Goal: Navigation & Orientation: Find specific page/section

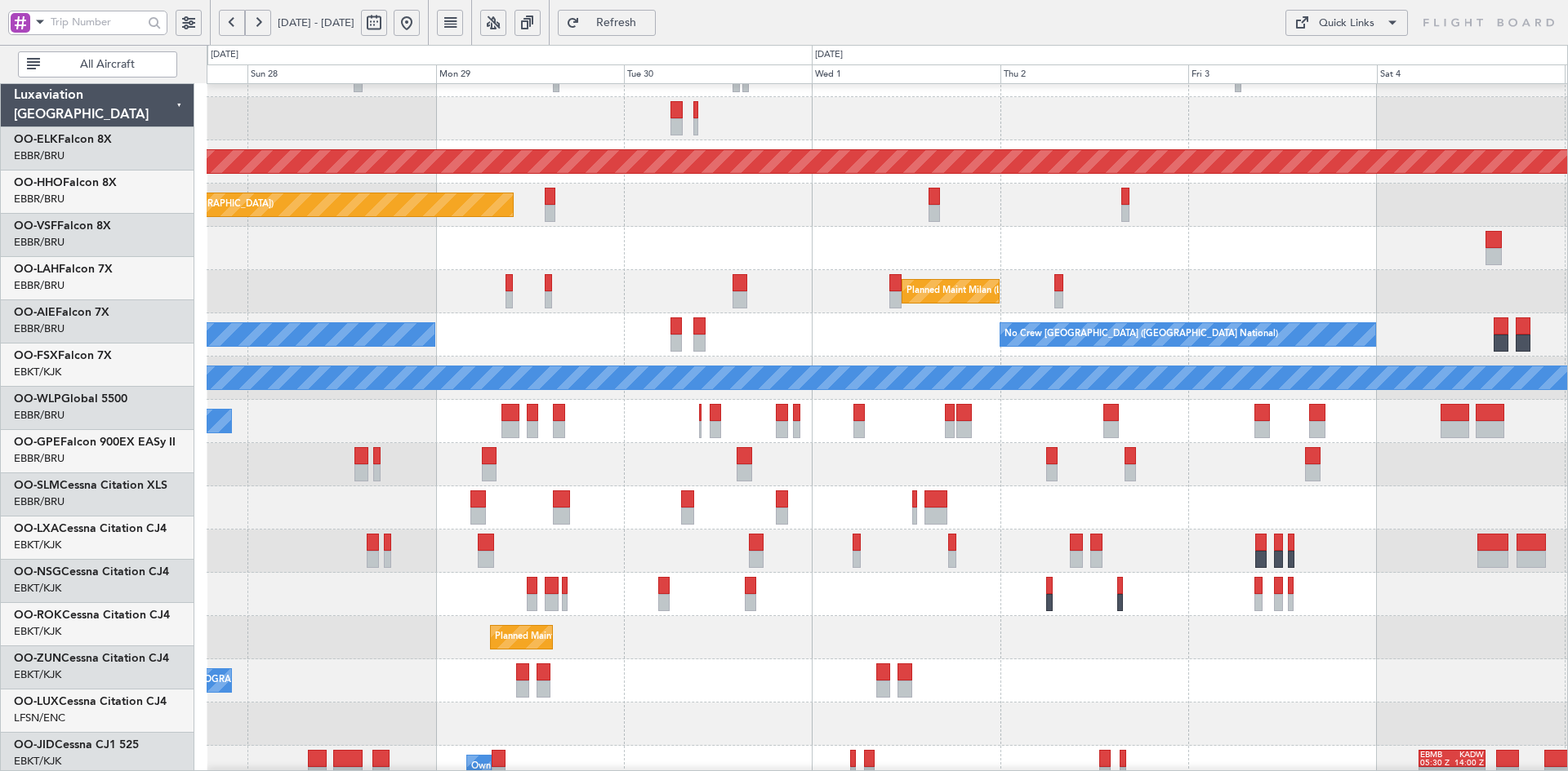
scroll to position [117, 0]
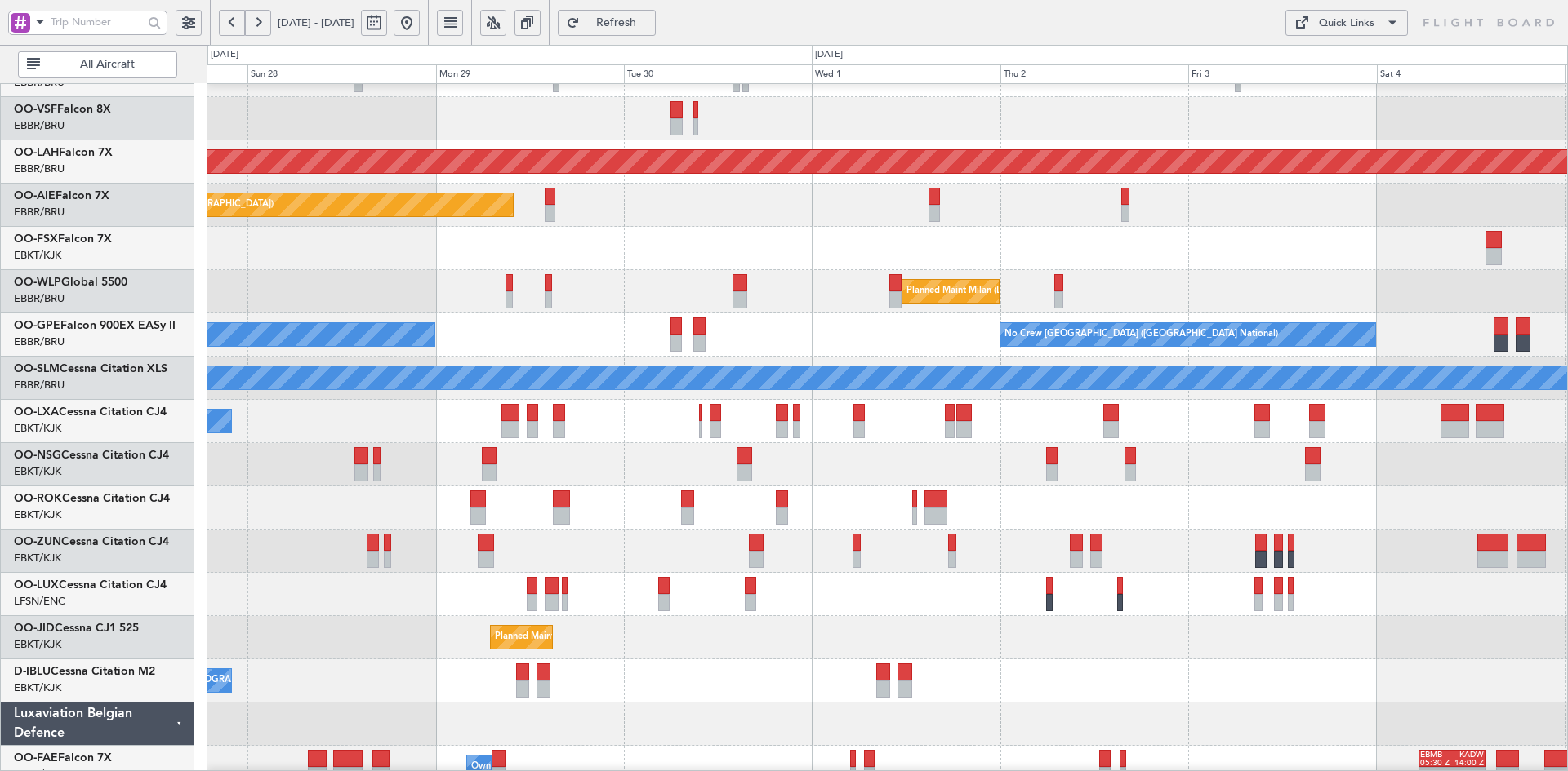
click at [650, 260] on div "- - Planned Maint [GEOGRAPHIC_DATA]-[GEOGRAPHIC_DATA] LHBP 10:00 Z KPVD 19:10 Z" at bounding box center [886, 248] width 1361 height 43
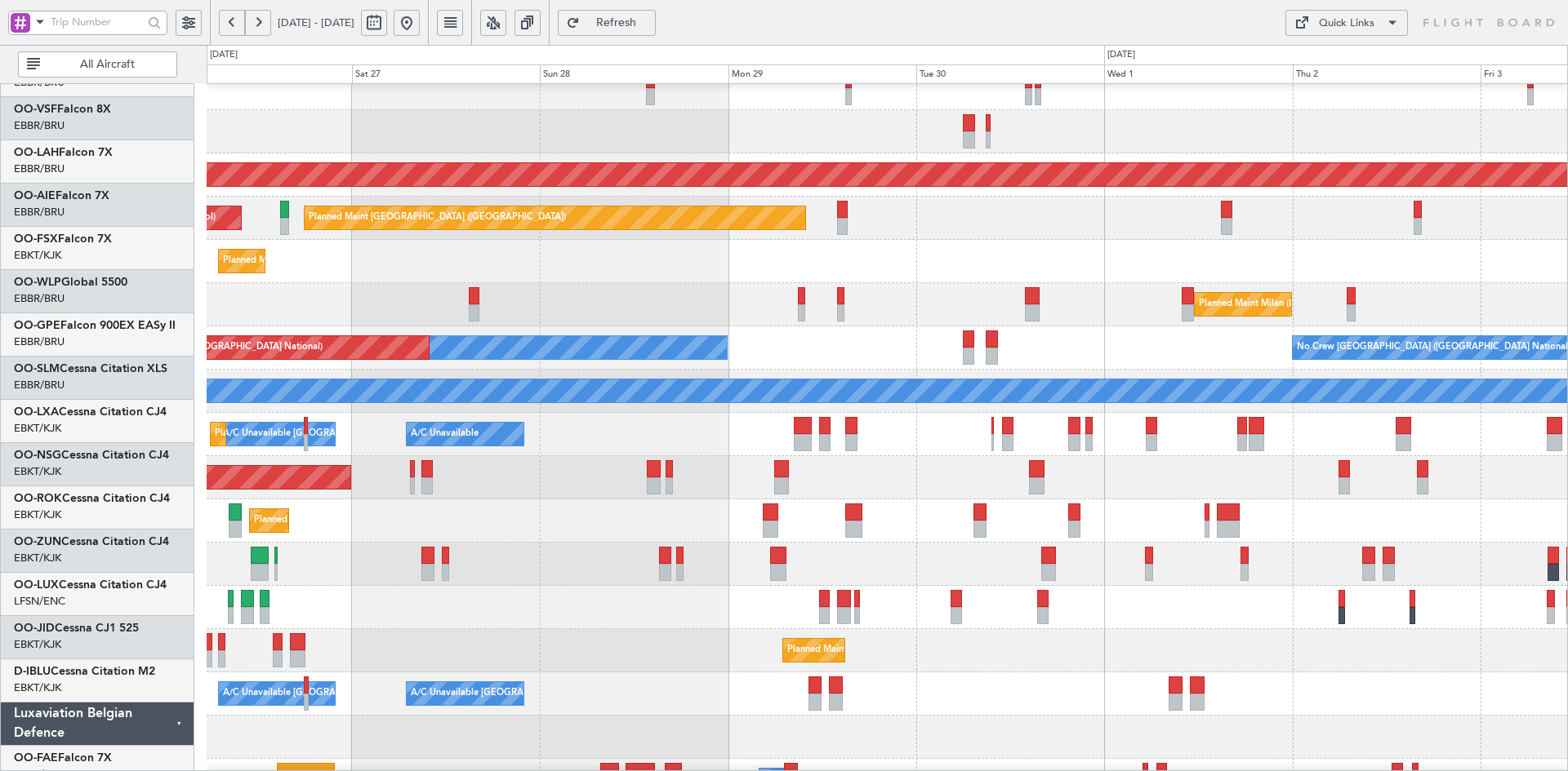
scroll to position [103, 0]
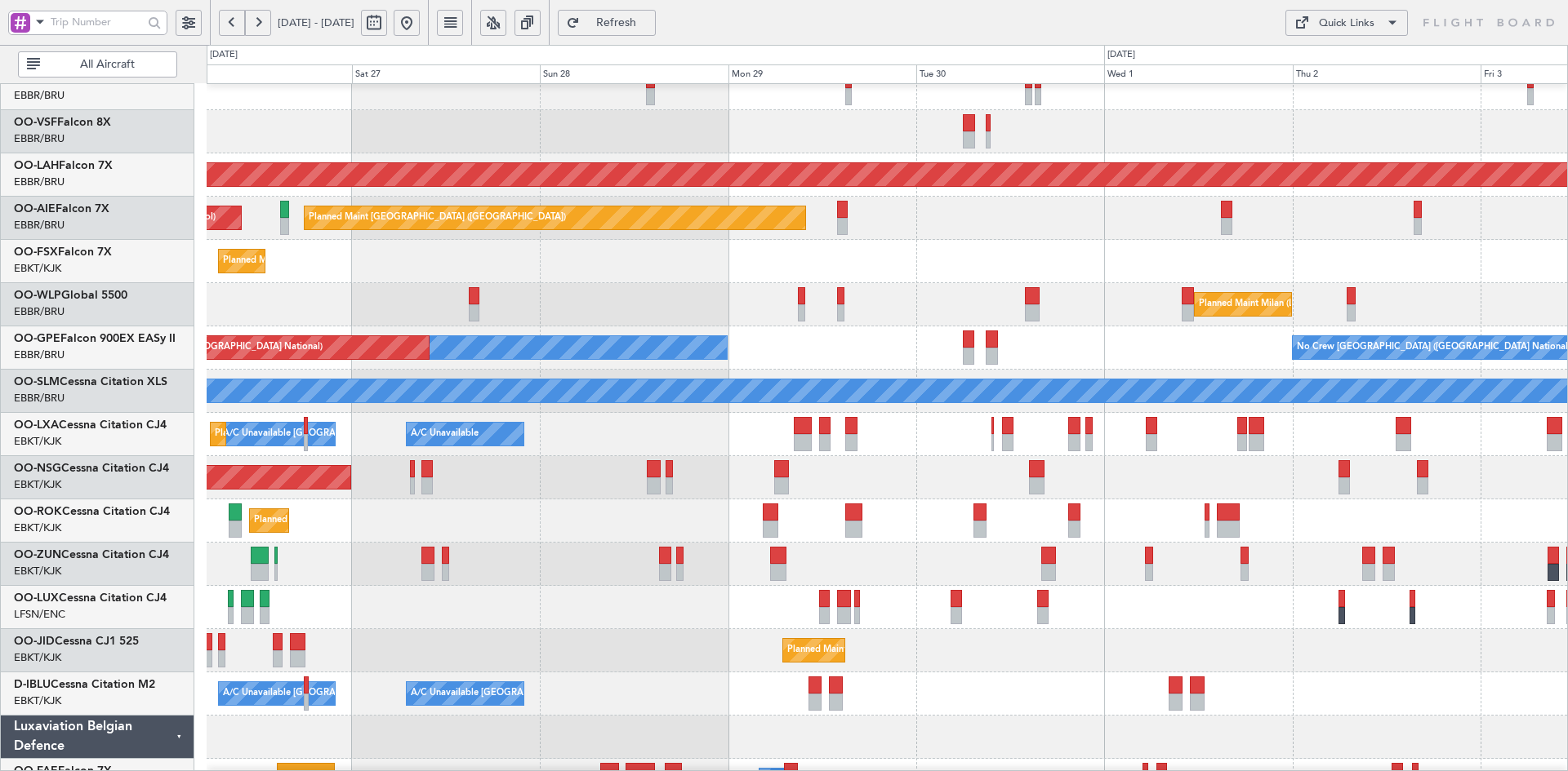
click at [615, 295] on div "Planned Maint Milan (Linate)" at bounding box center [886, 305] width 1361 height 43
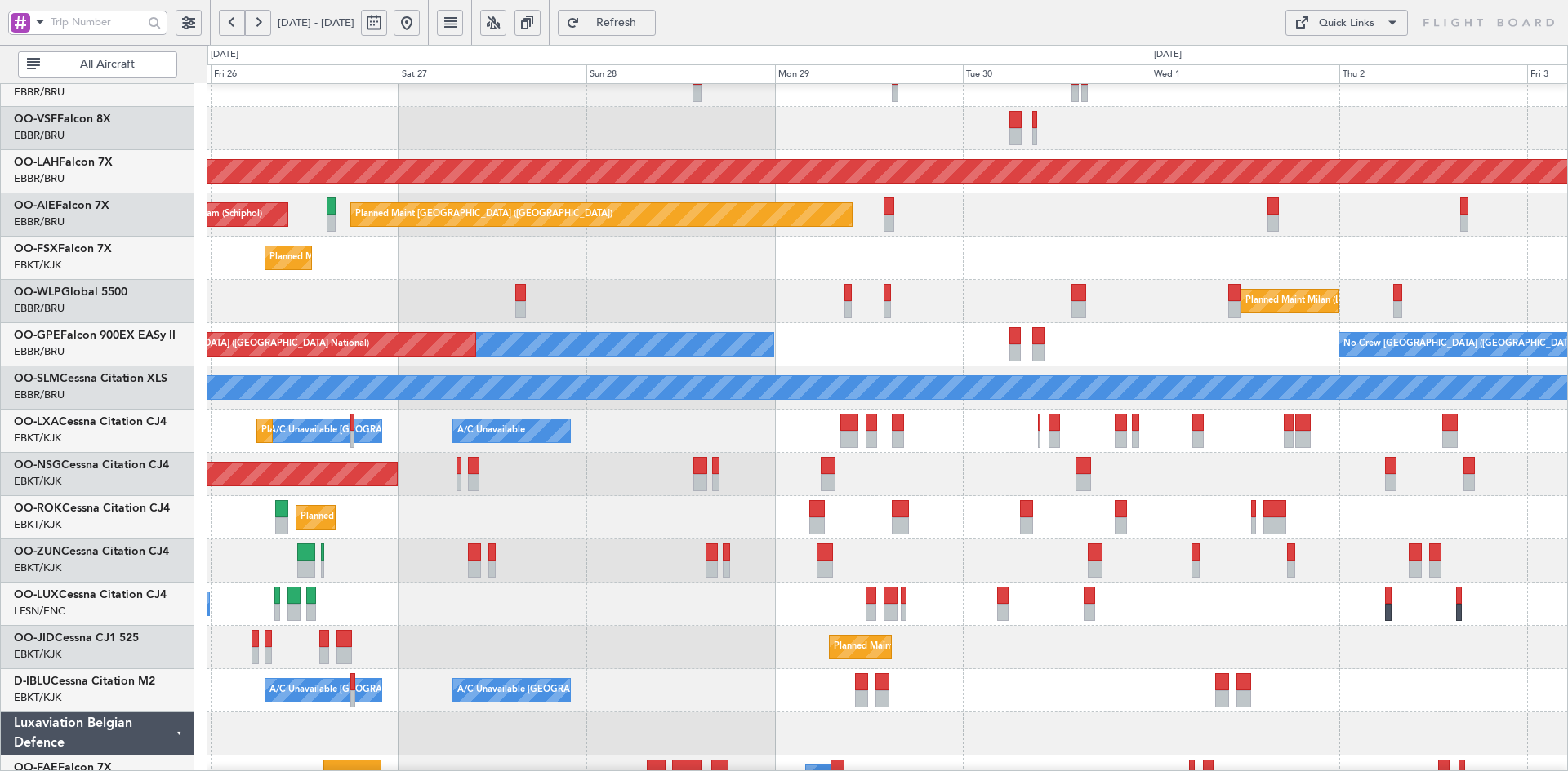
click at [670, 257] on div "Planned Maint Kortrijk-[GEOGRAPHIC_DATA]" at bounding box center [886, 258] width 1361 height 43
click at [771, 460] on div "Planned Maint [GEOGRAPHIC_DATA] ([GEOGRAPHIC_DATA])" at bounding box center [886, 474] width 1361 height 43
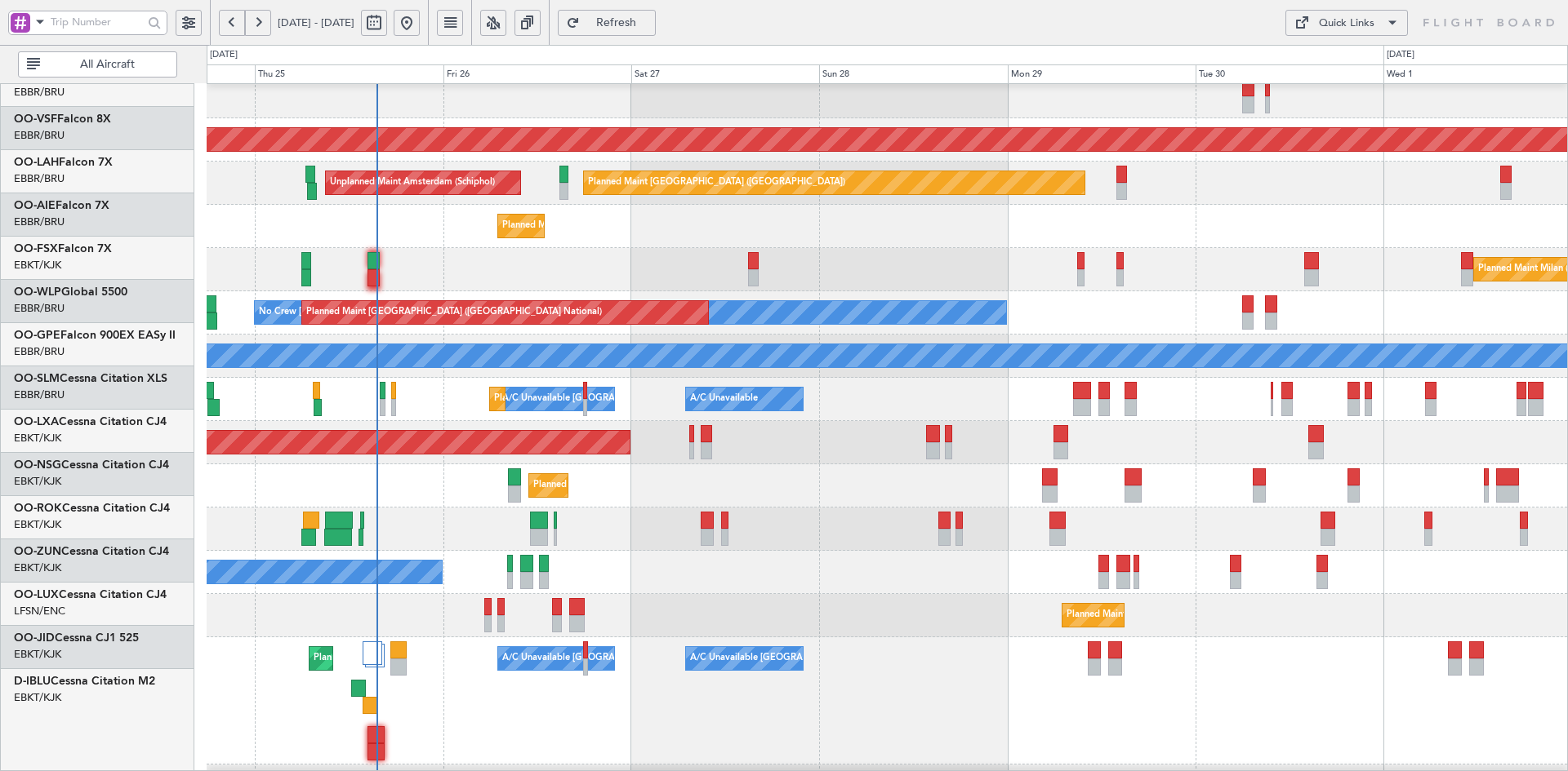
scroll to position [139, 0]
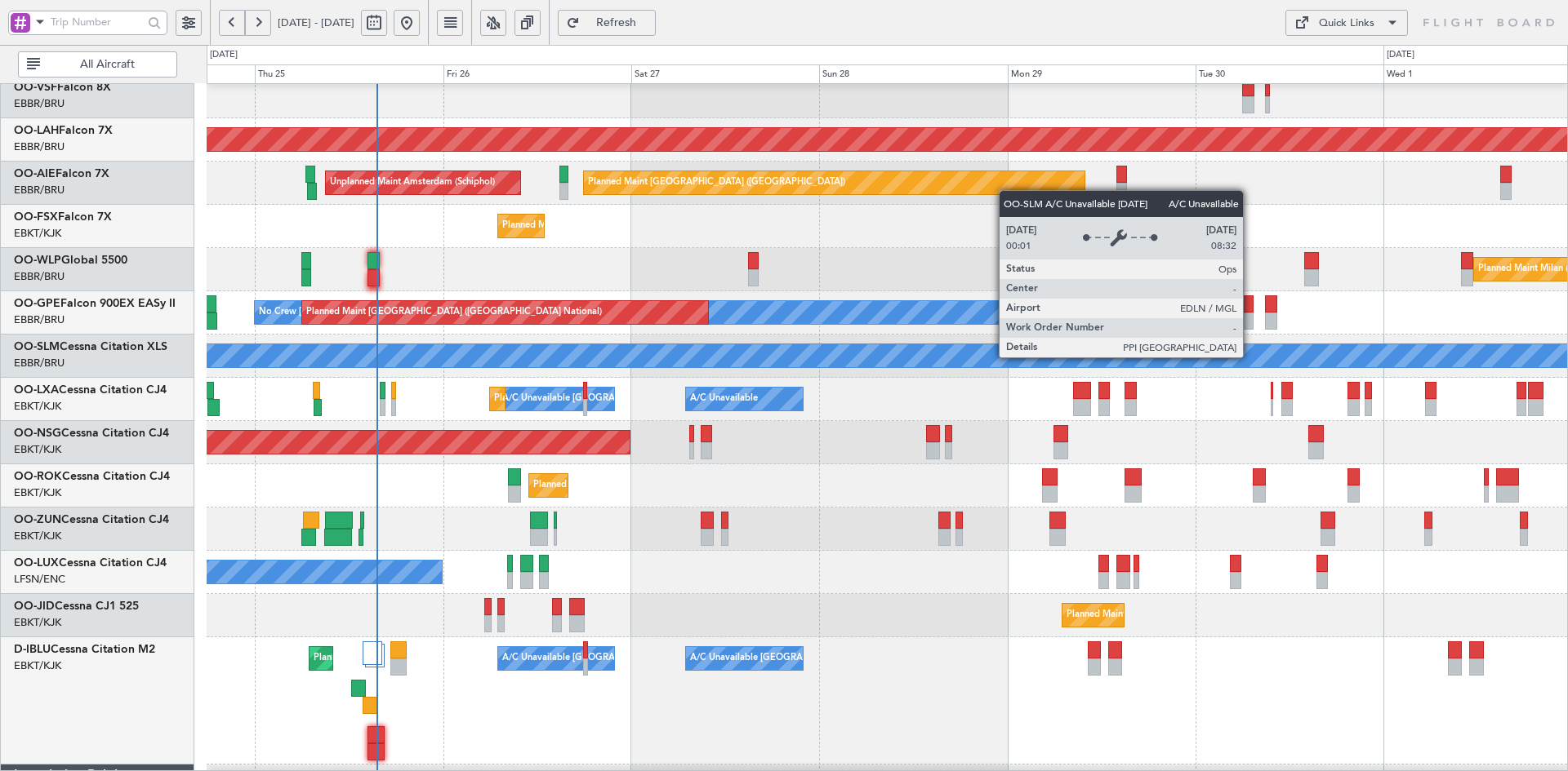
click at [961, 356] on div "A/C Unavailable [GEOGRAPHIC_DATA]" at bounding box center [887, 355] width 4081 height 22
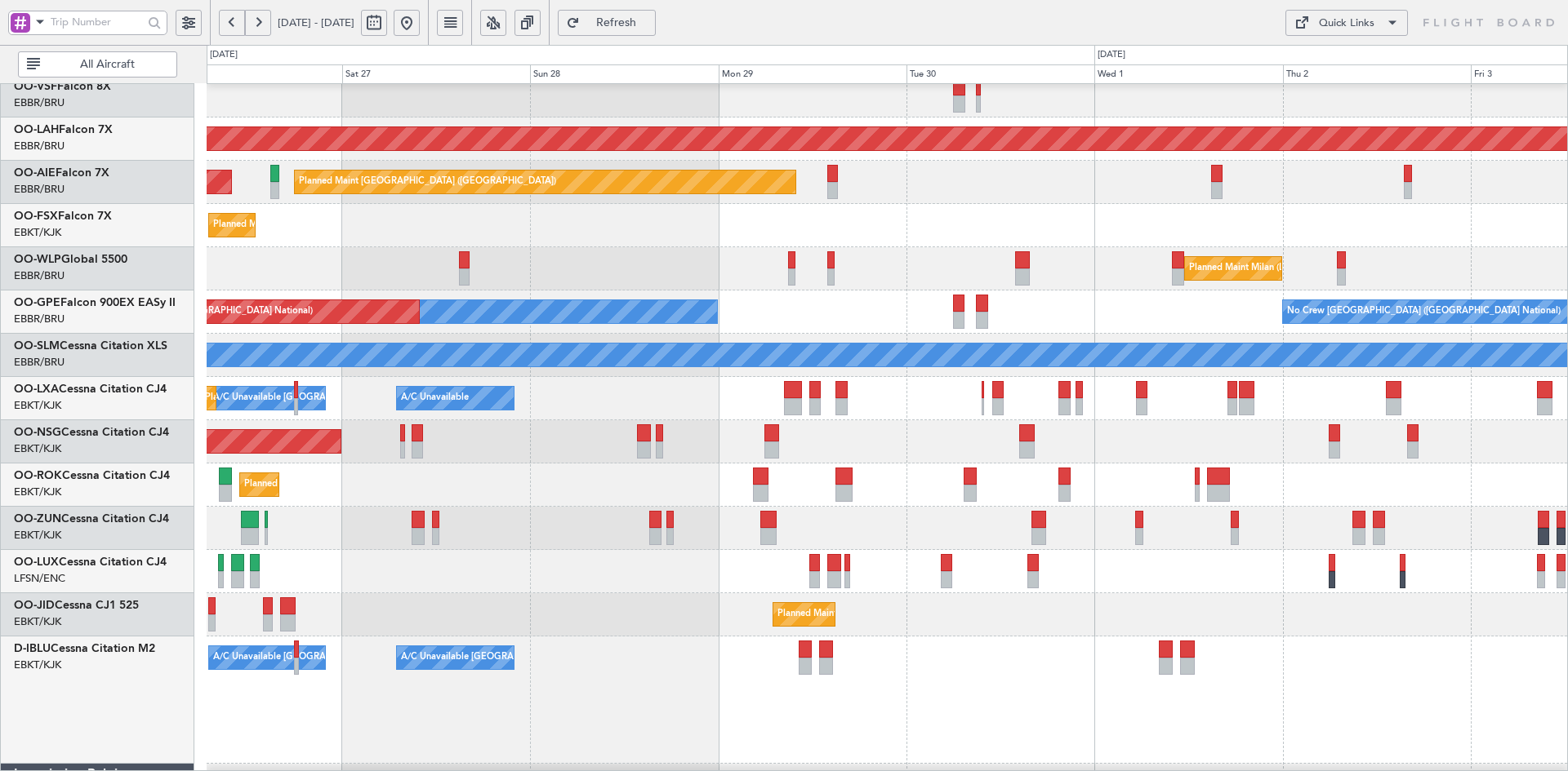
click at [951, 310] on div "Planned Maint [PERSON_NAME]-[GEOGRAPHIC_DATA][PERSON_NAME] ([GEOGRAPHIC_DATA][P…" at bounding box center [886, 419] width 1361 height 949
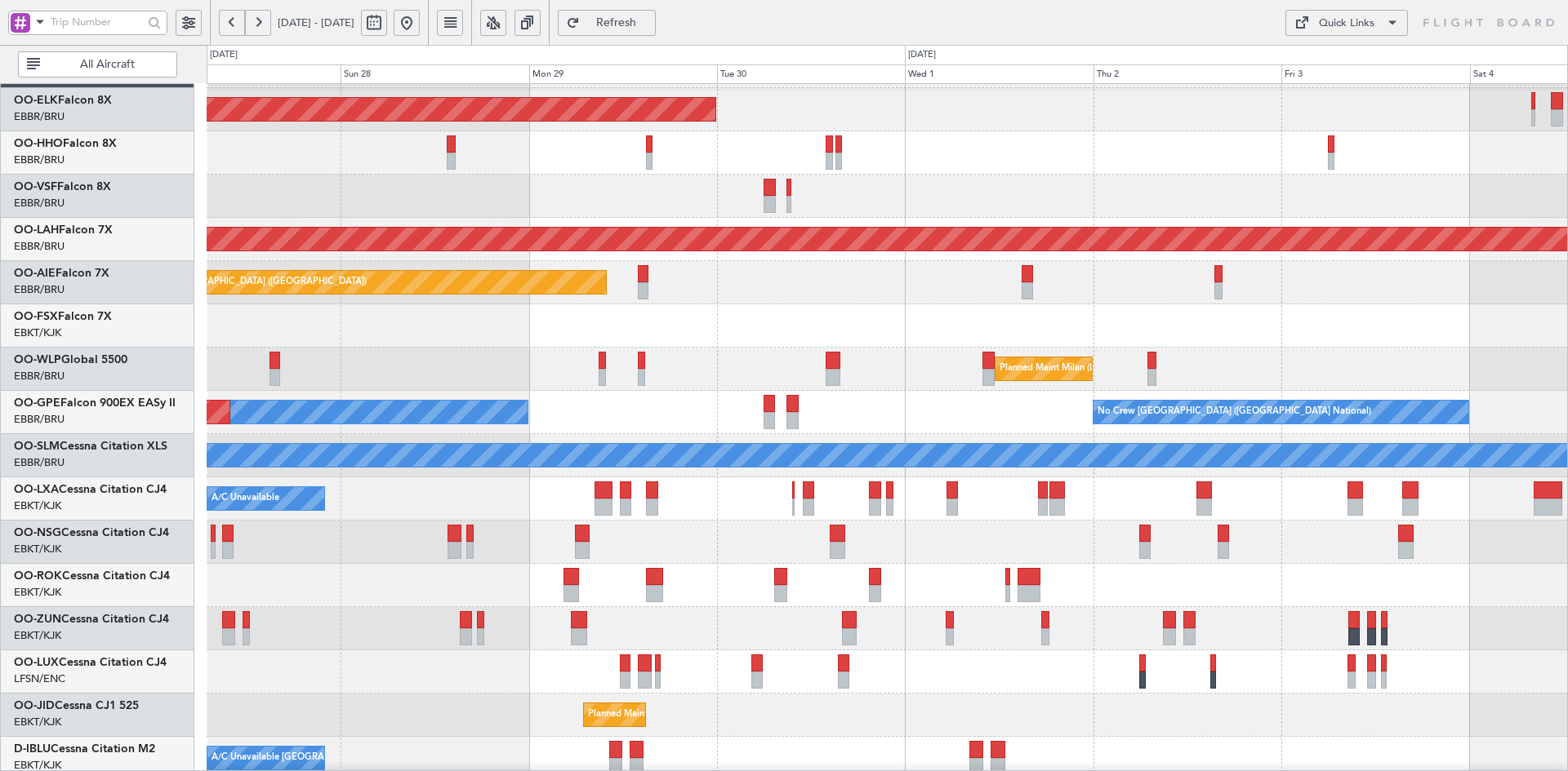
click at [1113, 408] on div "Planned Maint Kortrijk-[GEOGRAPHIC_DATA] Planned [GEOGRAPHIC_DATA][PERSON_NAME]…" at bounding box center [886, 519] width 1361 height 949
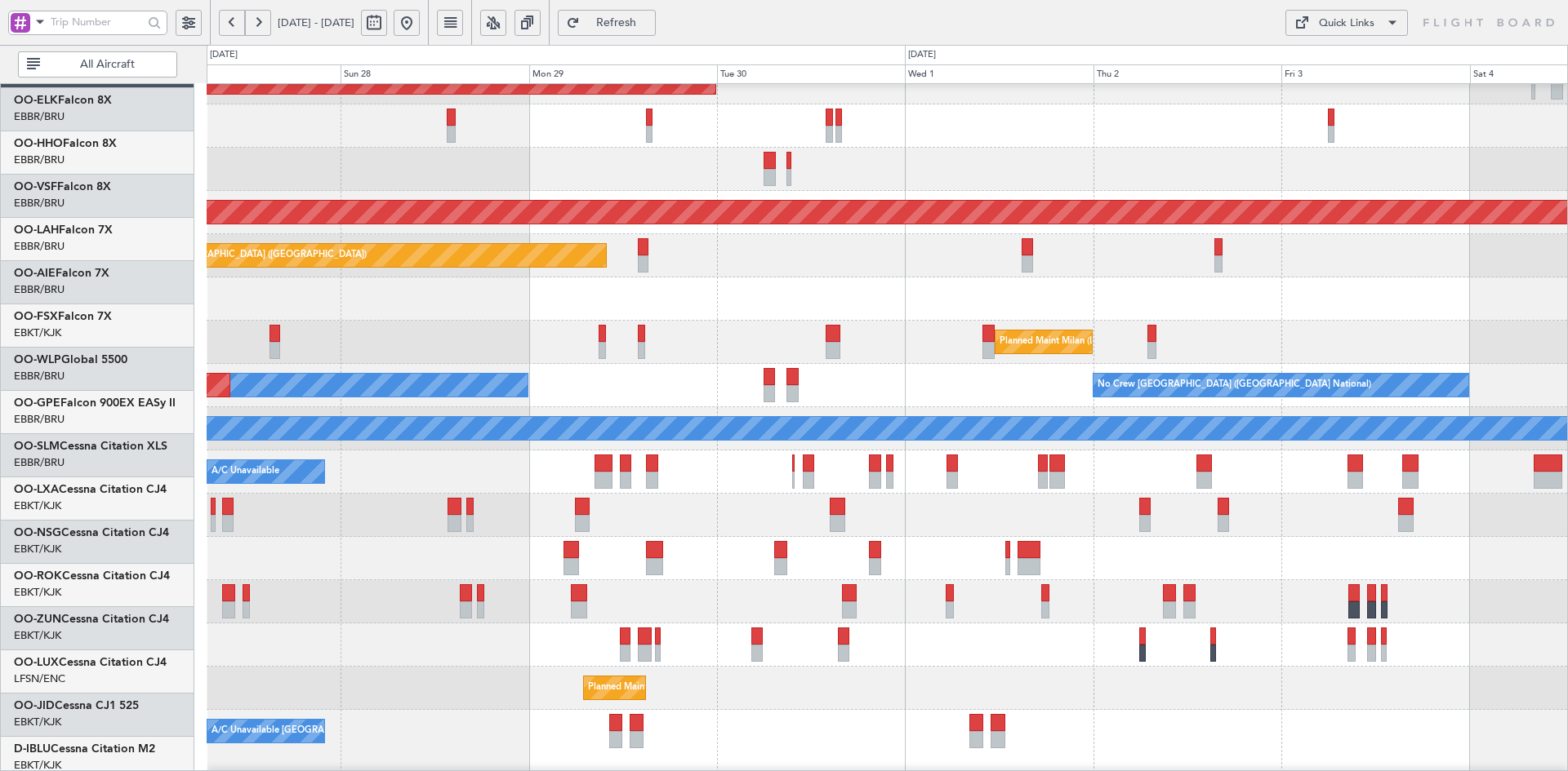
scroll to position [66, 0]
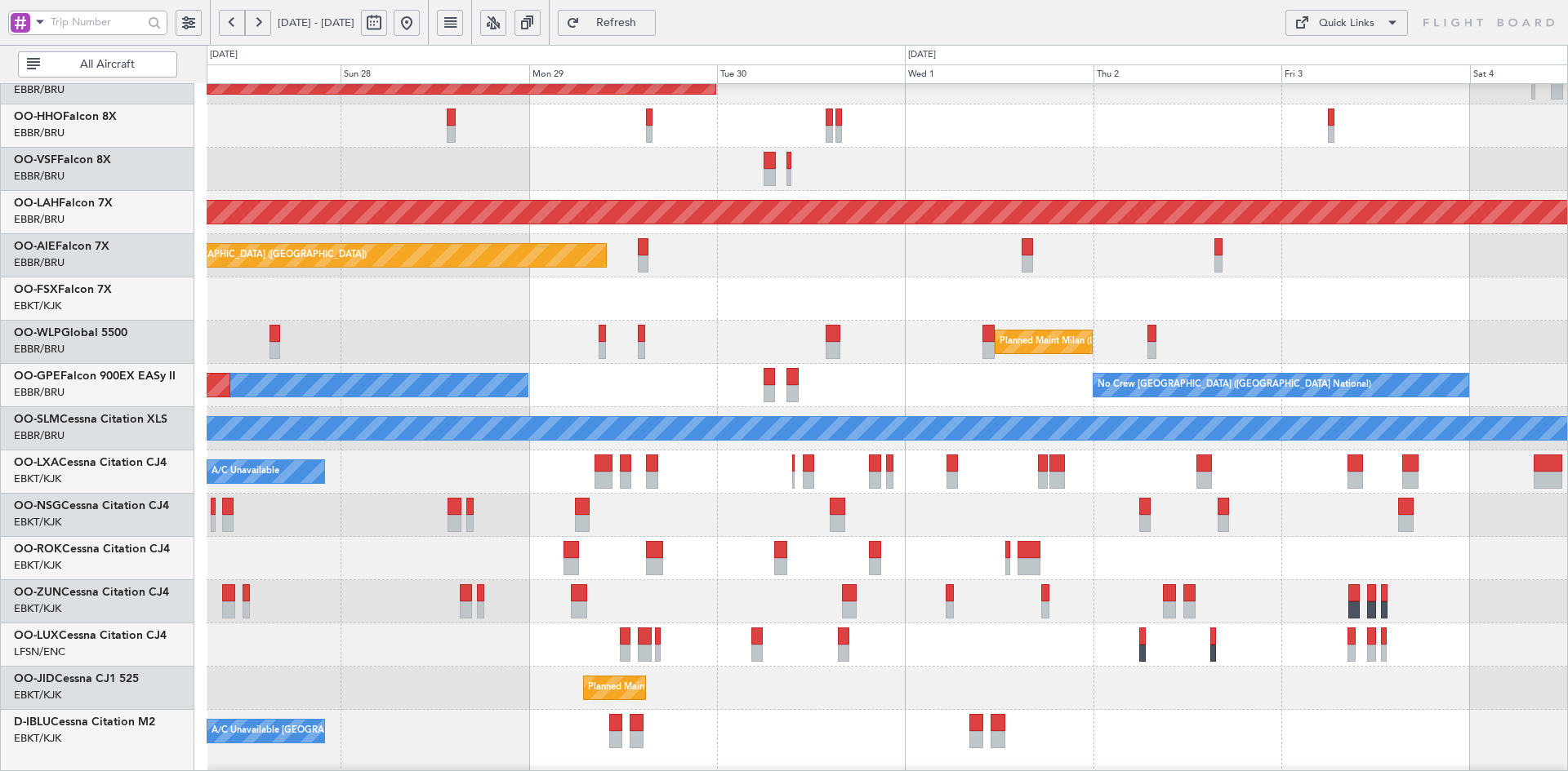
click at [1055, 417] on div "Planned Maint Kortrijk-Wevelgem Planned Maint Alton-st Louis (St Louis Regl) Pl…" at bounding box center [886, 492] width 1361 height 949
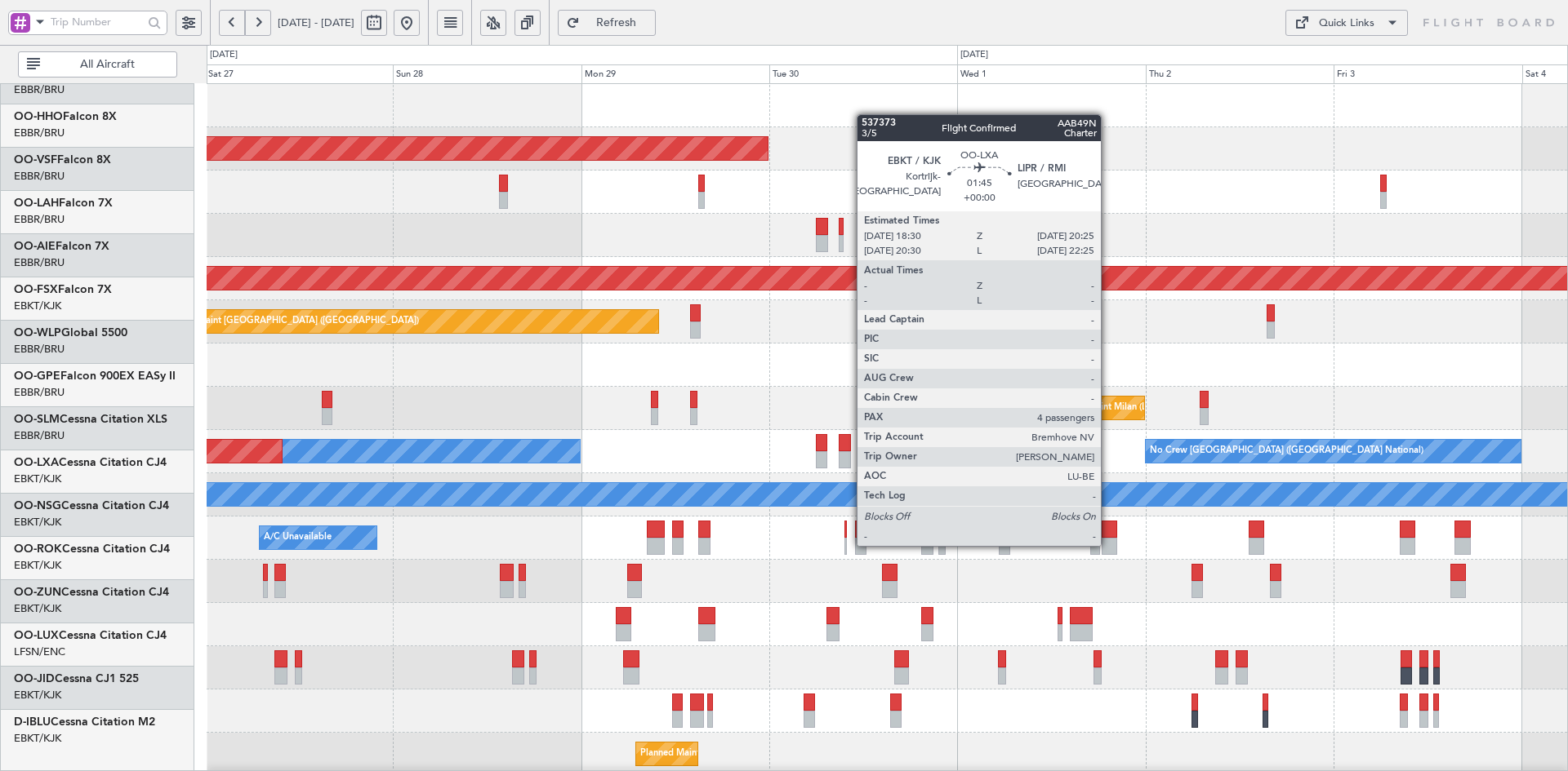
scroll to position [0, 0]
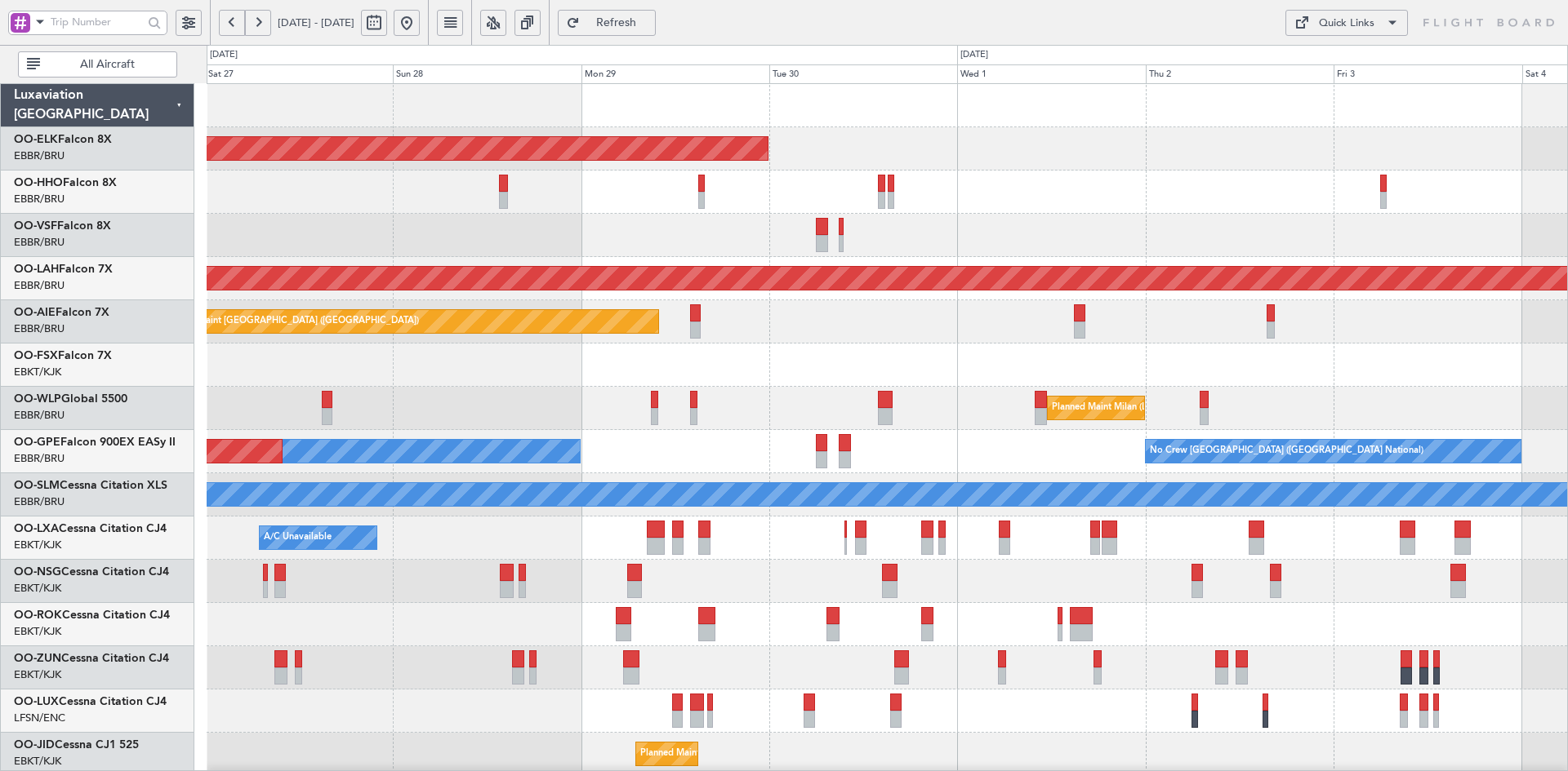
click at [857, 380] on div "Planned Maint Kortrijk-Wevelgem Planned Maint Geneva (Cointrin) Planned Maint A…" at bounding box center [886, 558] width 1361 height 949
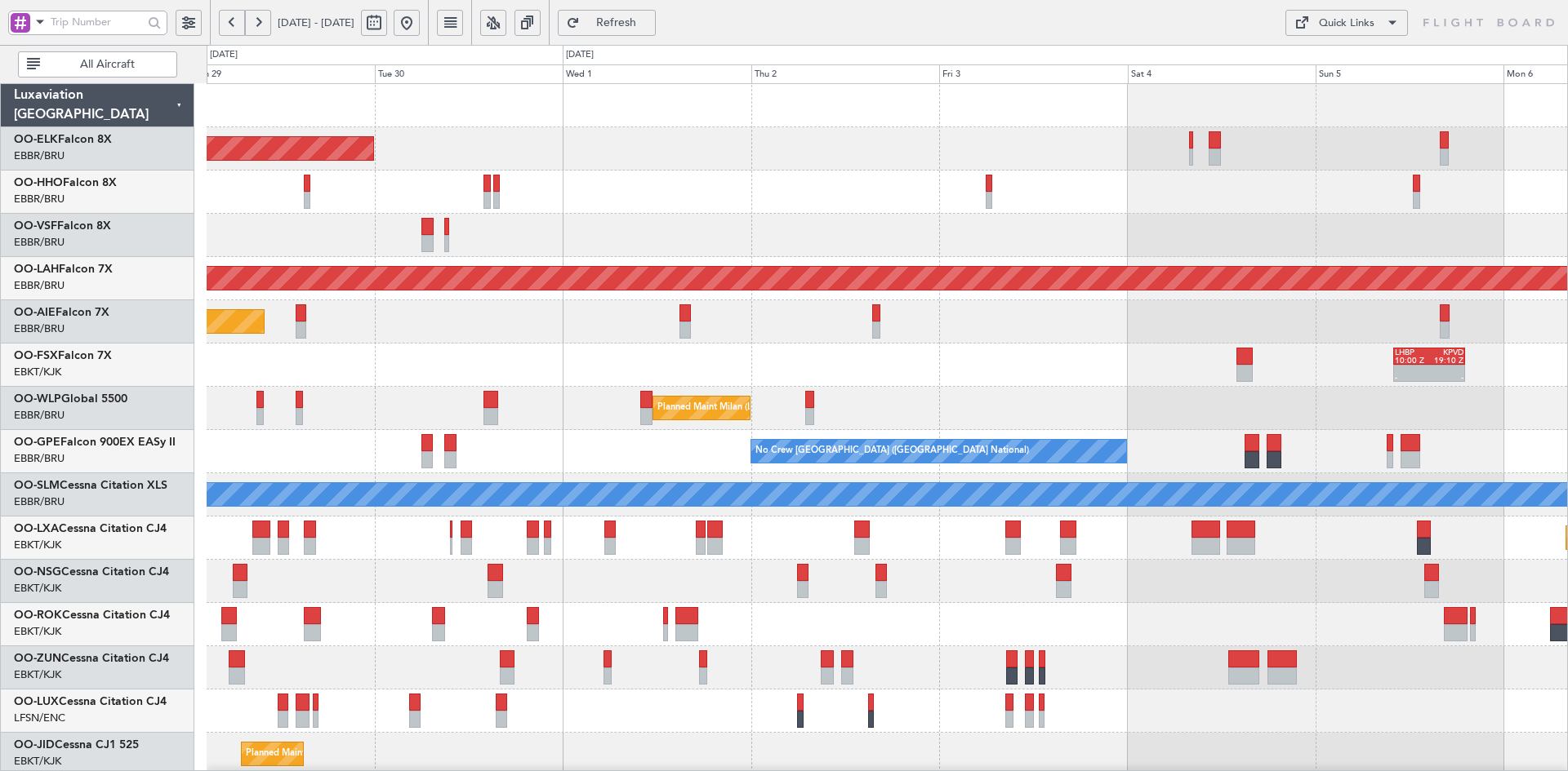
click at [1141, 364] on div "- - LHBP 10:00 Z KPVD 19:10 Z" at bounding box center [886, 365] width 1361 height 43
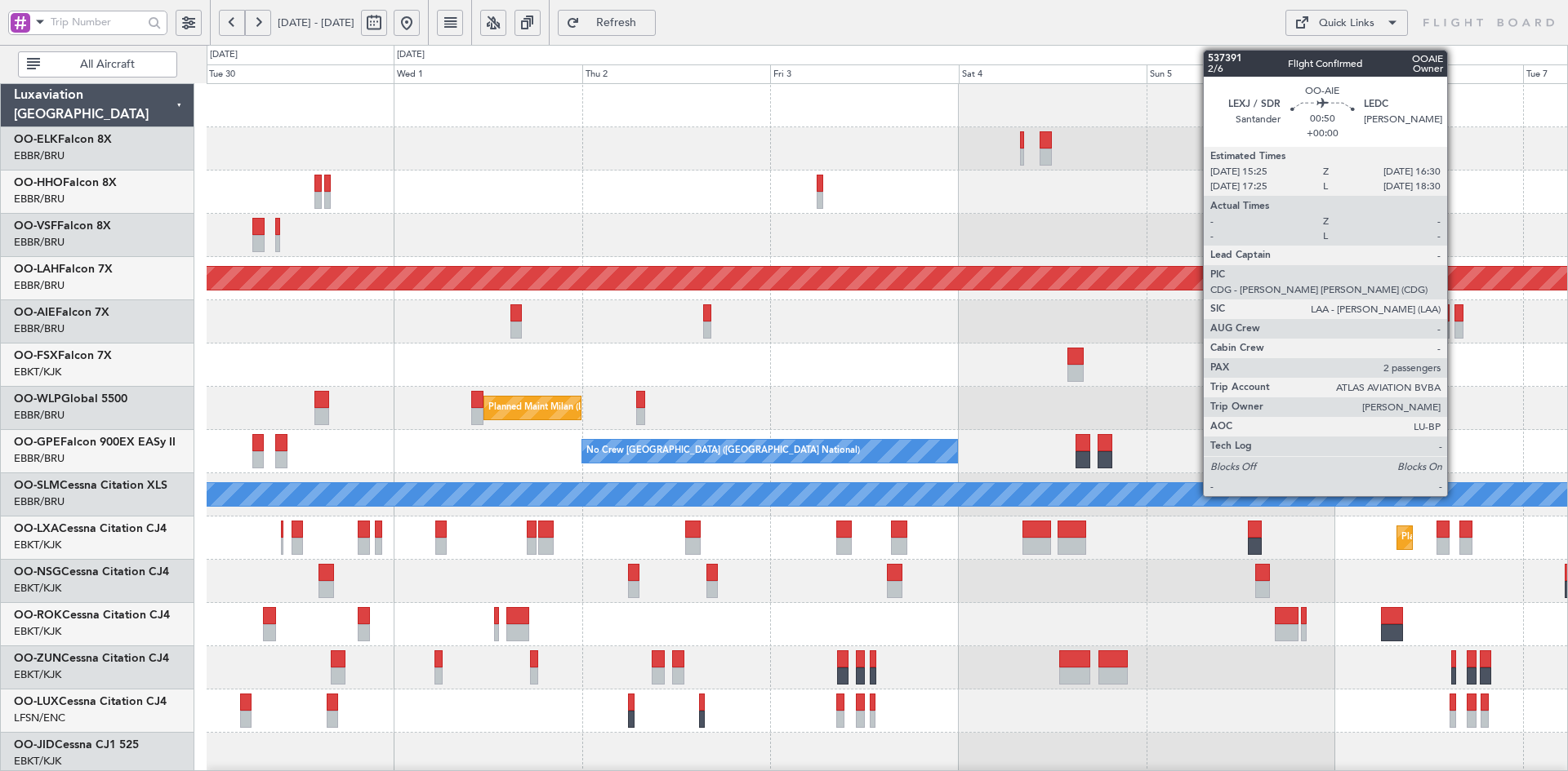
click at [1310, 354] on div "Planned Maint Kortrijk-Wevelgem Planned Maint Alton-st Louis (St Louis Regl) Pl…" at bounding box center [886, 516] width 1361 height 865
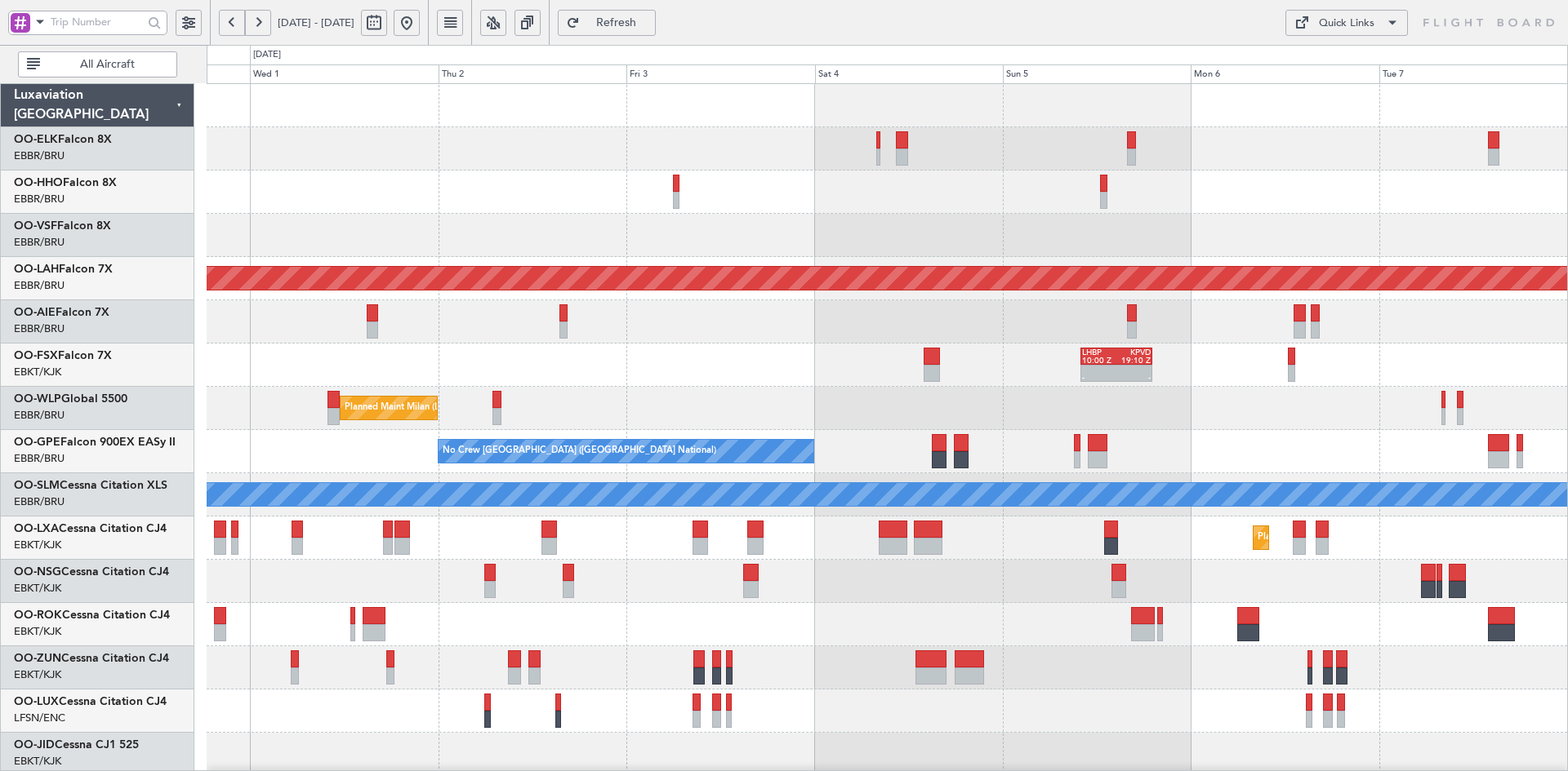
click at [1145, 360] on div "Planned Maint Kortrijk-Wevelgem Planned Maint Alton-st Louis (St Louis Regl) Pl…" at bounding box center [886, 516] width 1361 height 865
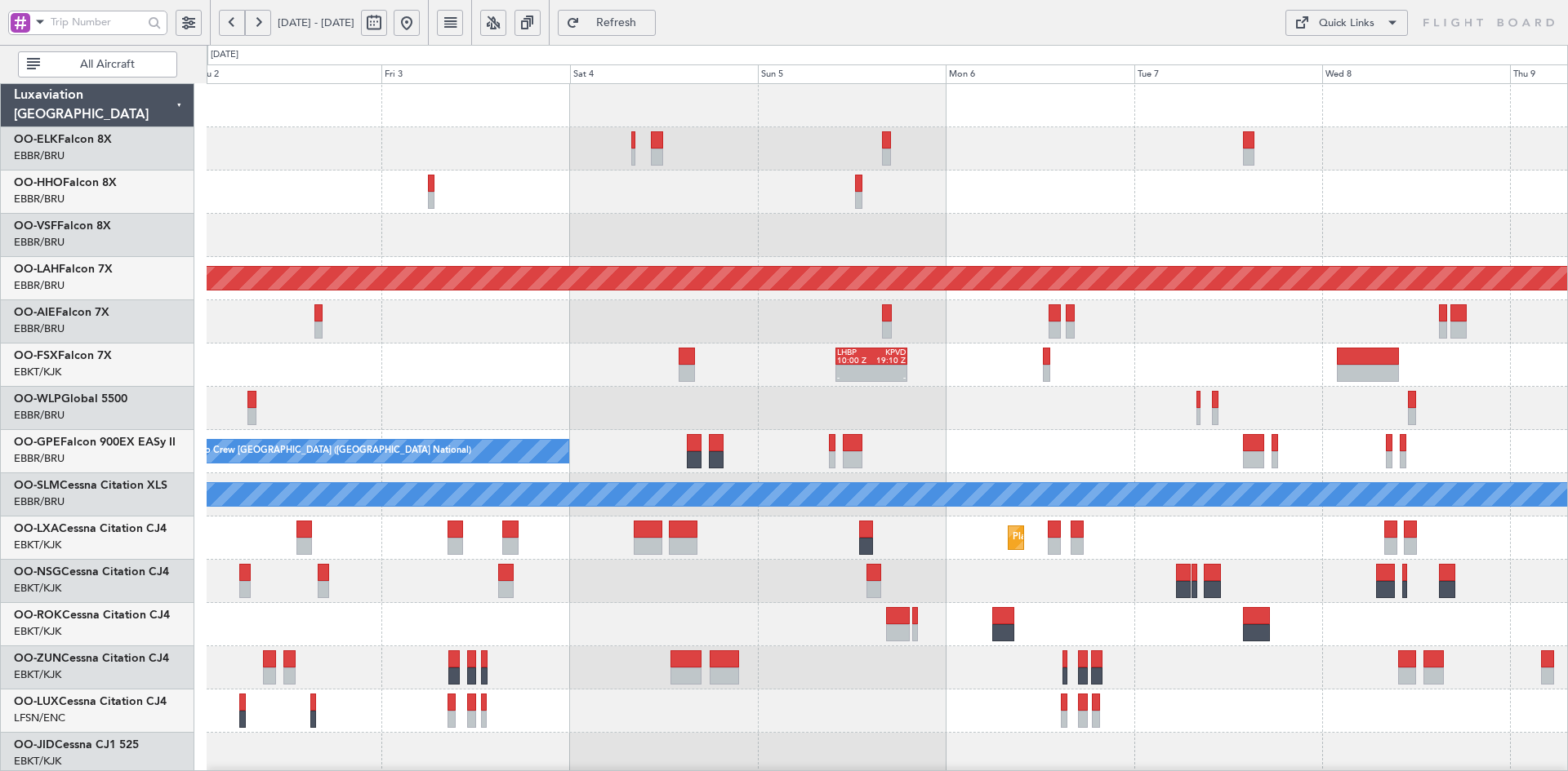
click at [1271, 357] on div "Planned Maint Alton-st Louis (St Louis Regl) - - LHBP 10:00 Z KPVD 19:10 Z Plan…" at bounding box center [886, 516] width 1361 height 865
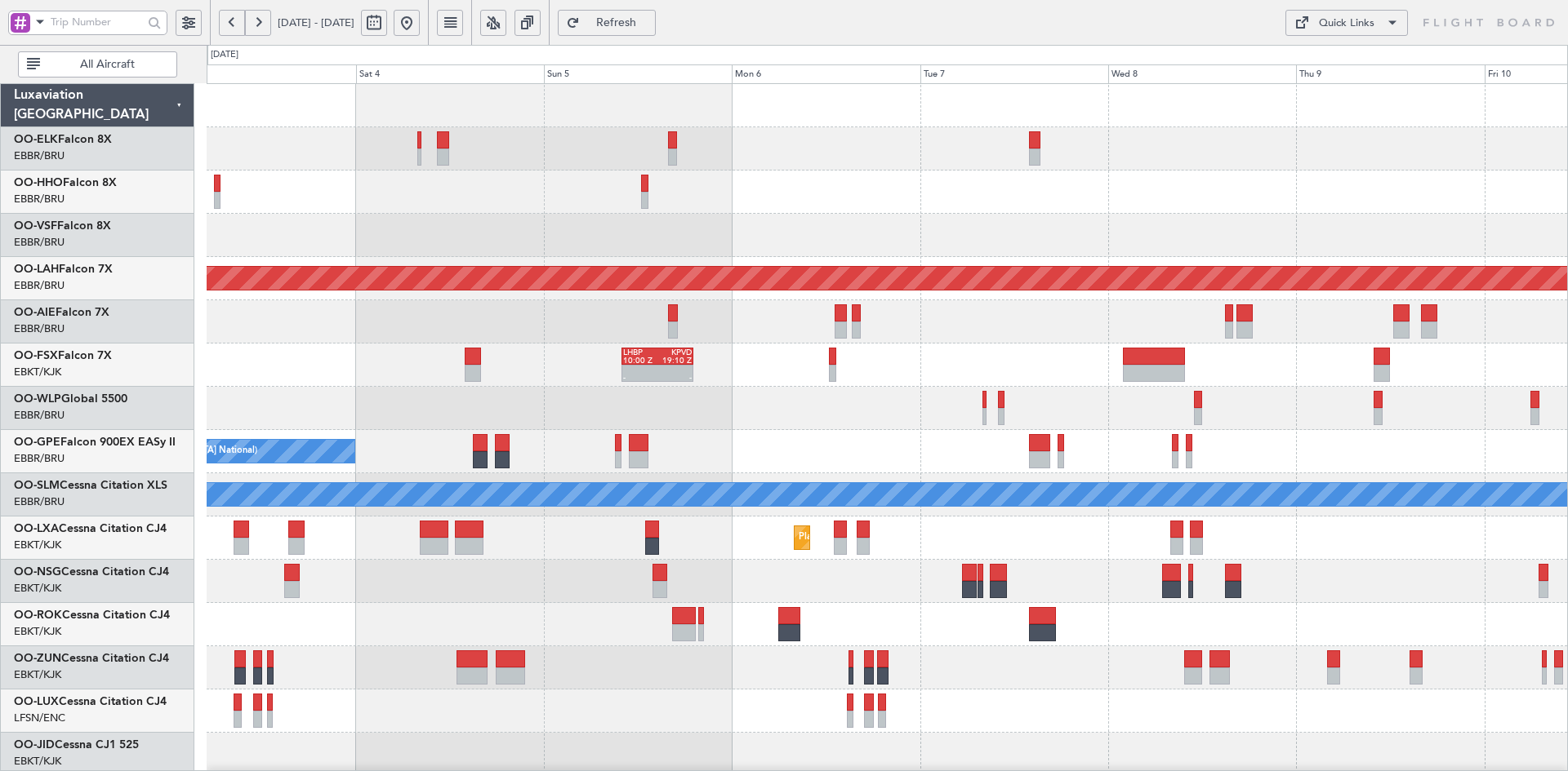
click at [1272, 326] on div at bounding box center [886, 322] width 1361 height 43
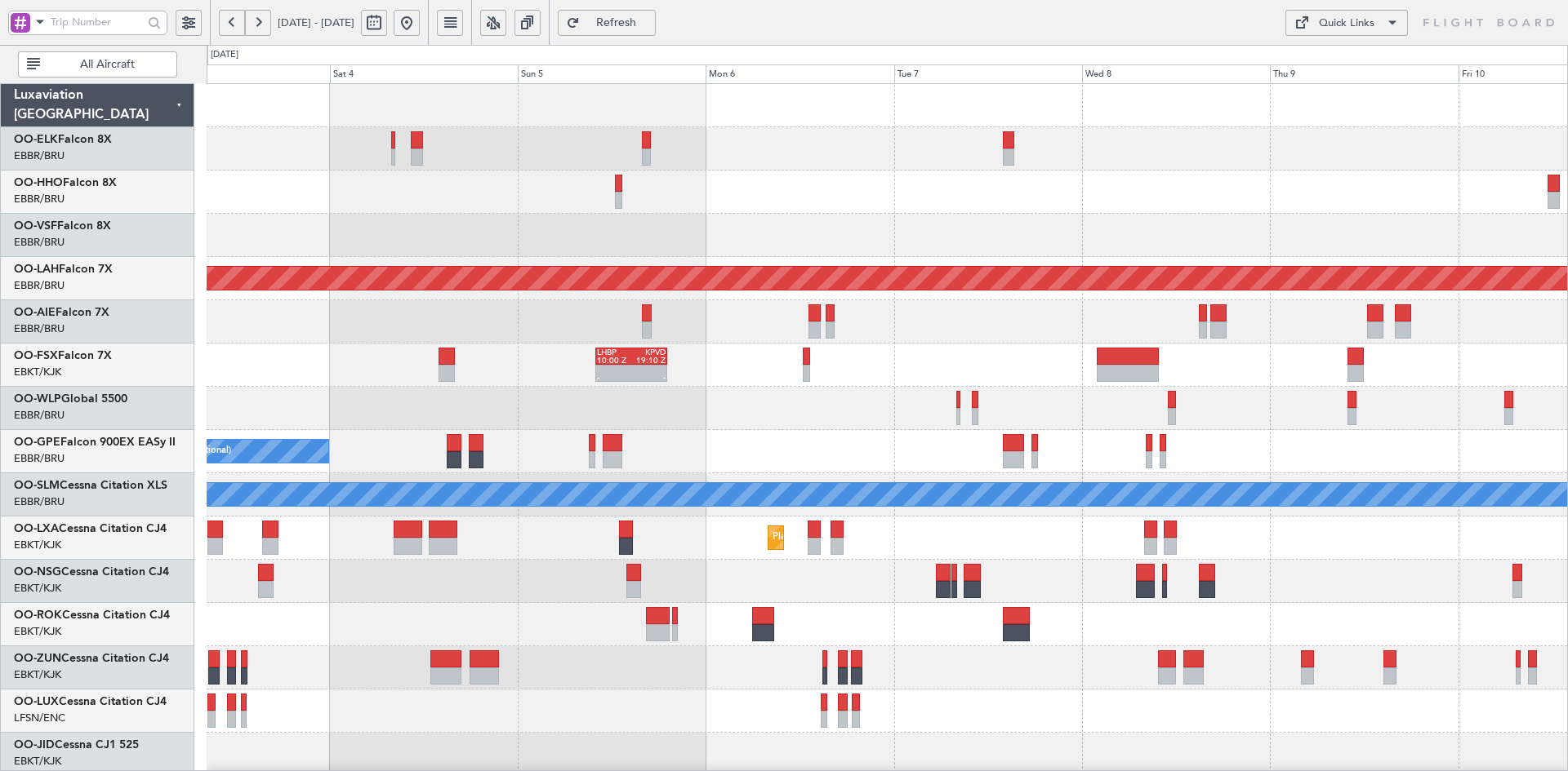
click at [1232, 330] on div at bounding box center [886, 322] width 1361 height 43
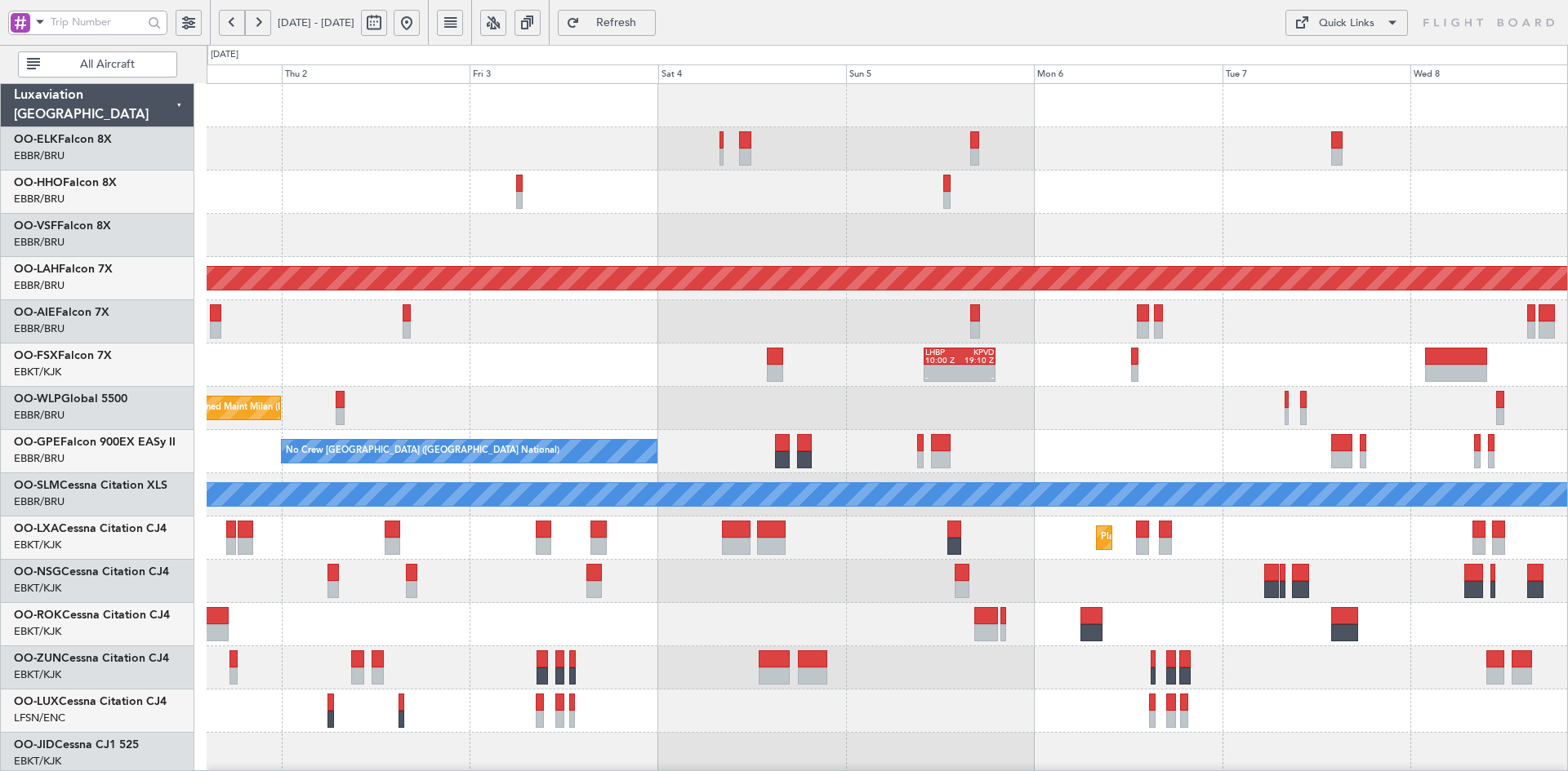
click at [1567, 335] on html "03 Oct 2025 - 10 Oct 2025 Refresh Quick Links All Aircraft Planned Maint Kortri…" at bounding box center [784, 386] width 1568 height 771
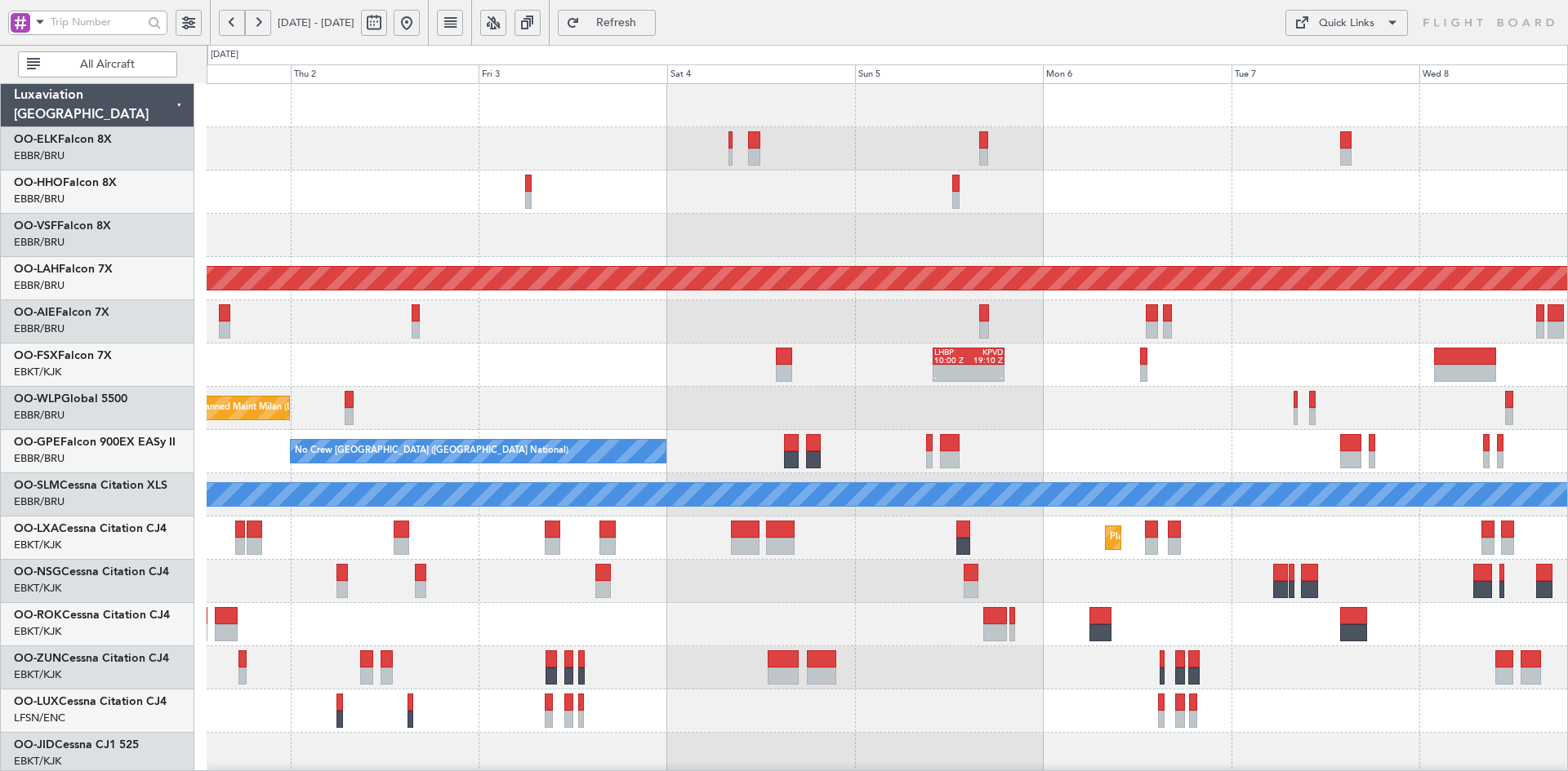
click at [964, 92] on div "Planned Maint Kortrijk-Wevelgem Planned Maint Alton-st Louis (St Louis Regl) LH…" at bounding box center [886, 516] width 1361 height 865
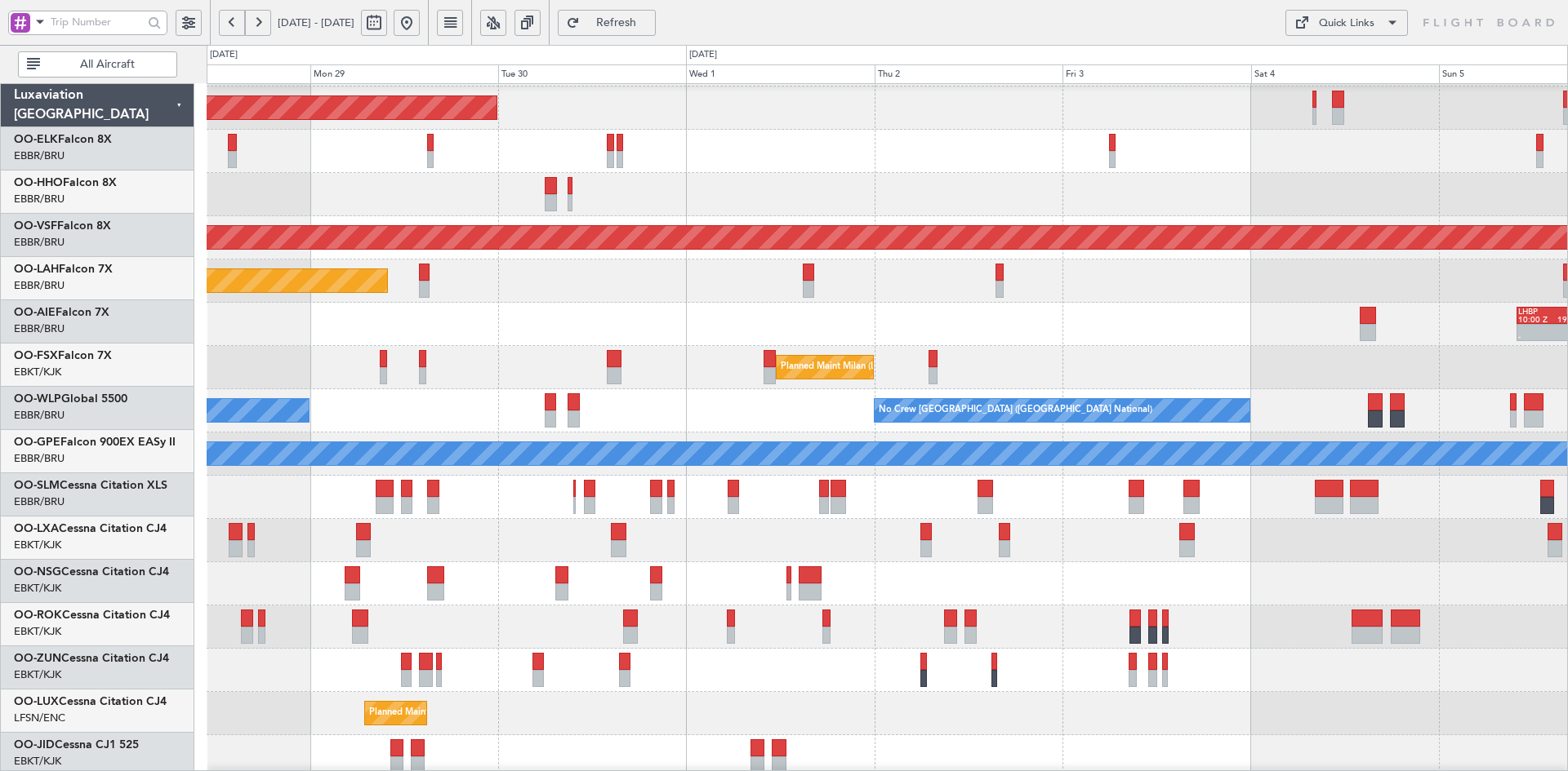
scroll to position [41, 0]
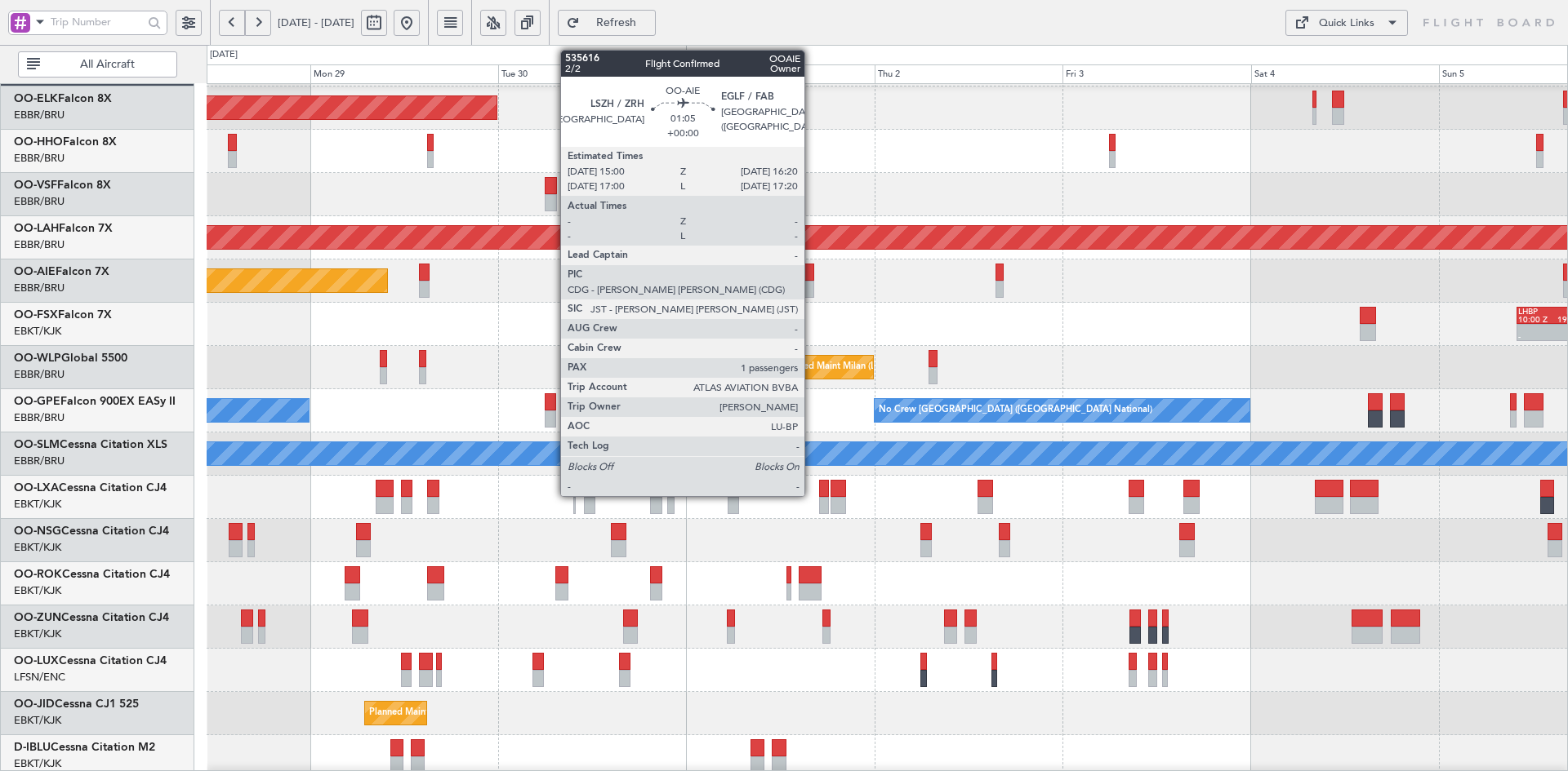
click at [811, 285] on div at bounding box center [807, 289] width 11 height 18
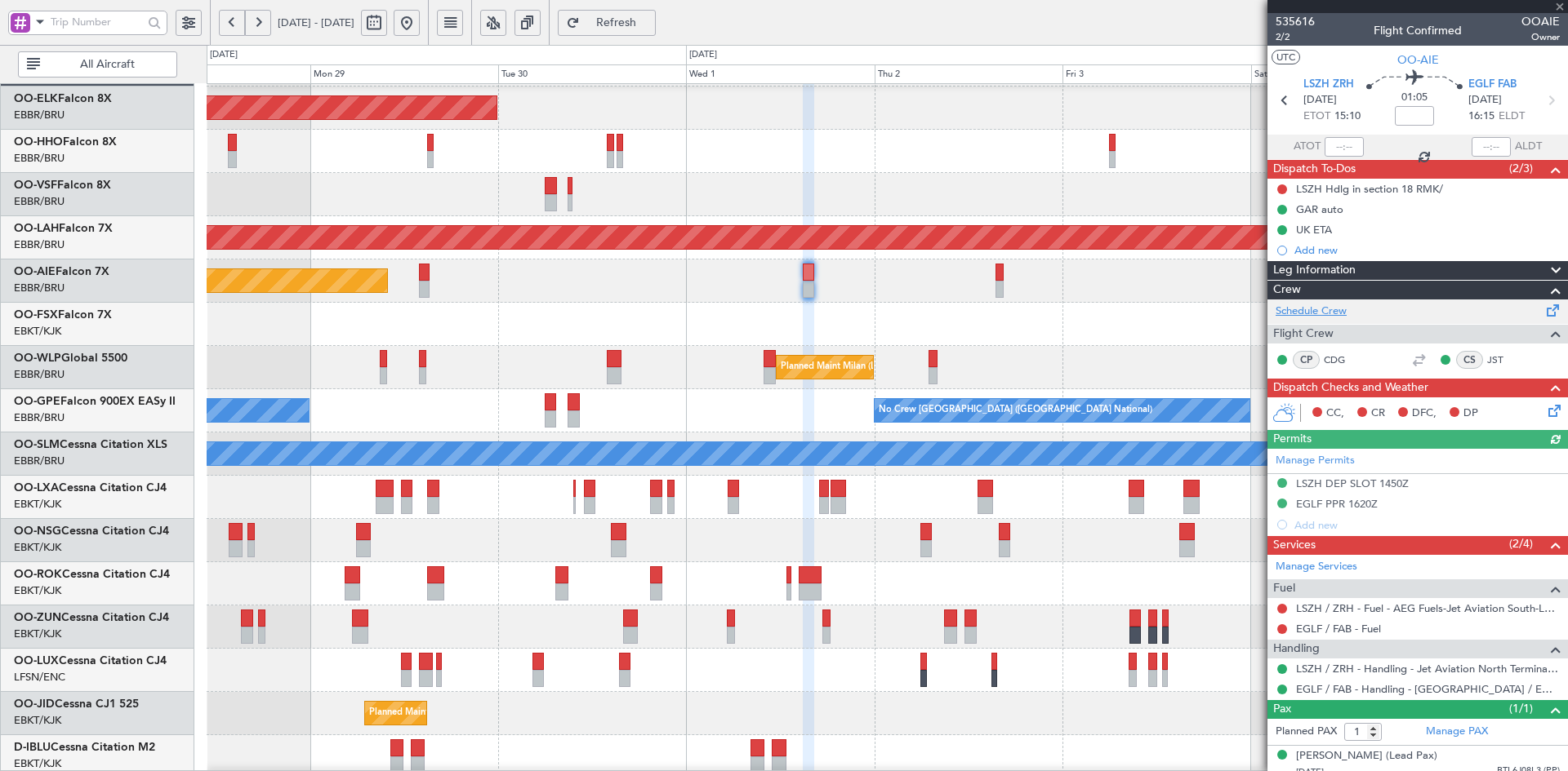
click at [1312, 308] on link "Schedule Crew" at bounding box center [1311, 312] width 71 height 17
click at [897, 321] on div "- - LHBP 10:00 Z KPVD 19:10 Z" at bounding box center [886, 324] width 1361 height 43
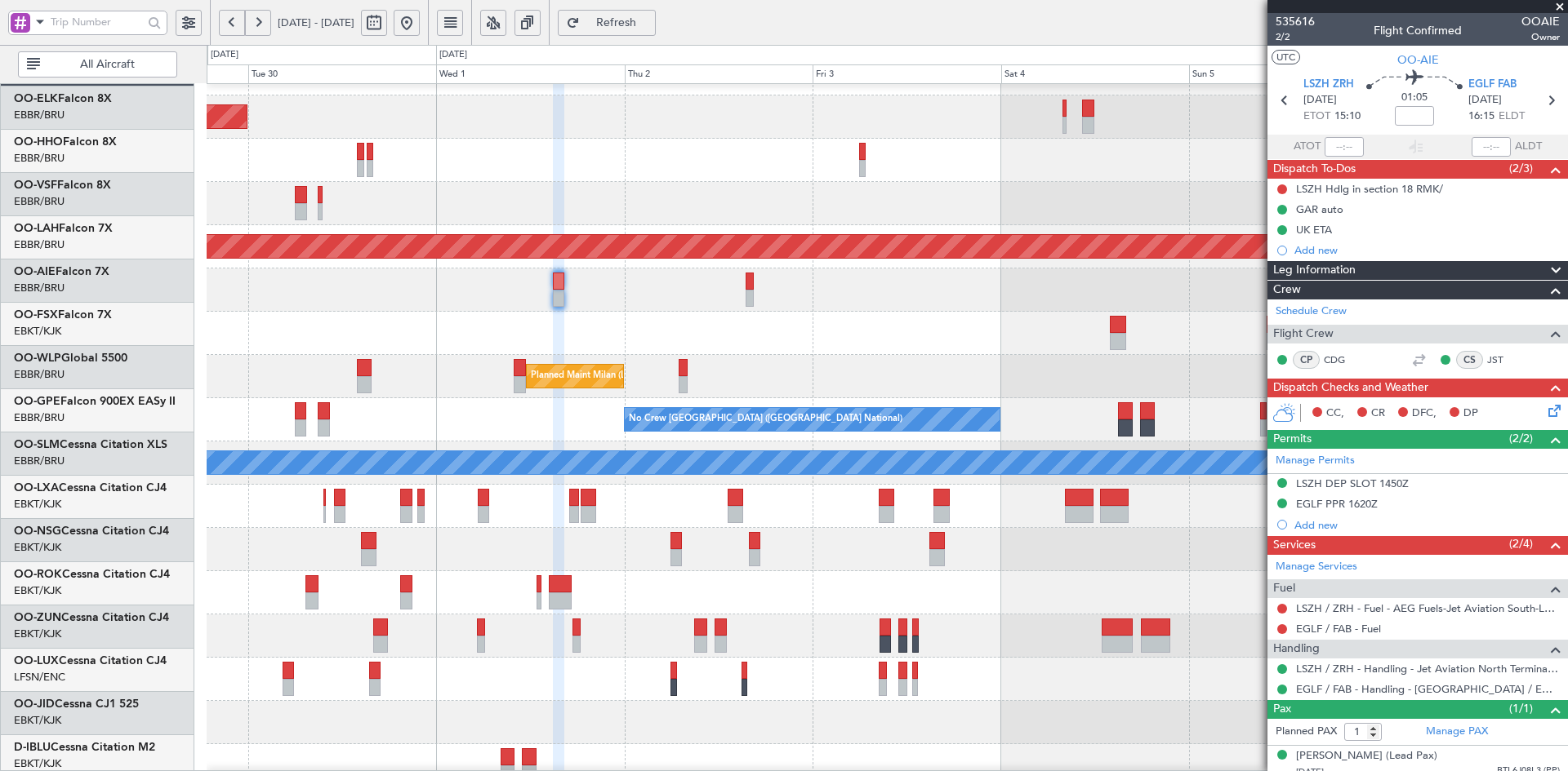
scroll to position [32, 0]
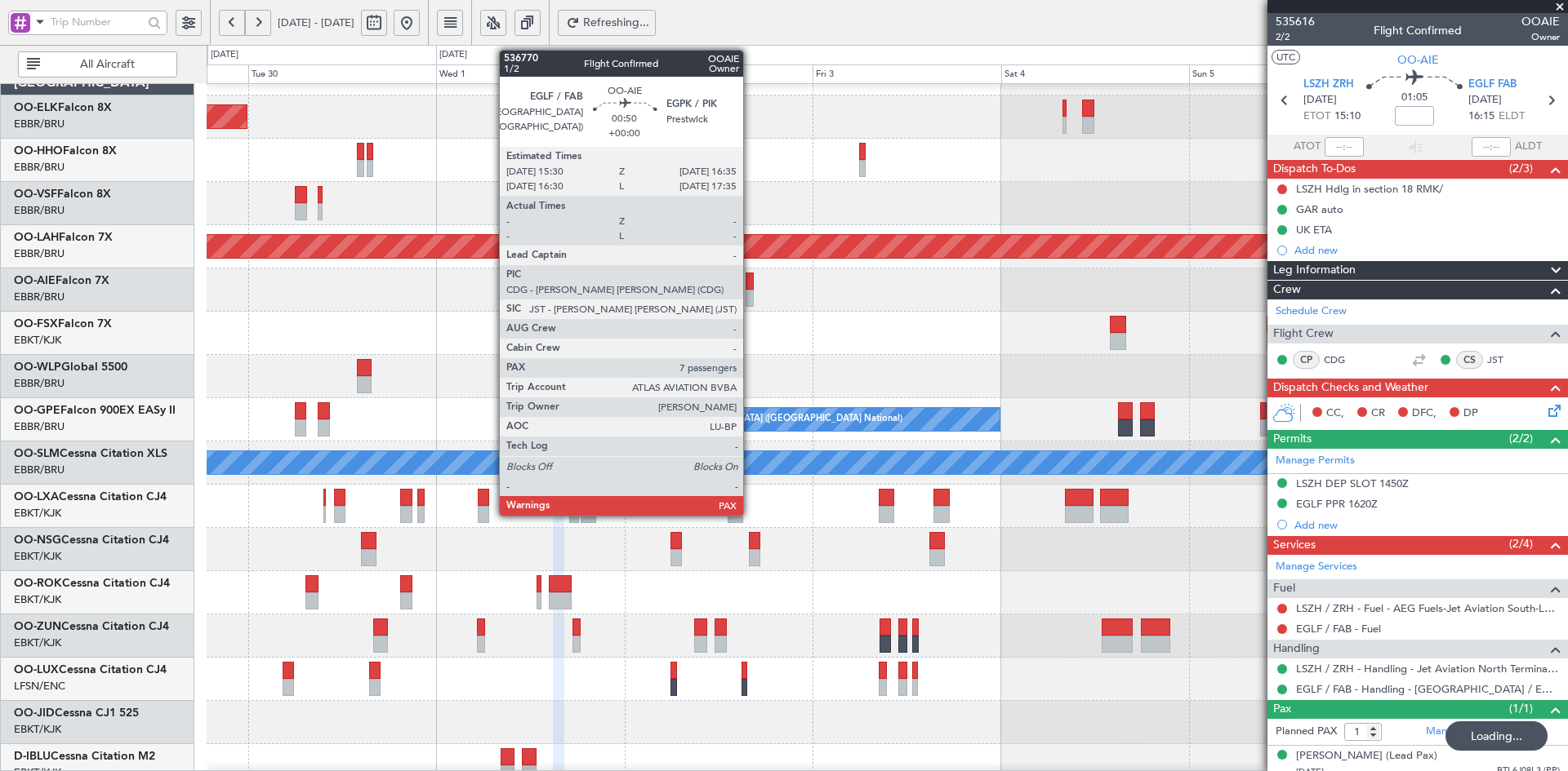
click at [751, 297] on div at bounding box center [750, 299] width 9 height 18
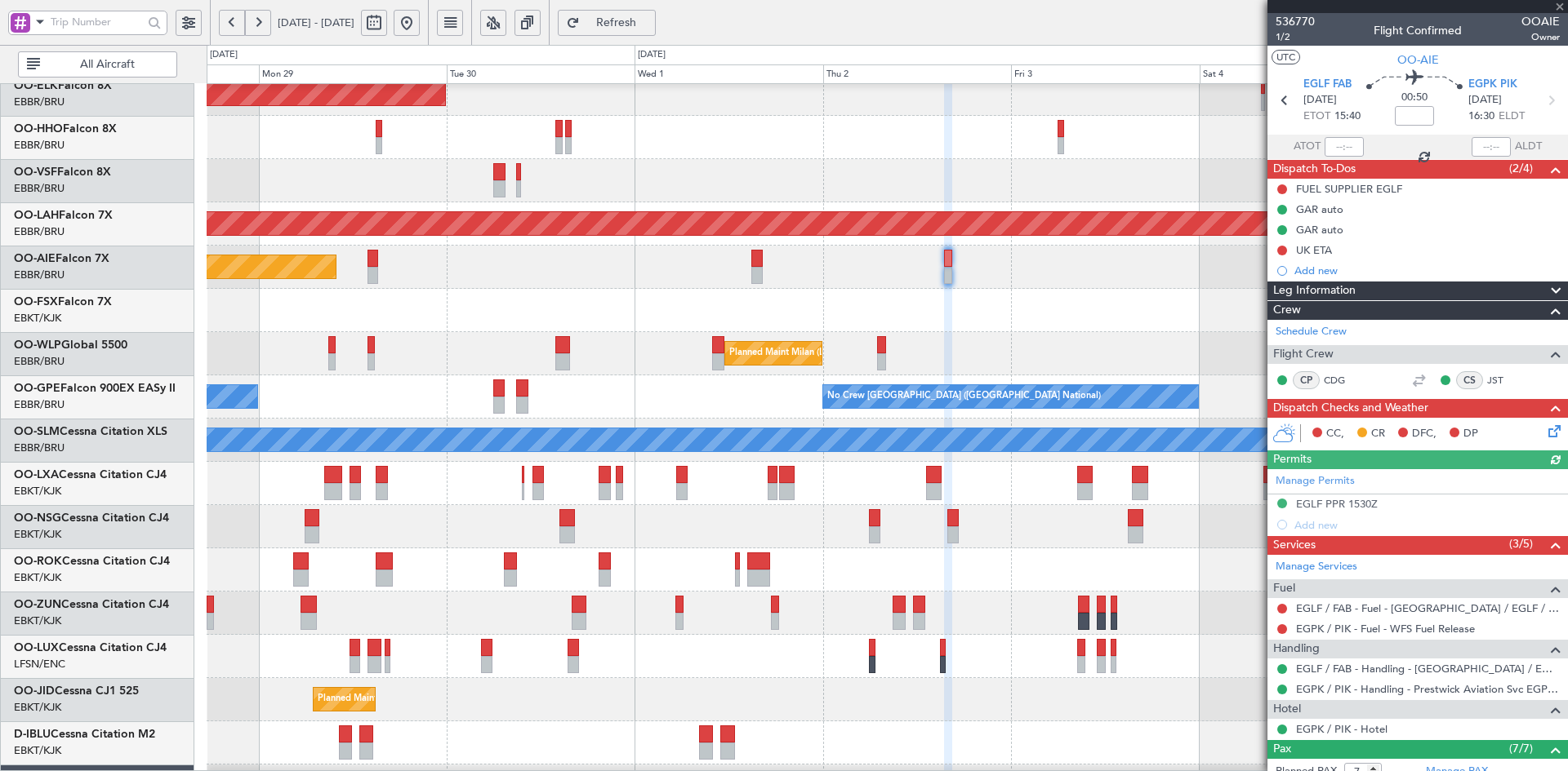
scroll to position [55, 0]
click at [1009, 250] on div "Planned Maint [GEOGRAPHIC_DATA] ([GEOGRAPHIC_DATA])" at bounding box center [886, 267] width 1361 height 43
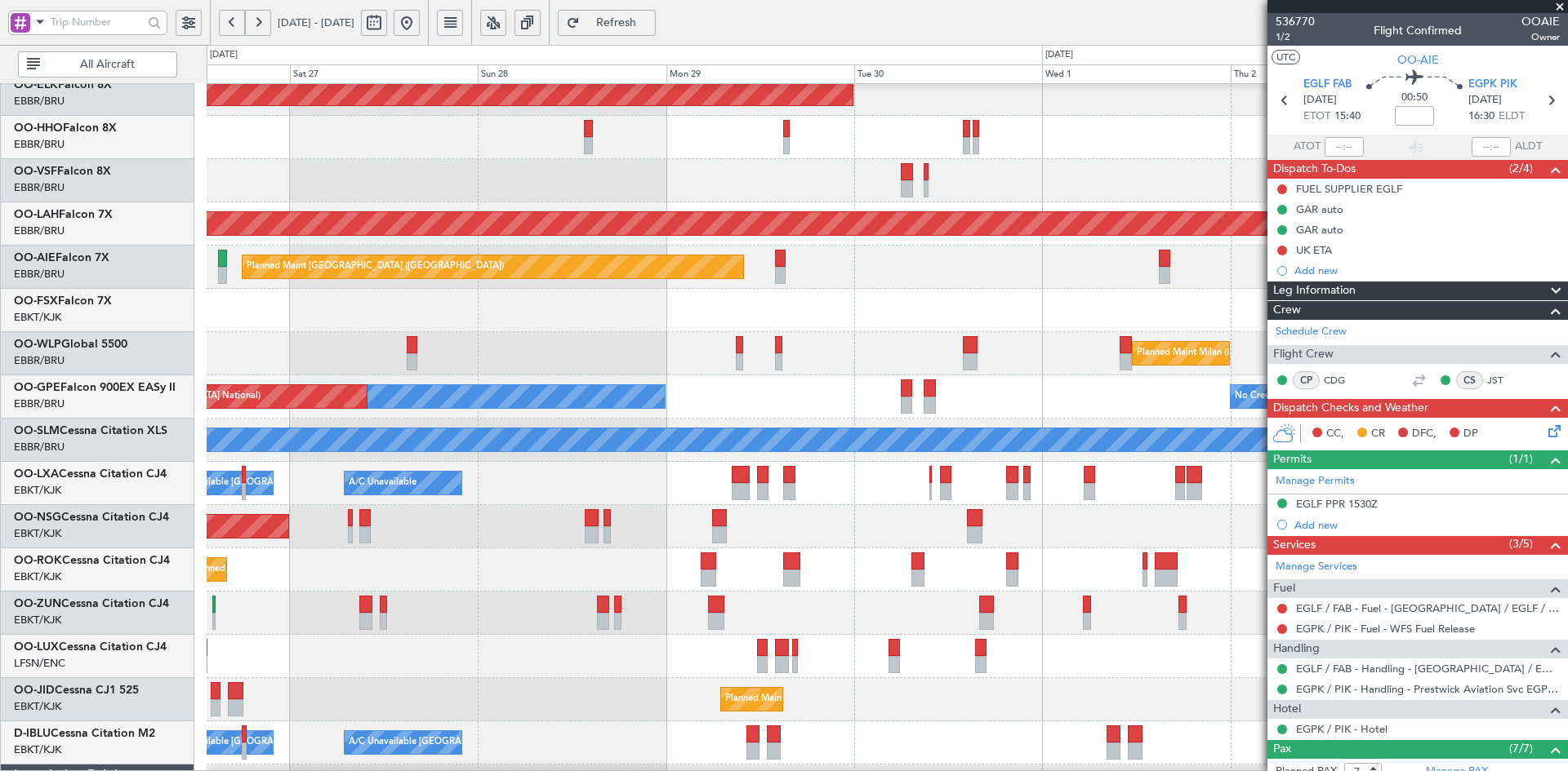
click at [1235, 121] on div "Planned Maint Geneva (Cointrin)" at bounding box center [886, 137] width 1361 height 43
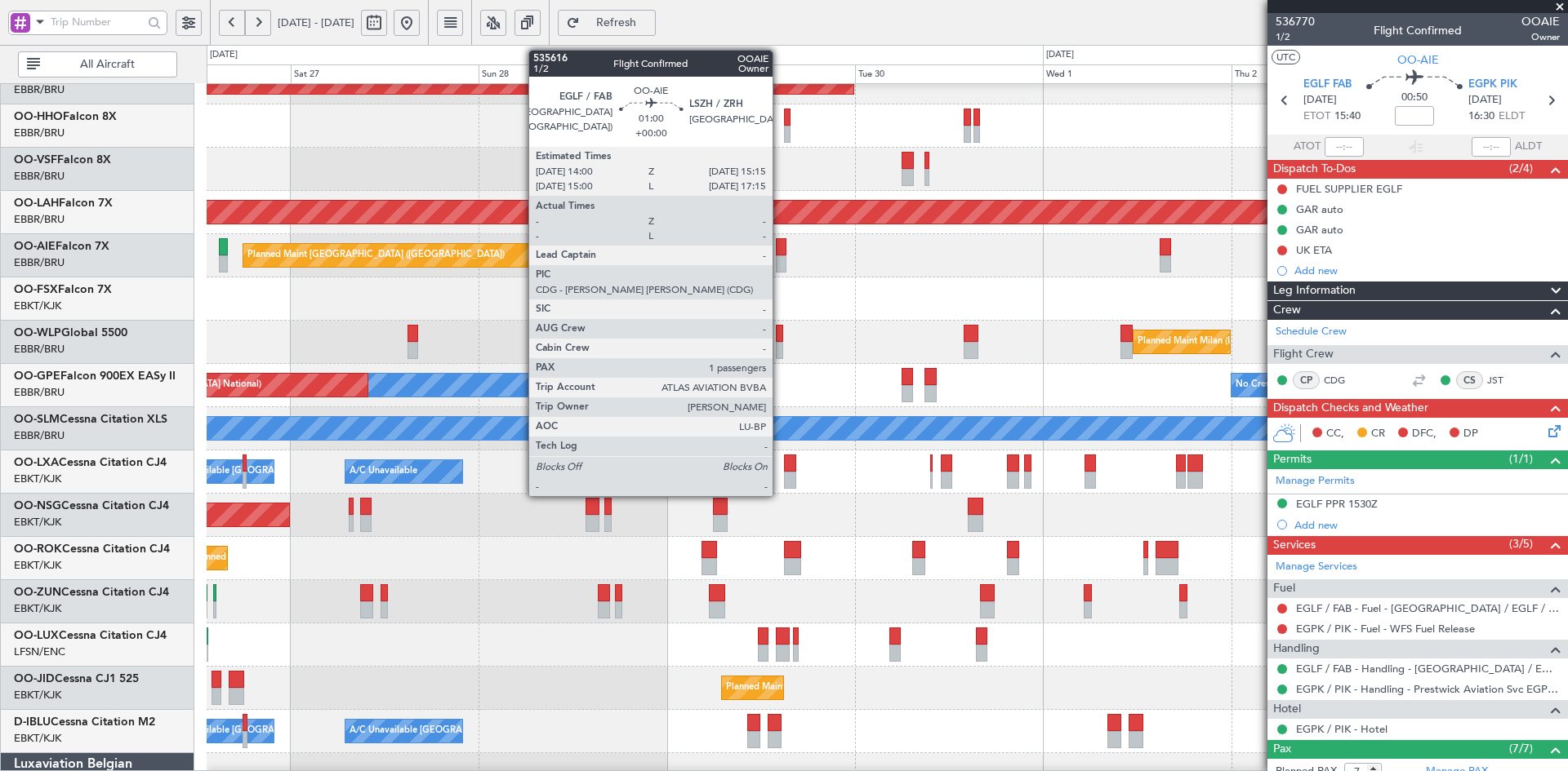
click at [780, 266] on div at bounding box center [781, 264] width 10 height 18
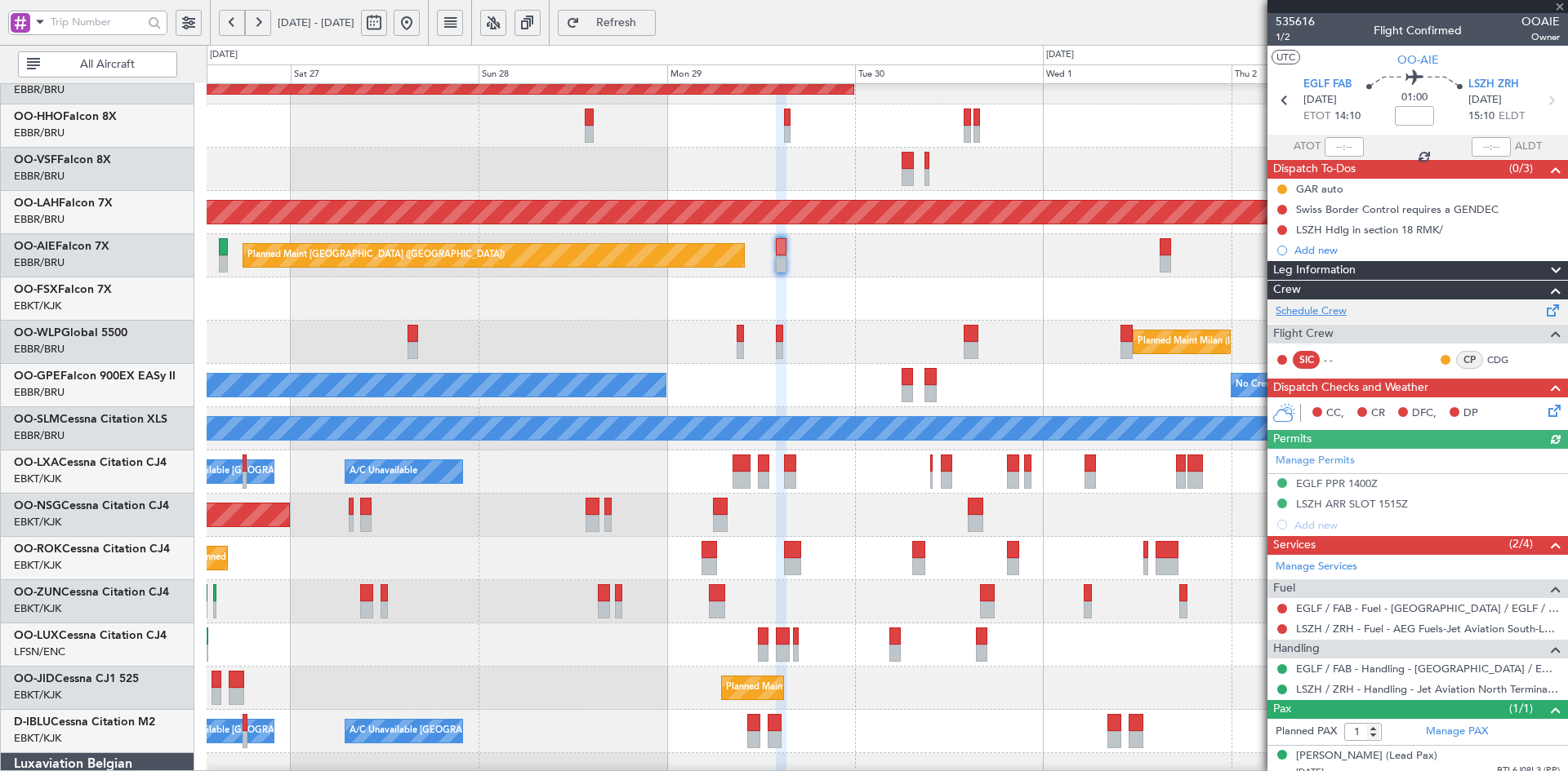
click at [1302, 309] on link "Schedule Crew" at bounding box center [1311, 312] width 71 height 17
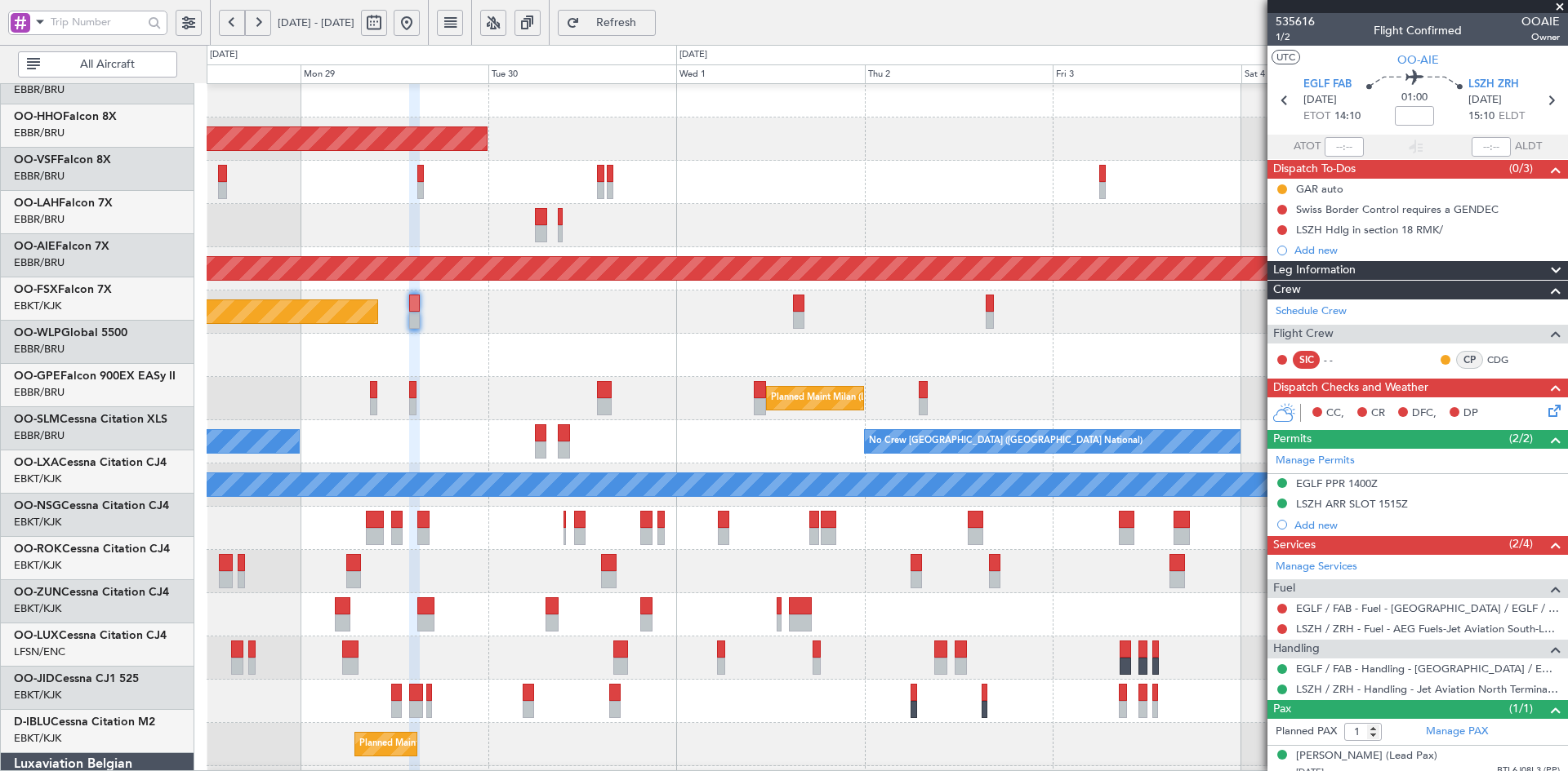
click at [534, 346] on div "- - LHBP 10:00 Z KPVD 19:10 Z" at bounding box center [886, 355] width 1361 height 43
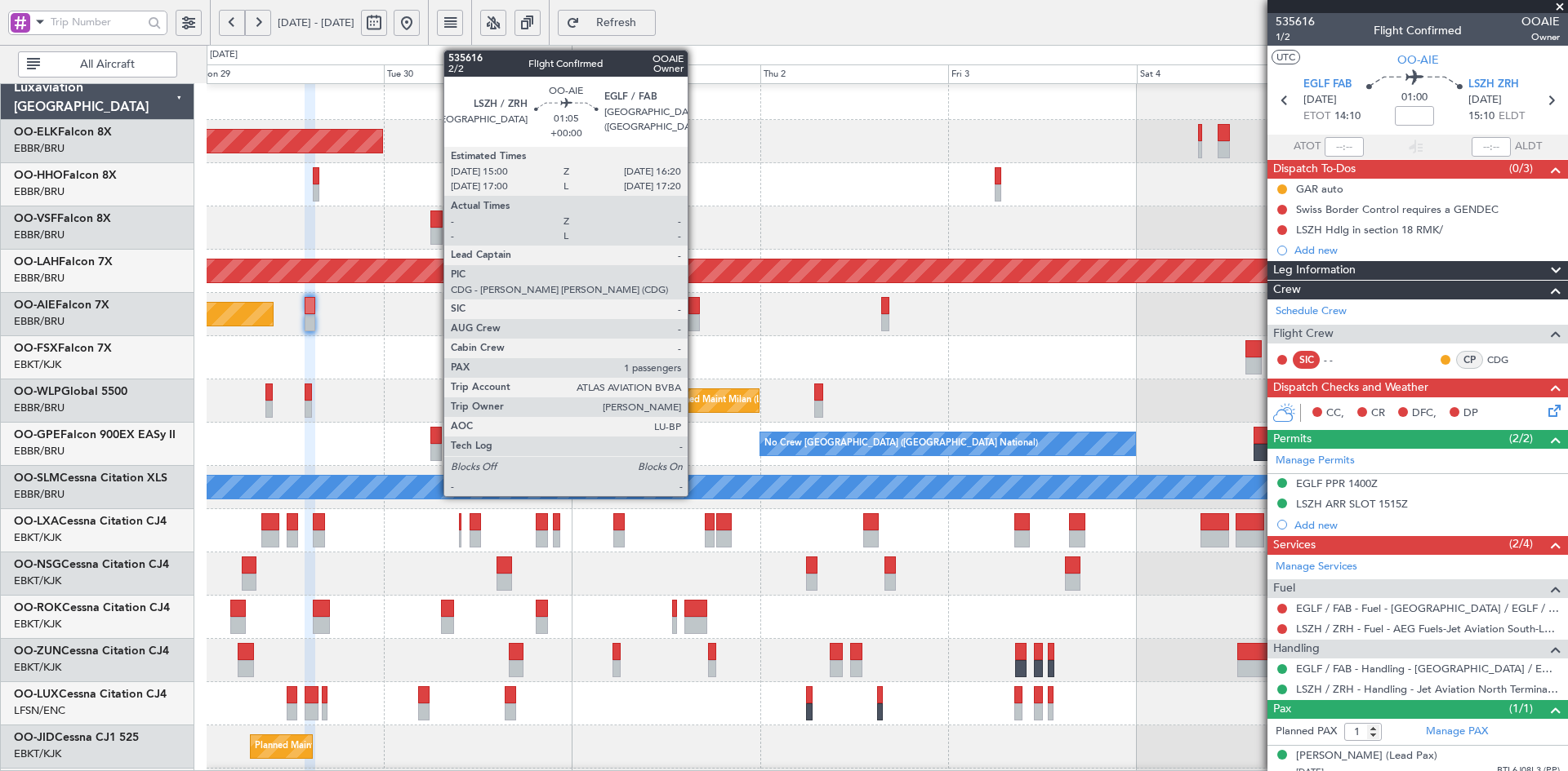
click at [695, 321] on div at bounding box center [693, 323] width 11 height 18
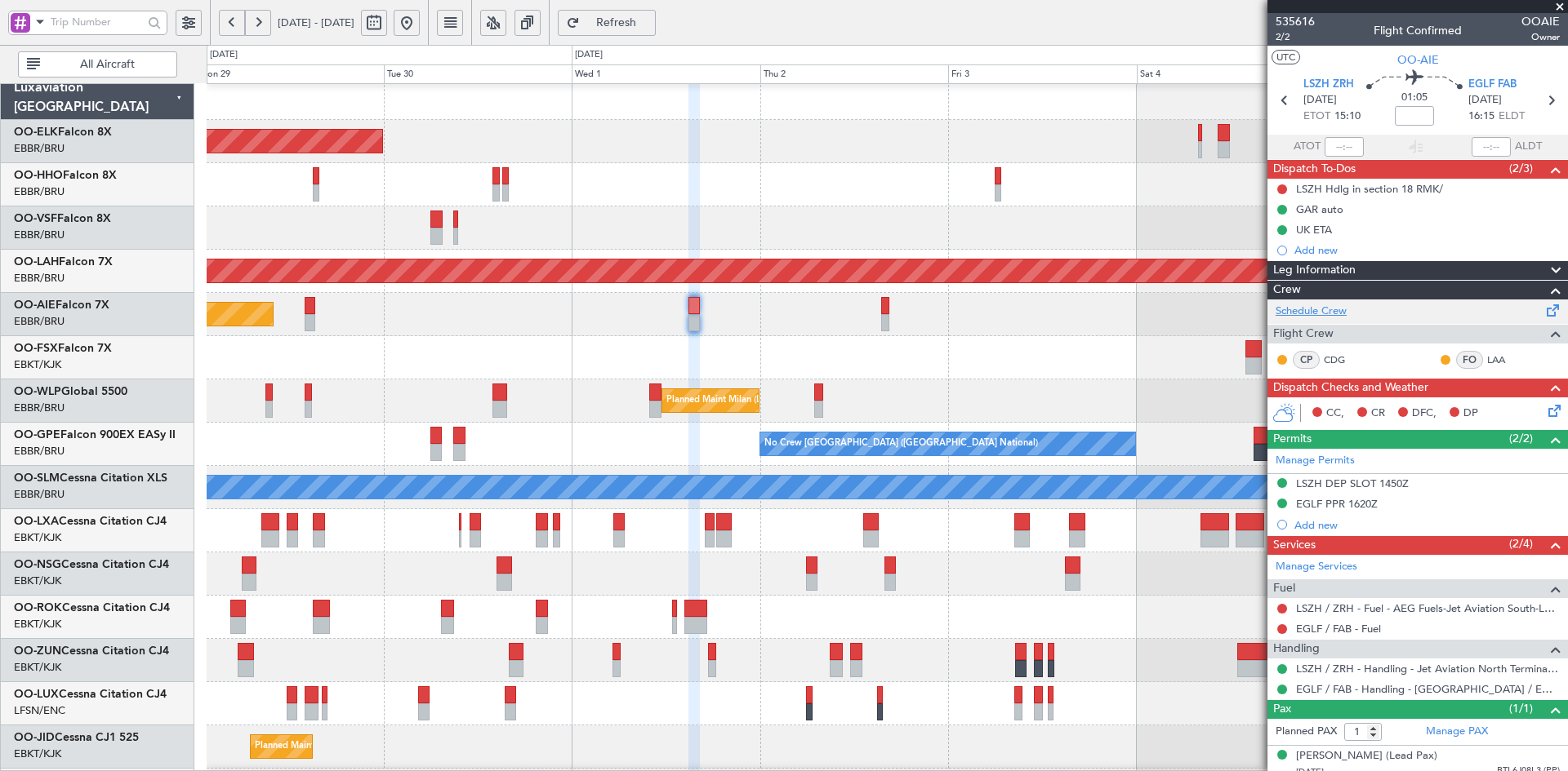
click at [1307, 311] on link "Schedule Crew" at bounding box center [1311, 312] width 71 height 17
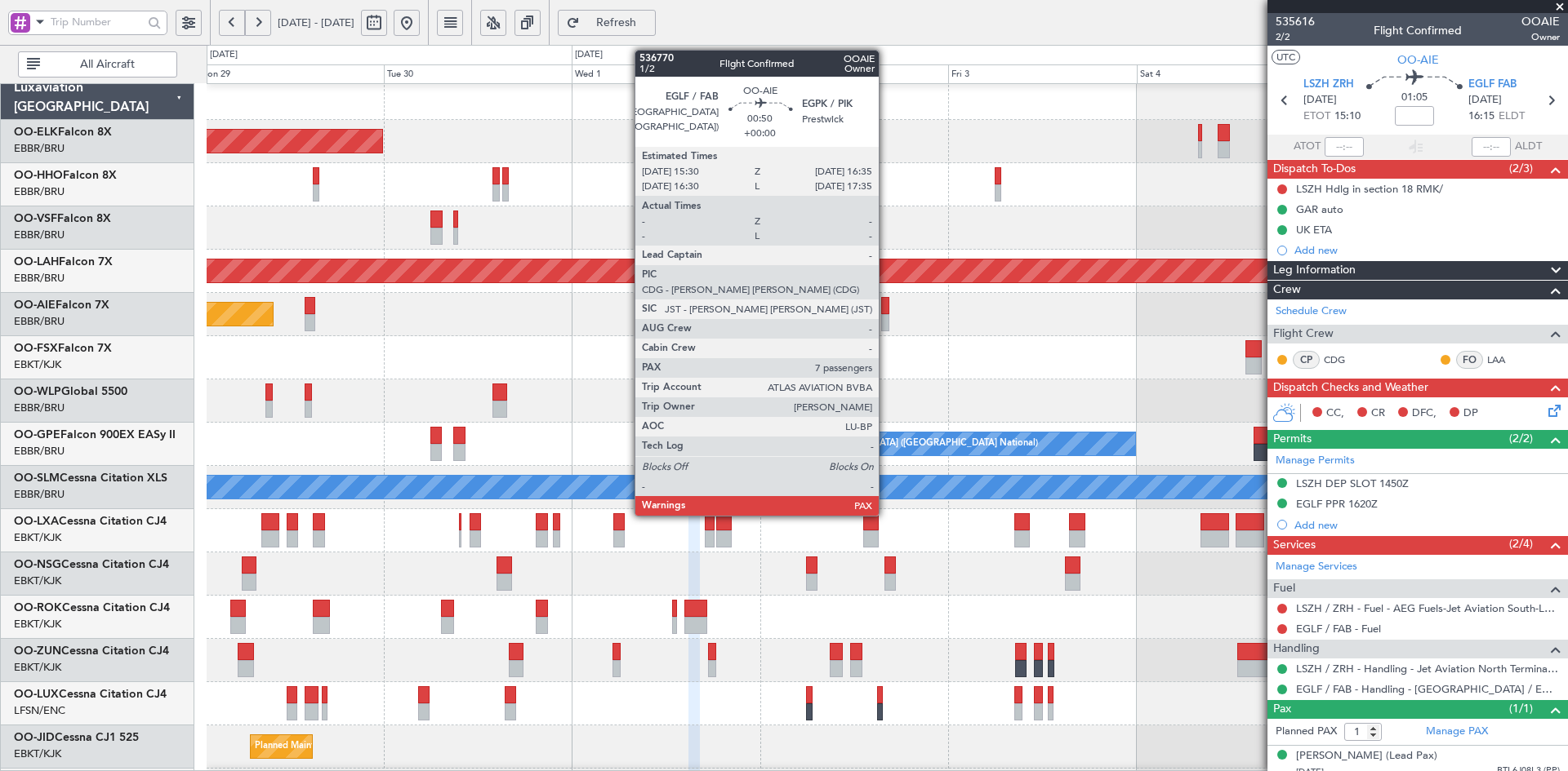
click at [886, 323] on div at bounding box center [885, 323] width 9 height 18
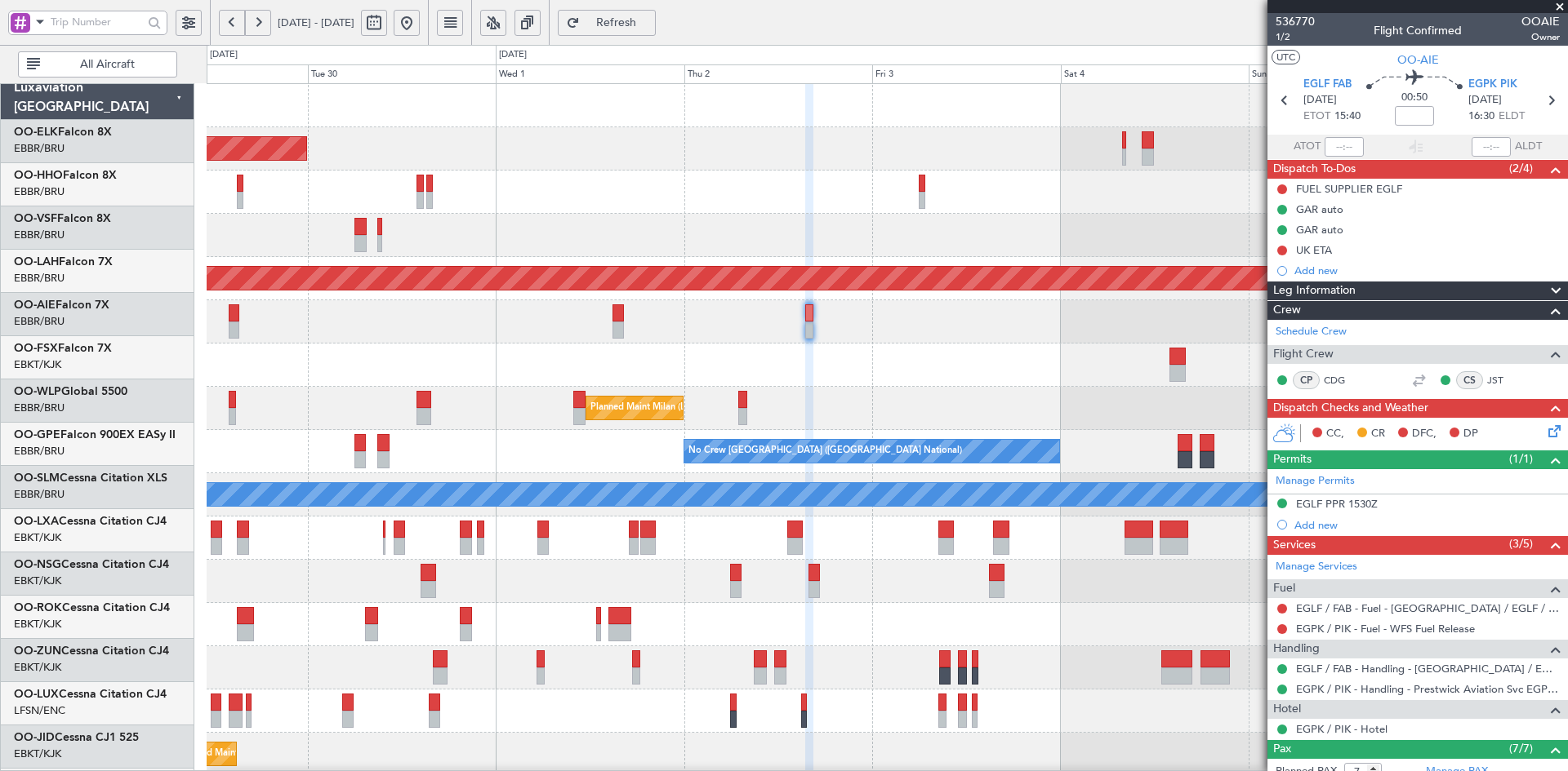
scroll to position [0, 0]
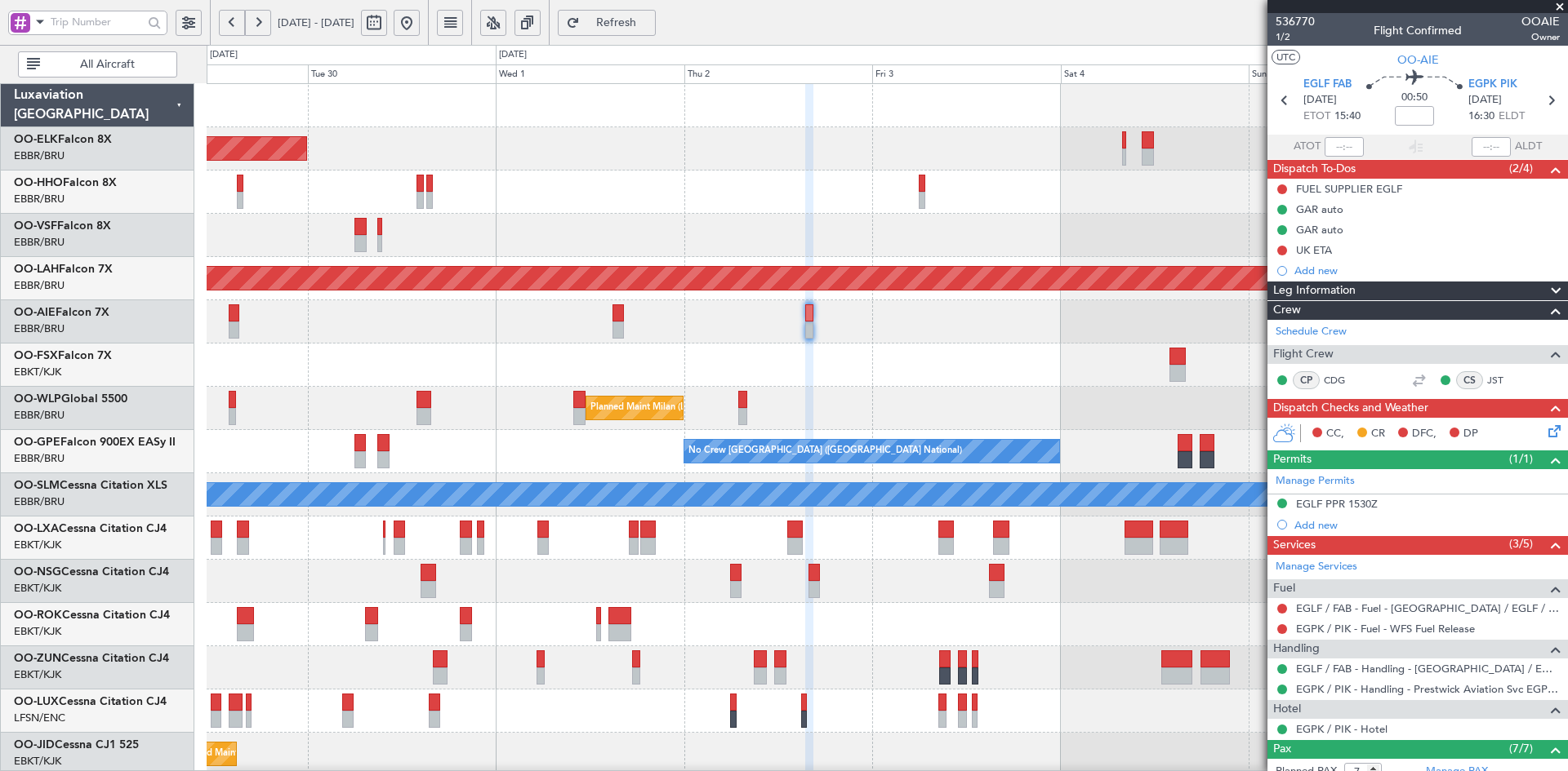
click at [883, 326] on div "Planned Maint [GEOGRAPHIC_DATA] ([GEOGRAPHIC_DATA])" at bounding box center [886, 322] width 1361 height 43
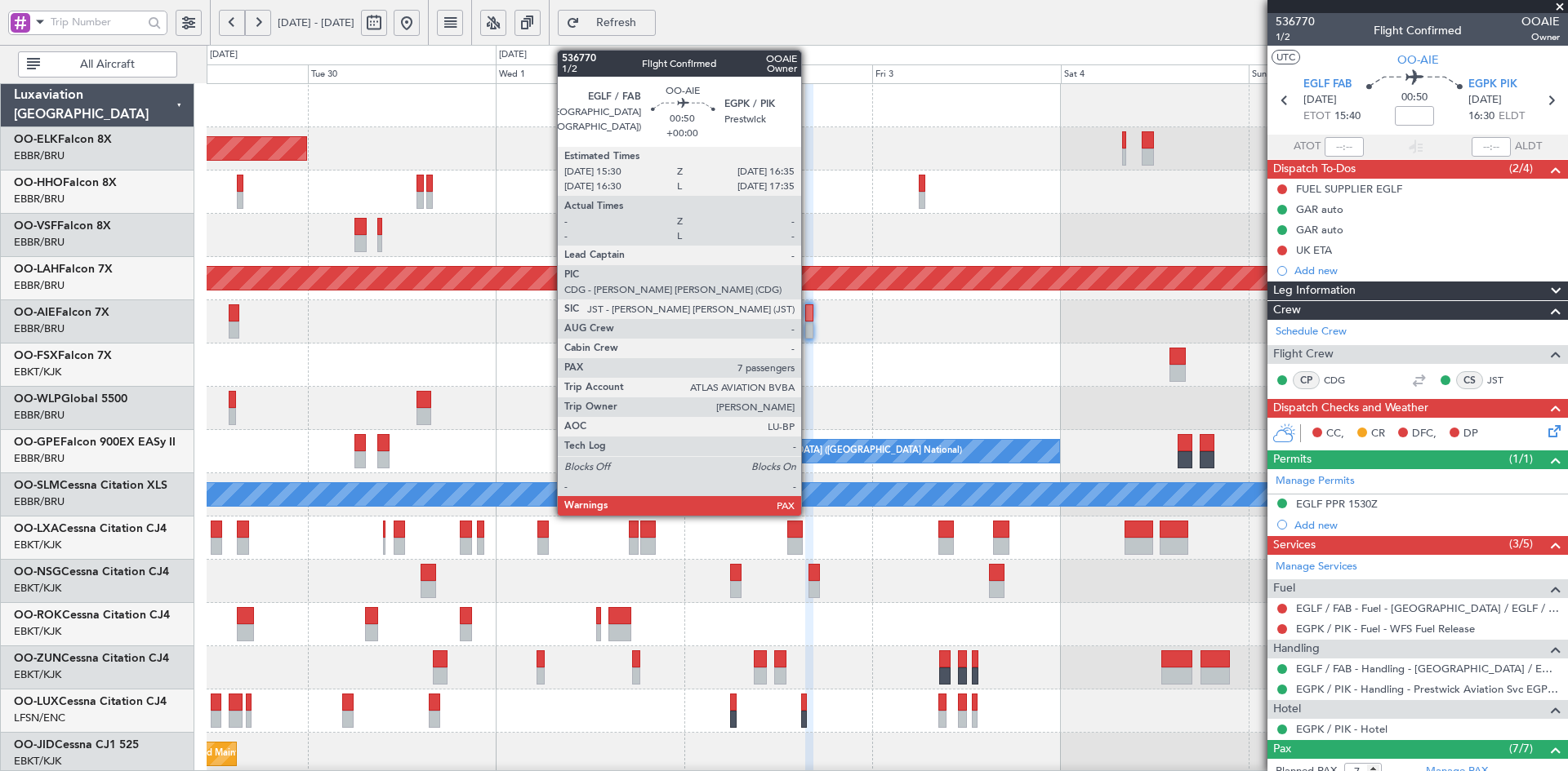
click at [808, 330] on div at bounding box center [809, 330] width 9 height 18
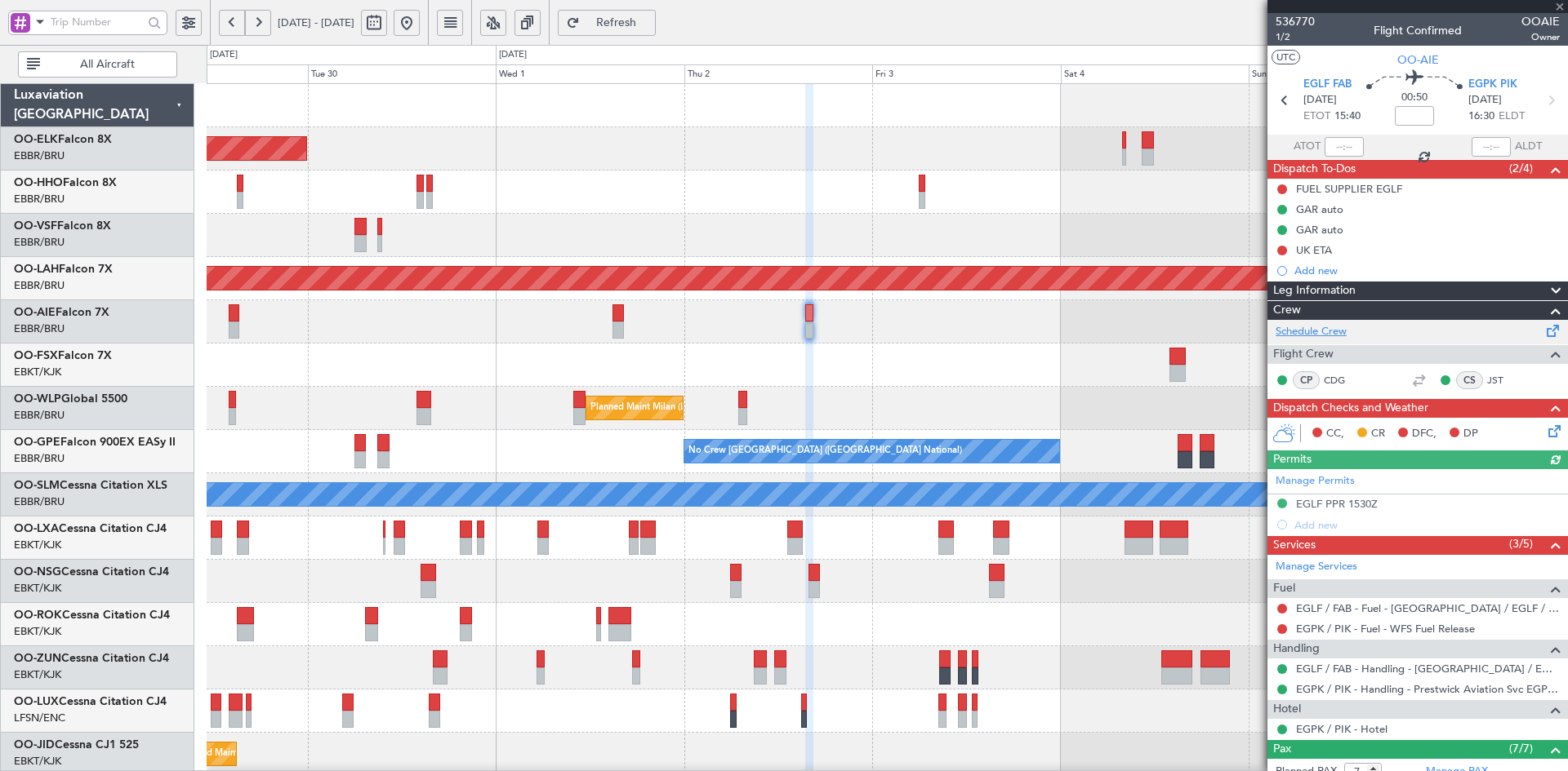
click at [1344, 334] on link "Schedule Crew" at bounding box center [1311, 332] width 71 height 17
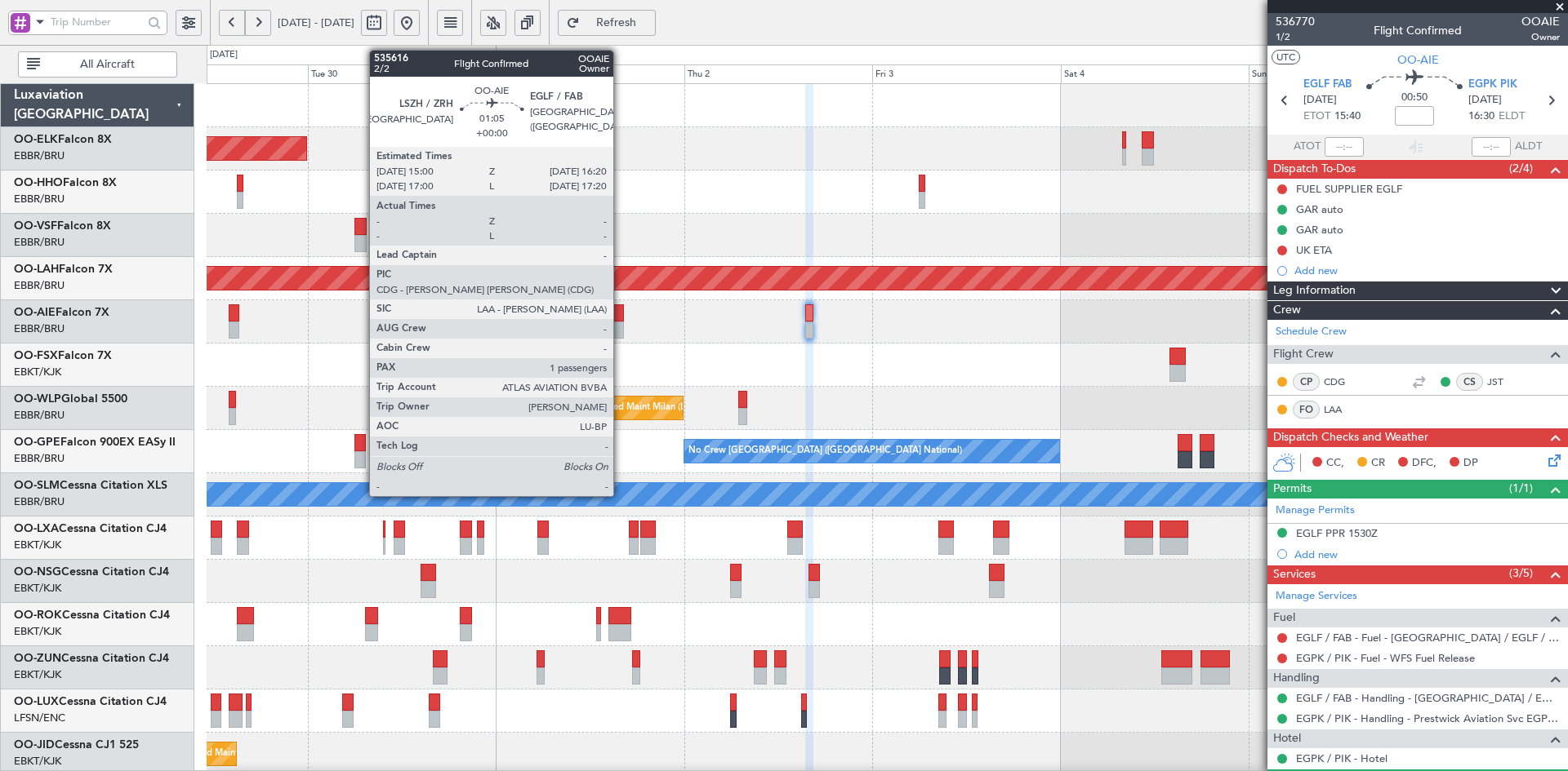
click at [620, 325] on div at bounding box center [617, 330] width 11 height 18
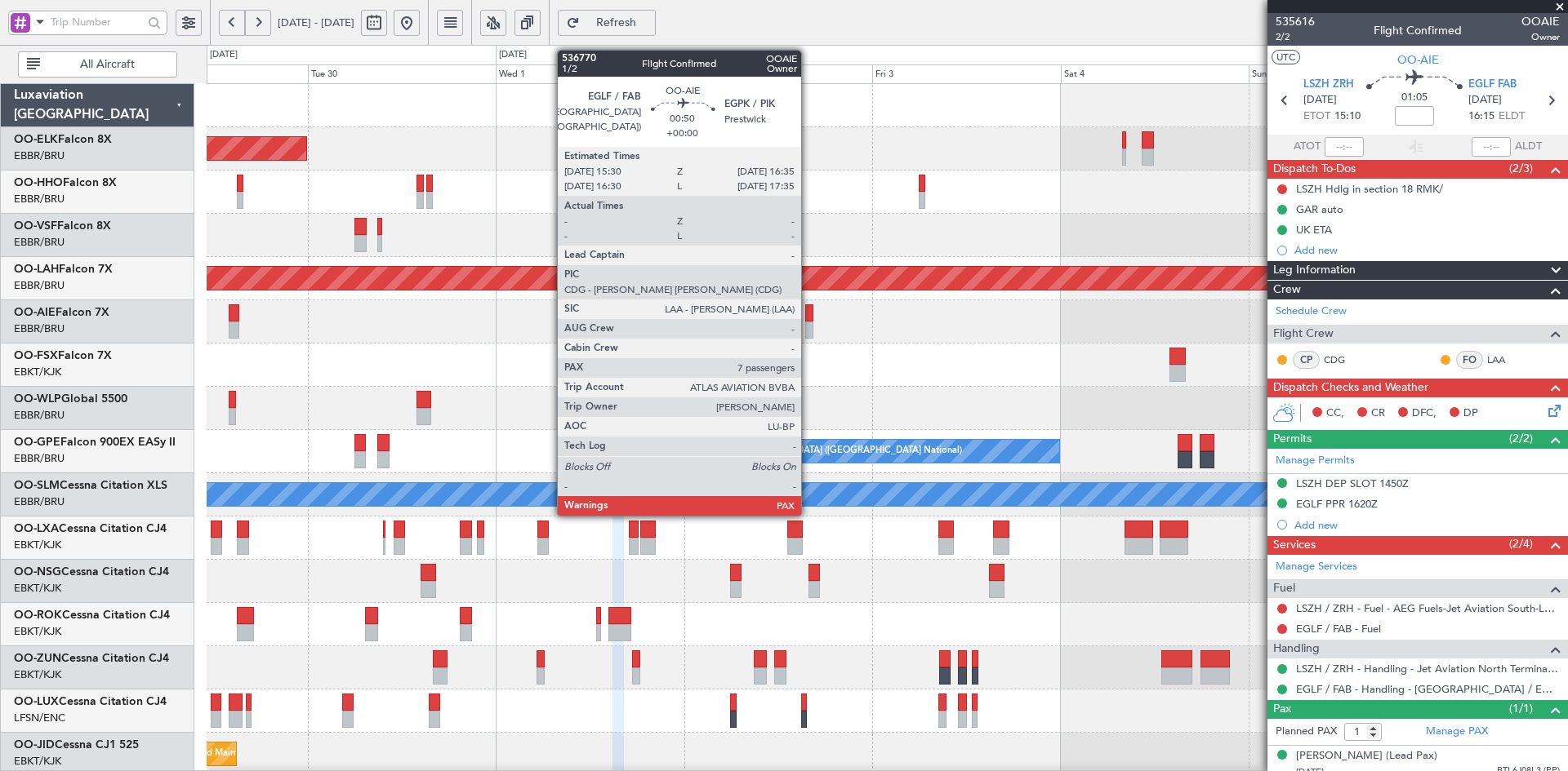
click at [808, 332] on div at bounding box center [809, 330] width 9 height 18
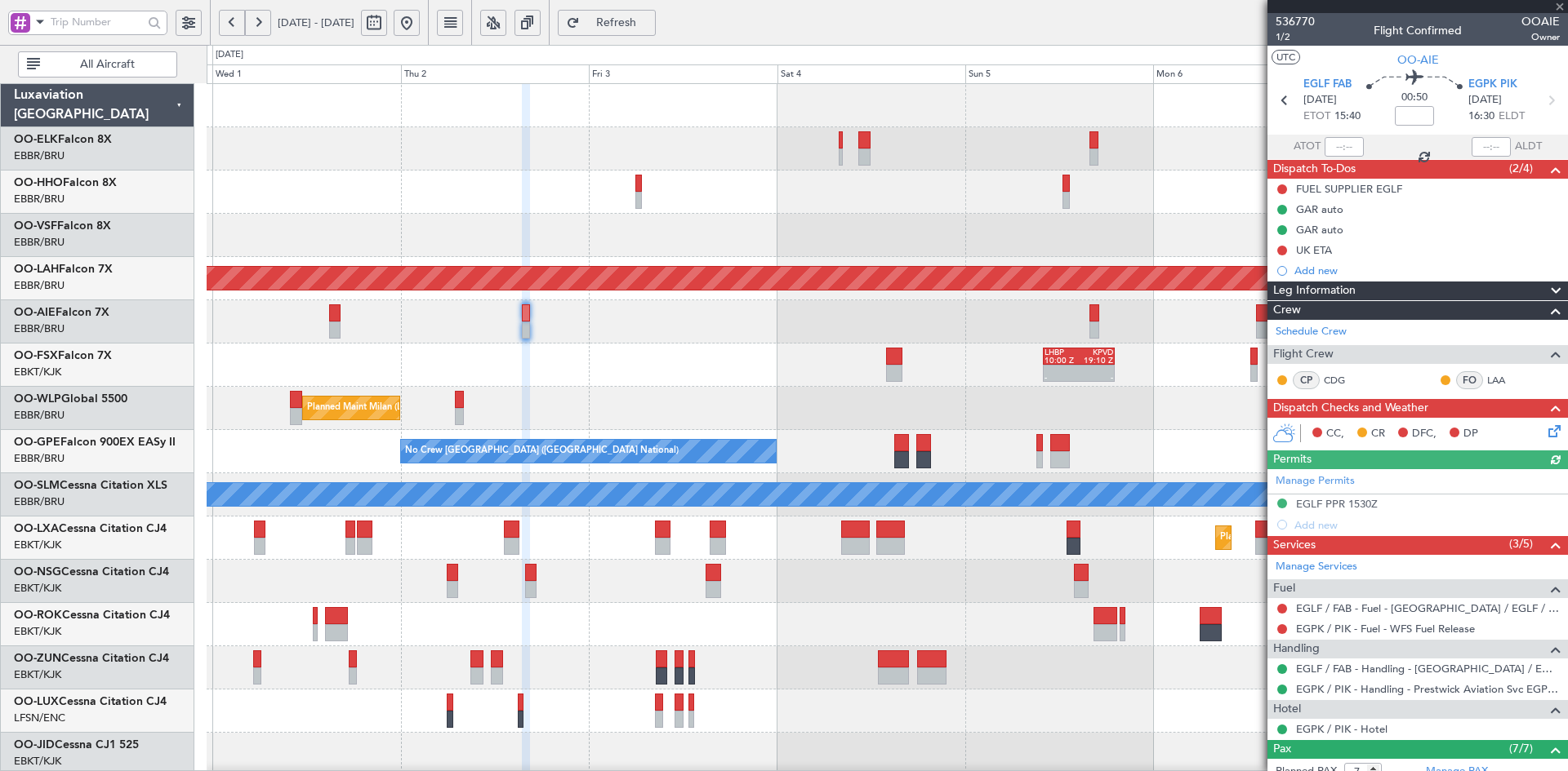
click at [553, 350] on div "Planned Maint Kortrijk-Wevelgem Planned Maint Alton-st Louis (St Louis Regl) Pl…" at bounding box center [886, 516] width 1361 height 865
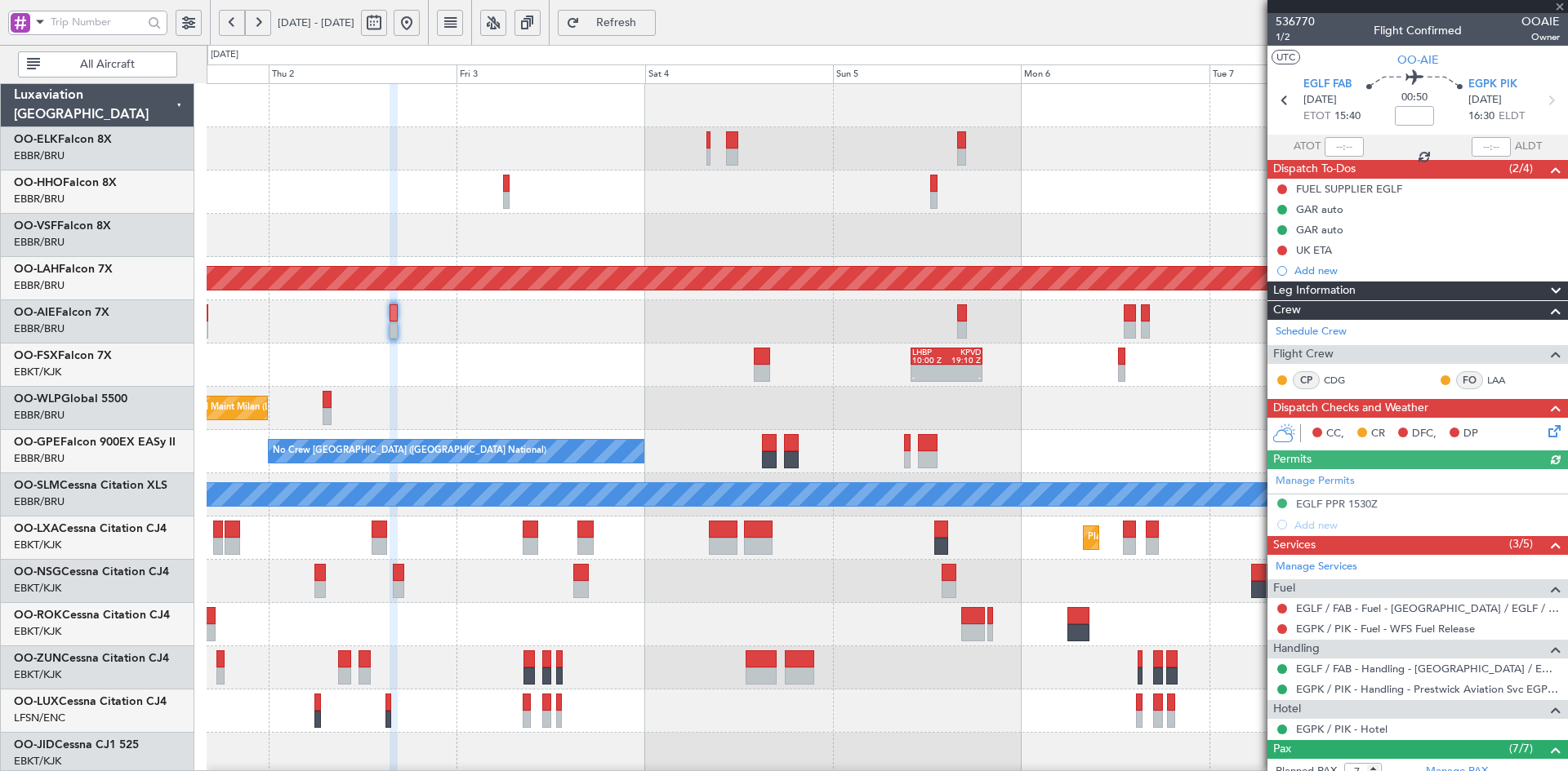
click at [977, 330] on div at bounding box center [886, 322] width 1361 height 43
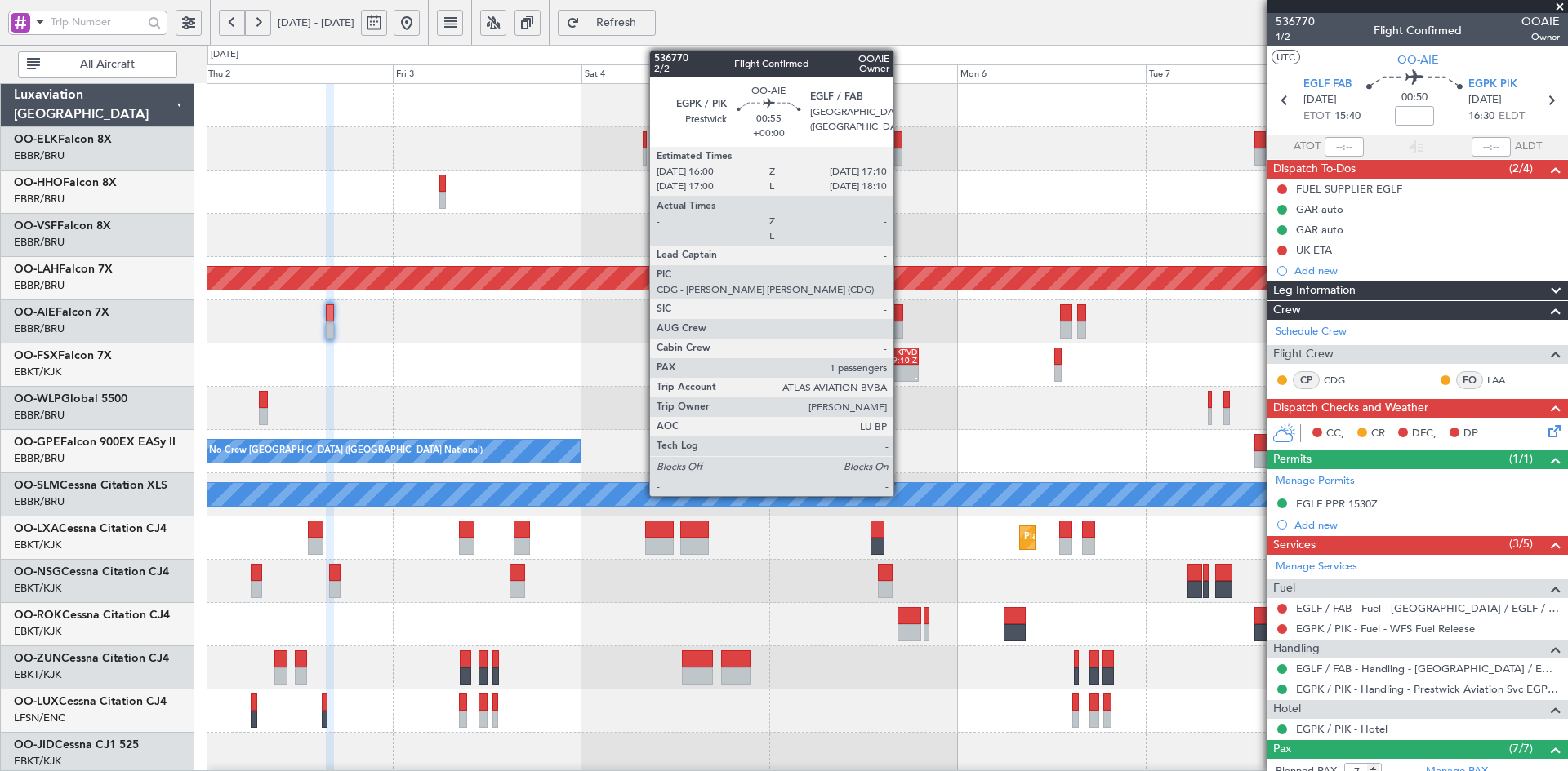
click at [901, 328] on div at bounding box center [898, 330] width 10 height 18
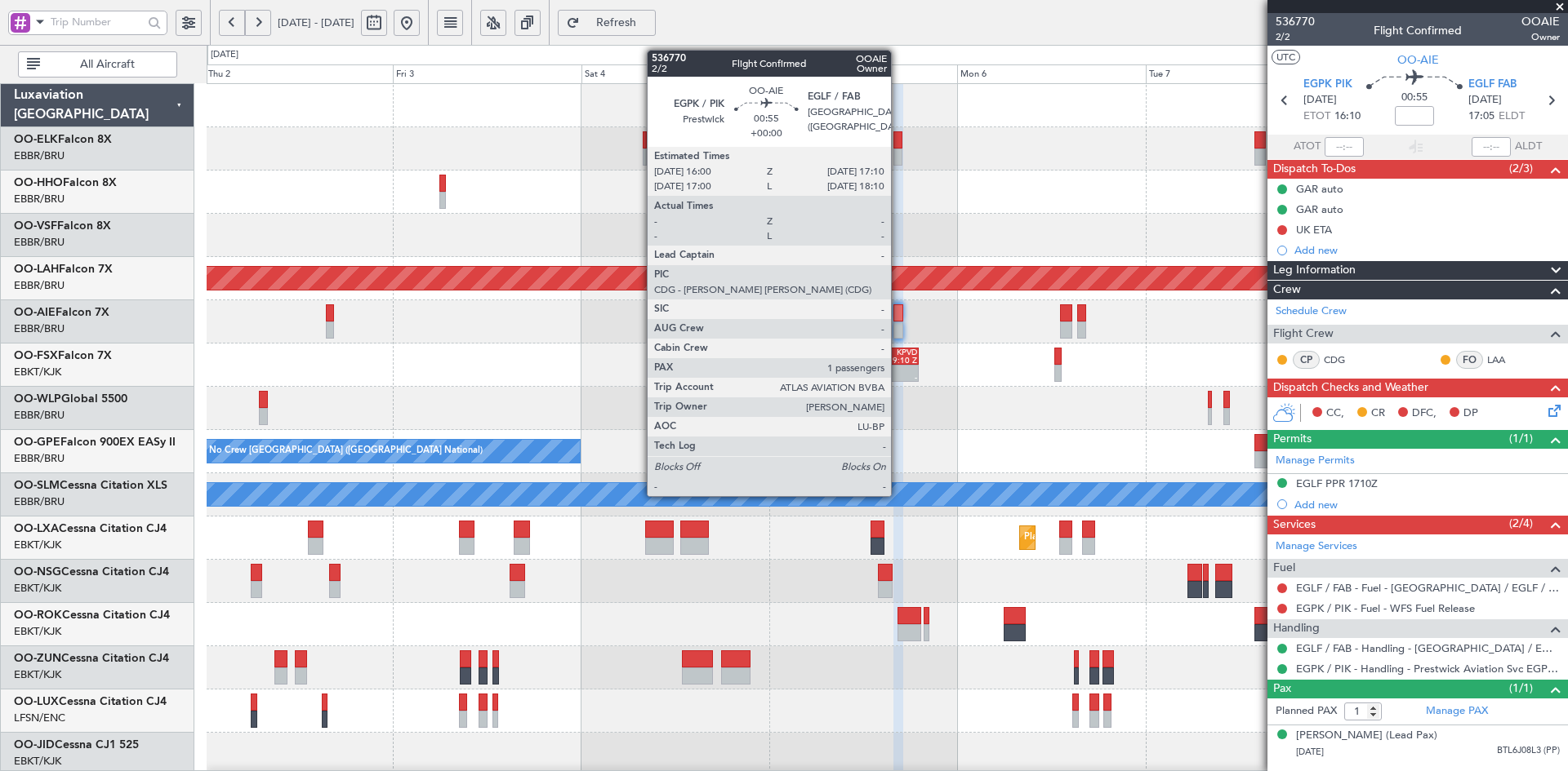
click at [898, 327] on div at bounding box center [898, 330] width 10 height 18
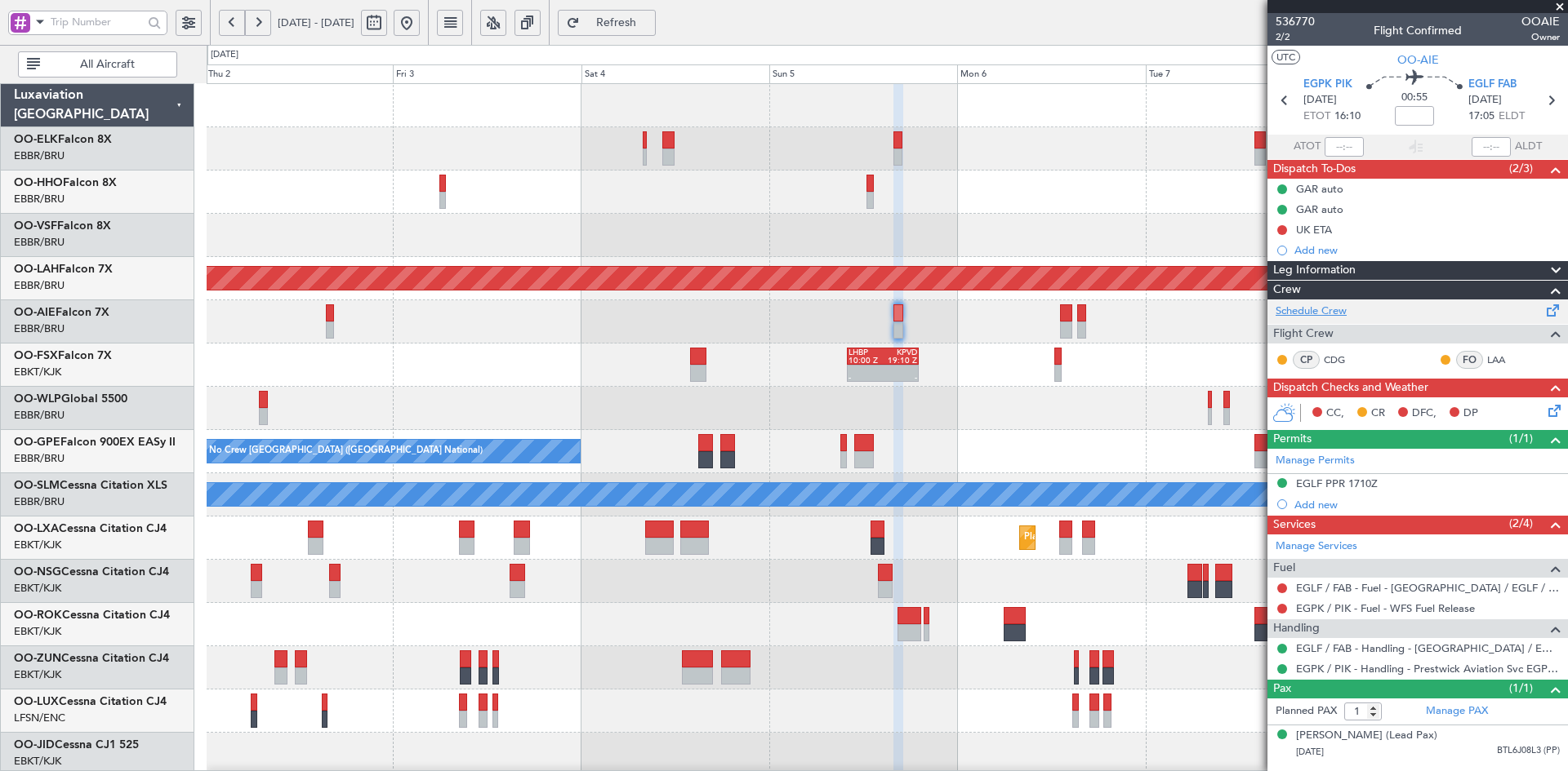
click at [1333, 311] on link "Schedule Crew" at bounding box center [1311, 312] width 71 height 17
click at [1554, 6] on span at bounding box center [1559, 7] width 17 height 15
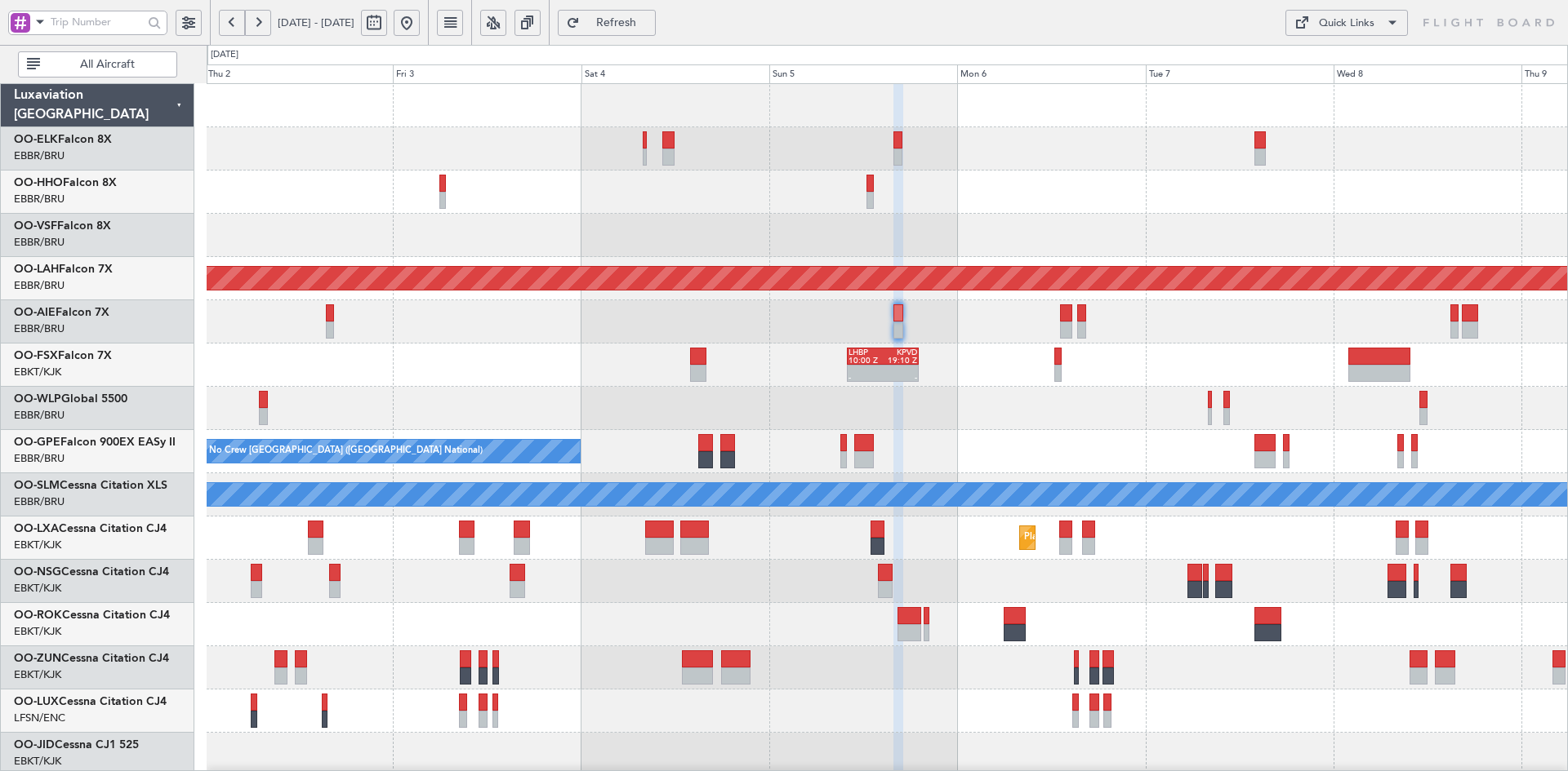
type input "0"
click at [420, 20] on button at bounding box center [406, 22] width 26 height 26
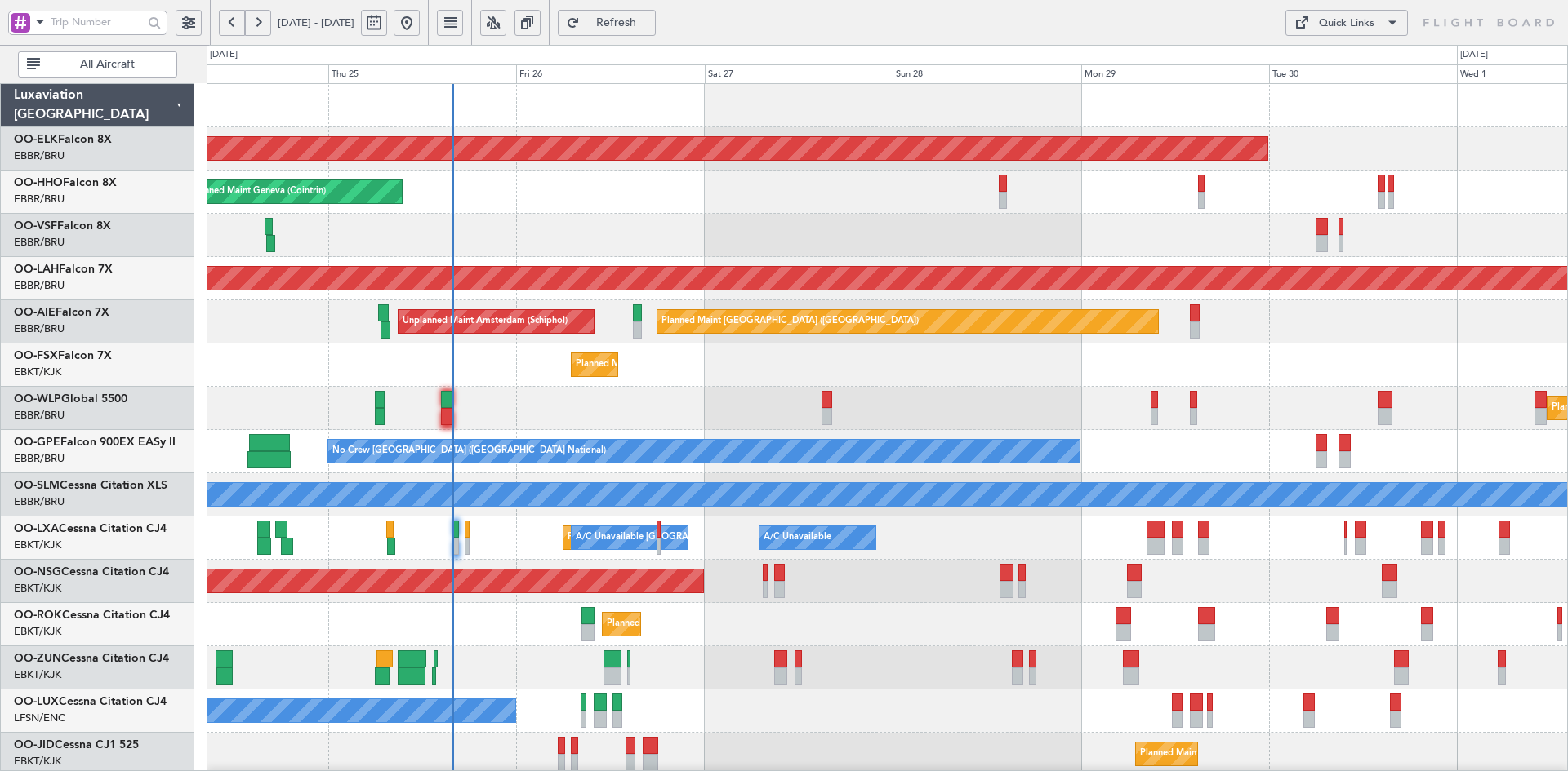
click at [684, 402] on div "Planned Maint Milan (Linate)" at bounding box center [886, 408] width 1361 height 43
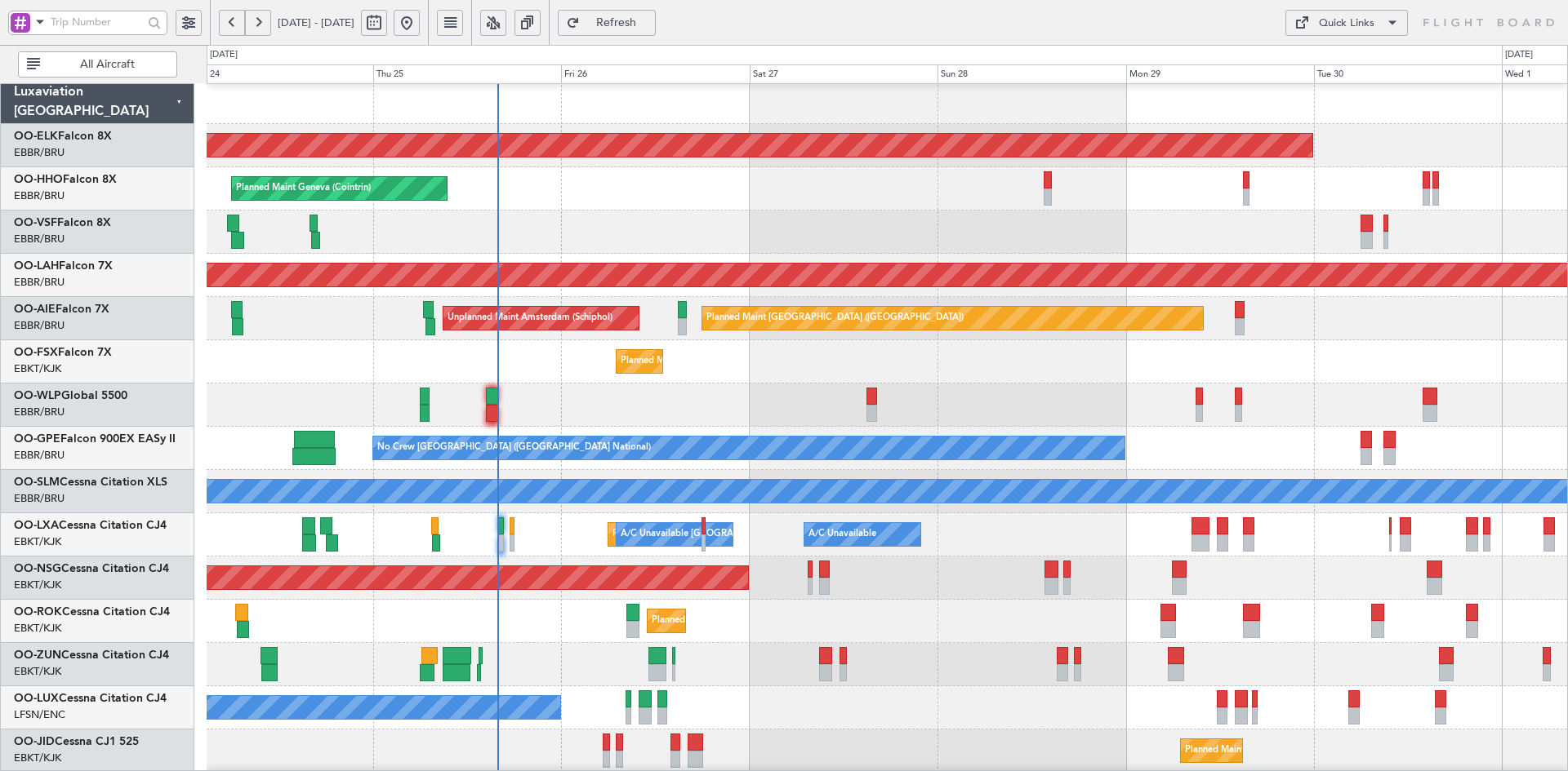
click at [1382, 364] on div "Planned Maint Kortrijk-[GEOGRAPHIC_DATA]" at bounding box center [886, 362] width 1361 height 43
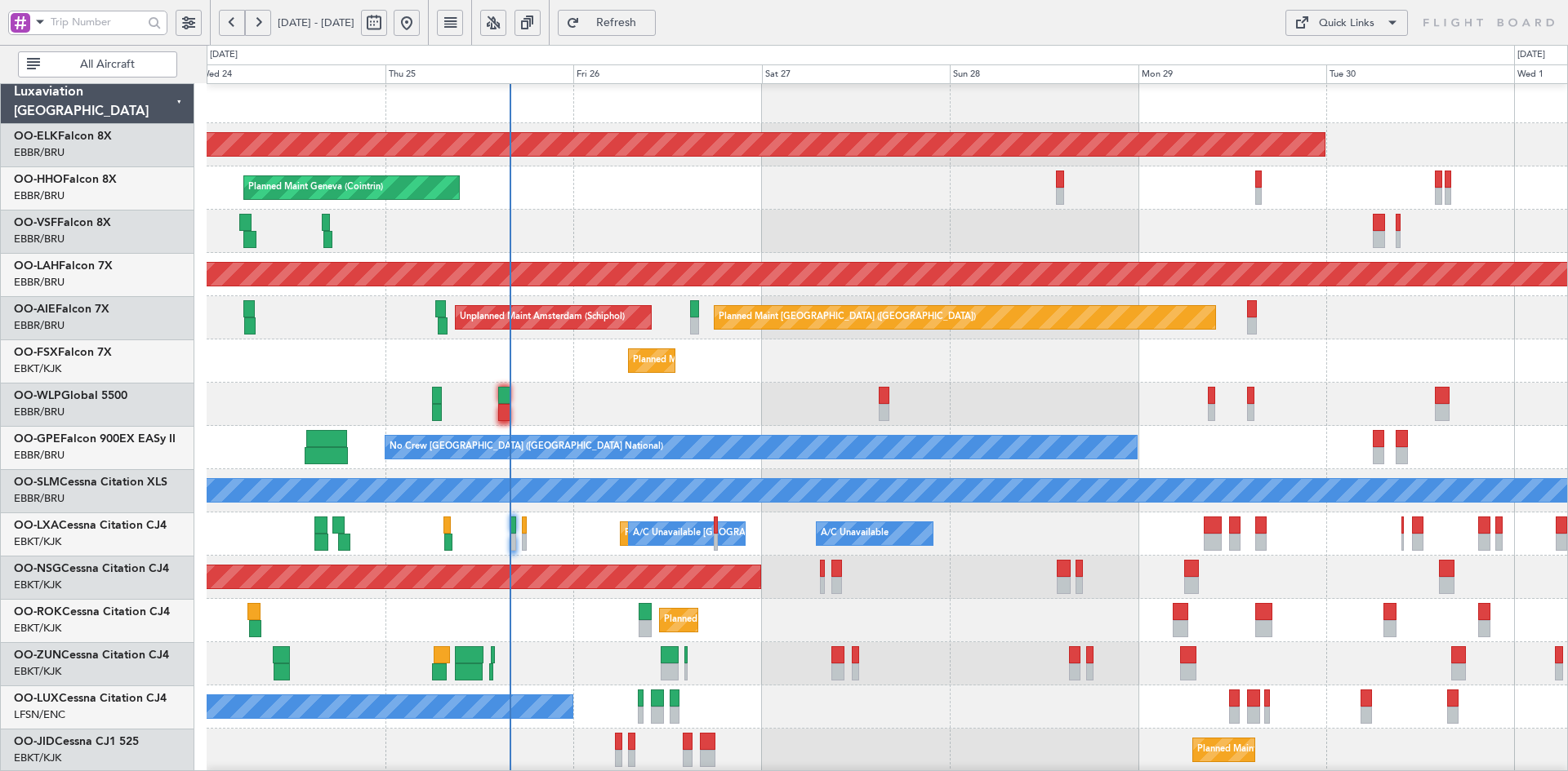
scroll to position [4, 0]
click at [1518, 391] on div "Planned Maint Milan (Linate)" at bounding box center [886, 404] width 1361 height 43
click at [1349, 347] on div "Planned Maint Kortrijk-[GEOGRAPHIC_DATA]" at bounding box center [886, 361] width 1361 height 43
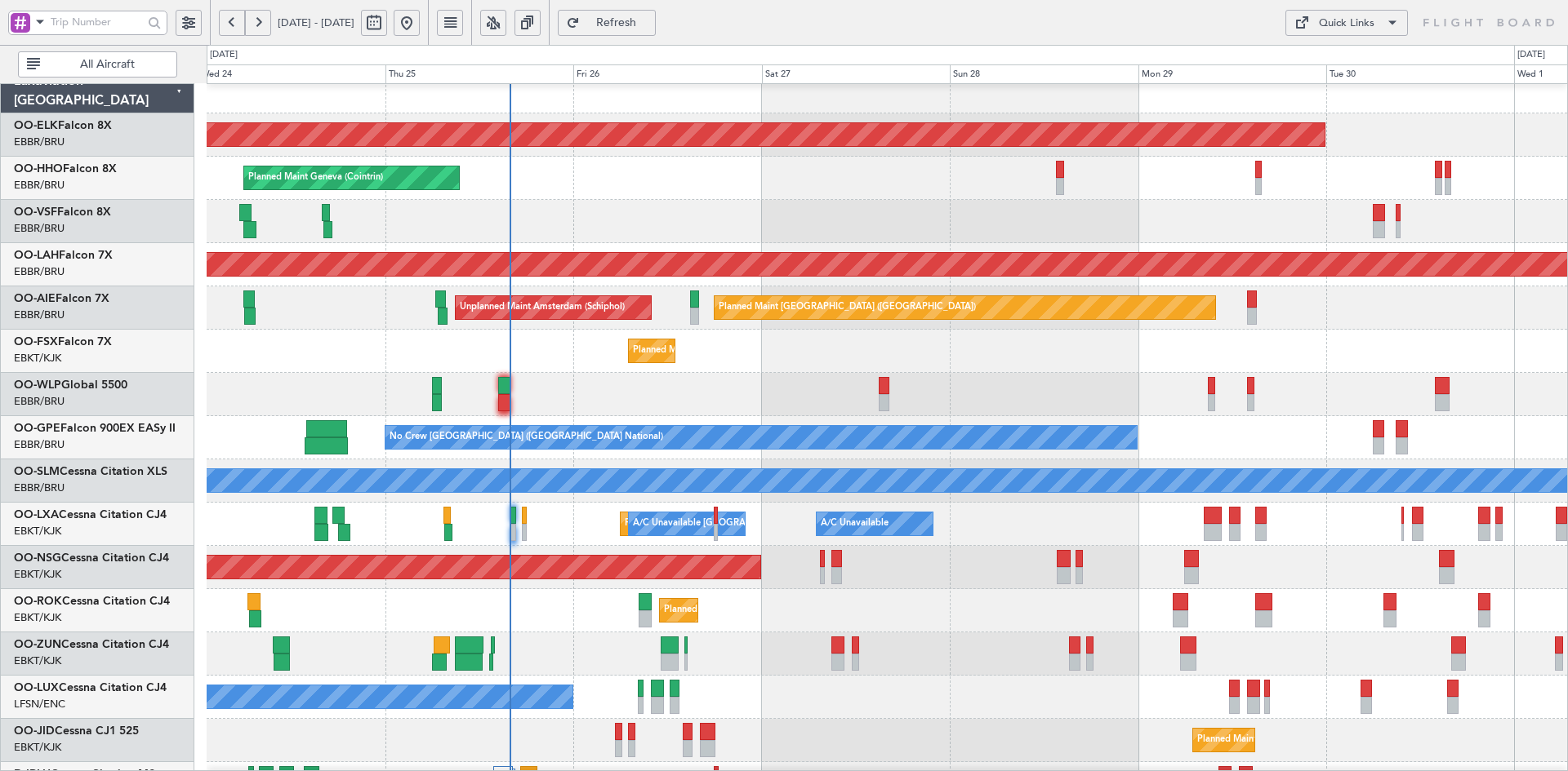
click at [1307, 417] on div "Planned Maint Brussels (Brussels National) No Crew Brussels (Brussels National)…" at bounding box center [886, 438] width 1361 height 43
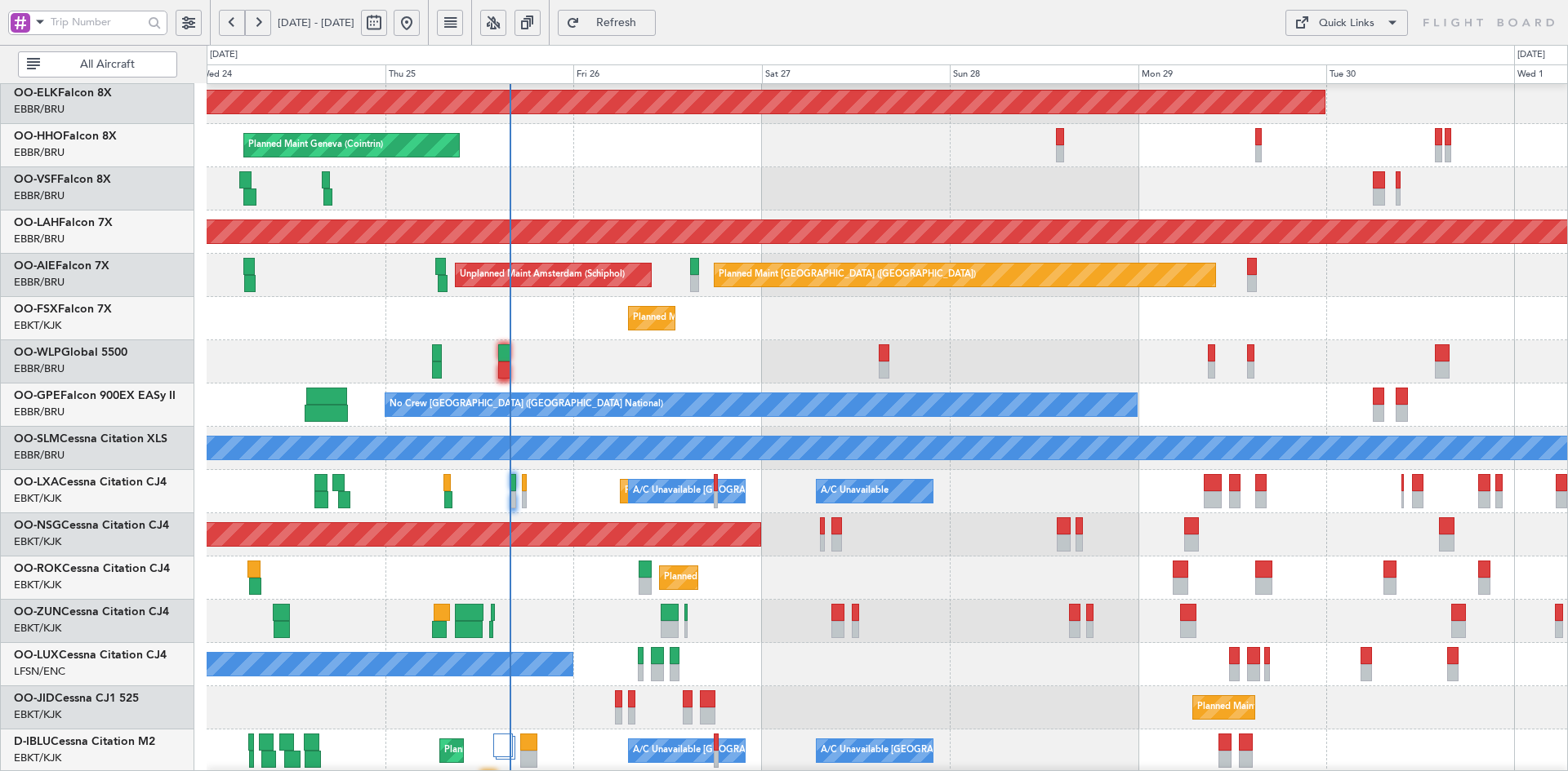
click at [1166, 397] on div "Planned Maint Brussels (Brussels National) No Crew Brussels (Brussels National)…" at bounding box center [886, 405] width 1361 height 43
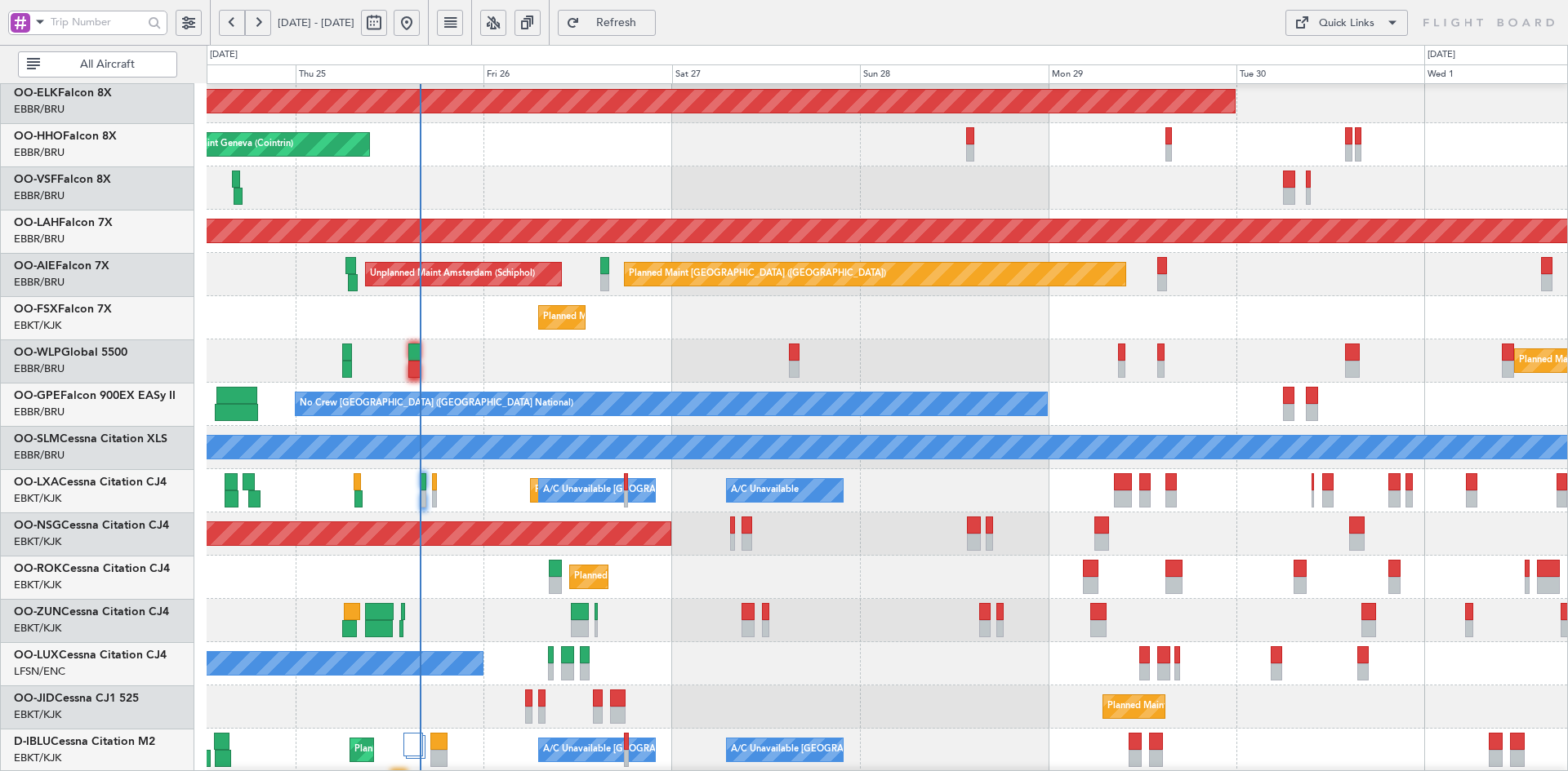
scroll to position [48, 0]
click at [1130, 412] on div "Planned Maint Brussels (Brussels National) No Crew Brussels (Brussels National)…" at bounding box center [886, 404] width 1361 height 43
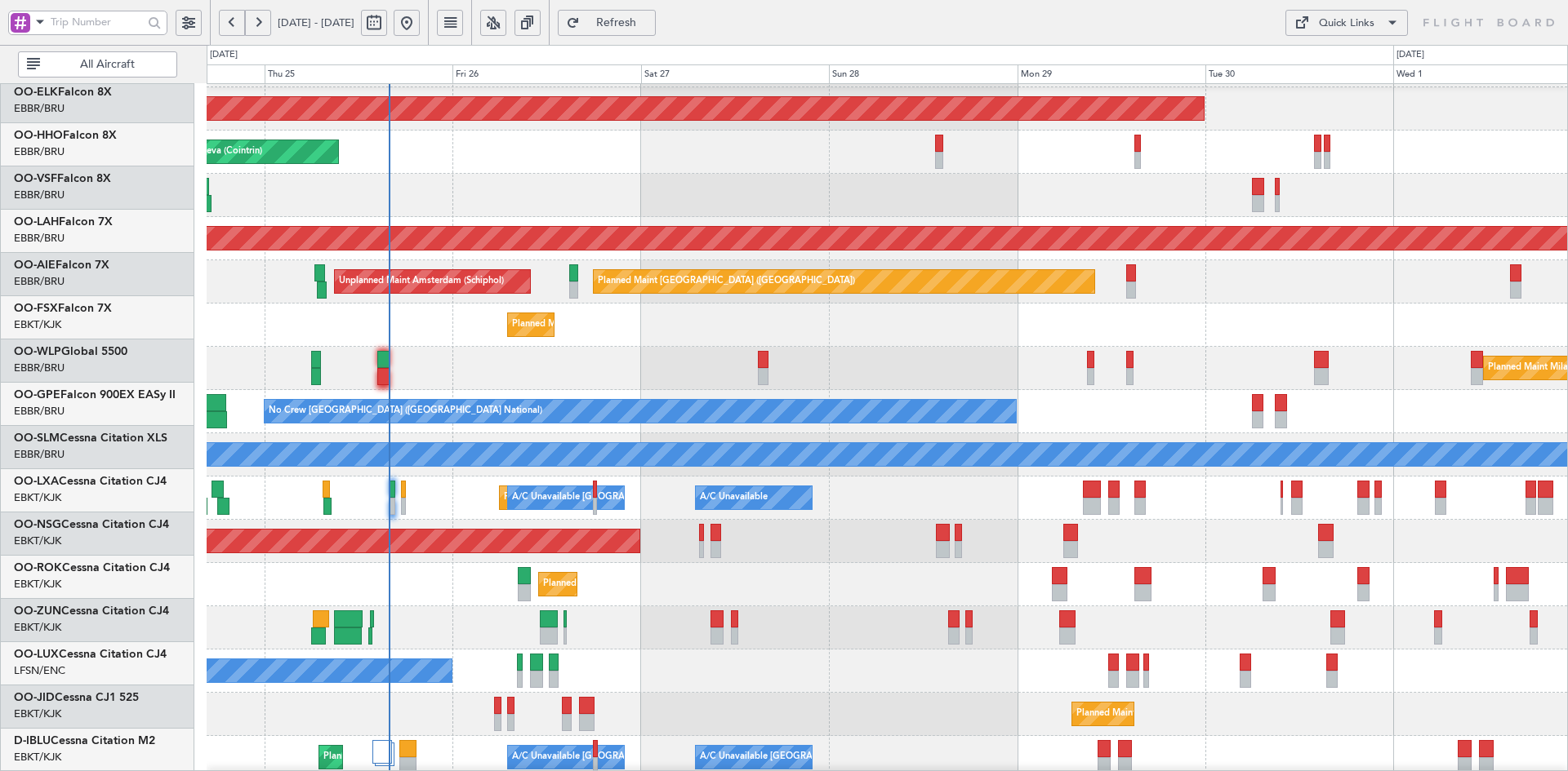
scroll to position [40, 0]
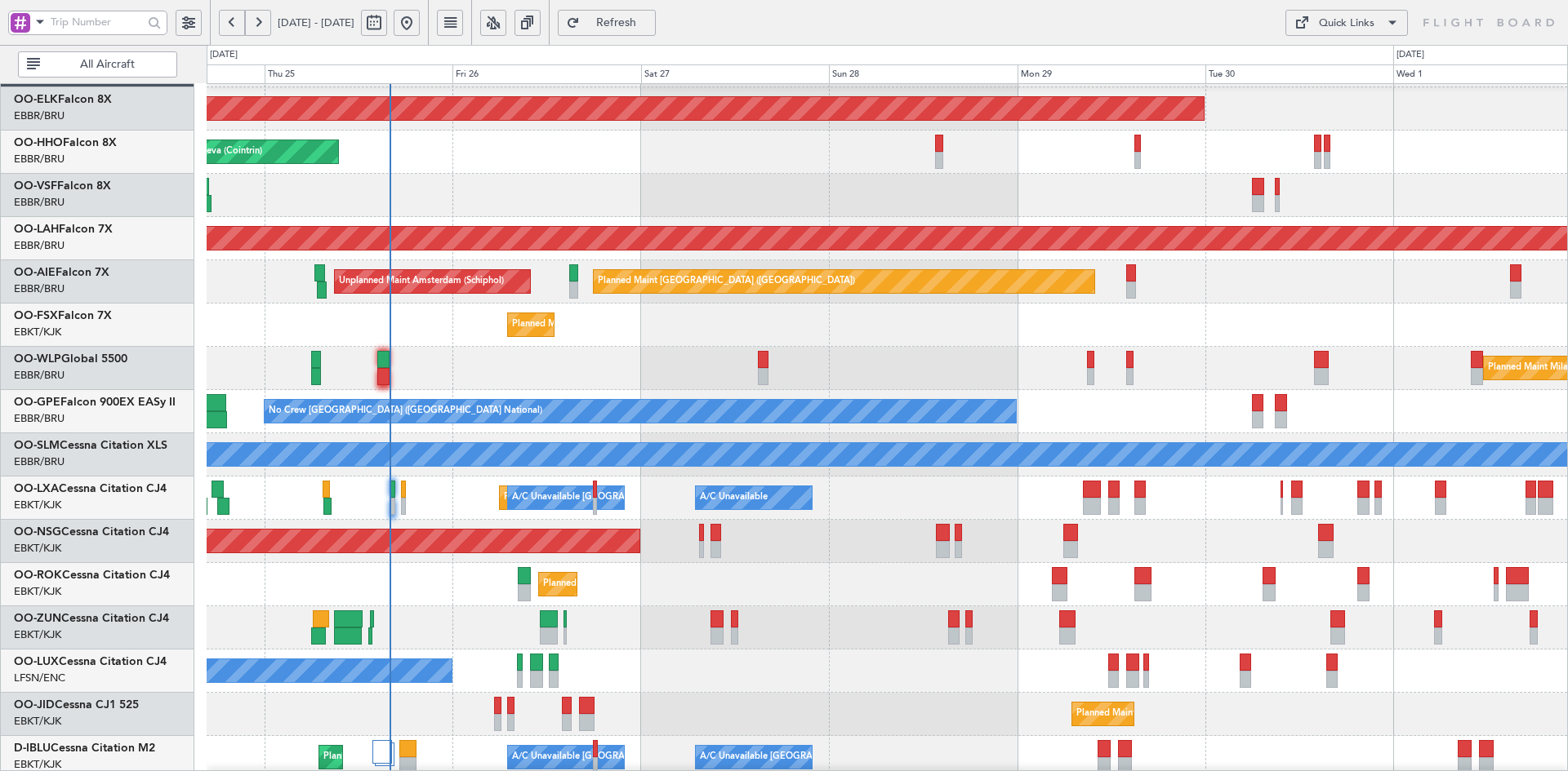
click at [846, 327] on div "Planned Maint Kortrijk-[GEOGRAPHIC_DATA]" at bounding box center [886, 325] width 1361 height 43
click at [1310, 429] on div "Planned Maint Brussels (Brussels National) No Crew Brussels (Brussels National)…" at bounding box center [886, 412] width 1361 height 43
click at [1410, 401] on div "Planned Maint Brussels (Brussels National) No Crew Brussels (Brussels National)…" at bounding box center [886, 412] width 1361 height 43
click at [1289, 364] on div "Planned Maint Milan (Linate)" at bounding box center [886, 368] width 1361 height 43
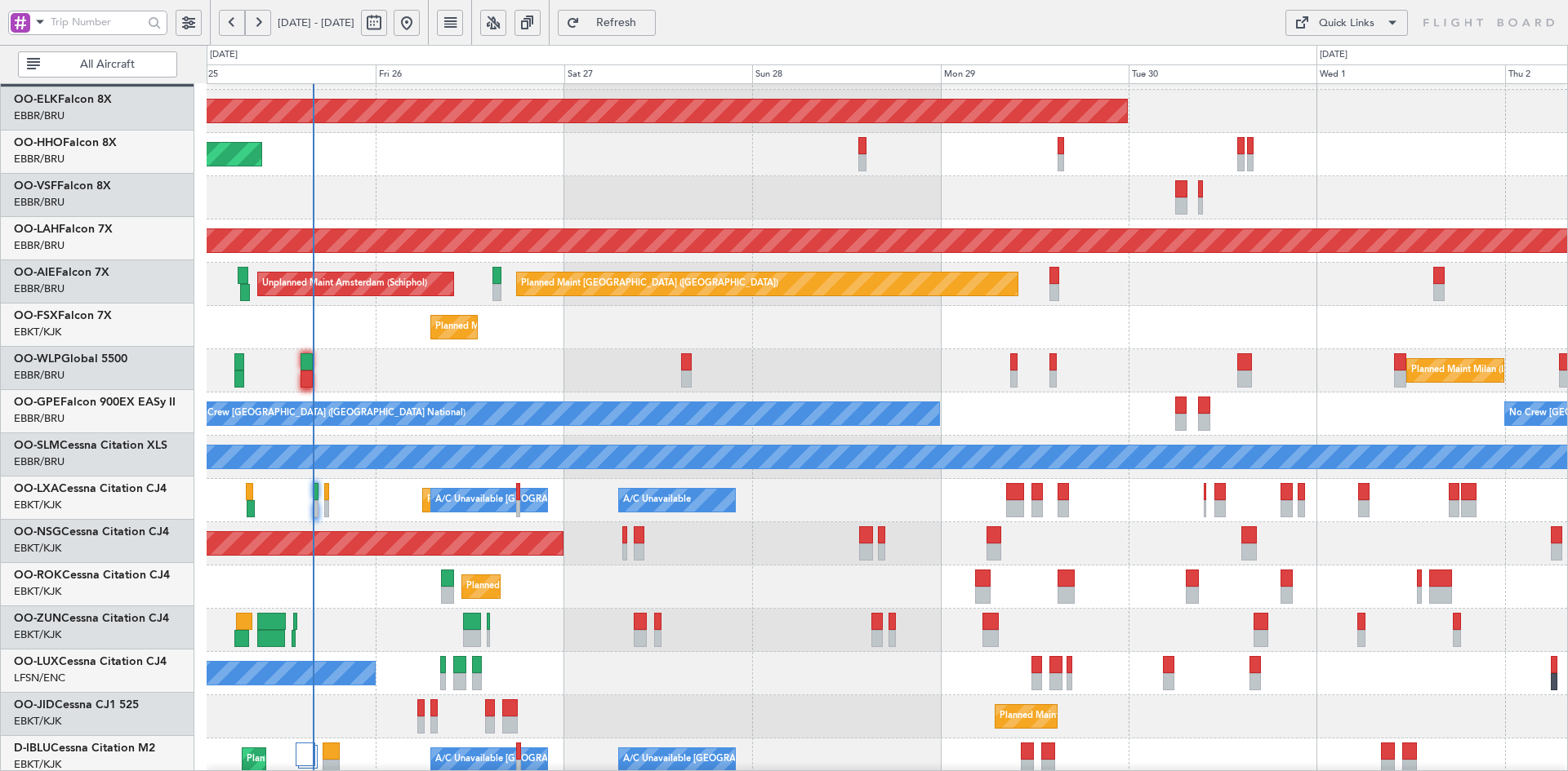
scroll to position [38, 0]
click at [988, 331] on div "Planned Maint Kortrijk-[GEOGRAPHIC_DATA]" at bounding box center [886, 327] width 1361 height 43
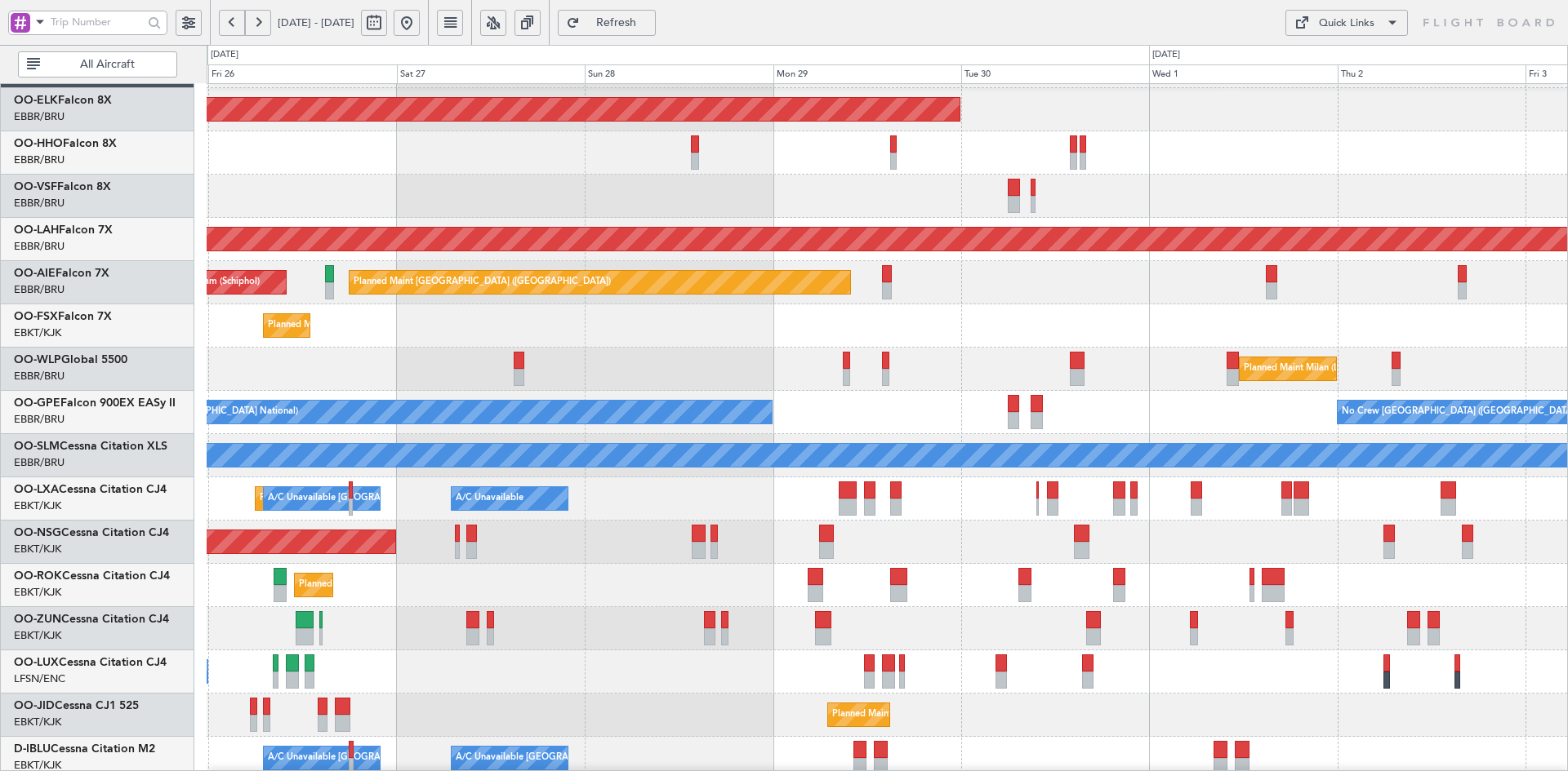
click at [1172, 493] on div "A/C Unavailable Planned Maint Kortrijk-Wevelgem A/C Unavailable Brussels (Bruss…" at bounding box center [886, 499] width 1361 height 43
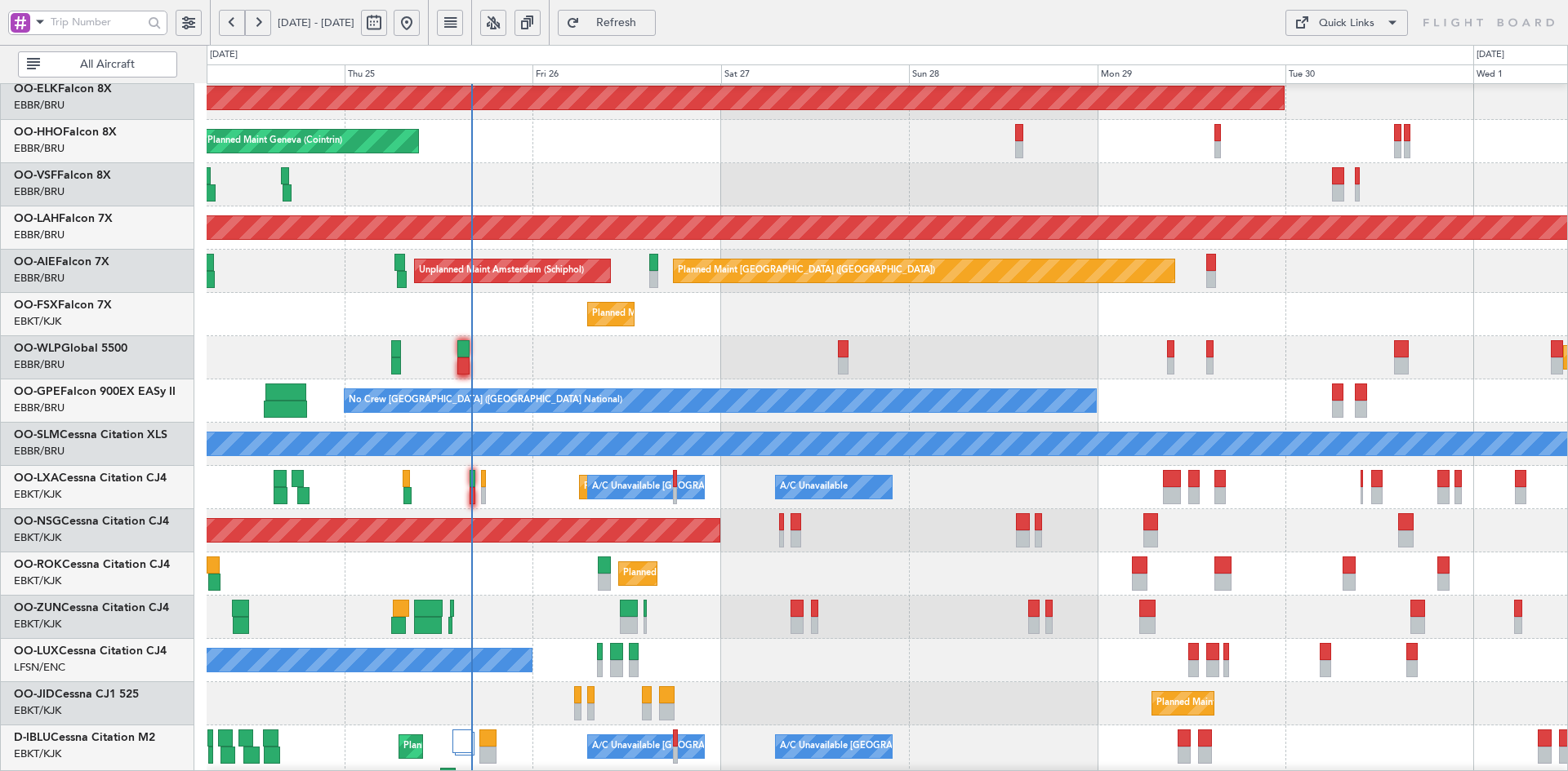
click at [822, 314] on div "Planned Maint Kortrijk-[GEOGRAPHIC_DATA]" at bounding box center [886, 314] width 1361 height 43
click at [998, 428] on div "Planned Maint Kortrijk-Wevelgem Planned Maint Geneva (Cointrin) Planned Maint A…" at bounding box center [886, 507] width 1361 height 949
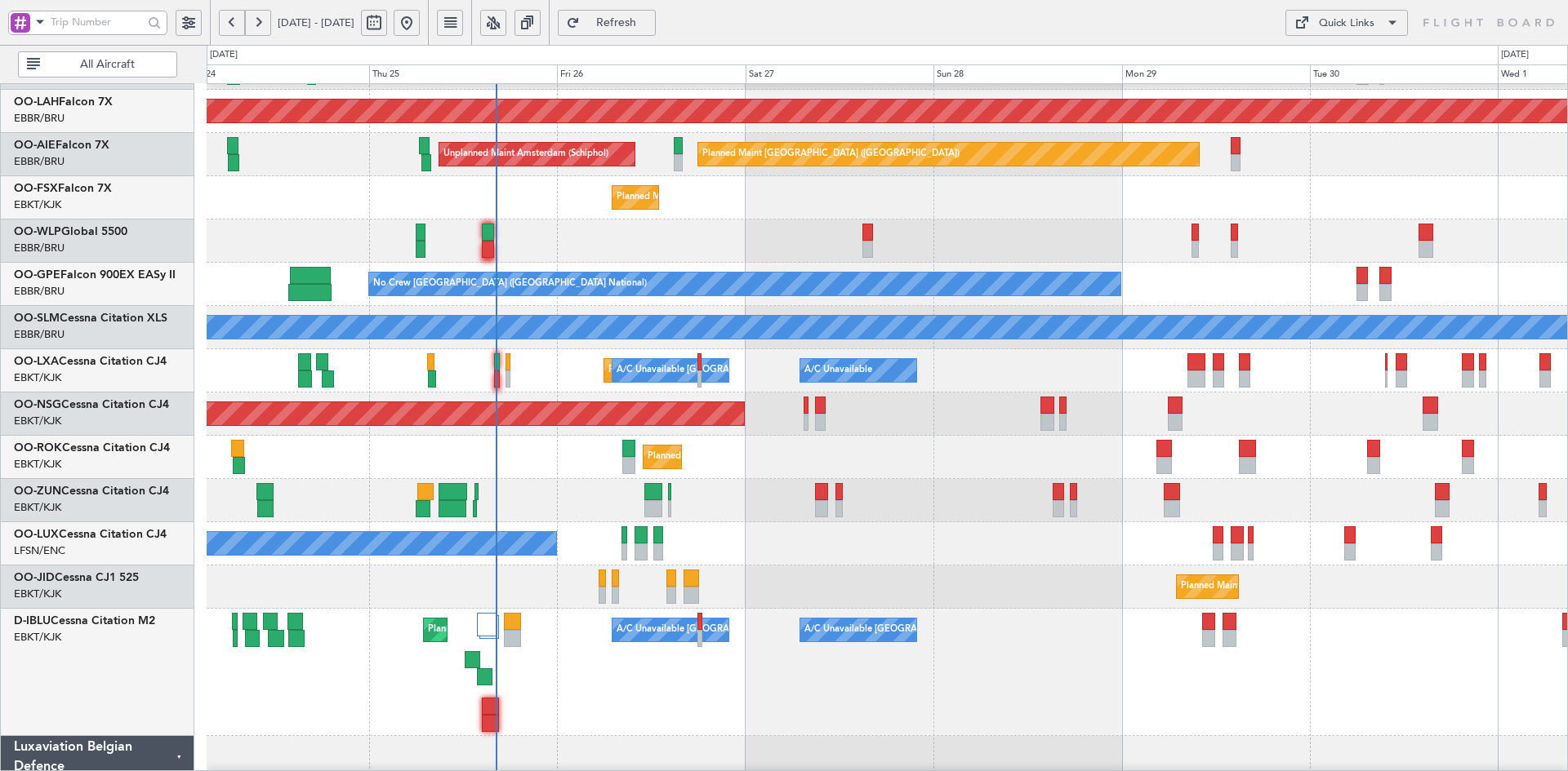
click at [761, 220] on div "Planned Maint Kortrijk-[GEOGRAPHIC_DATA]" at bounding box center [886, 198] width 1361 height 43
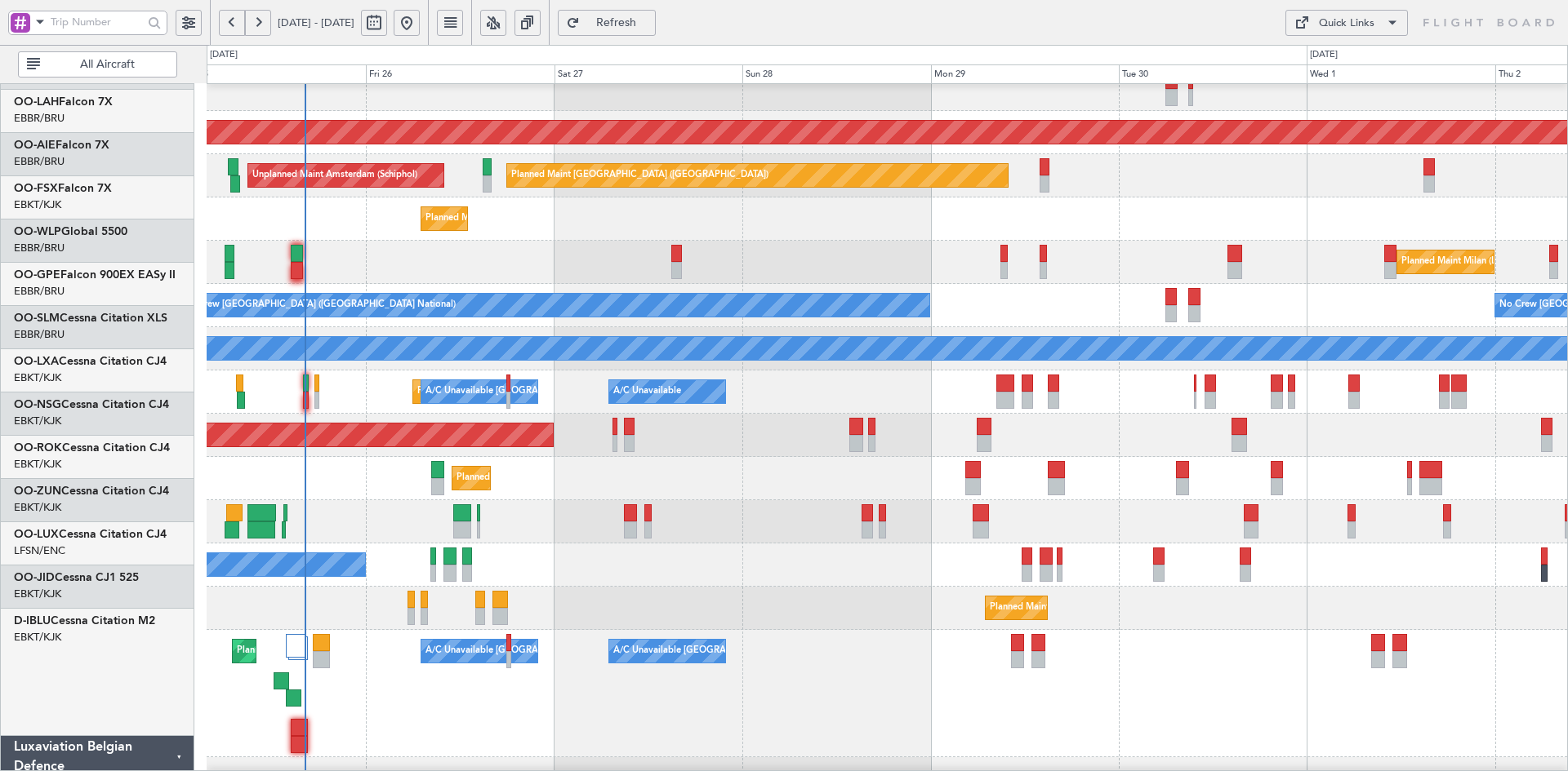
scroll to position [146, 0]
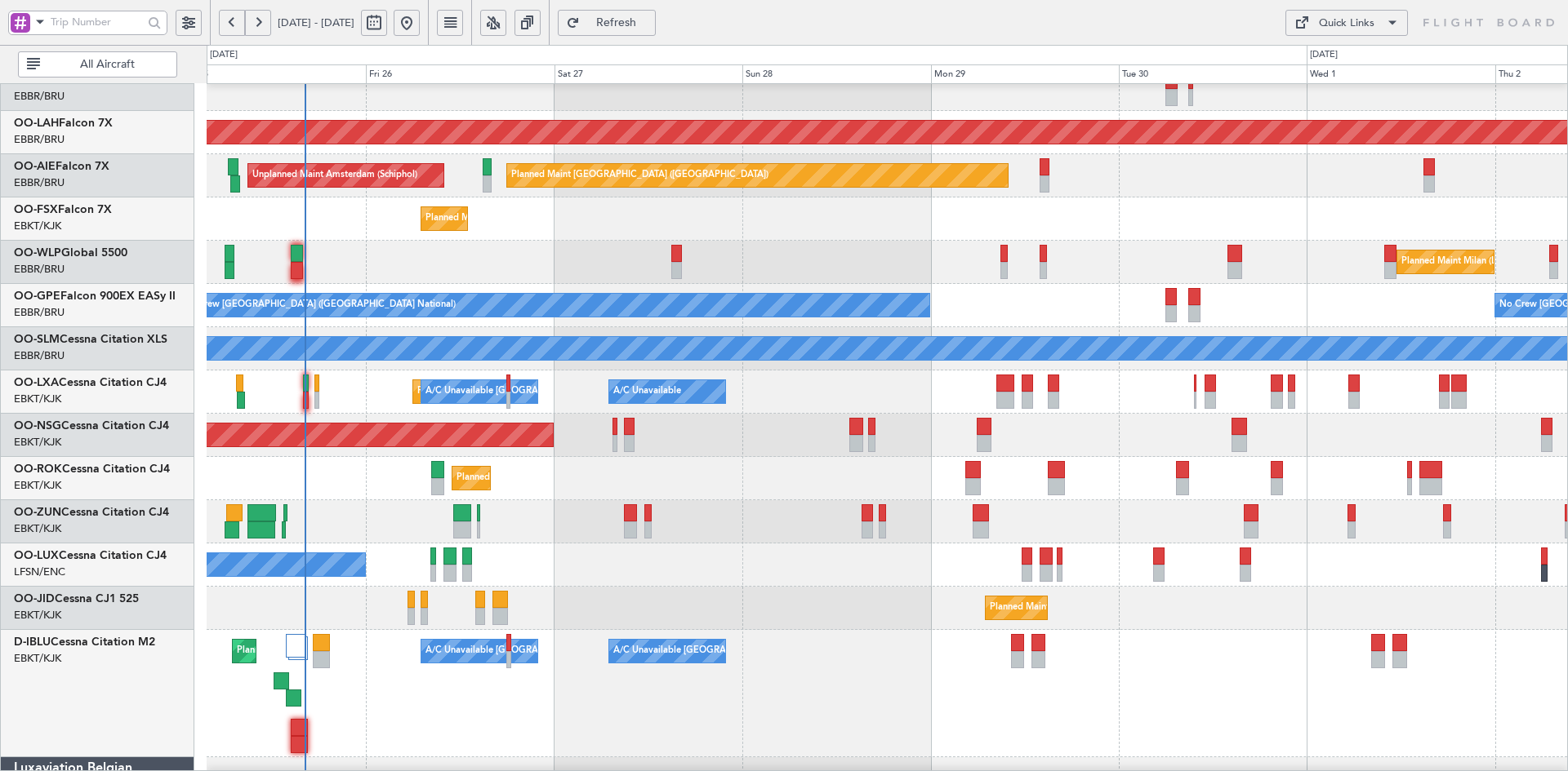
click at [802, 518] on div "Planned Maint Alton-st Louis (St Louis Regl) Planned Maint London (Farnborough)…" at bounding box center [886, 412] width 1361 height 949
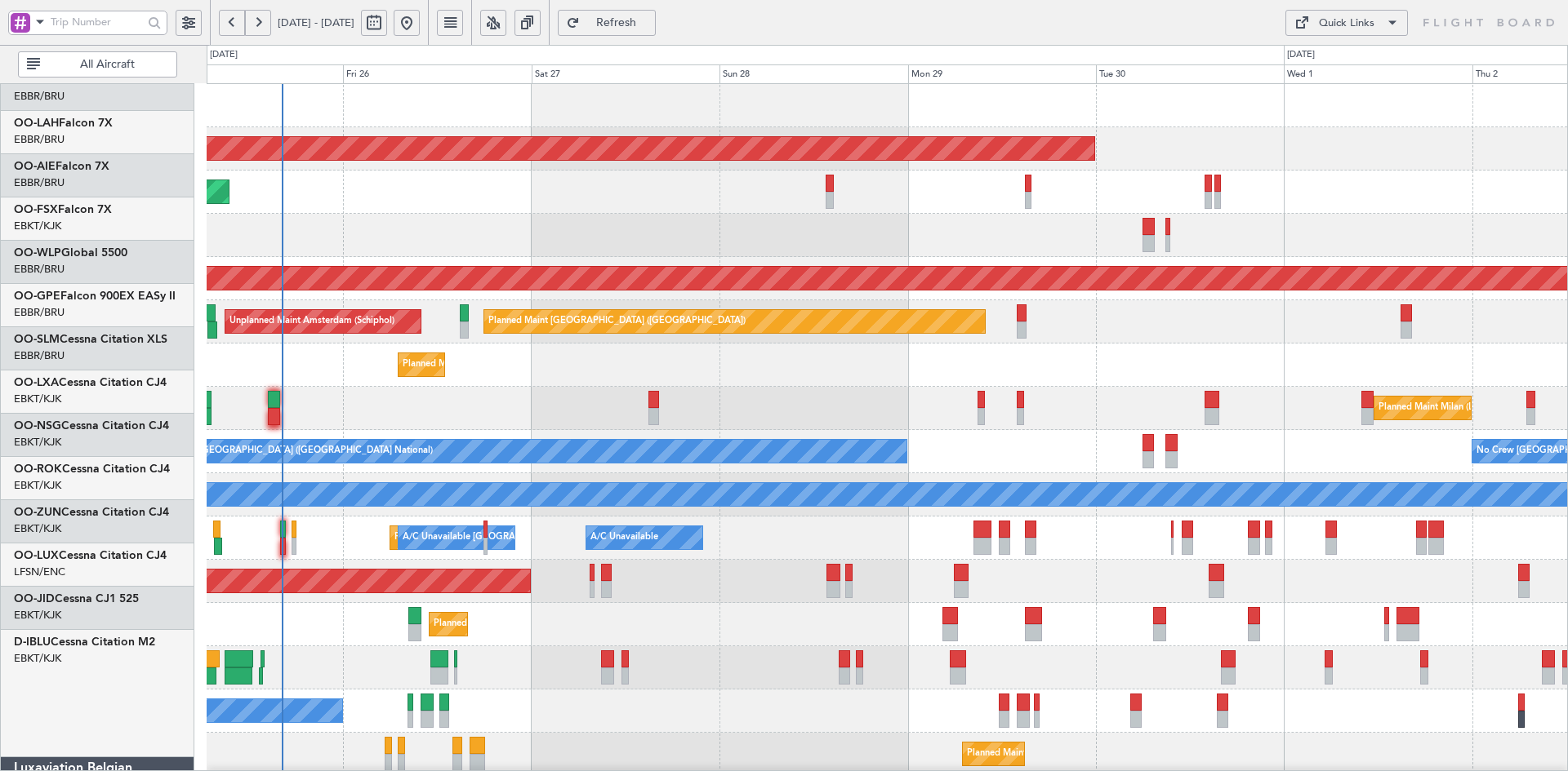
scroll to position [0, 0]
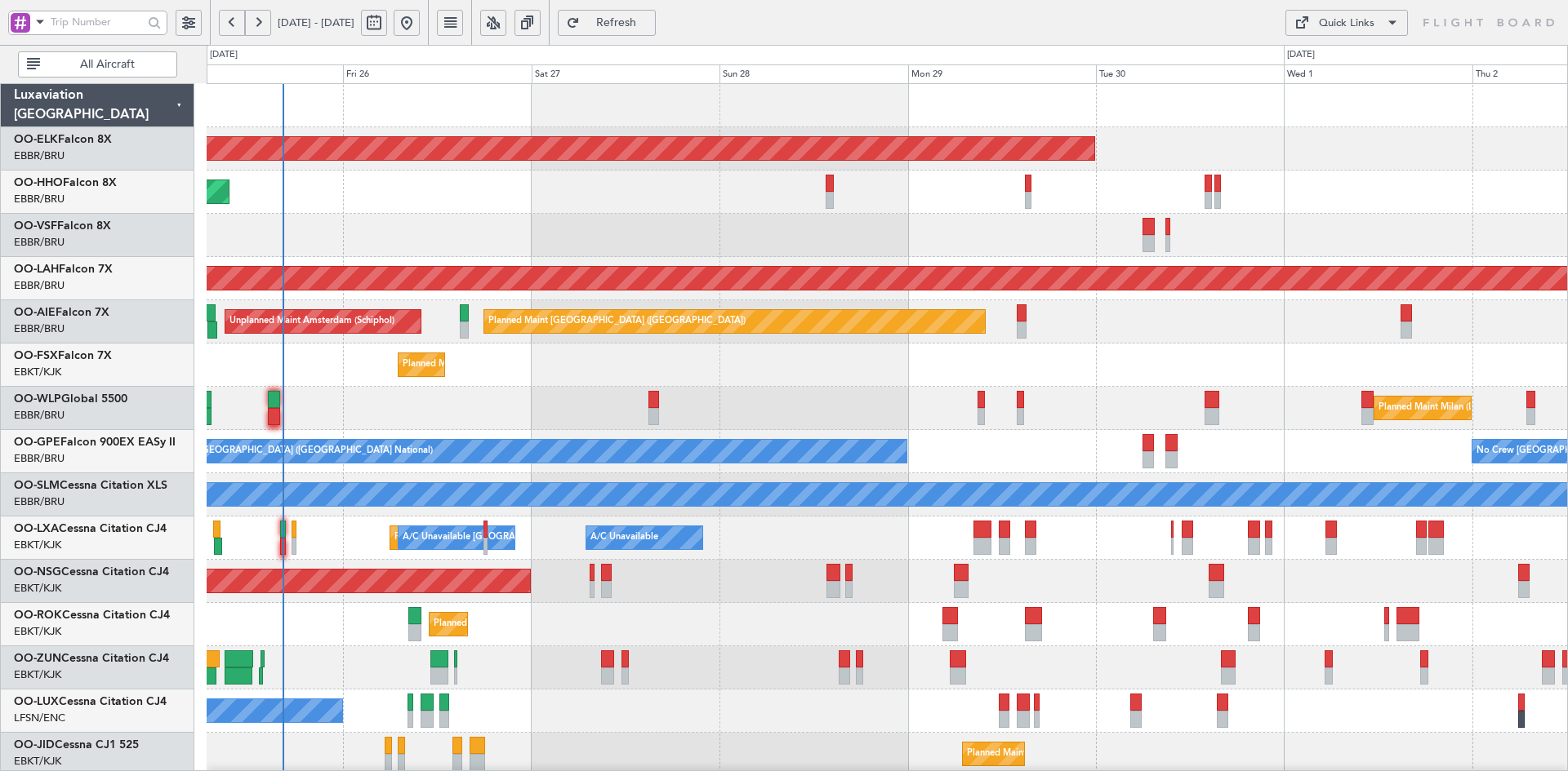
click at [826, 386] on div "Planned Maint Milan (Linate)" at bounding box center [886, 408] width 1361 height 43
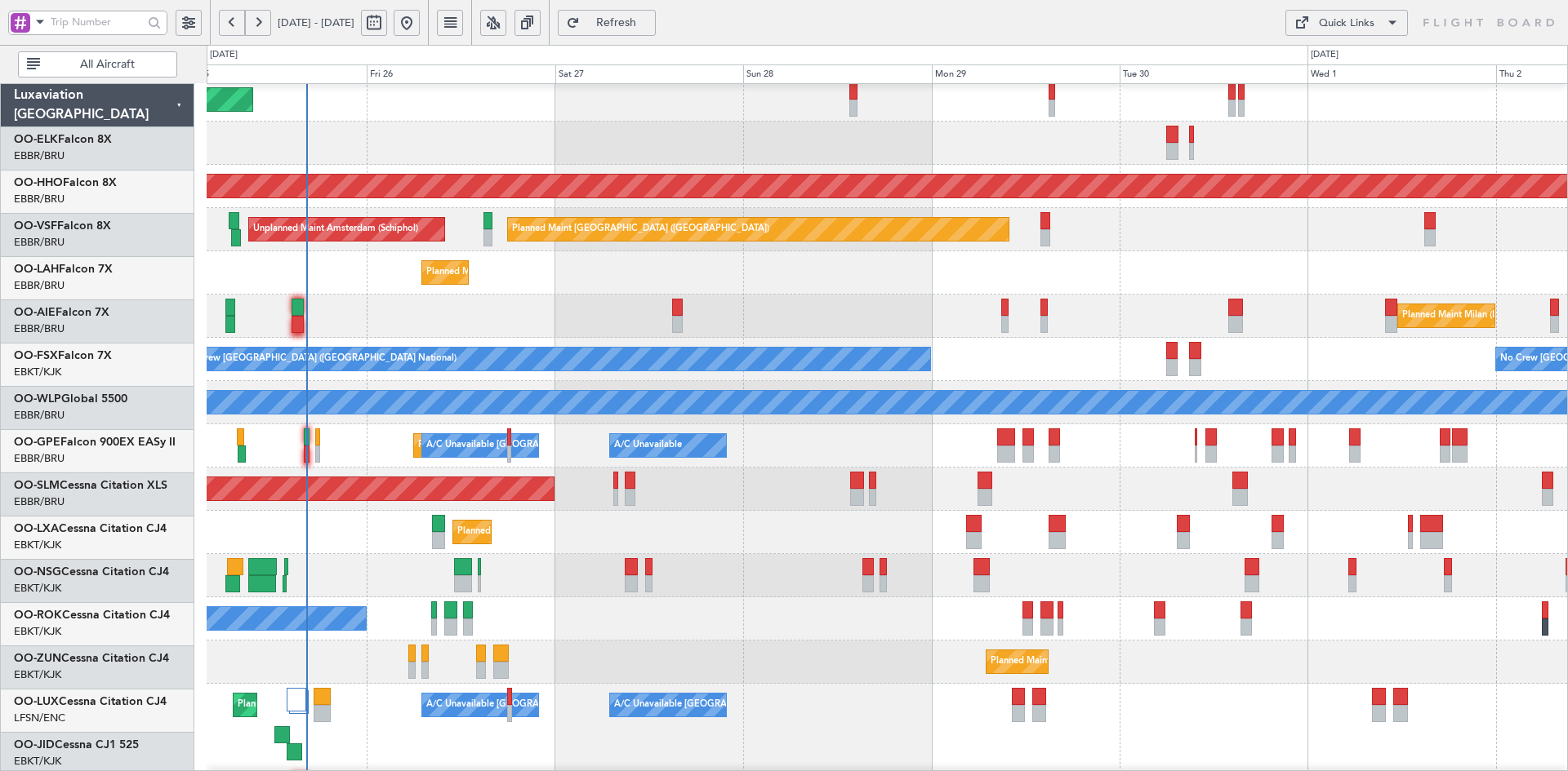
scroll to position [92, 0]
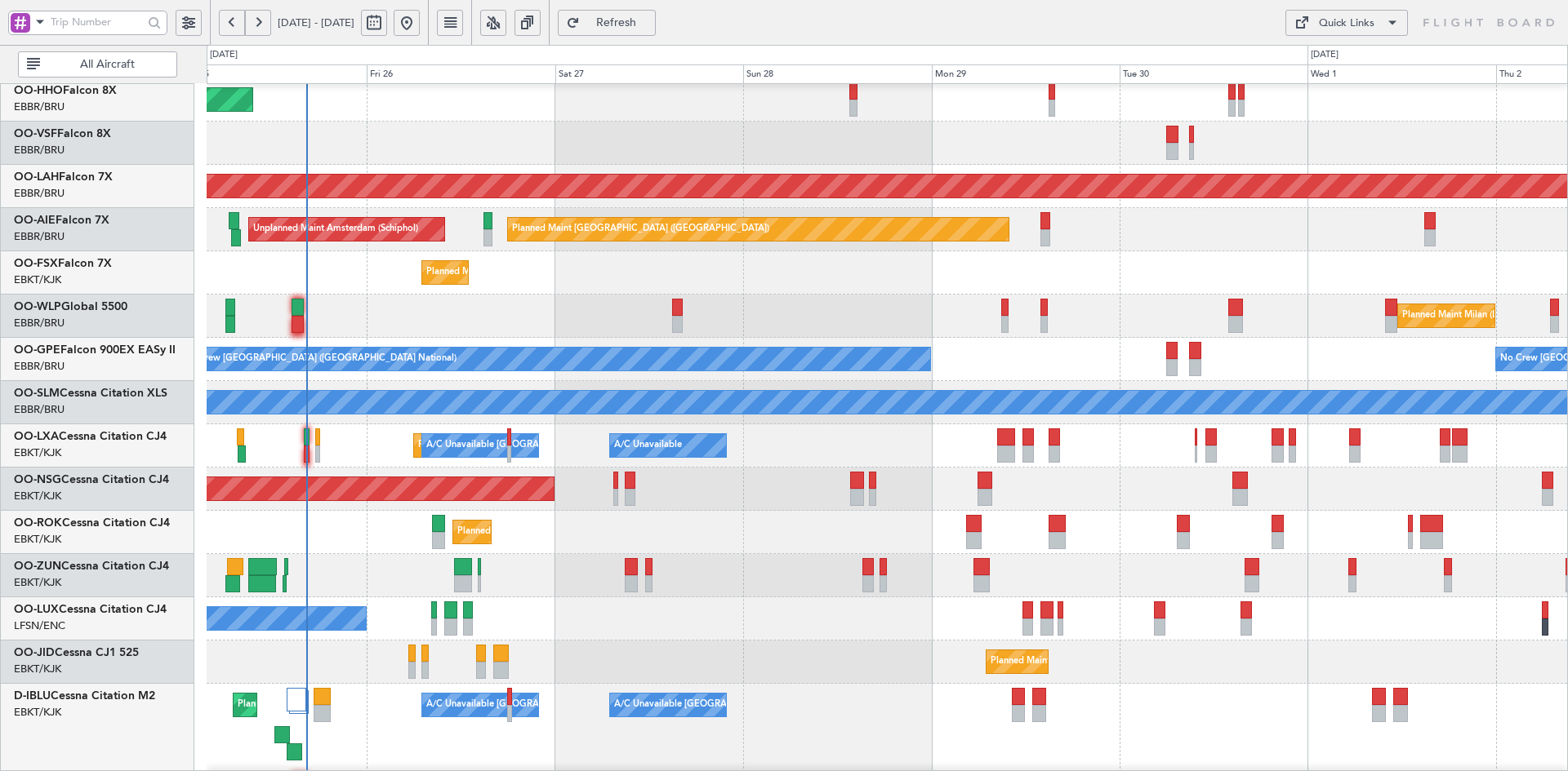
click at [1181, 295] on div "Planned Maint Kortrijk-[GEOGRAPHIC_DATA]" at bounding box center [886, 273] width 1361 height 43
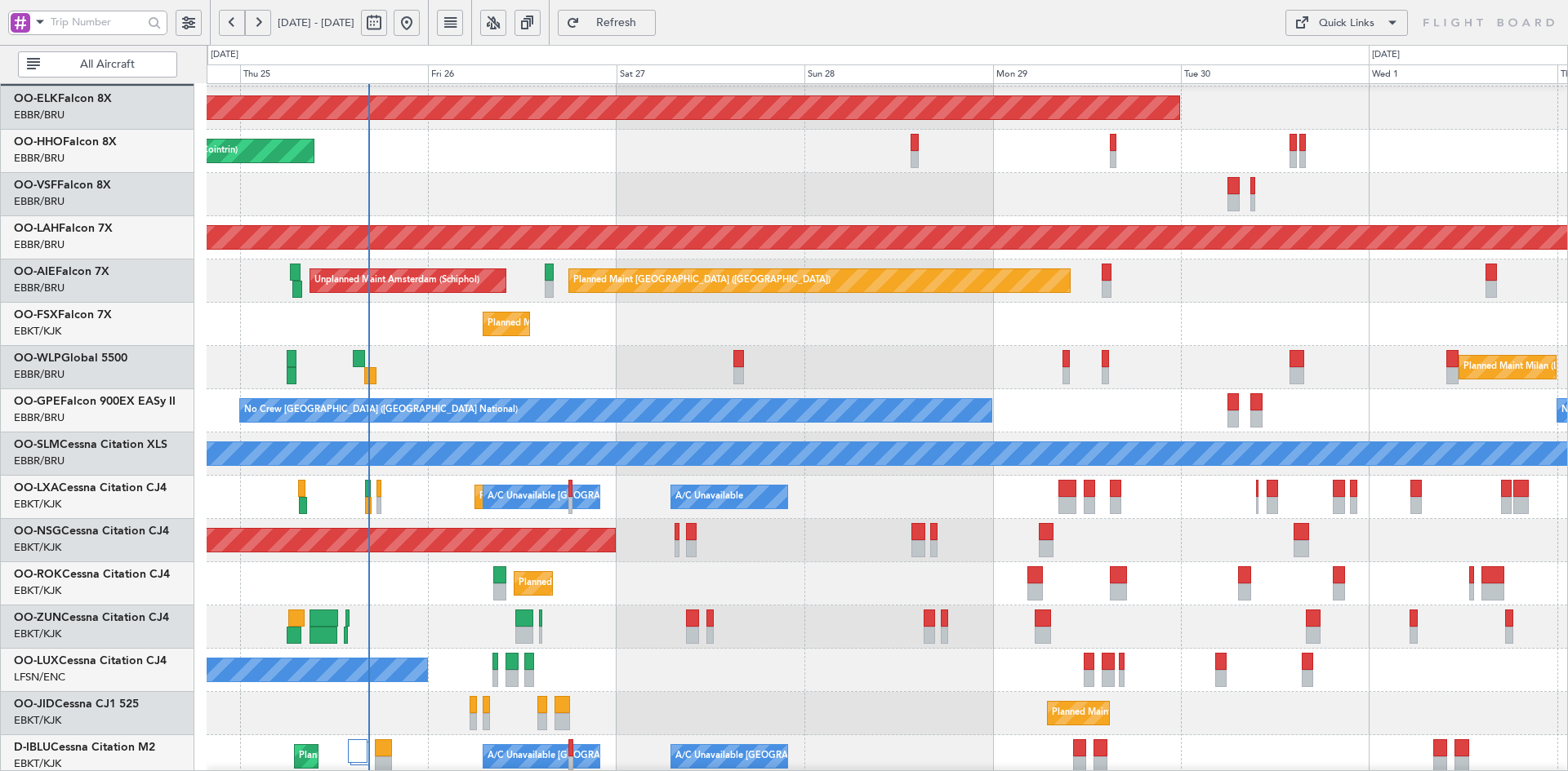
click at [887, 347] on div "Planned Maint Milan (Linate)" at bounding box center [886, 368] width 1361 height 43
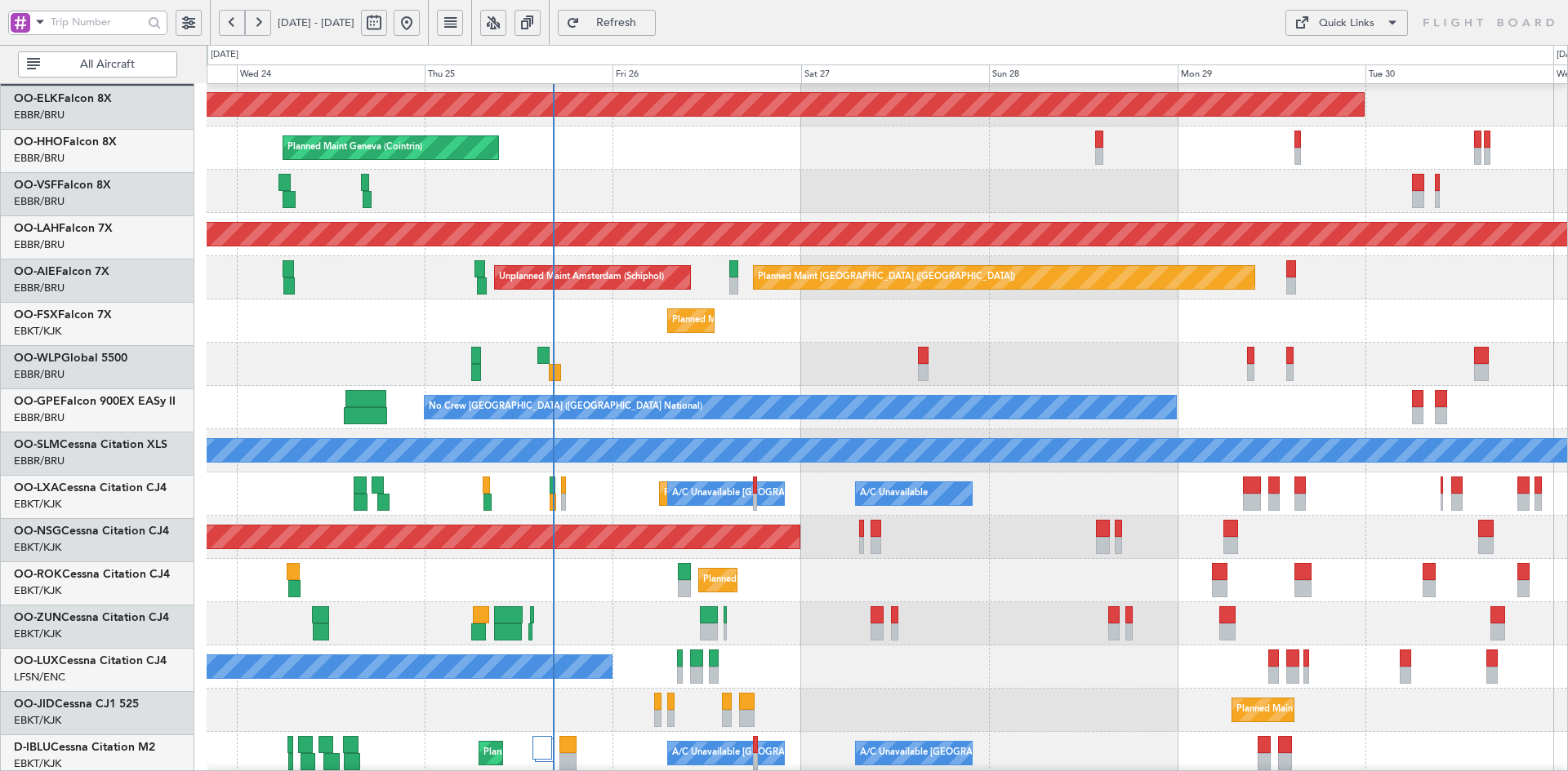
scroll to position [44, 0]
click at [865, 603] on div "Planned Maint Kortrijk-[GEOGRAPHIC_DATA]" at bounding box center [886, 624] width 1361 height 43
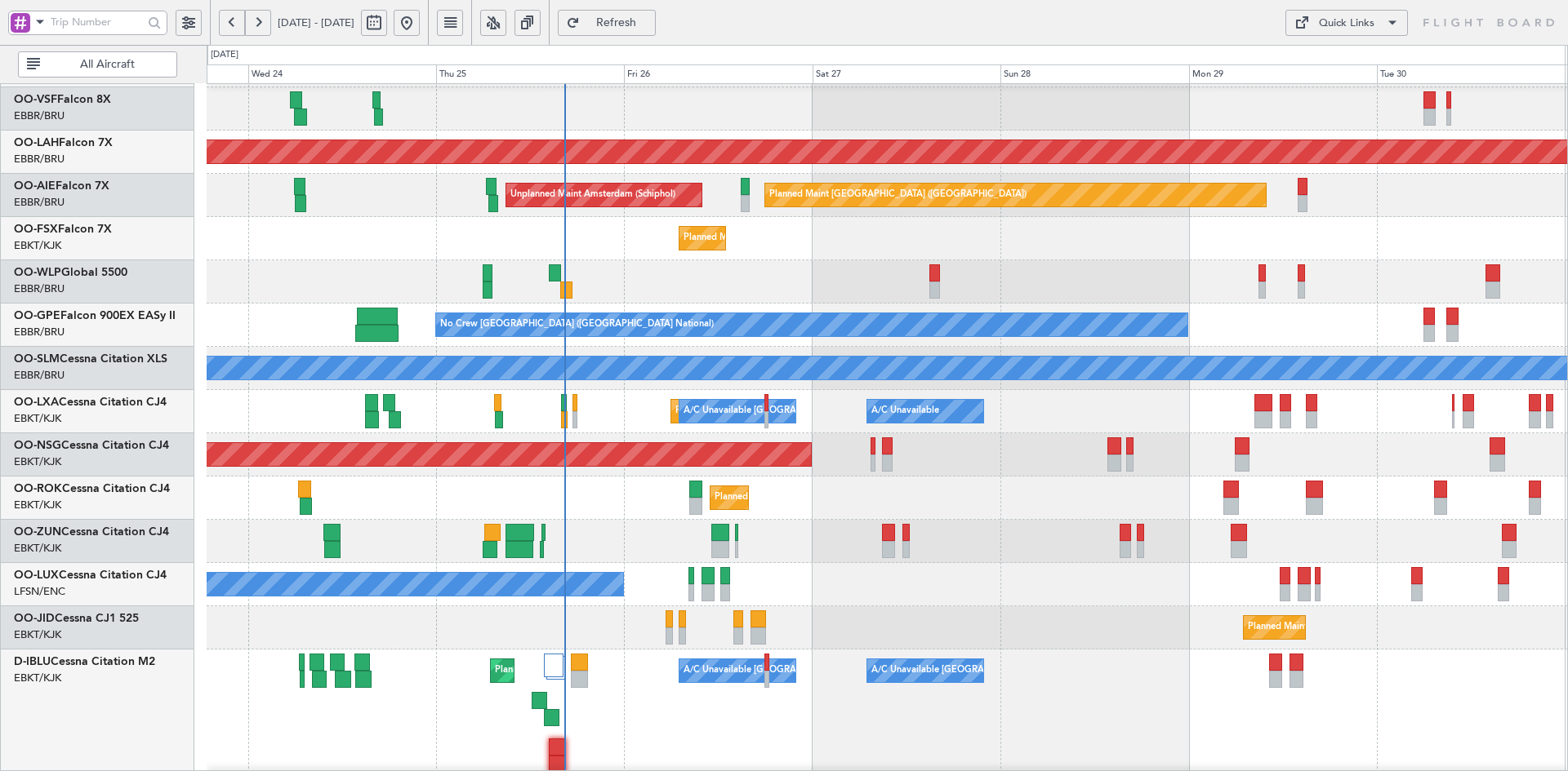
click at [933, 275] on div "Planned Maint Milan (Linate)" at bounding box center [886, 281] width 1361 height 43
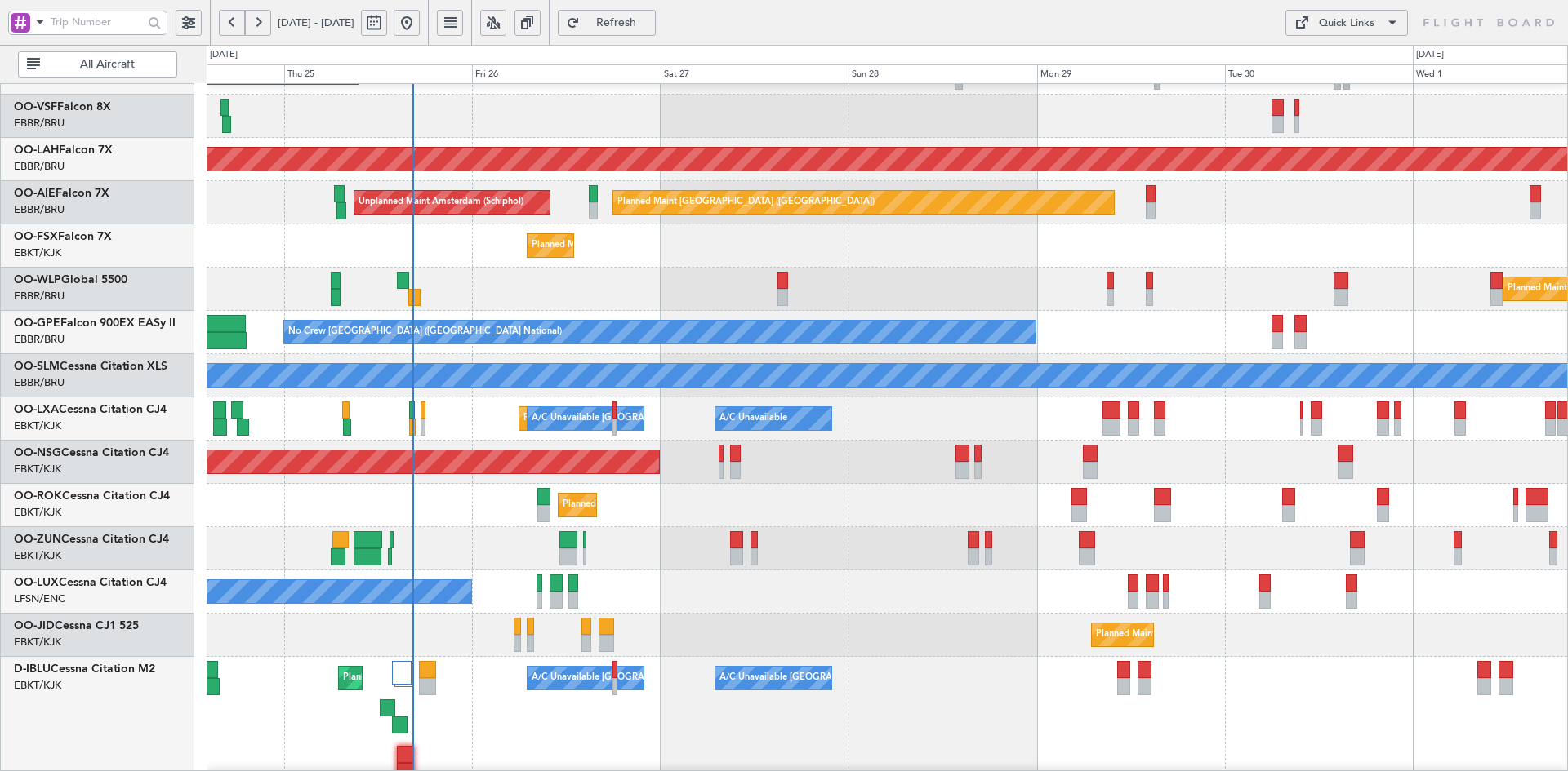
click at [902, 512] on div "Planned Maint Kortrijk-[GEOGRAPHIC_DATA]" at bounding box center [886, 505] width 1361 height 43
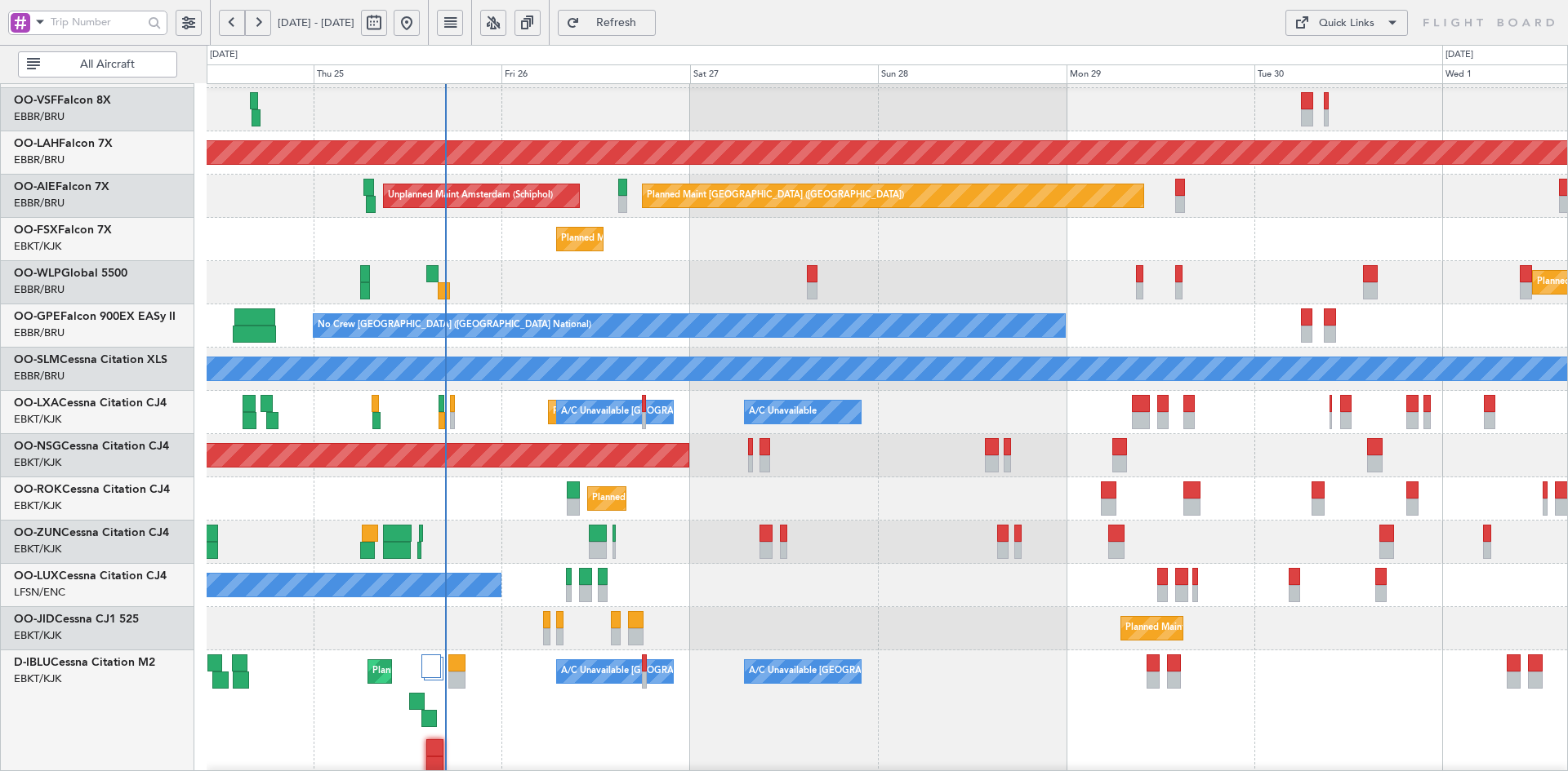
click at [1104, 330] on div "Planned Maint Brussels (Brussels National) No Crew Brussels (Brussels National)…" at bounding box center [886, 326] width 1361 height 43
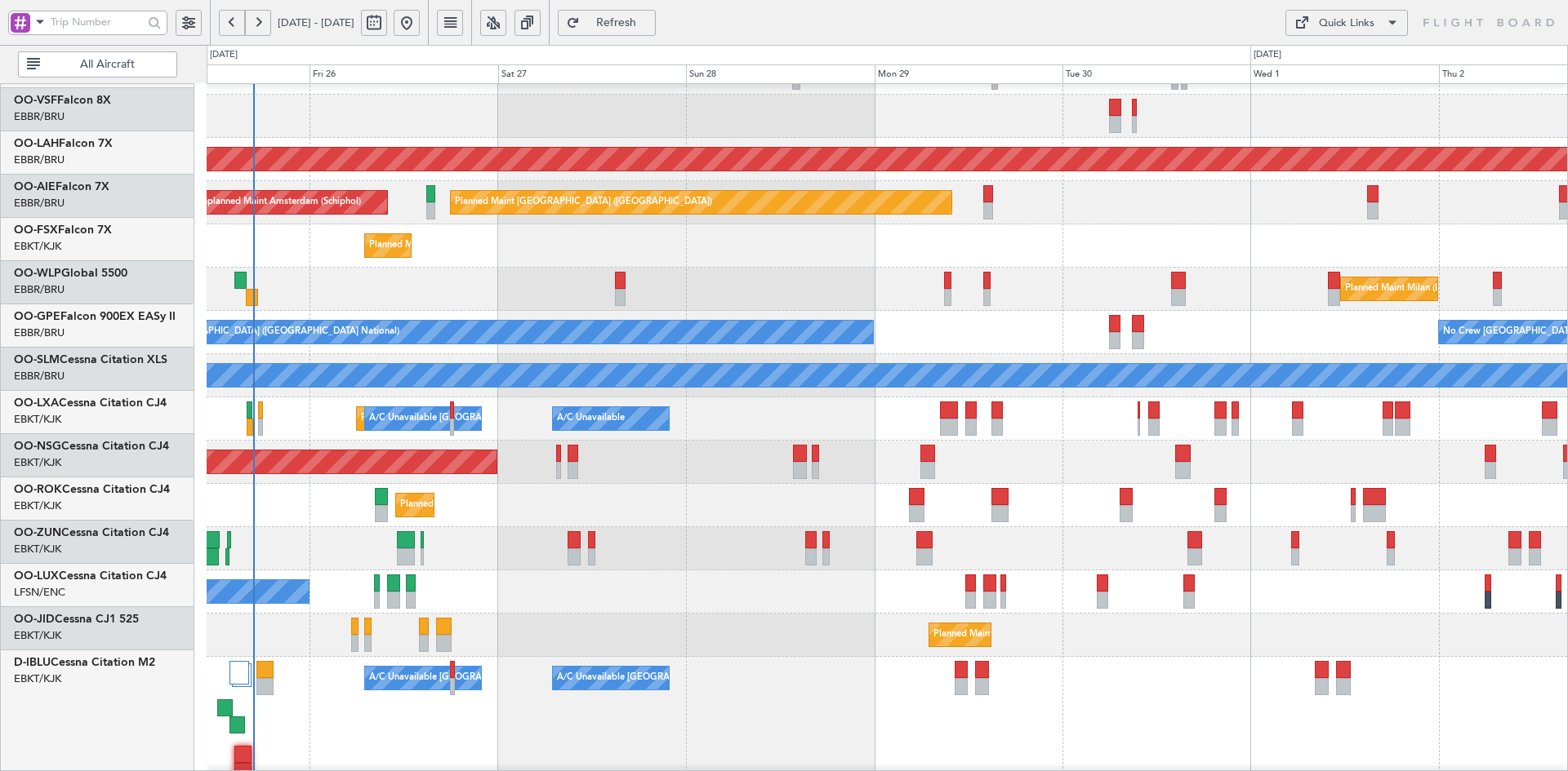
scroll to position [119, 0]
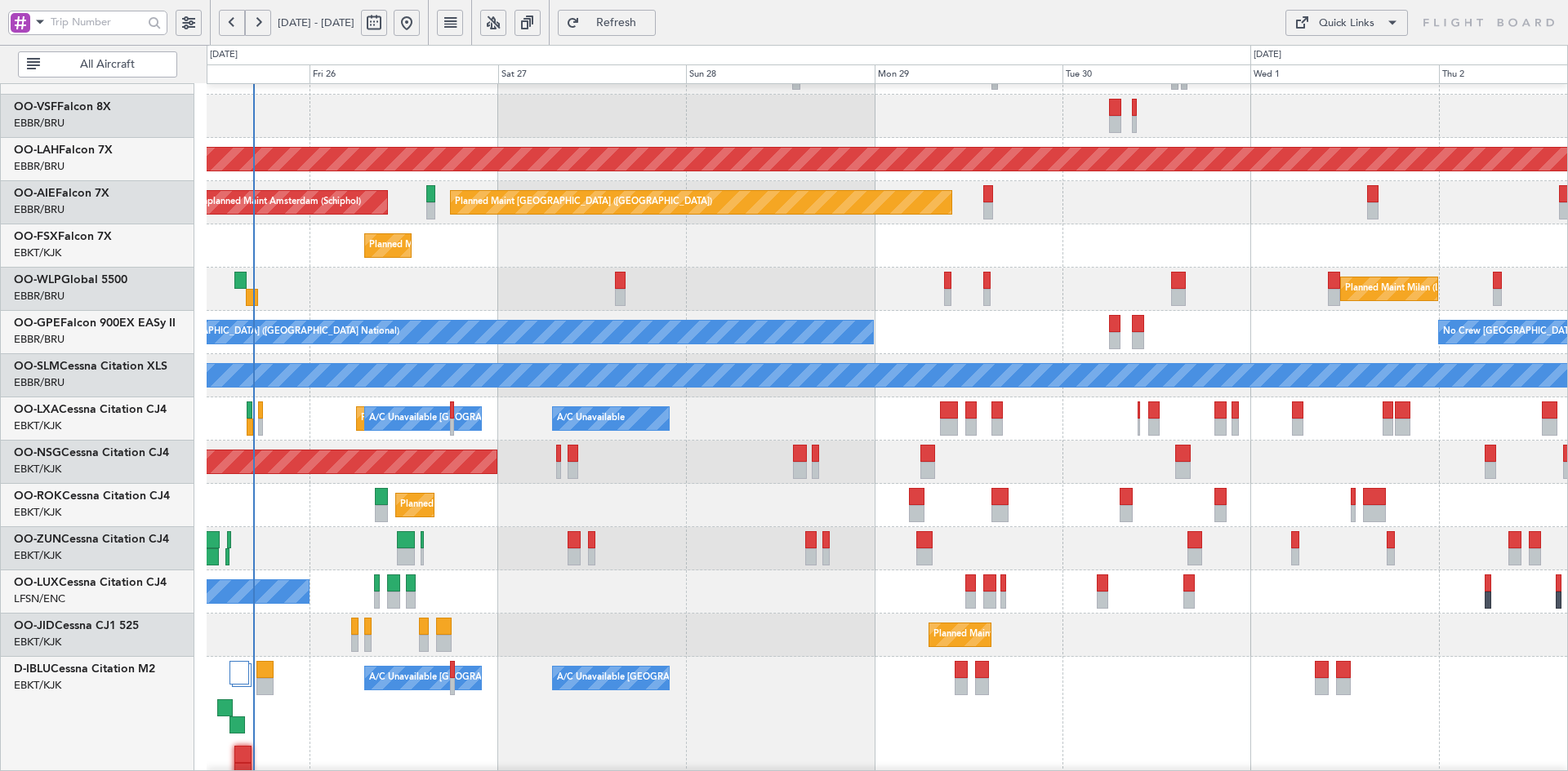
click at [596, 278] on div "Planned Maint Milan (Linate)" at bounding box center [886, 289] width 1361 height 43
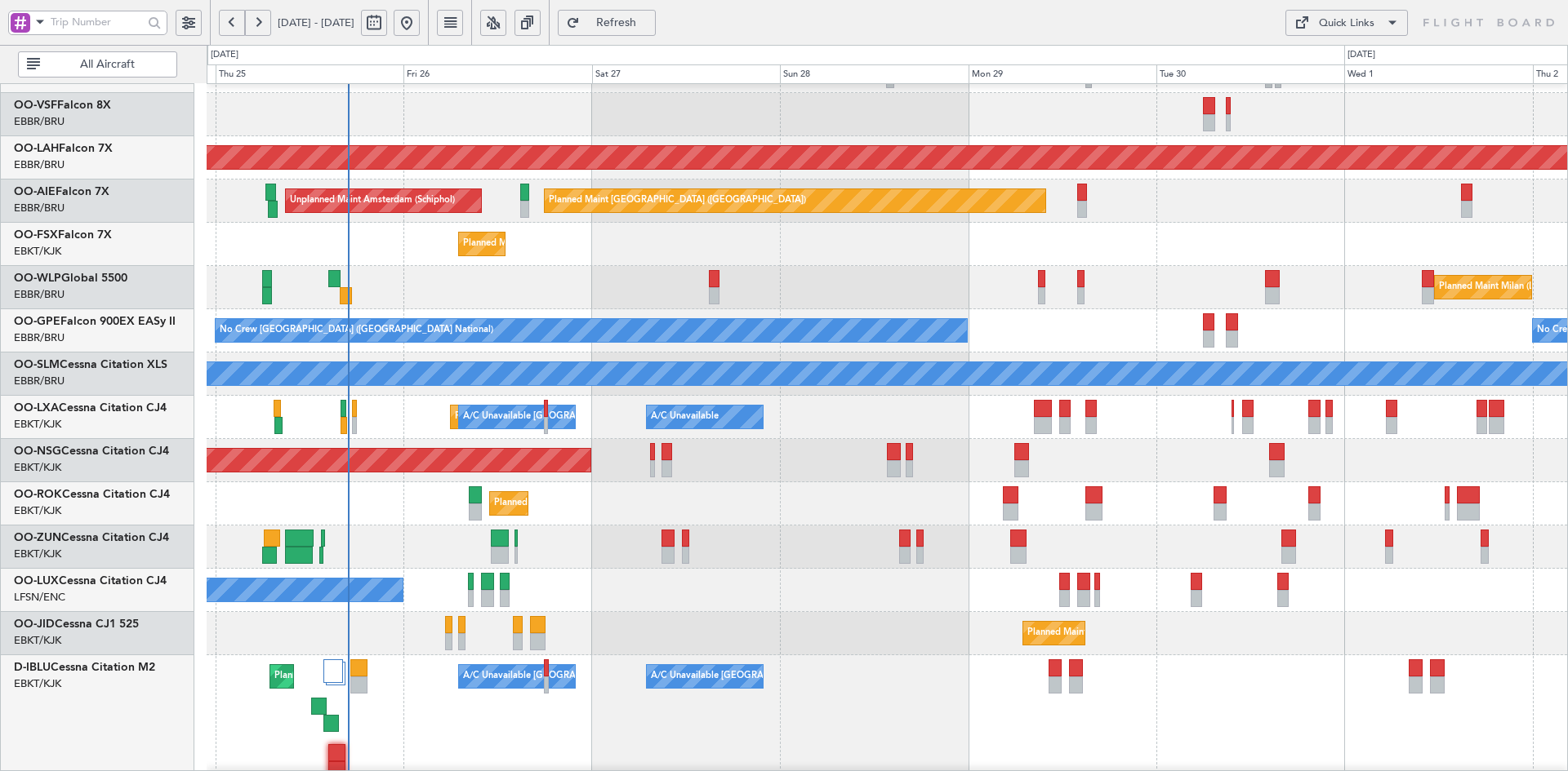
click at [1199, 294] on div "Planned Maint Milan (Linate)" at bounding box center [886, 287] width 1361 height 43
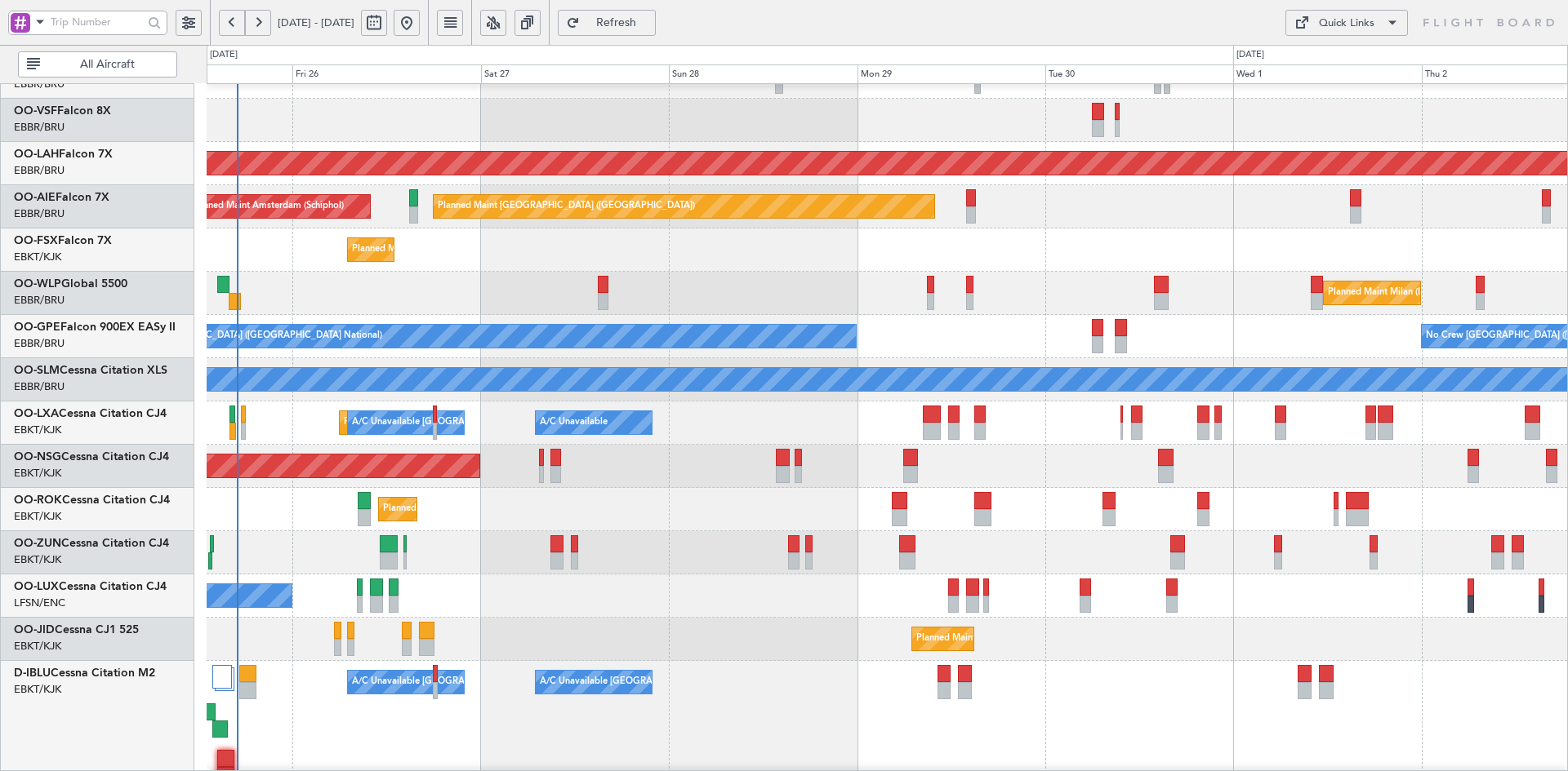
click at [1156, 566] on div at bounding box center [886, 553] width 1361 height 43
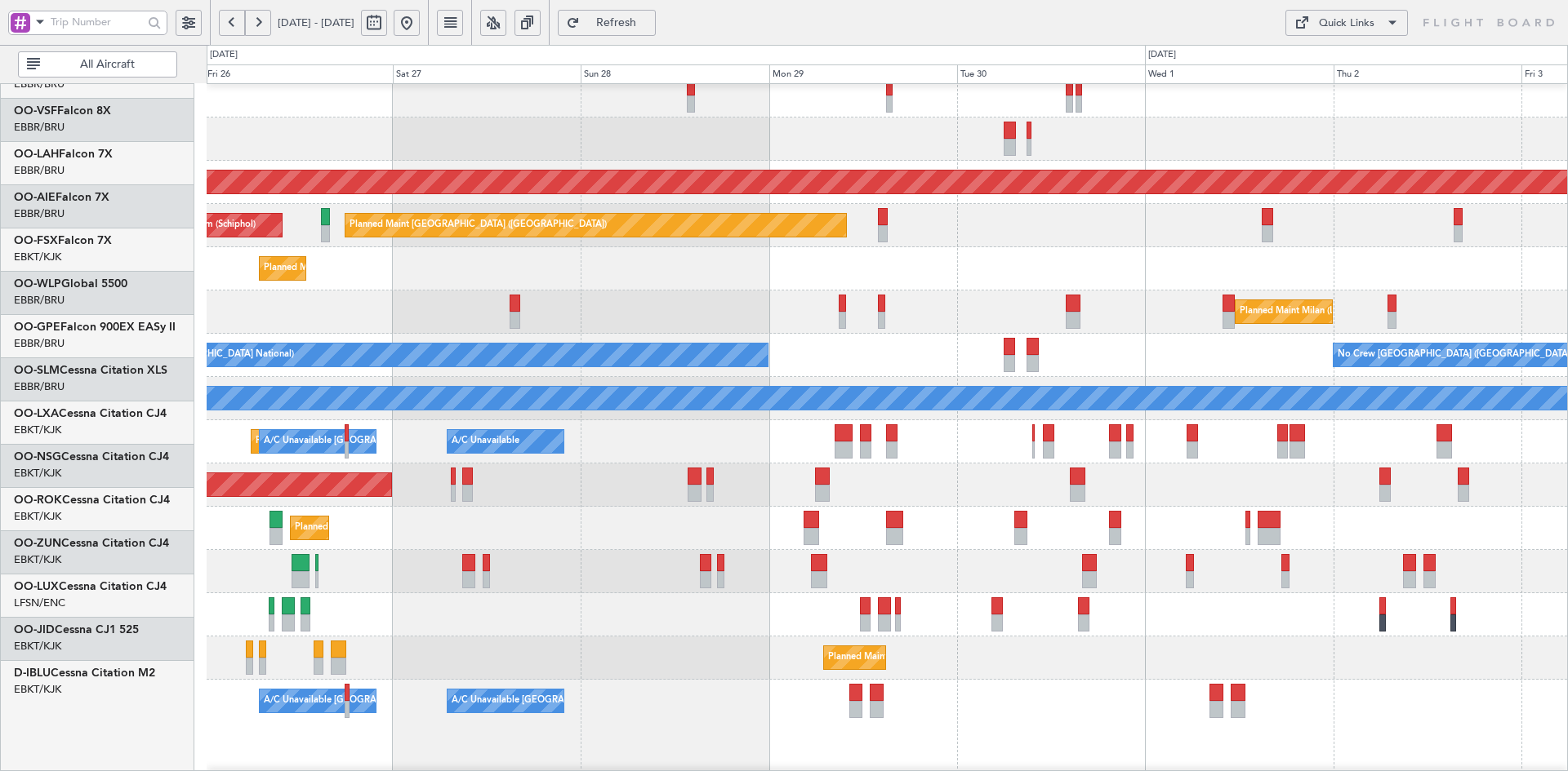
scroll to position [96, 0]
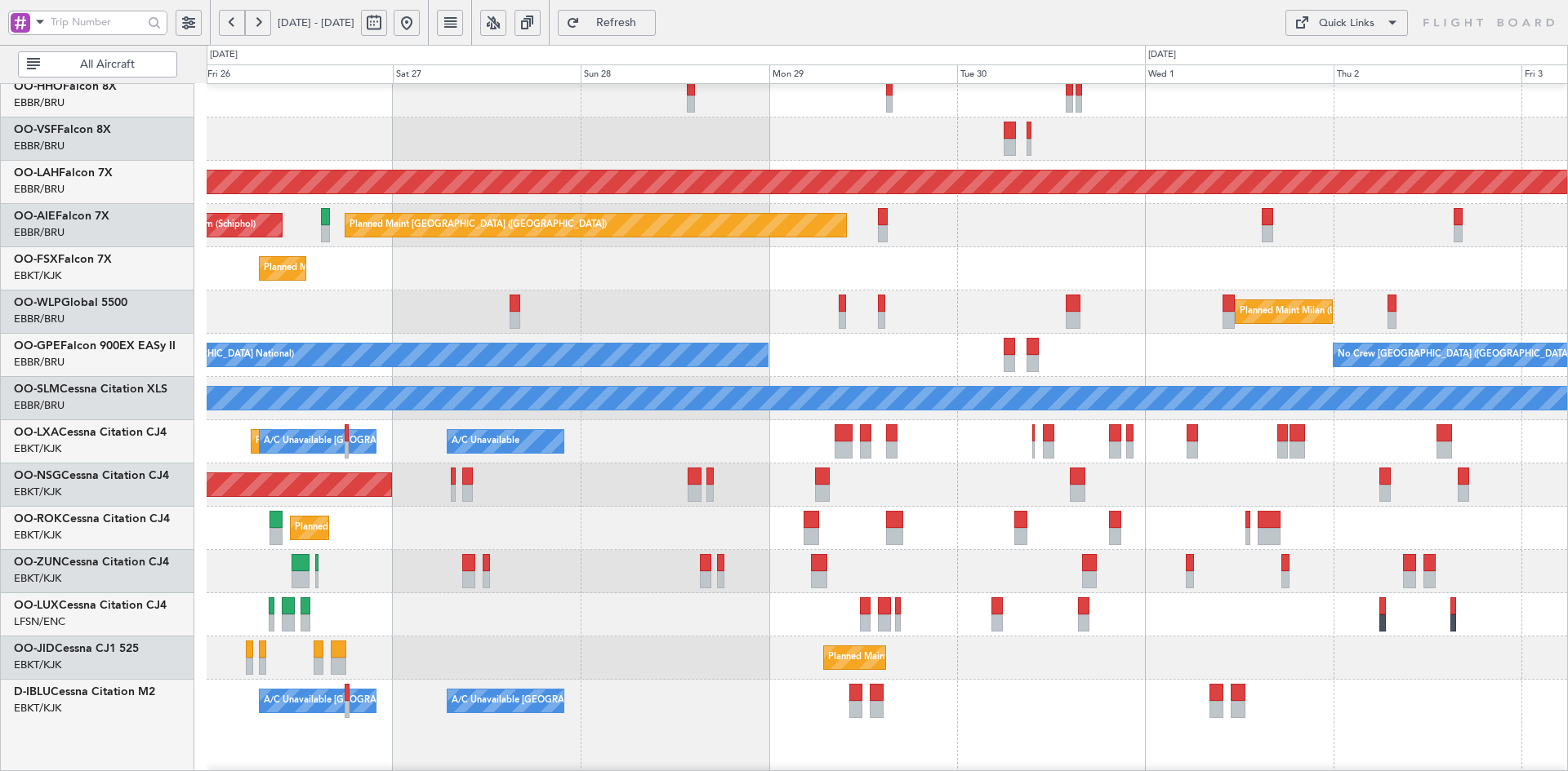
click at [1135, 679] on div "A/C Unavailable Brussels (Brussels National) A/C Unavailable Kortrijk-Wevelgem …" at bounding box center [886, 743] width 1361 height 128
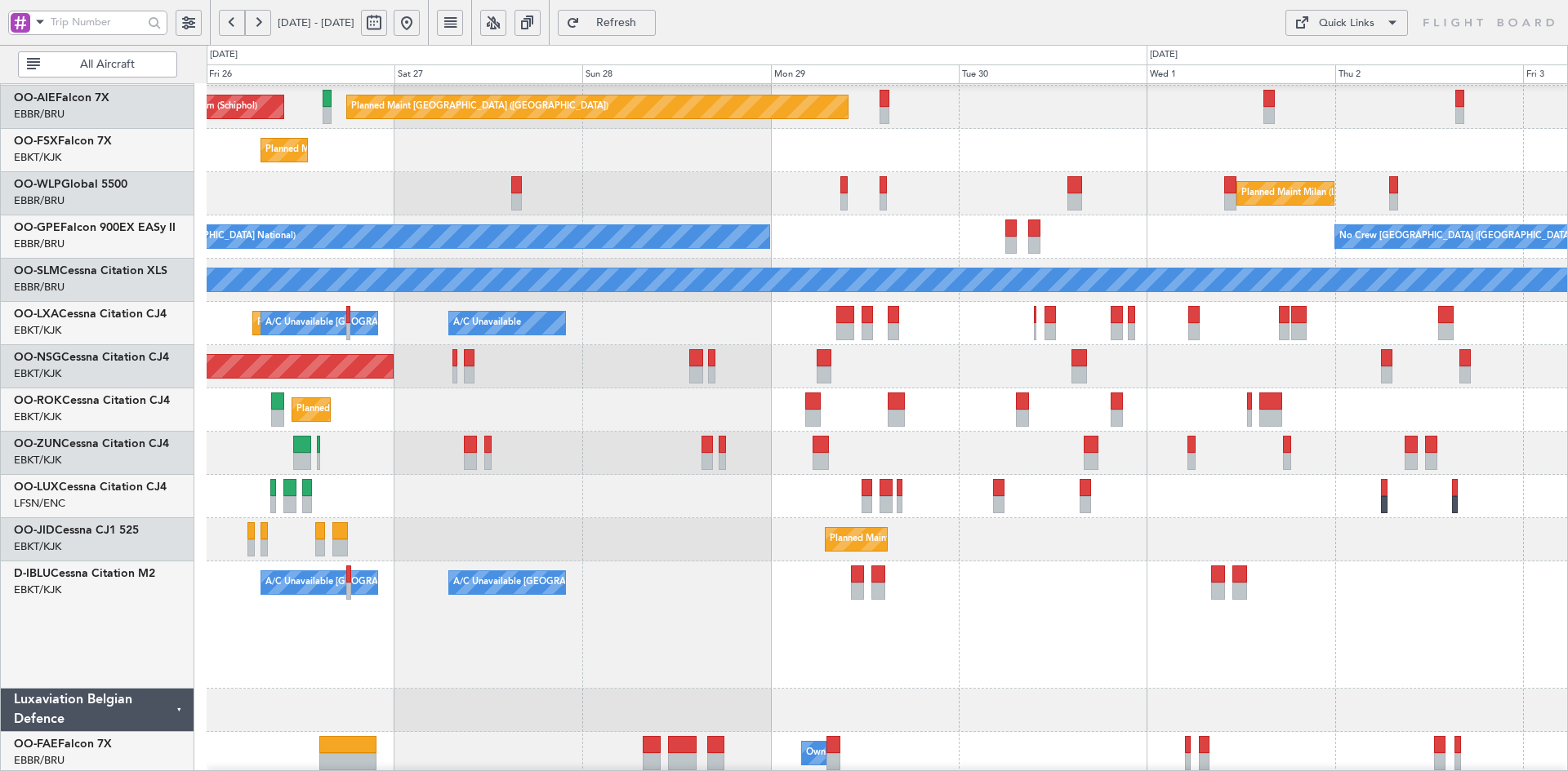
click at [1116, 386] on div "Planned Maint [GEOGRAPHIC_DATA] ([GEOGRAPHIC_DATA])" at bounding box center [886, 367] width 1361 height 43
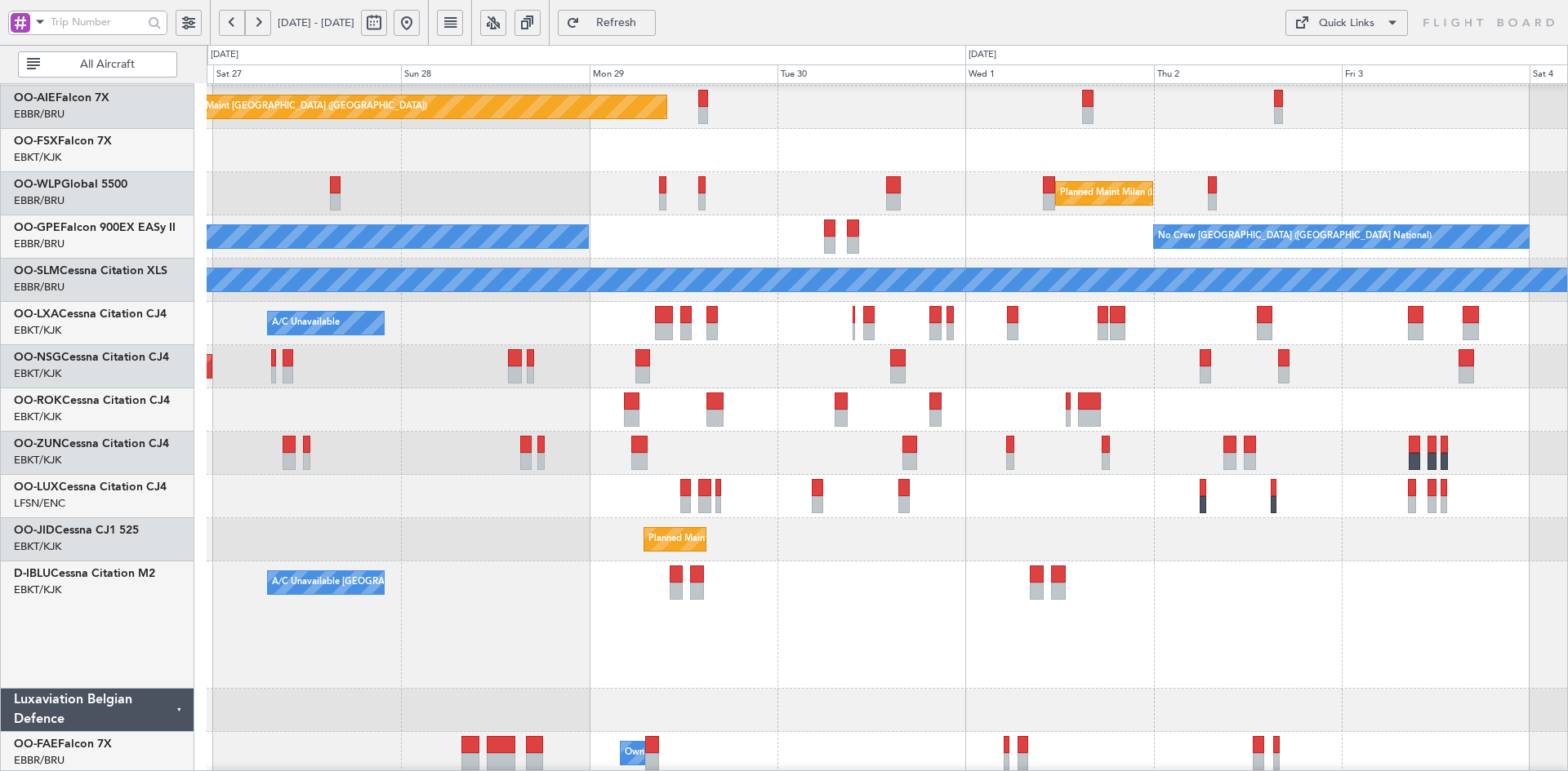
click at [1114, 418] on div "Planned Maint Alton-st Louis (St Louis Regl) Planned Maint London (Farnborough)…" at bounding box center [886, 344] width 1361 height 949
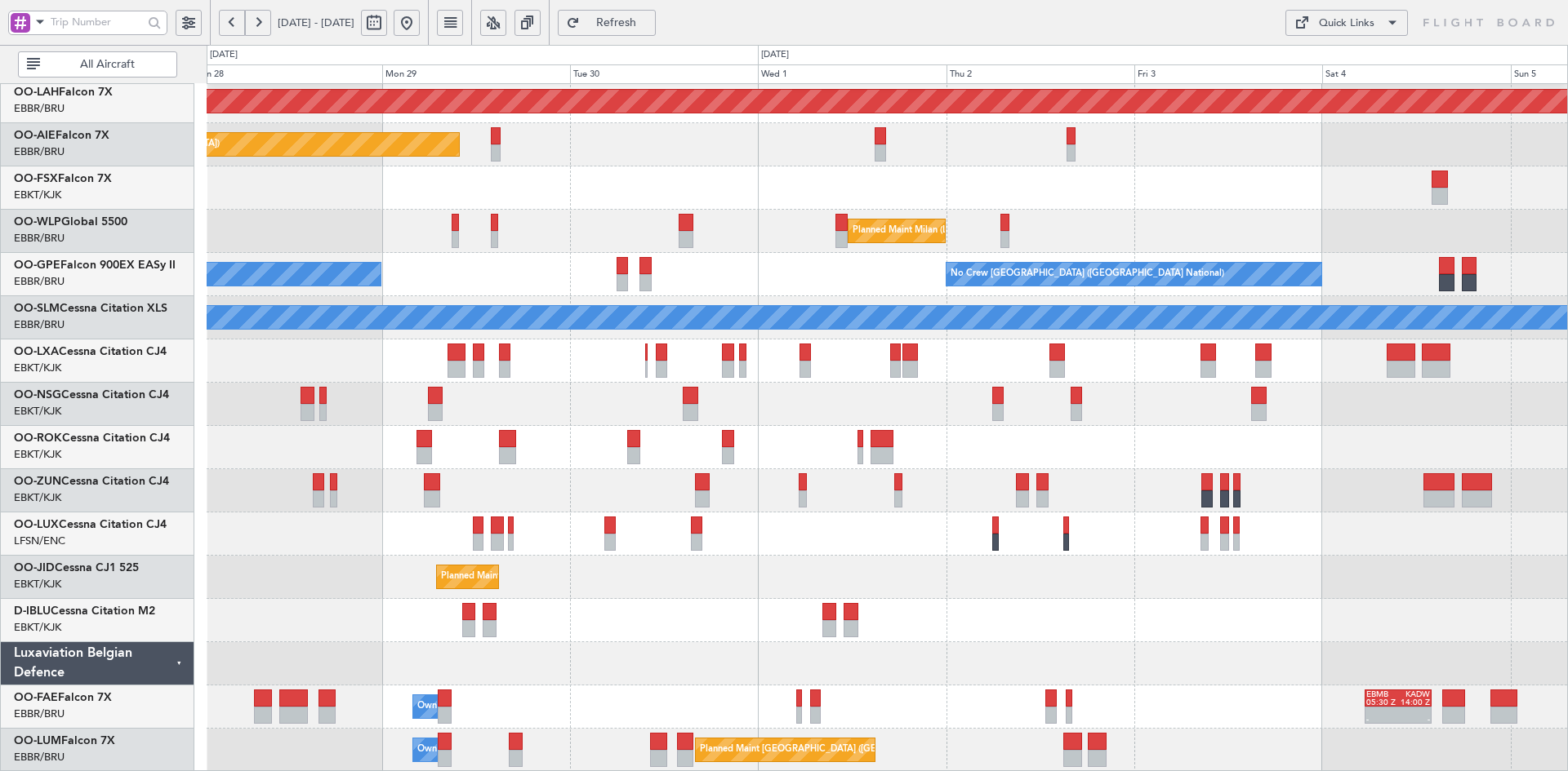
click at [1155, 426] on div "Planned Maint [GEOGRAPHIC_DATA] ([GEOGRAPHIC_DATA])" at bounding box center [886, 404] width 1361 height 43
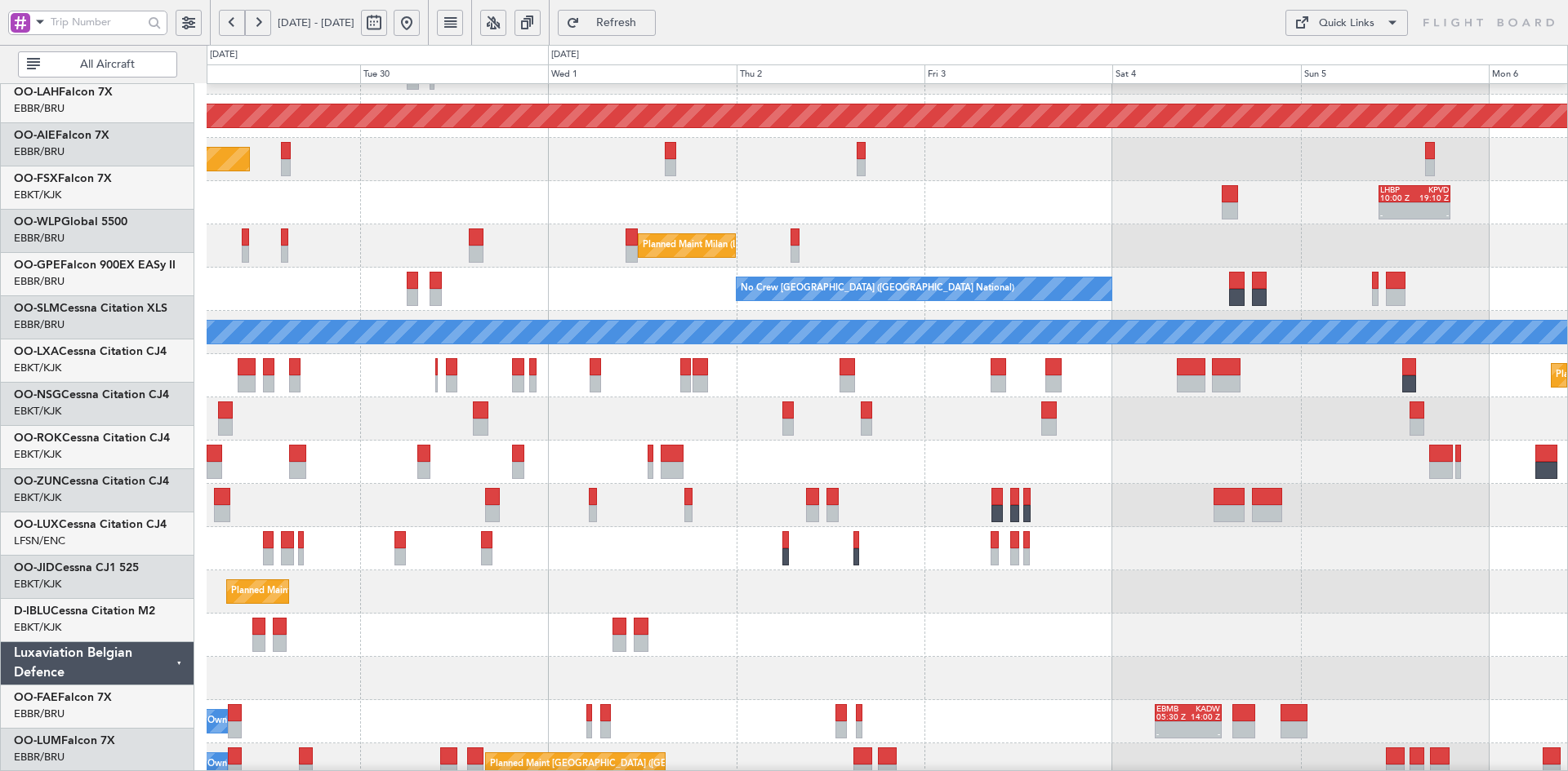
scroll to position [163, 0]
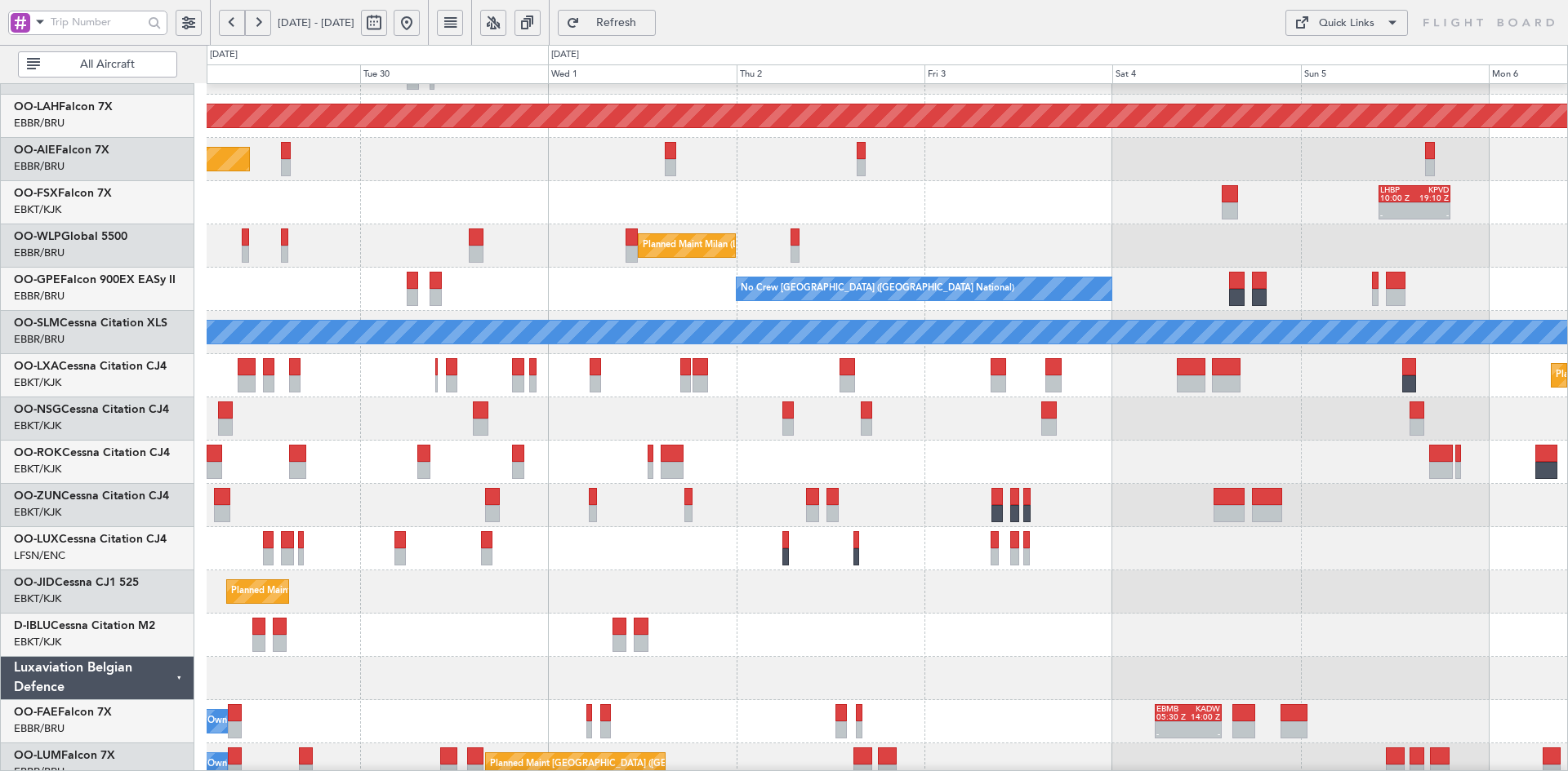
click at [1187, 443] on div at bounding box center [886, 462] width 1361 height 43
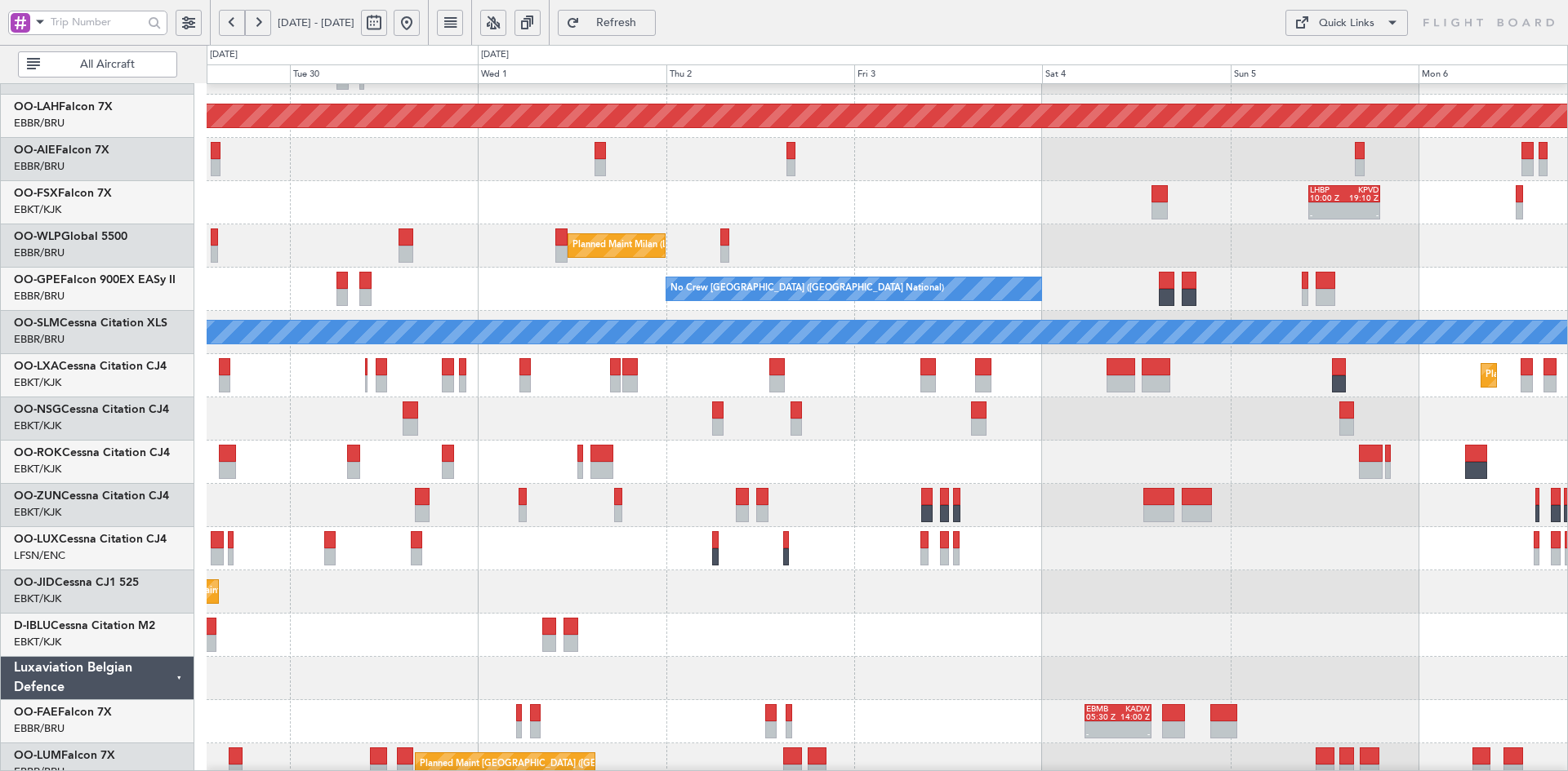
click at [869, 412] on div "Planned Maint Alton-st Louis (St Louis Regl) Planned Maint London (Farnborough)…" at bounding box center [886, 354] width 1361 height 865
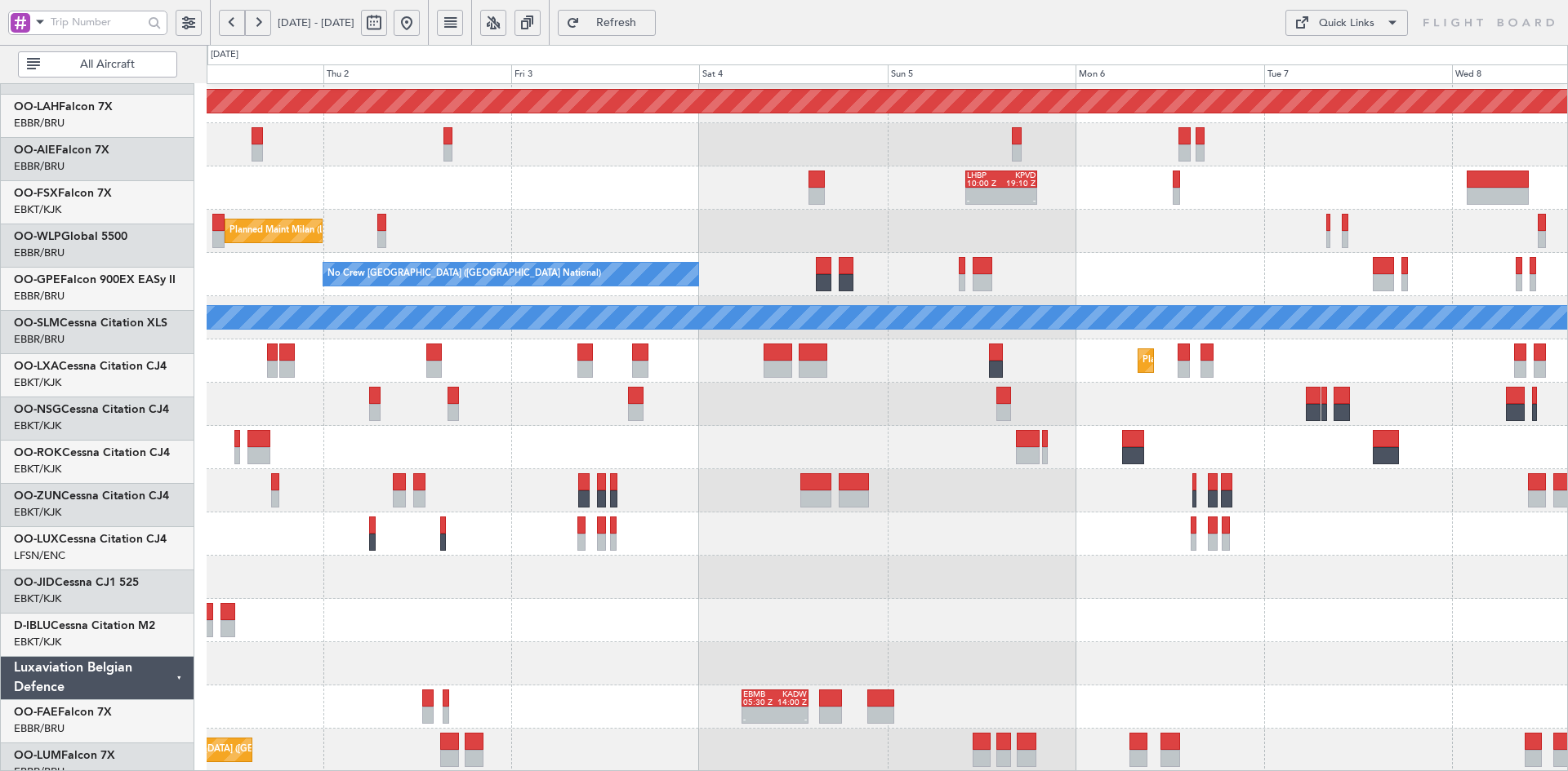
scroll to position [177, 0]
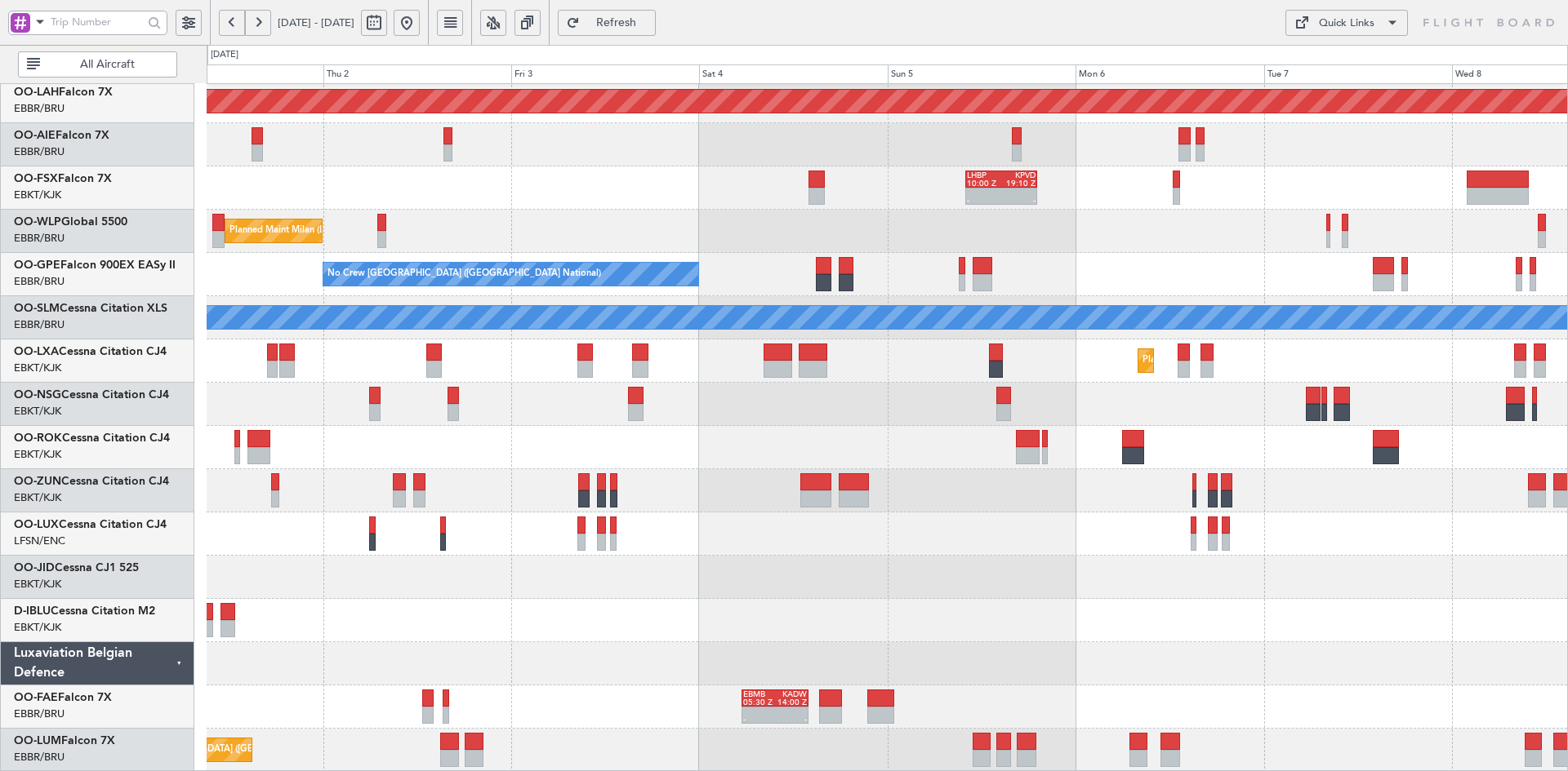
click at [1080, 426] on div at bounding box center [886, 404] width 1361 height 43
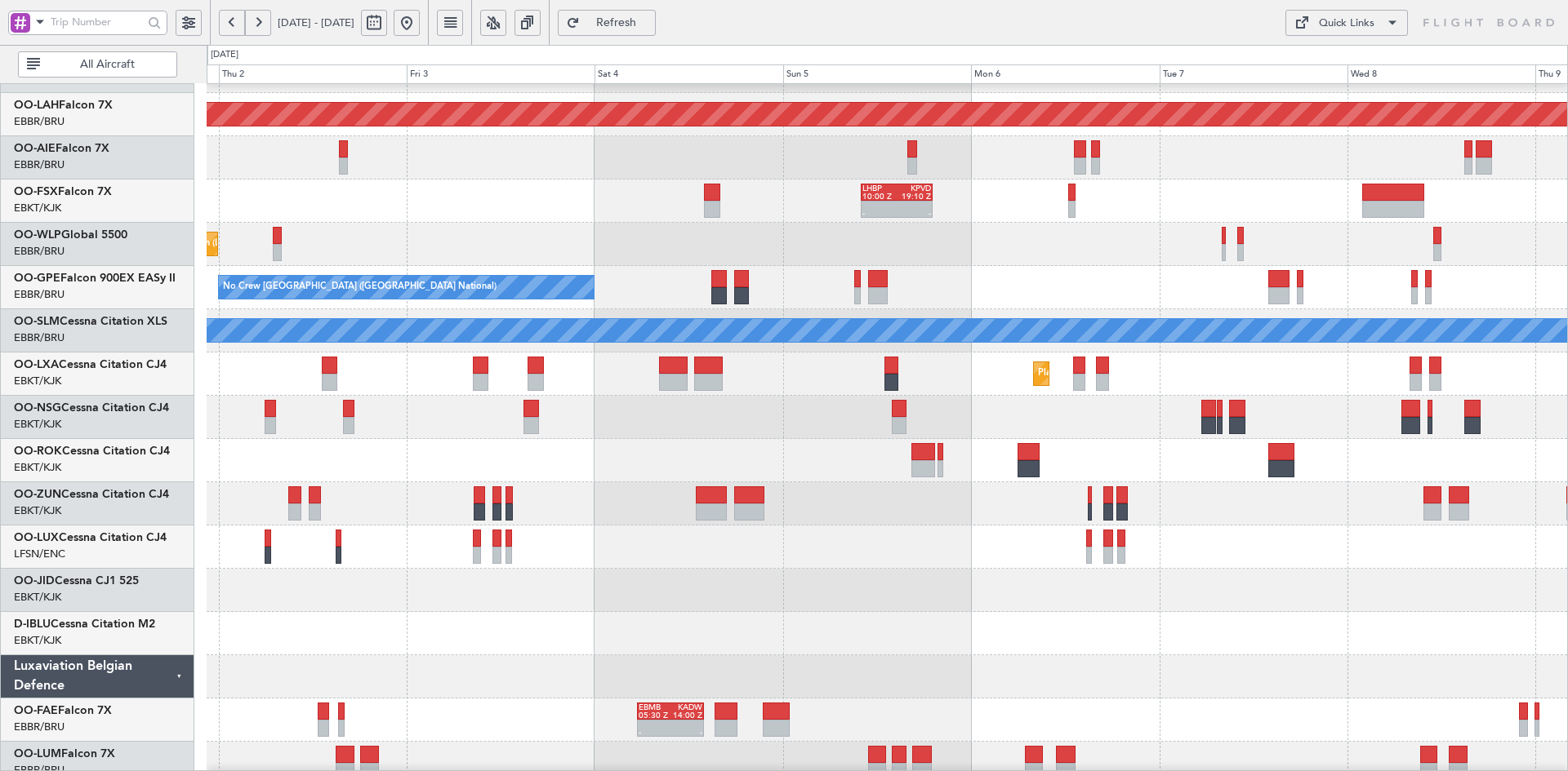
click at [1156, 378] on div "Planned Maint Kortrijk-[GEOGRAPHIC_DATA]" at bounding box center [886, 374] width 1361 height 43
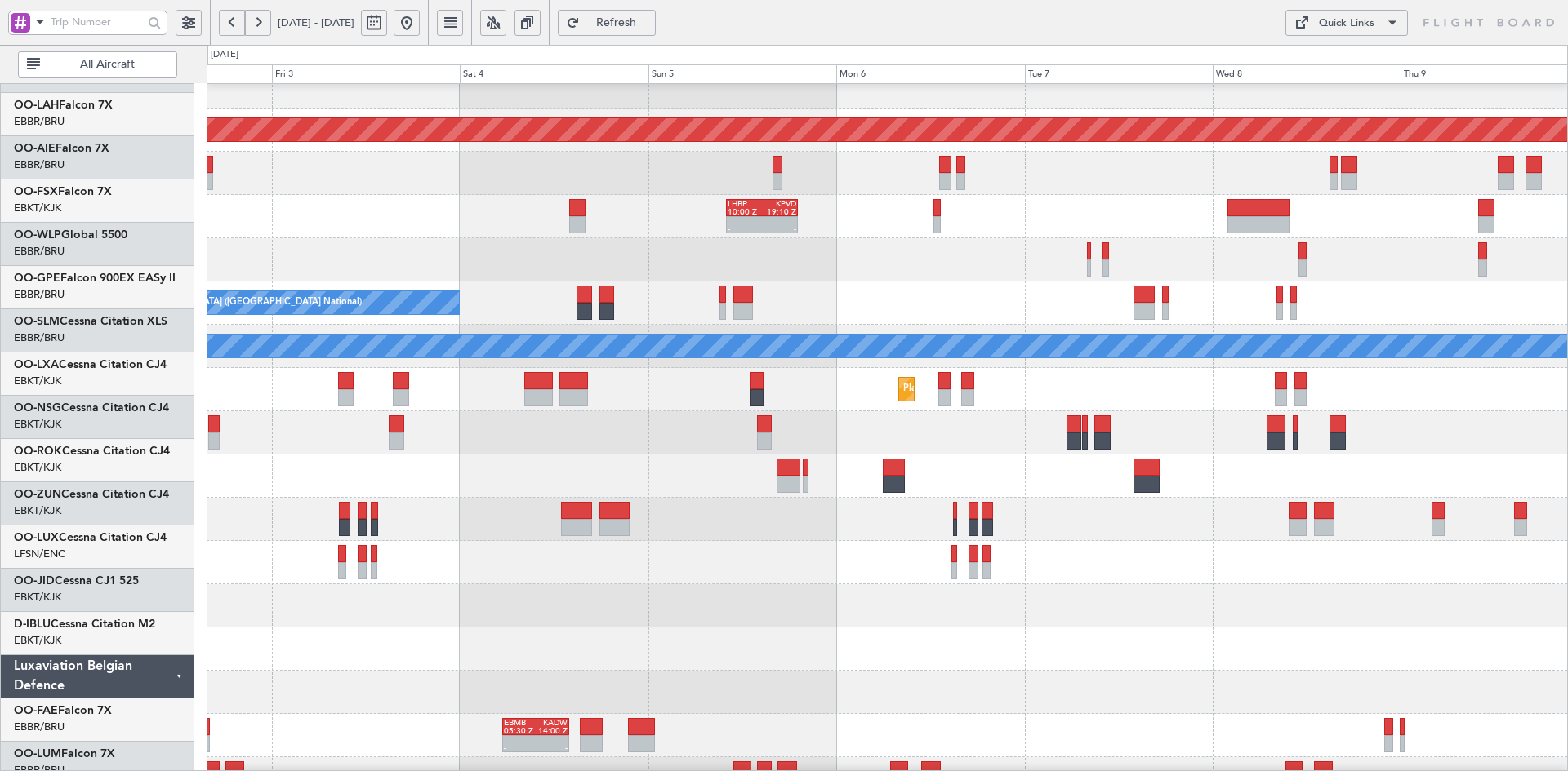
scroll to position [149, 0]
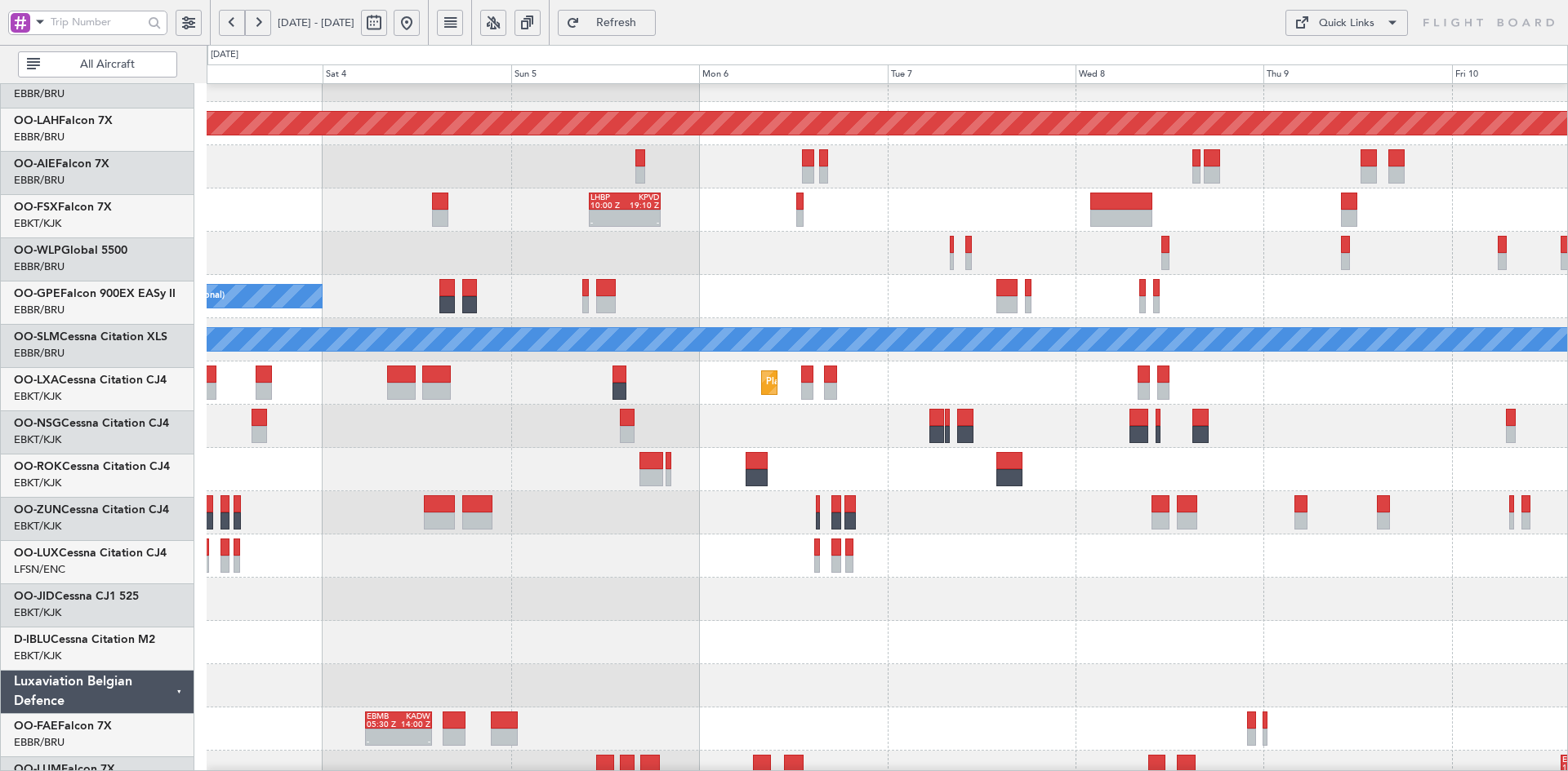
click at [1222, 478] on div at bounding box center [886, 469] width 1361 height 43
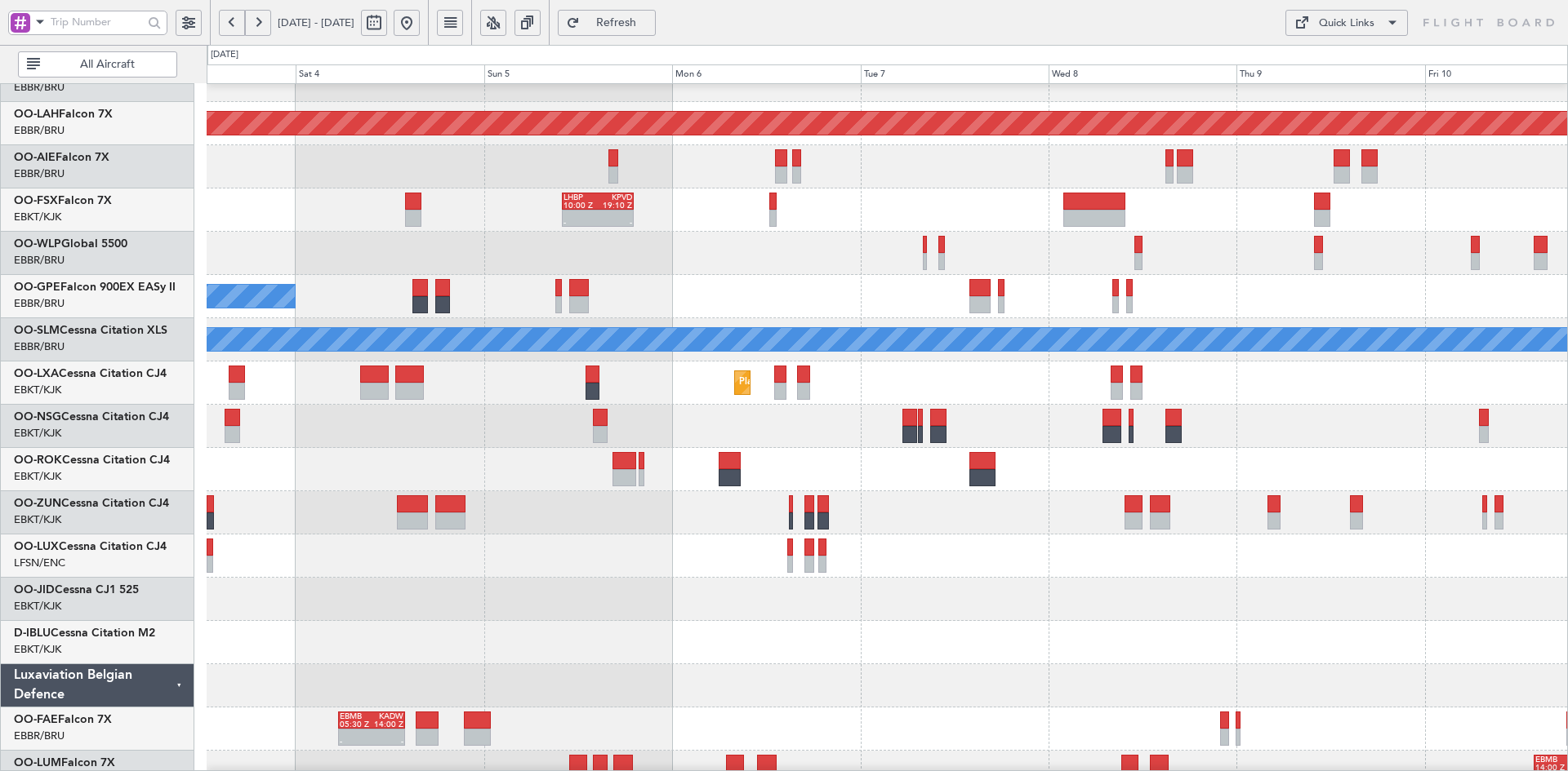
click at [1296, 463] on div at bounding box center [886, 469] width 1361 height 43
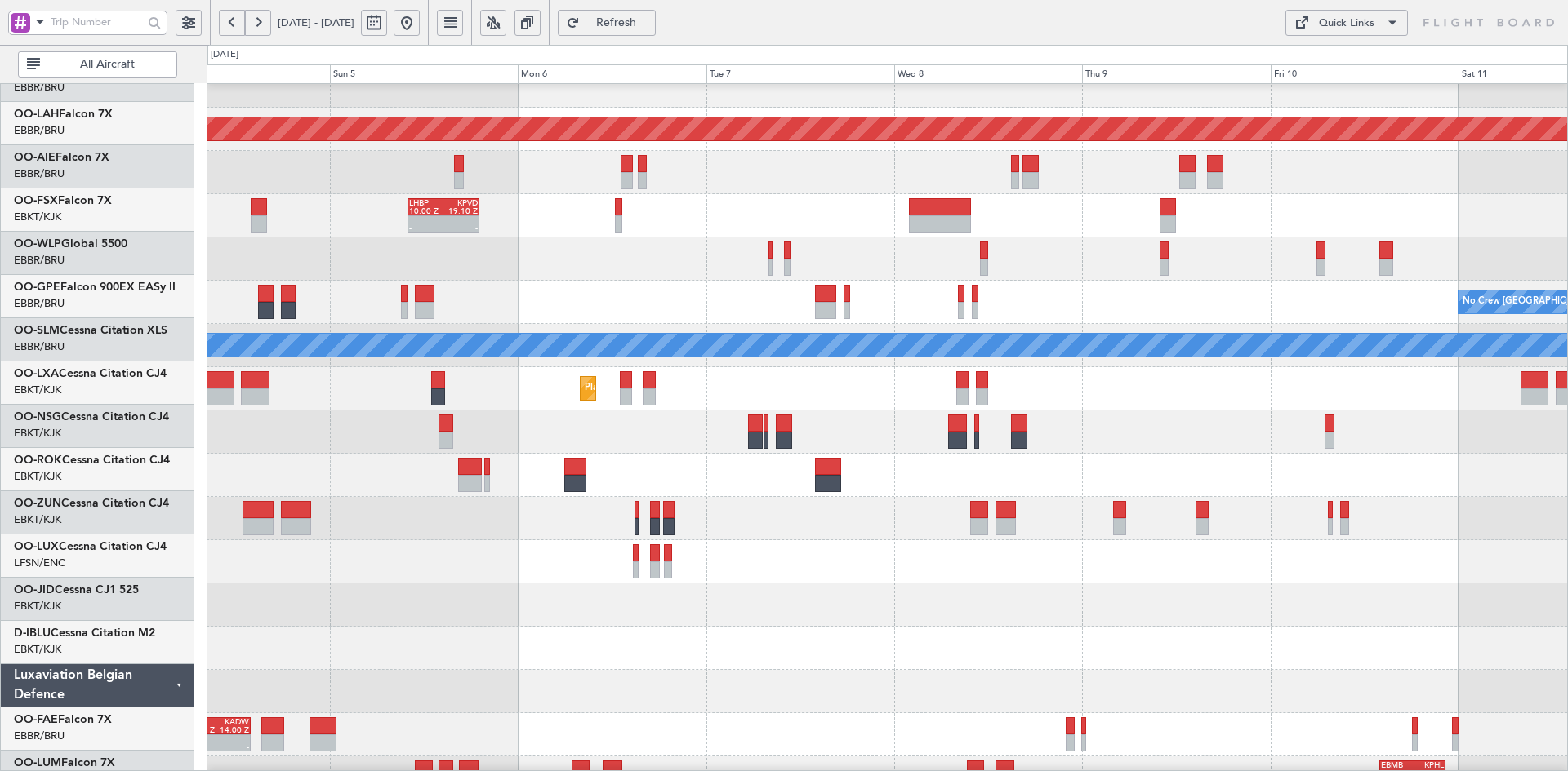
scroll to position [149, 0]
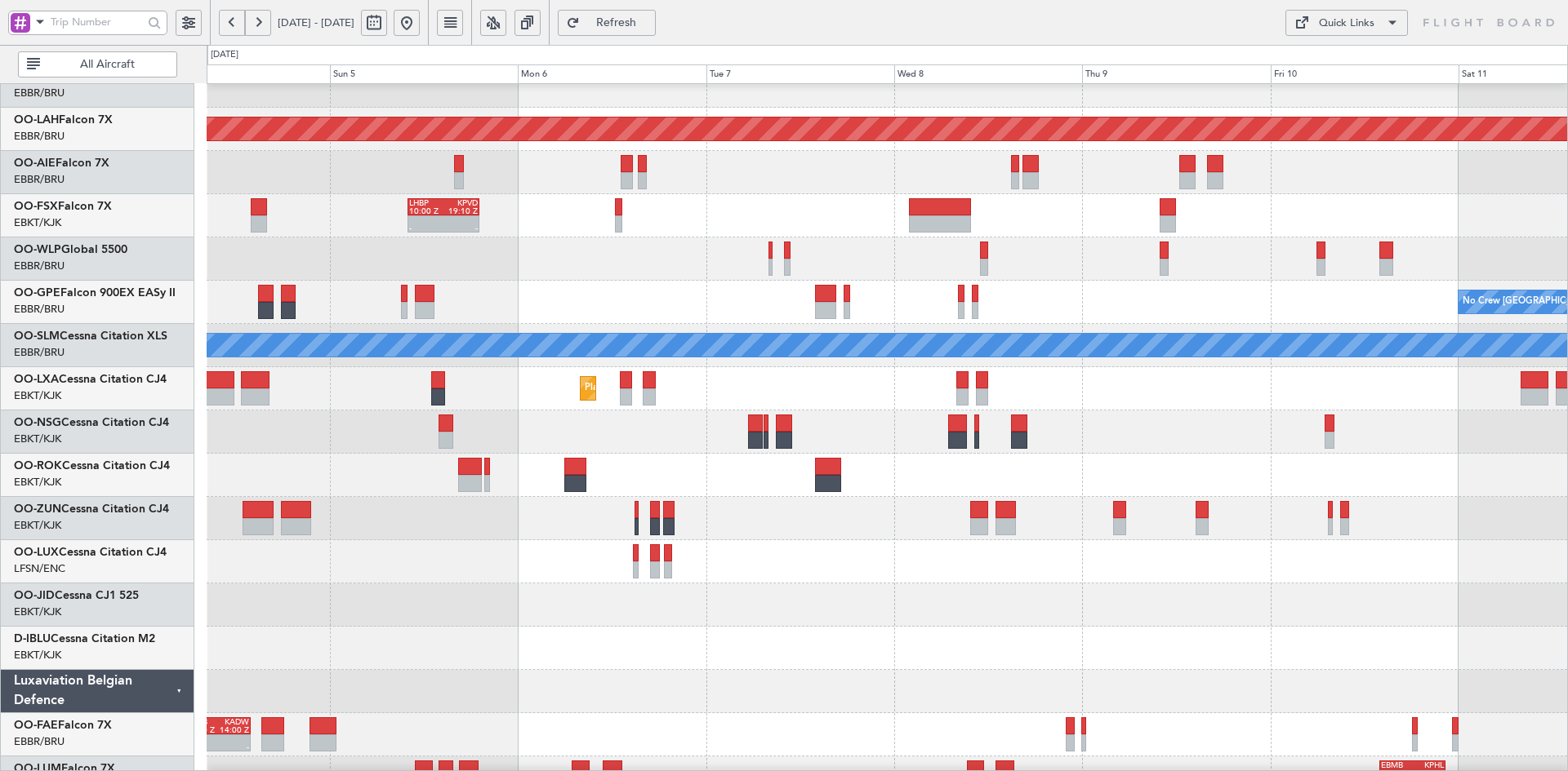
click at [722, 453] on div "Planned Maint Alton-st Louis (St Louis Regl) - - LHBP 10:00 Z KPVD 19:10 Z - - …" at bounding box center [886, 367] width 1361 height 865
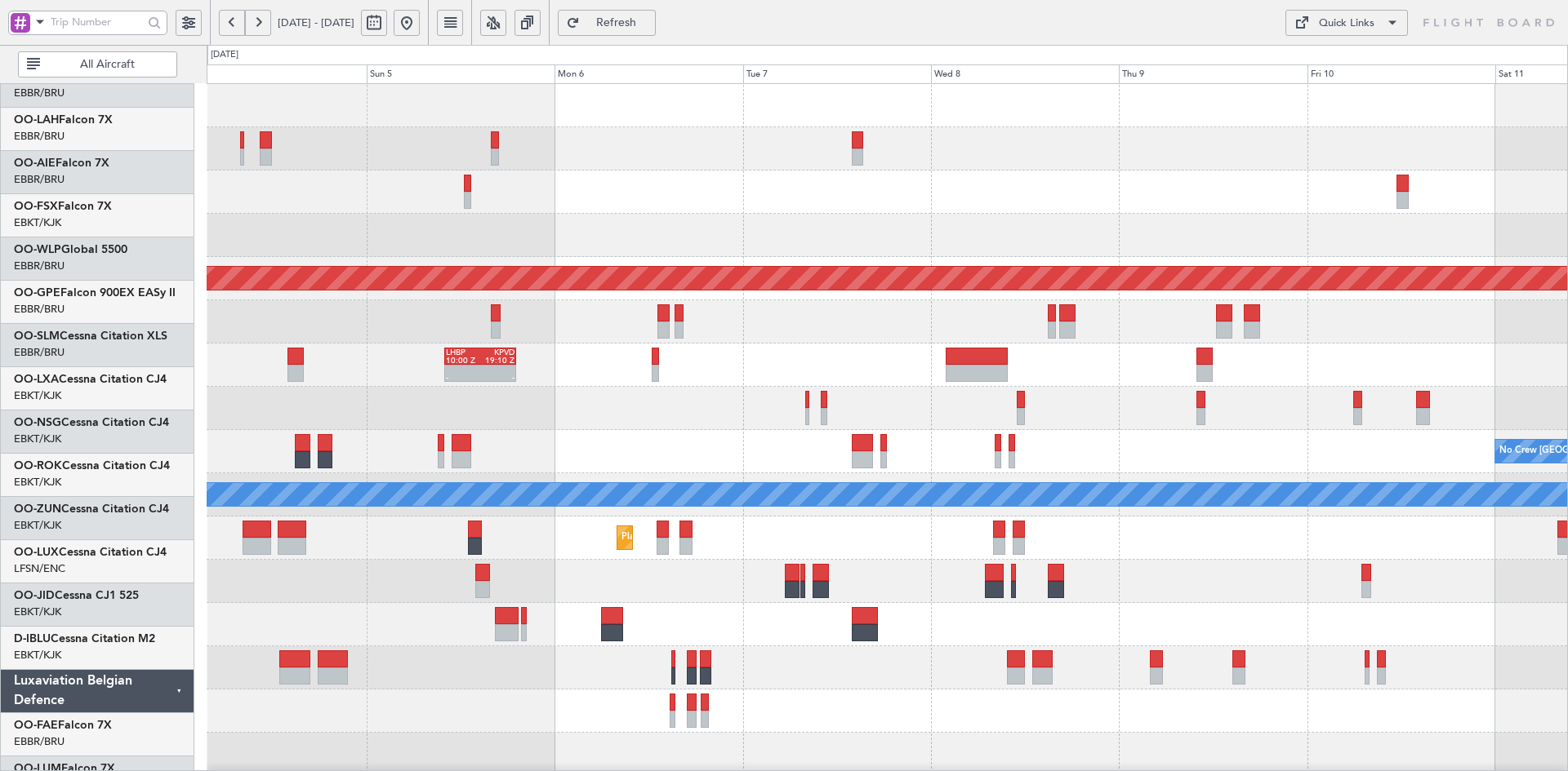
scroll to position [0, 0]
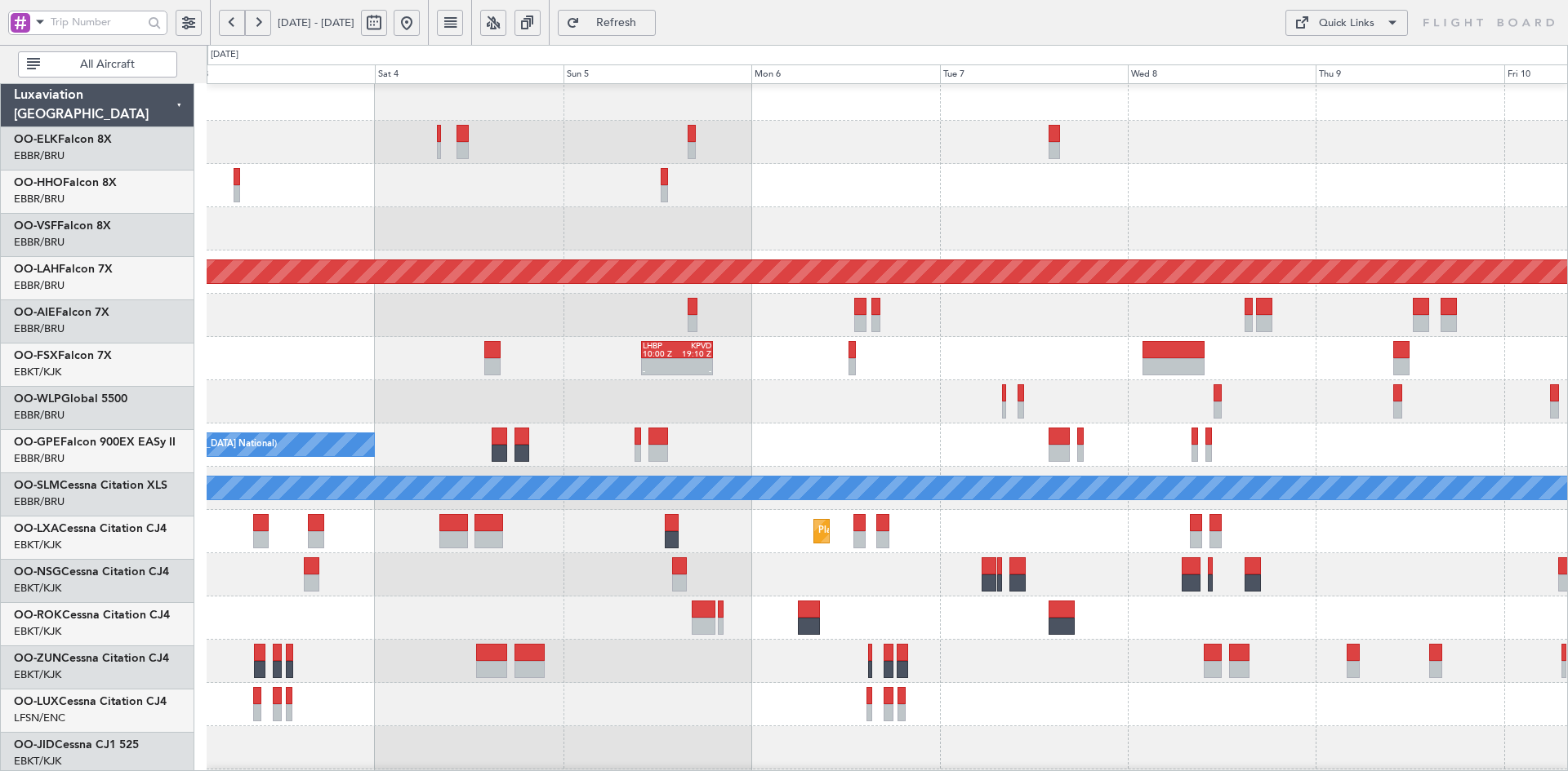
click at [866, 165] on div at bounding box center [886, 186] width 1361 height 43
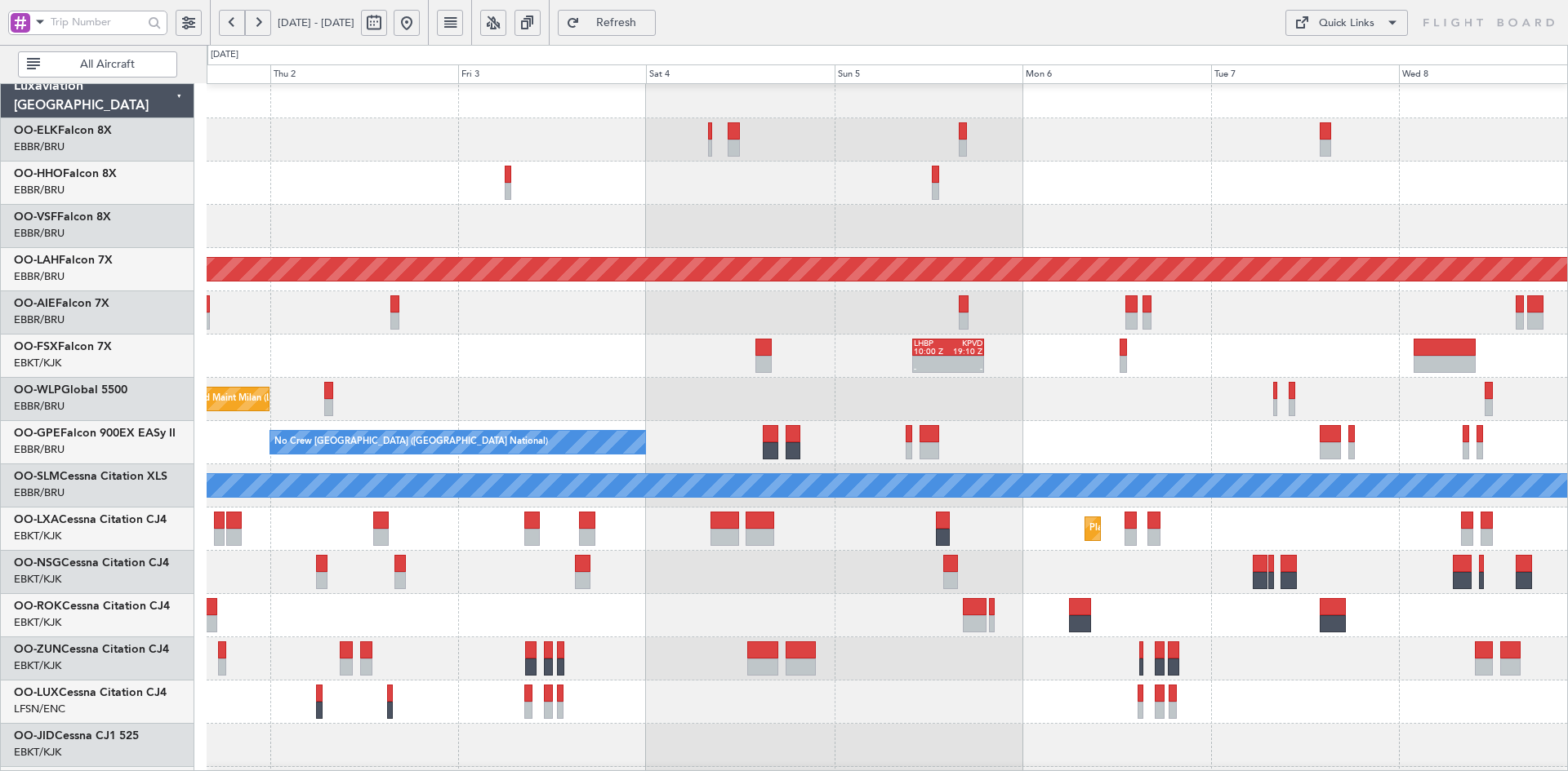
click at [972, 224] on div at bounding box center [886, 226] width 1361 height 43
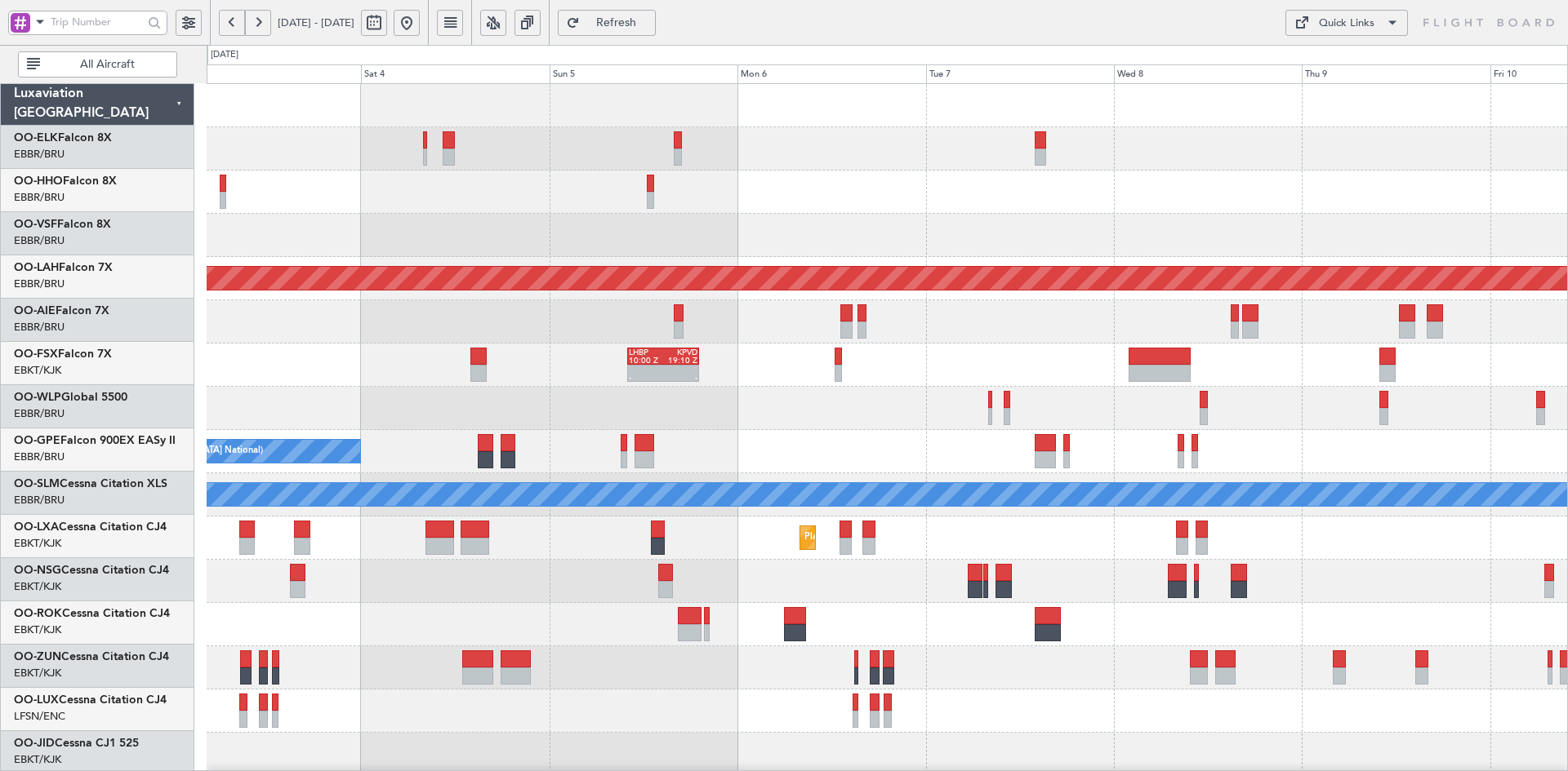
click at [1009, 306] on div "Planned Maint Alton-st Louis (St Louis Regl) - - LHBP 10:00 Z KPVD 19:10 Z Plan…" at bounding box center [886, 516] width 1361 height 865
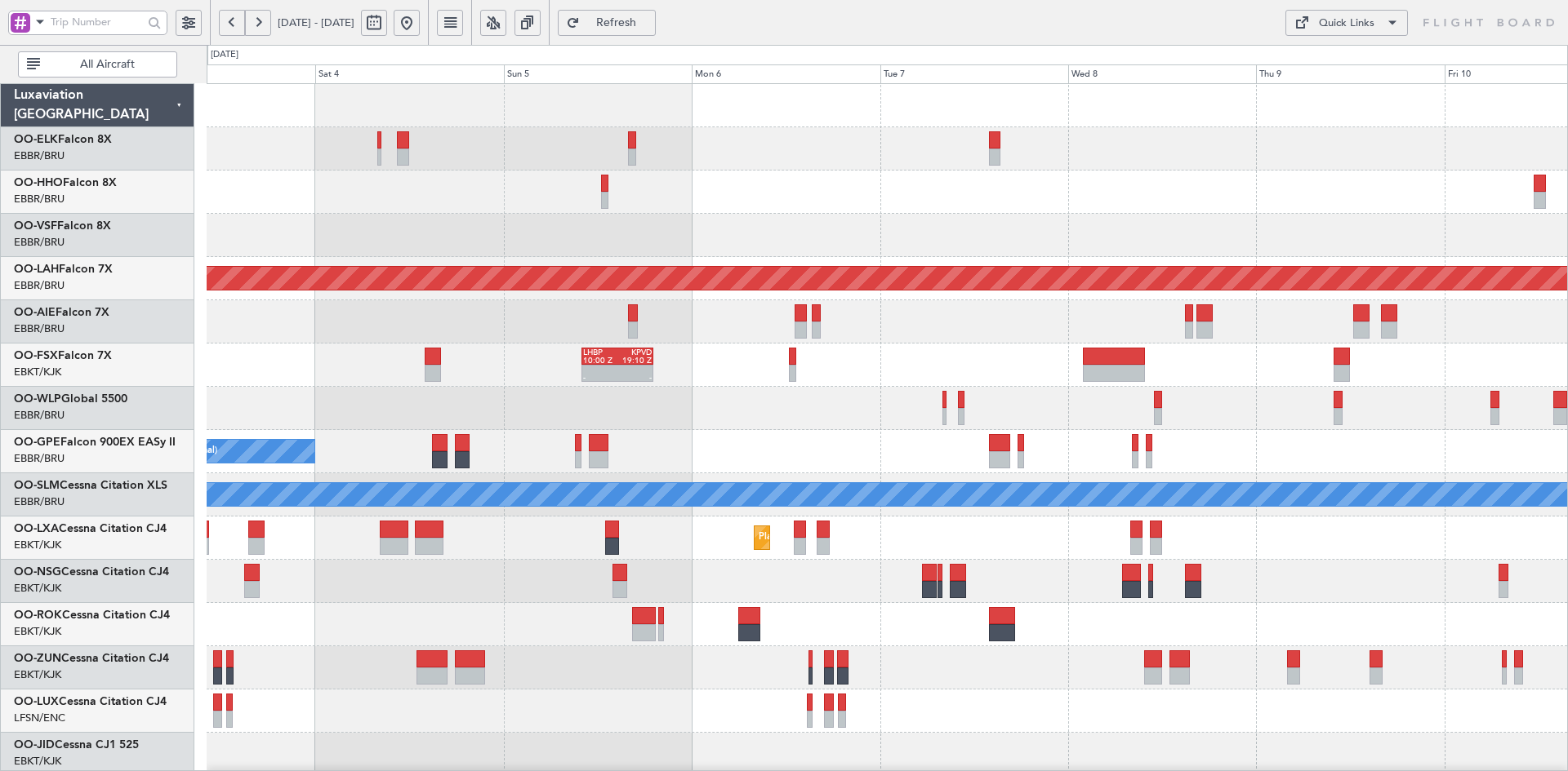
click at [777, 197] on div "Planned Maint Alton-st Louis (St Louis Regl) - - LHBP 10:00 Z KPVD 19:10 Z Plan…" at bounding box center [886, 516] width 1361 height 865
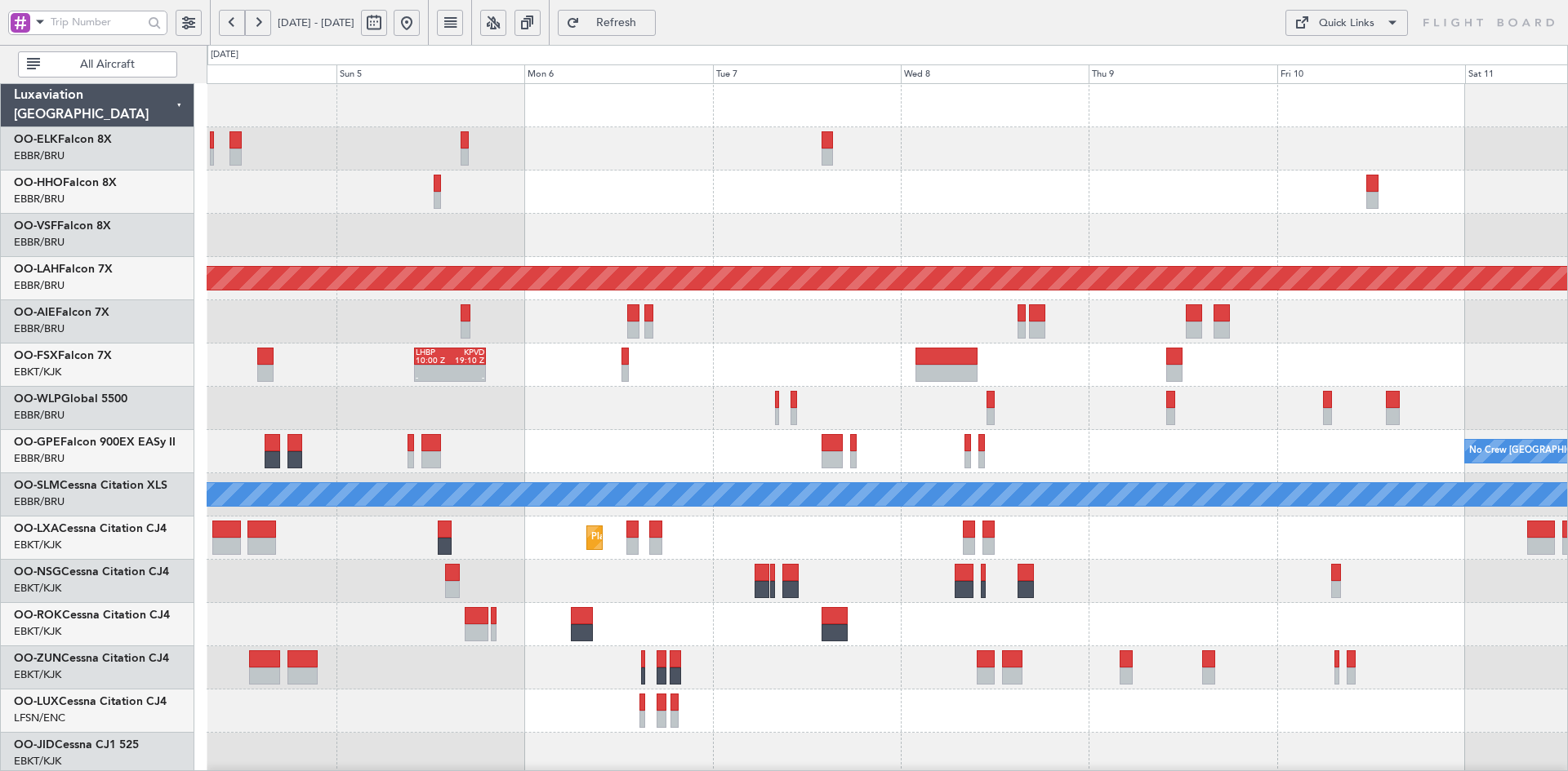
click at [1258, 226] on div at bounding box center [886, 236] width 1361 height 43
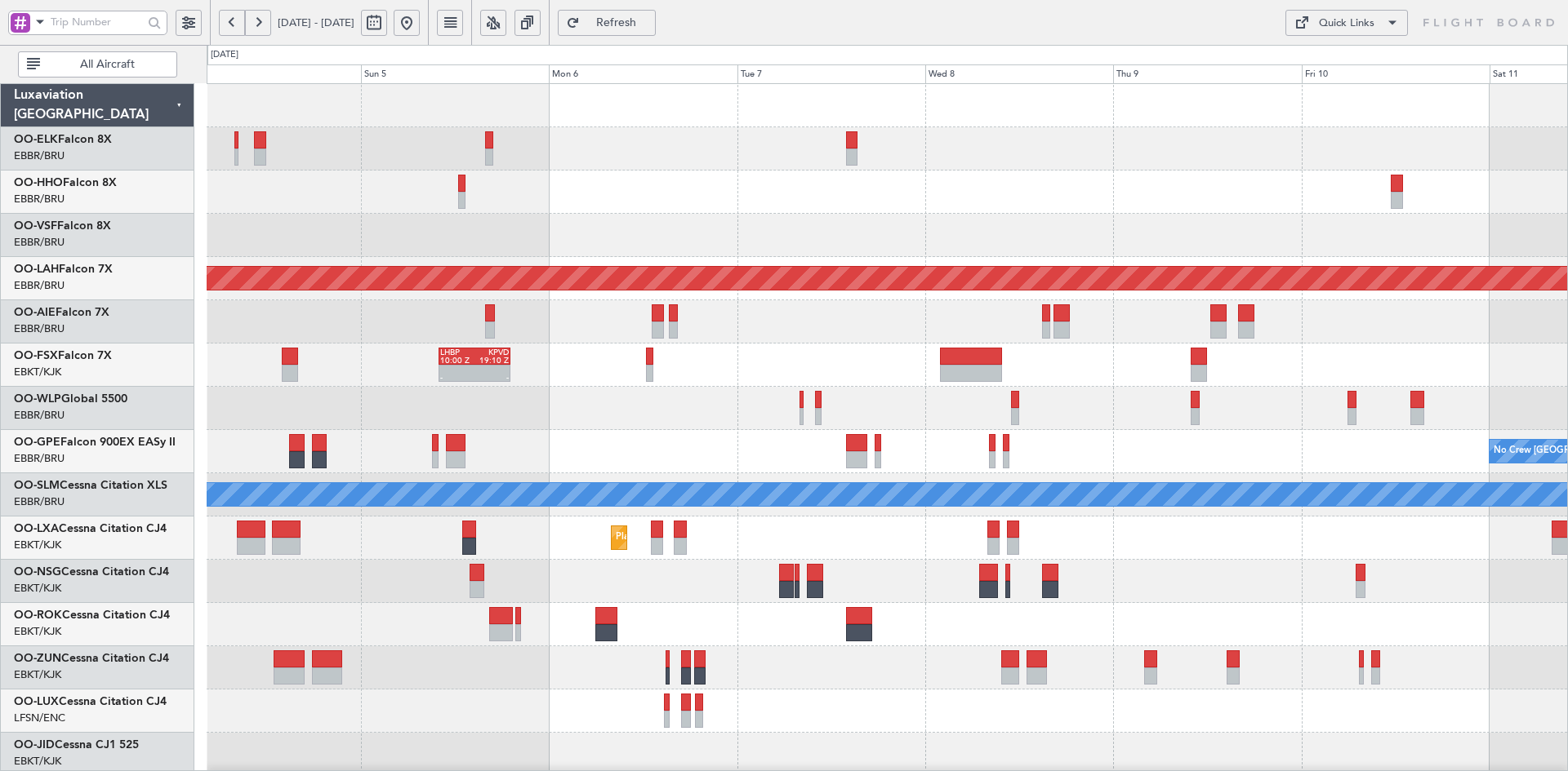
click at [430, 196] on div at bounding box center [886, 192] width 1361 height 43
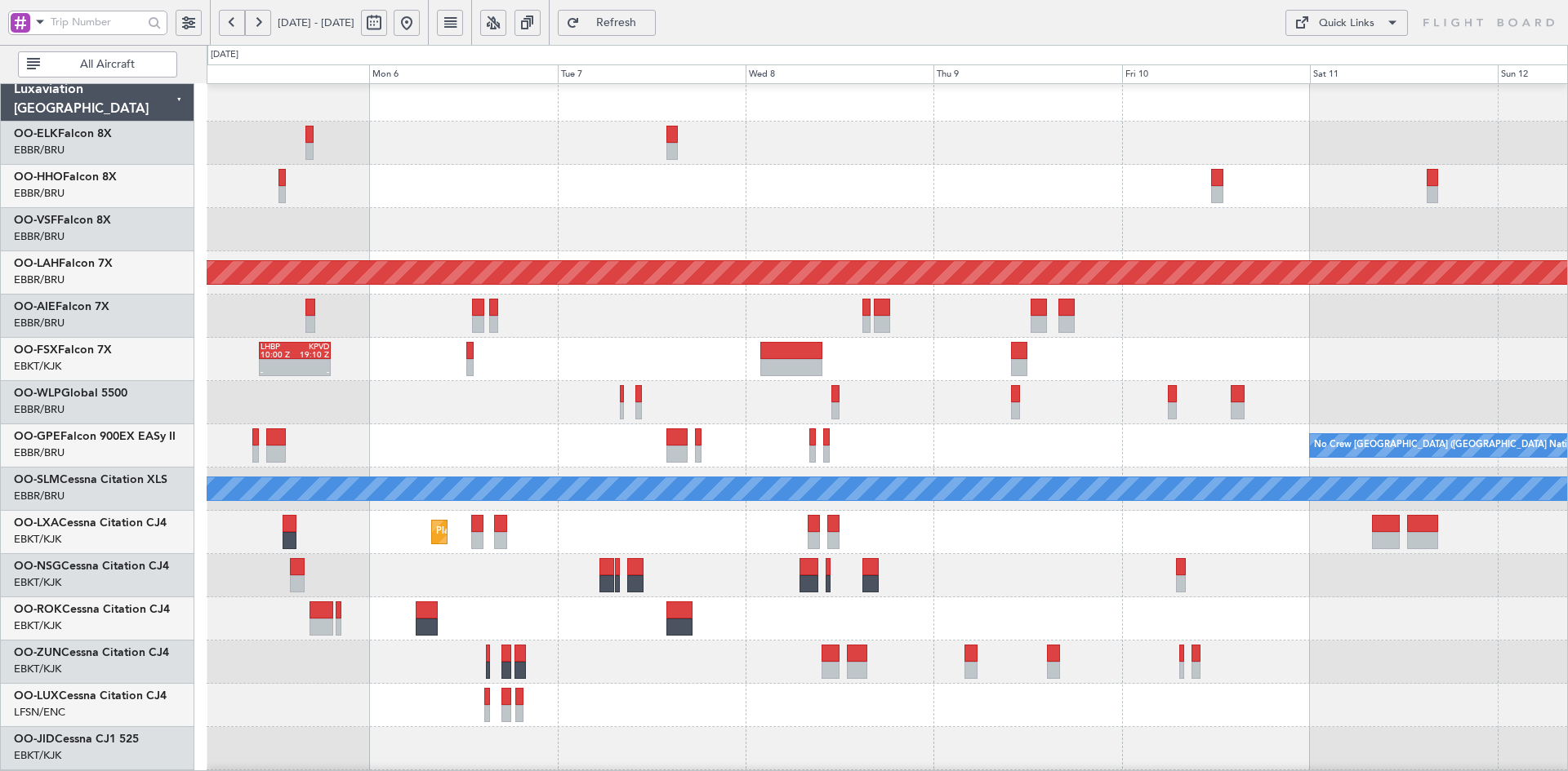
click at [758, 186] on div "LEZL 22:10 Z SKCG 07:40 Z - -" at bounding box center [886, 186] width 1361 height 43
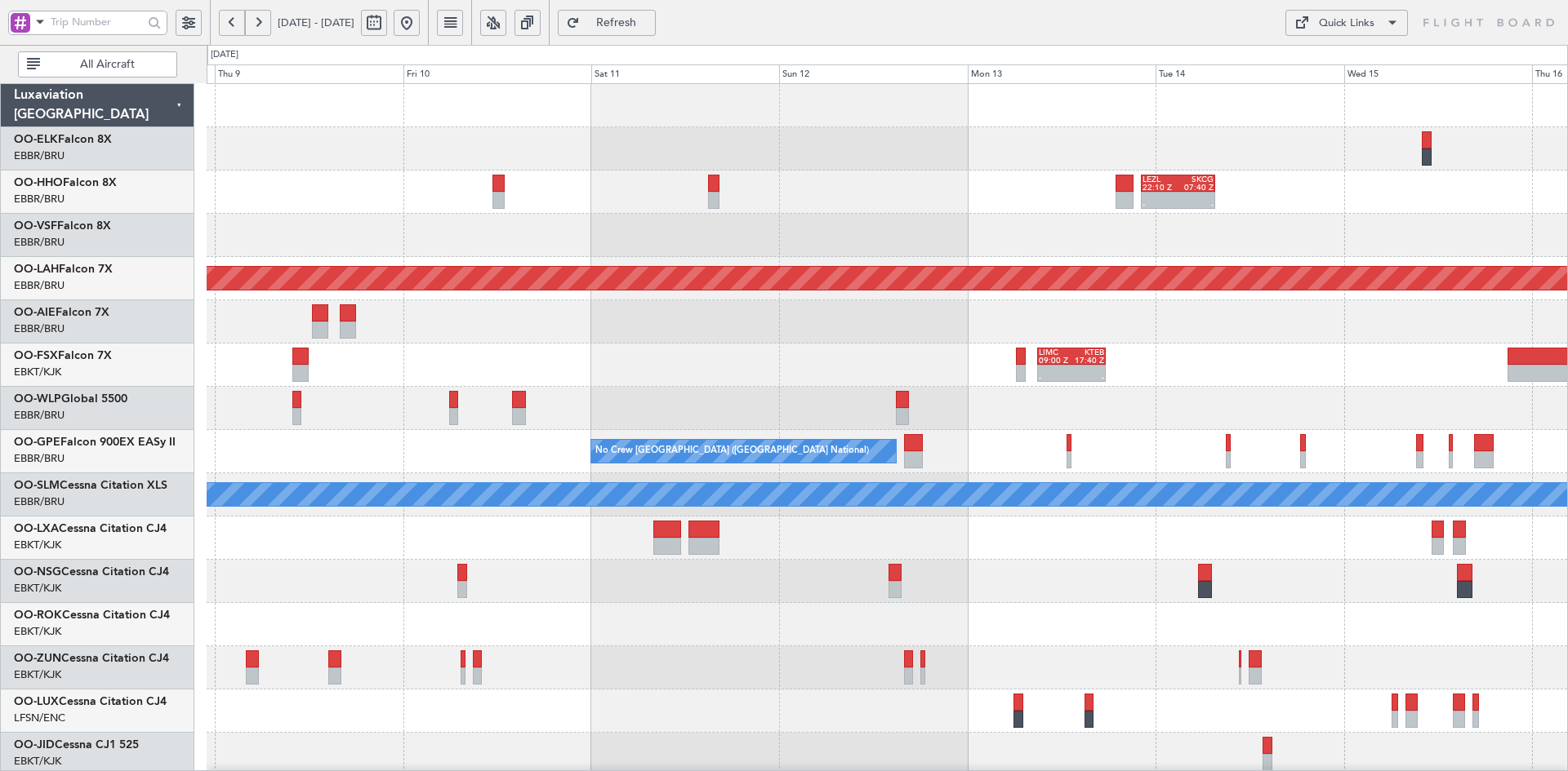
click at [1176, 275] on div "LIMZ 07:00 Z KAUS 18:35 Z LEZL 22:10 Z SKCG 07:40 Z - - - - SKCG 21:00 Z EGGD 0…" at bounding box center [886, 516] width 1361 height 865
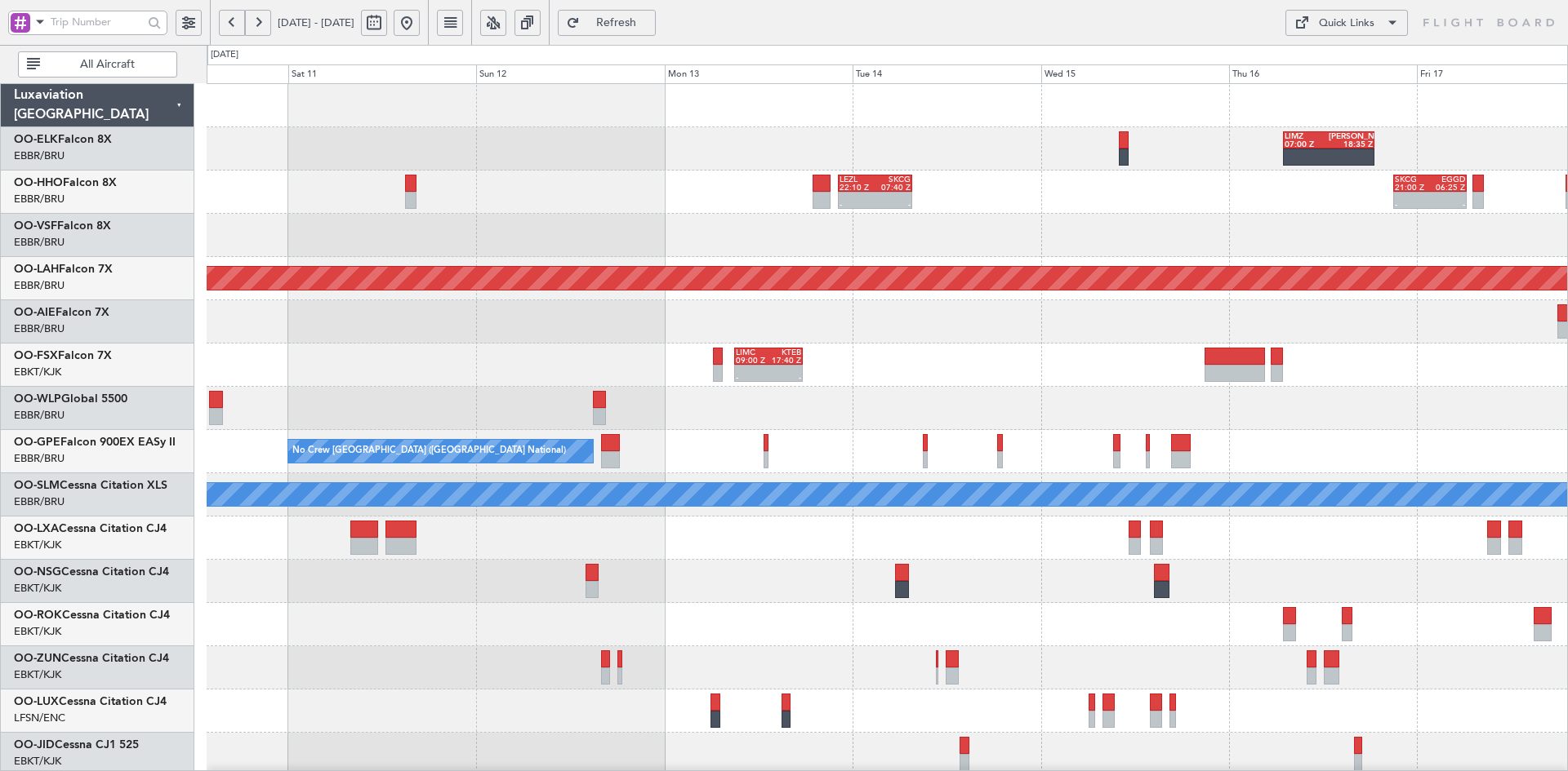
click at [775, 198] on div "- - LEZL 22:10 Z SKCG 07:40 Z - - SKCG 21:00 Z EGGD 06:25 Z - - LTCG 23:30 Z RJ…" at bounding box center [886, 192] width 1361 height 43
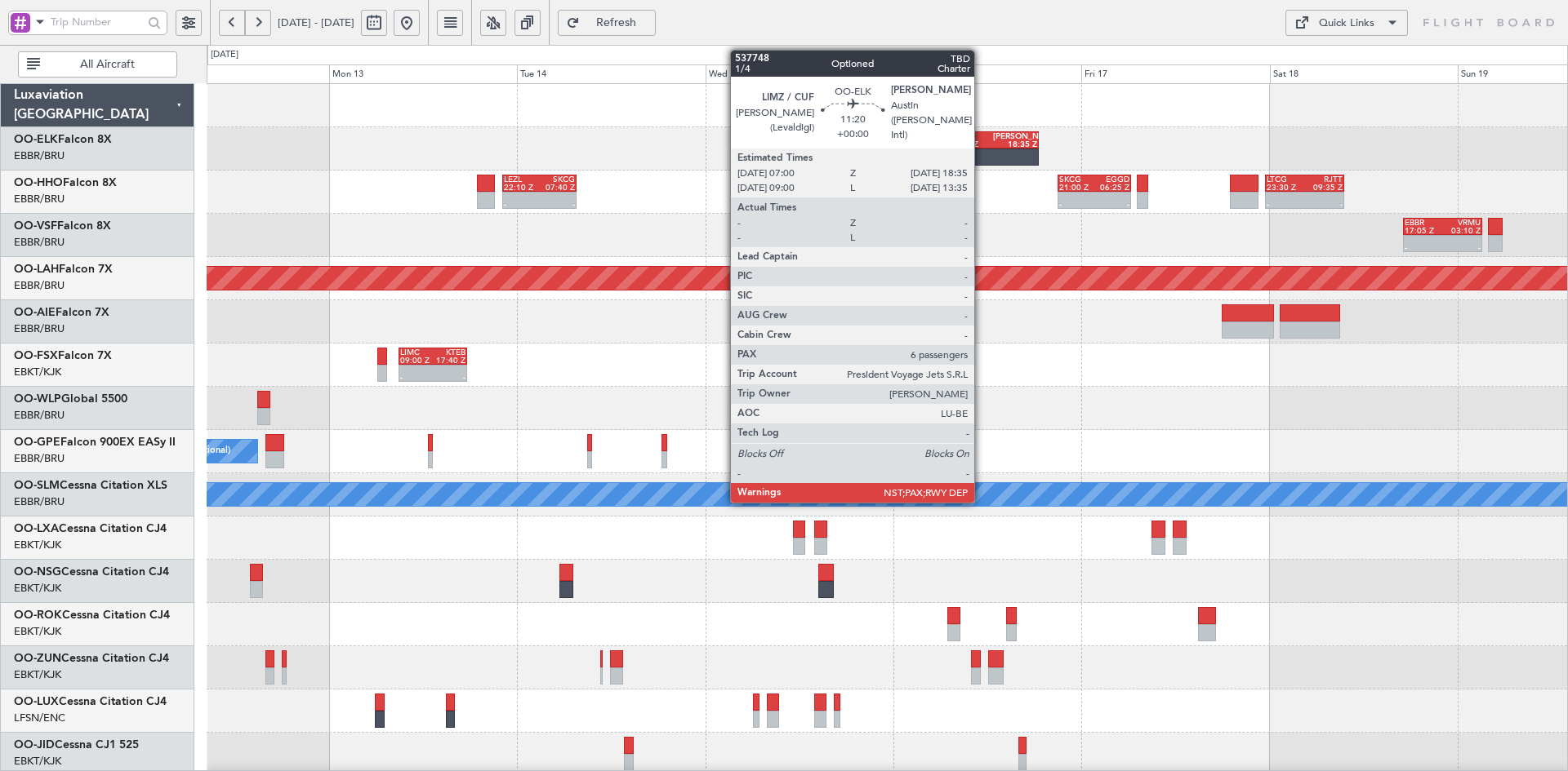
click at [982, 155] on div at bounding box center [993, 158] width 92 height 18
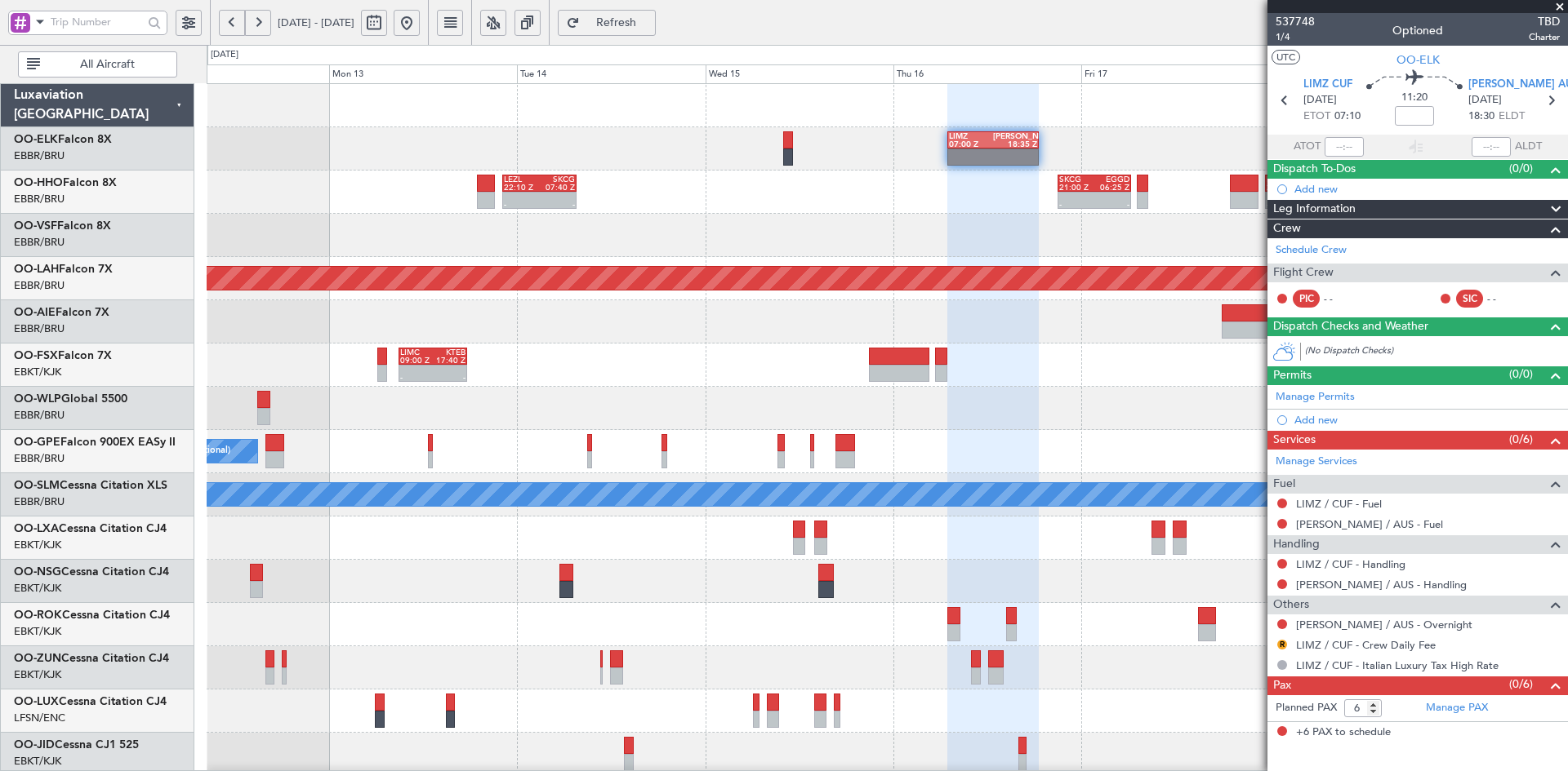
click at [1559, 5] on span at bounding box center [1559, 7] width 17 height 15
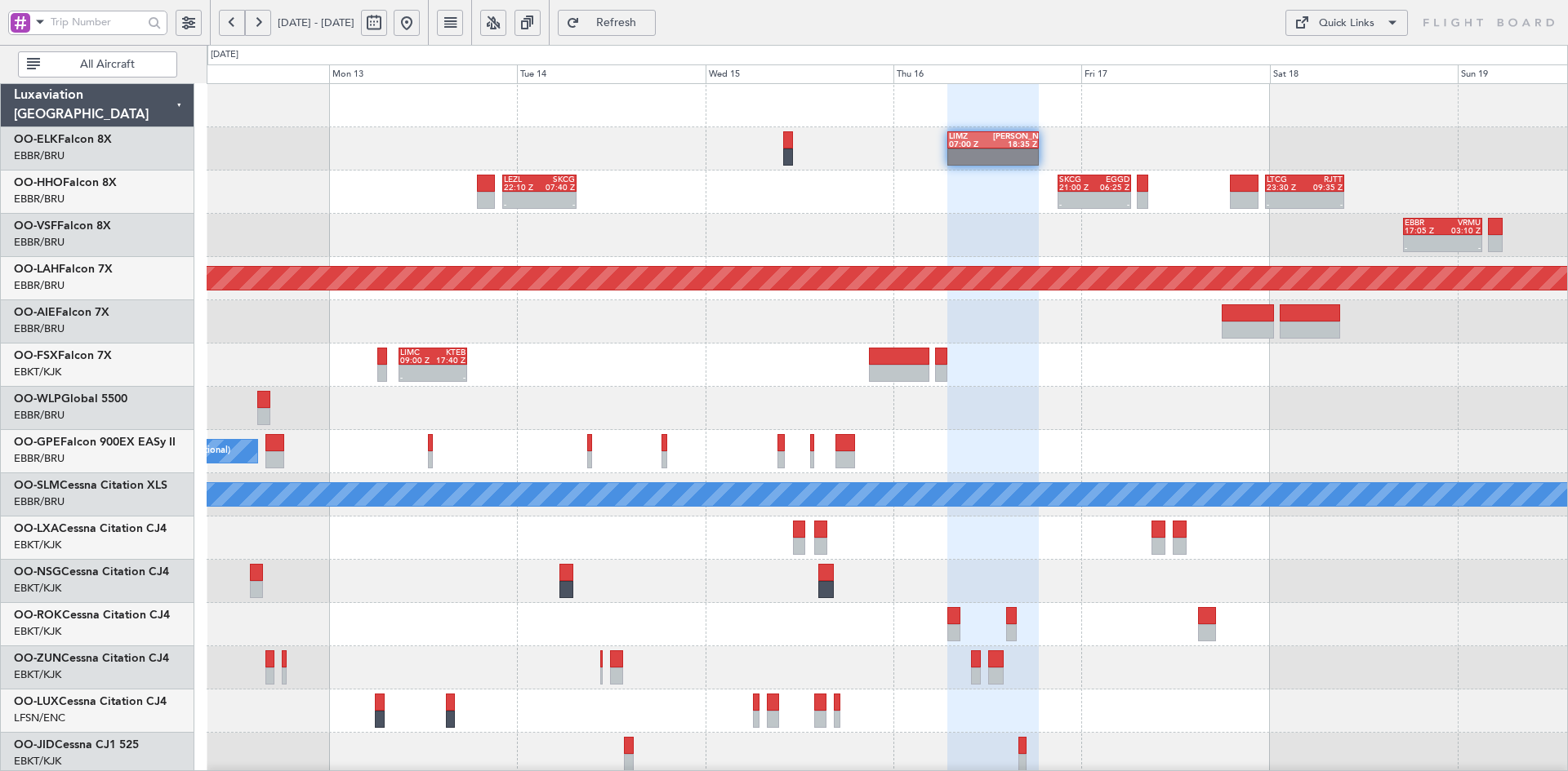
type input "0"
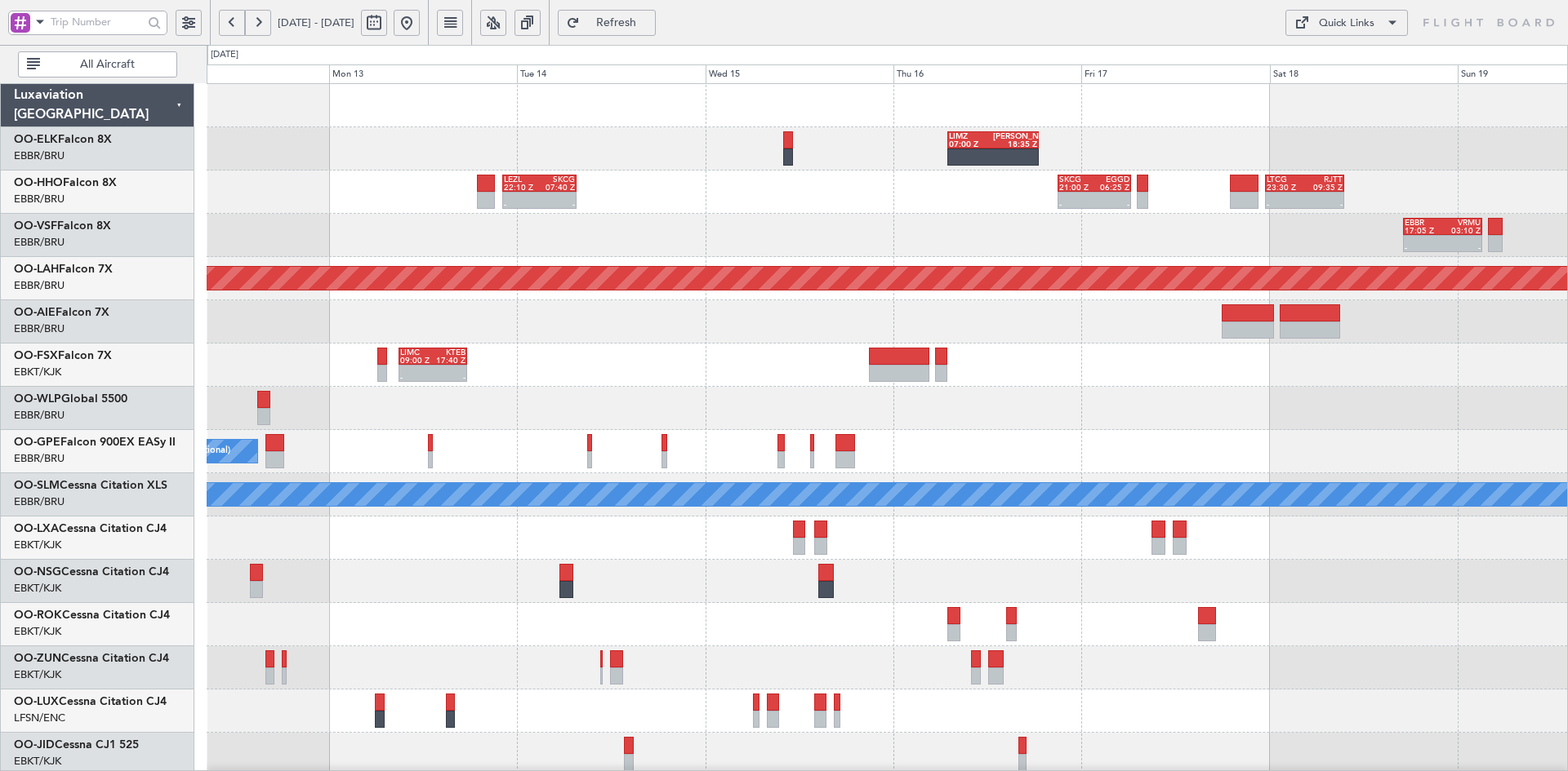
click at [1252, 403] on div at bounding box center [886, 408] width 1361 height 43
click at [1272, 335] on div at bounding box center [886, 322] width 1361 height 43
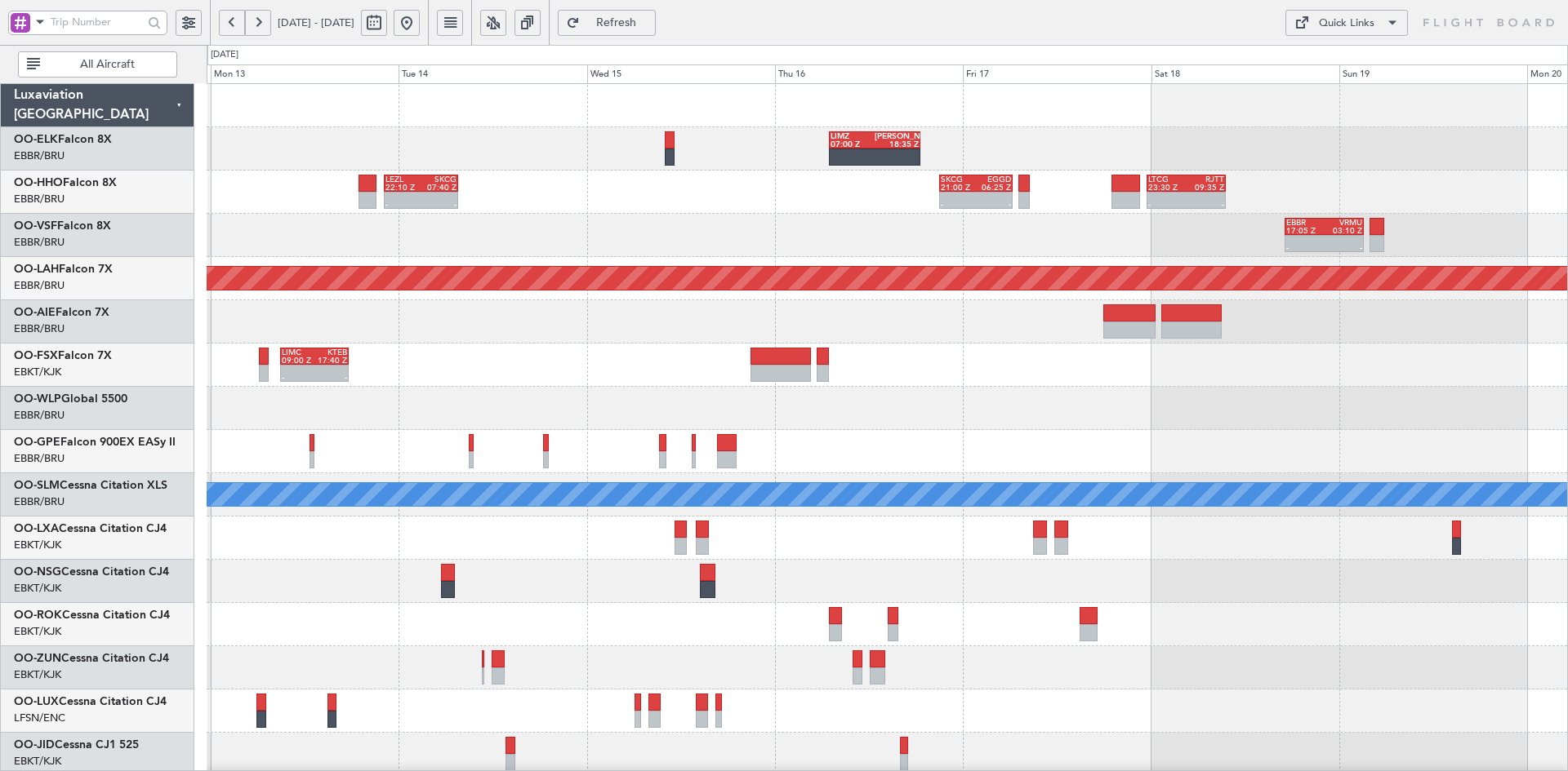
click at [1039, 366] on div "LIMZ 07:00 Z KAUS 18:35 Z KAUS 20:00 Z LIMZ 05:50 Z - - LEZL 22:10 Z SKCG 07:40…" at bounding box center [886, 516] width 1361 height 865
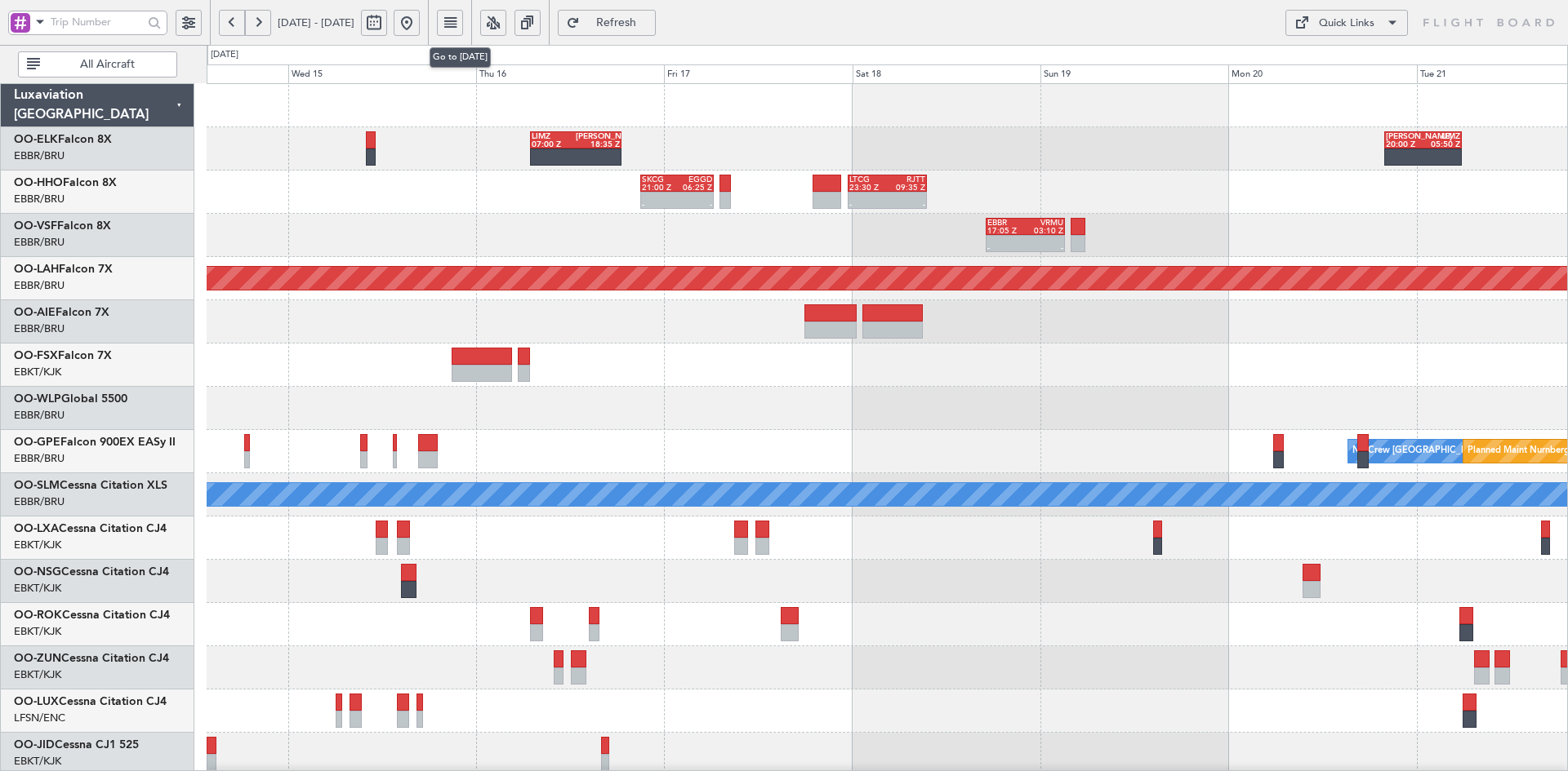
click at [420, 28] on button at bounding box center [406, 22] width 26 height 26
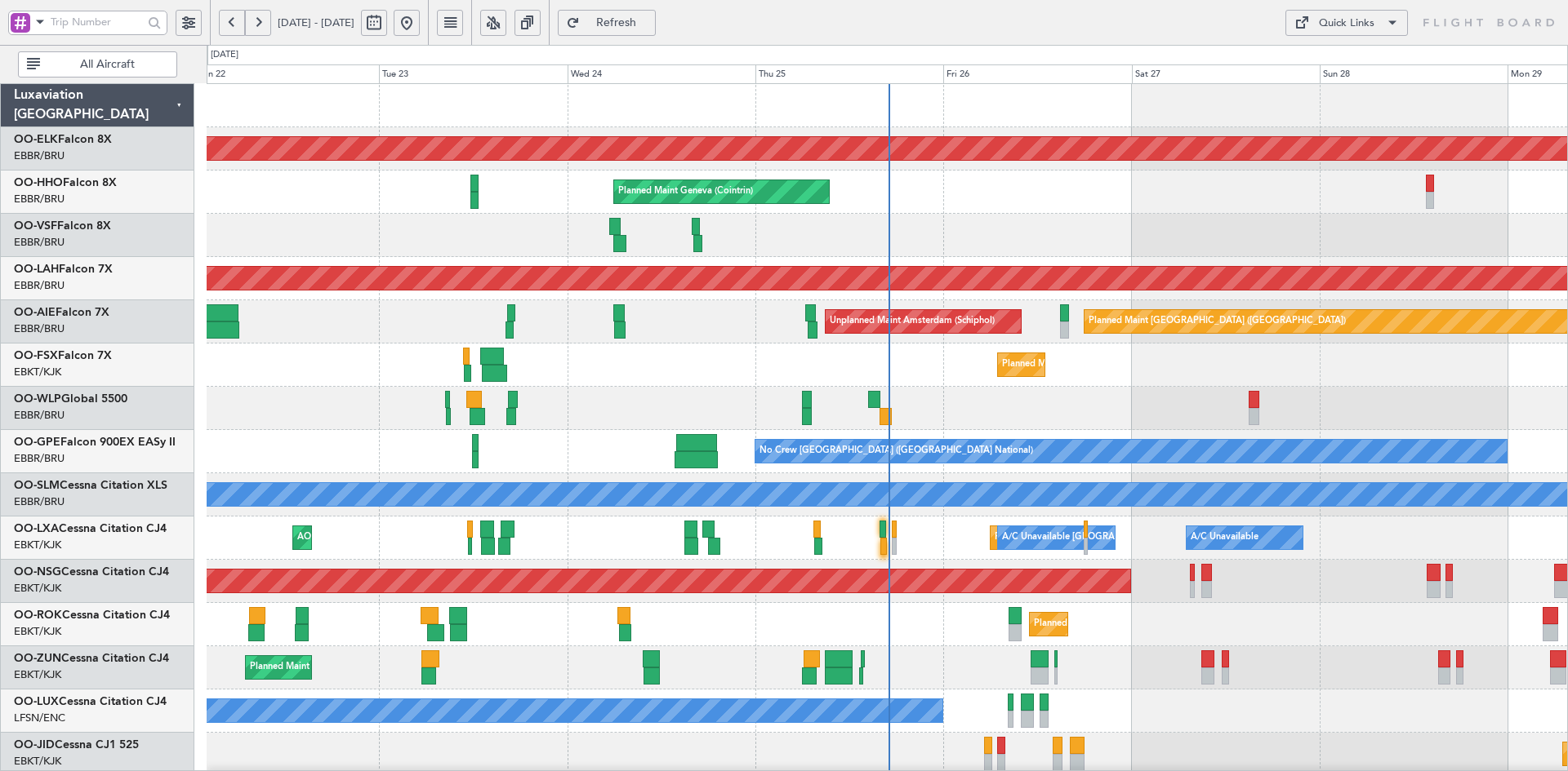
click at [1430, 400] on div at bounding box center [886, 408] width 1361 height 43
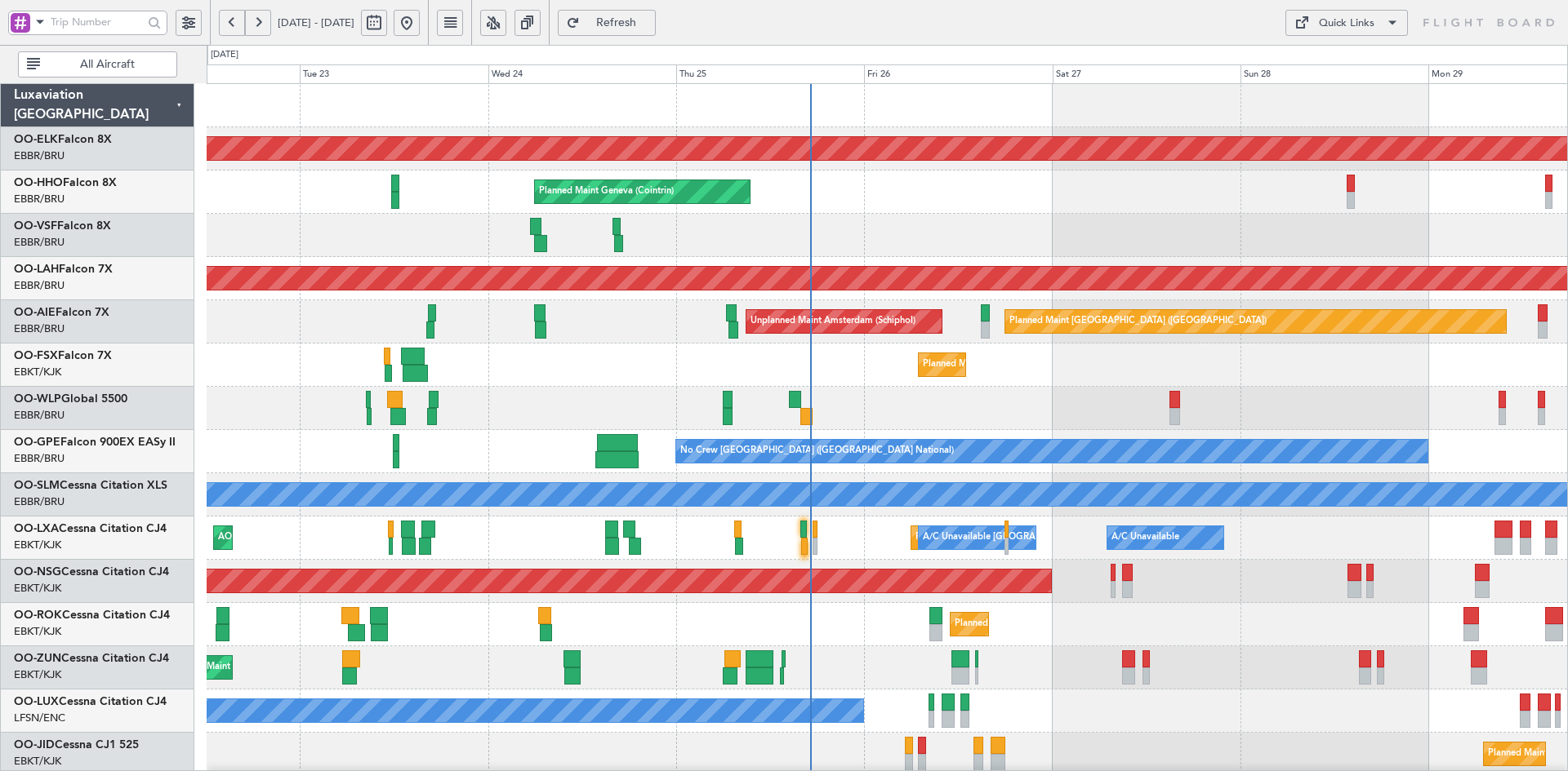
click at [1026, 386] on div "Planned Maint Milan (Linate)" at bounding box center [886, 408] width 1361 height 43
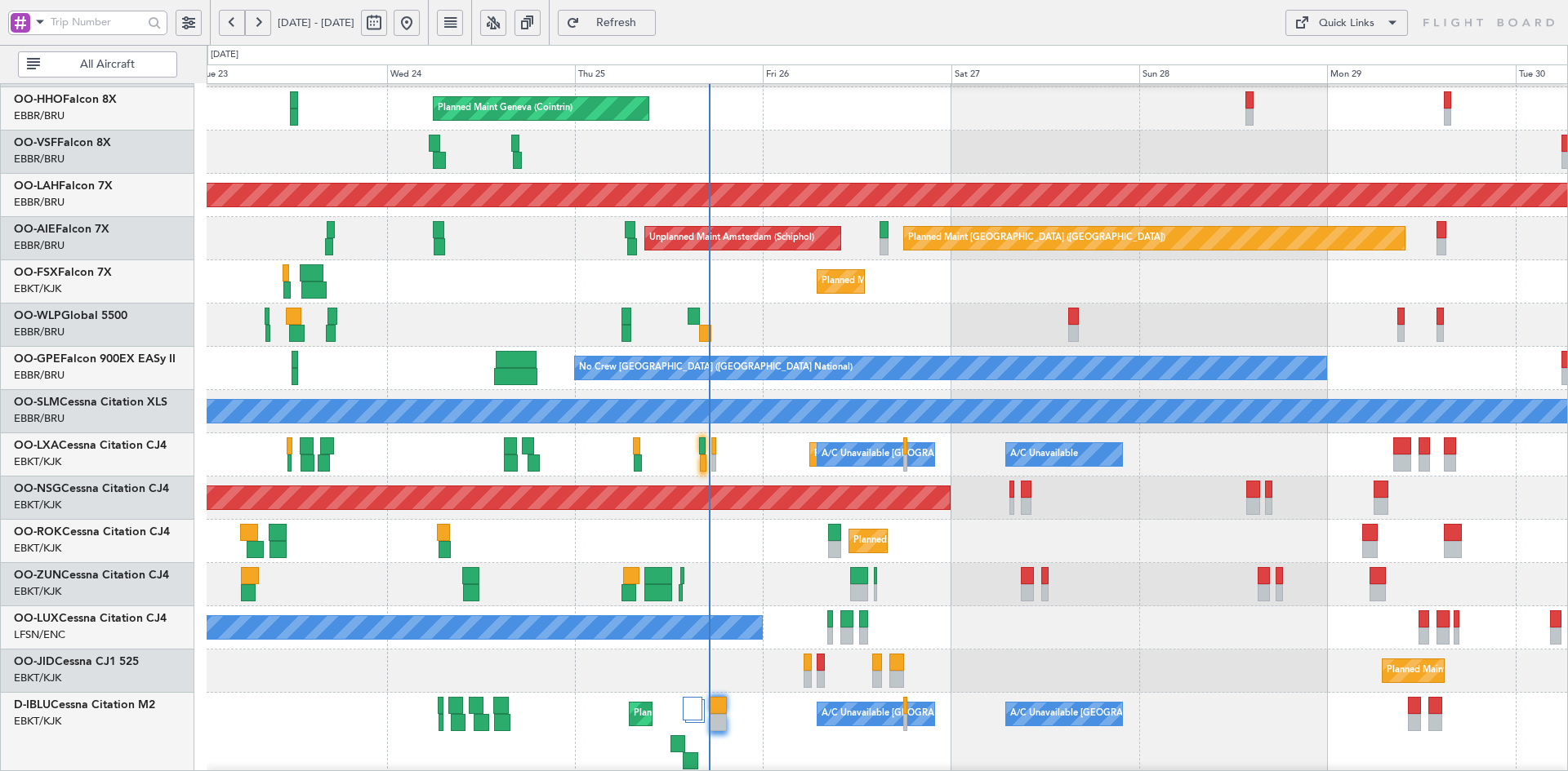
click at [1107, 301] on div "Planned Maint Kortrijk-[GEOGRAPHIC_DATA]" at bounding box center [886, 281] width 1361 height 43
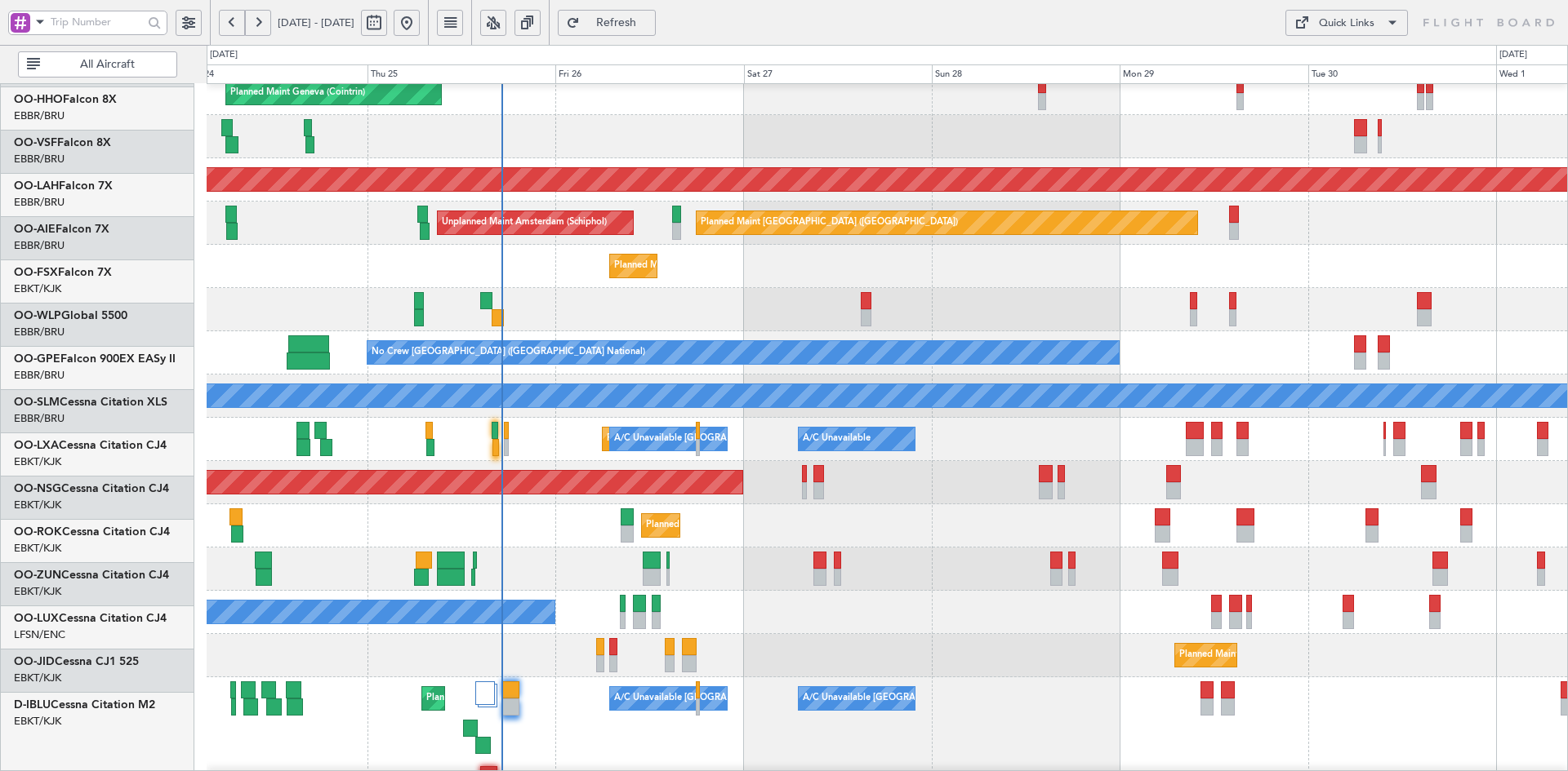
click at [1104, 324] on div "Planned Maint Milan (Linate)" at bounding box center [886, 310] width 1361 height 43
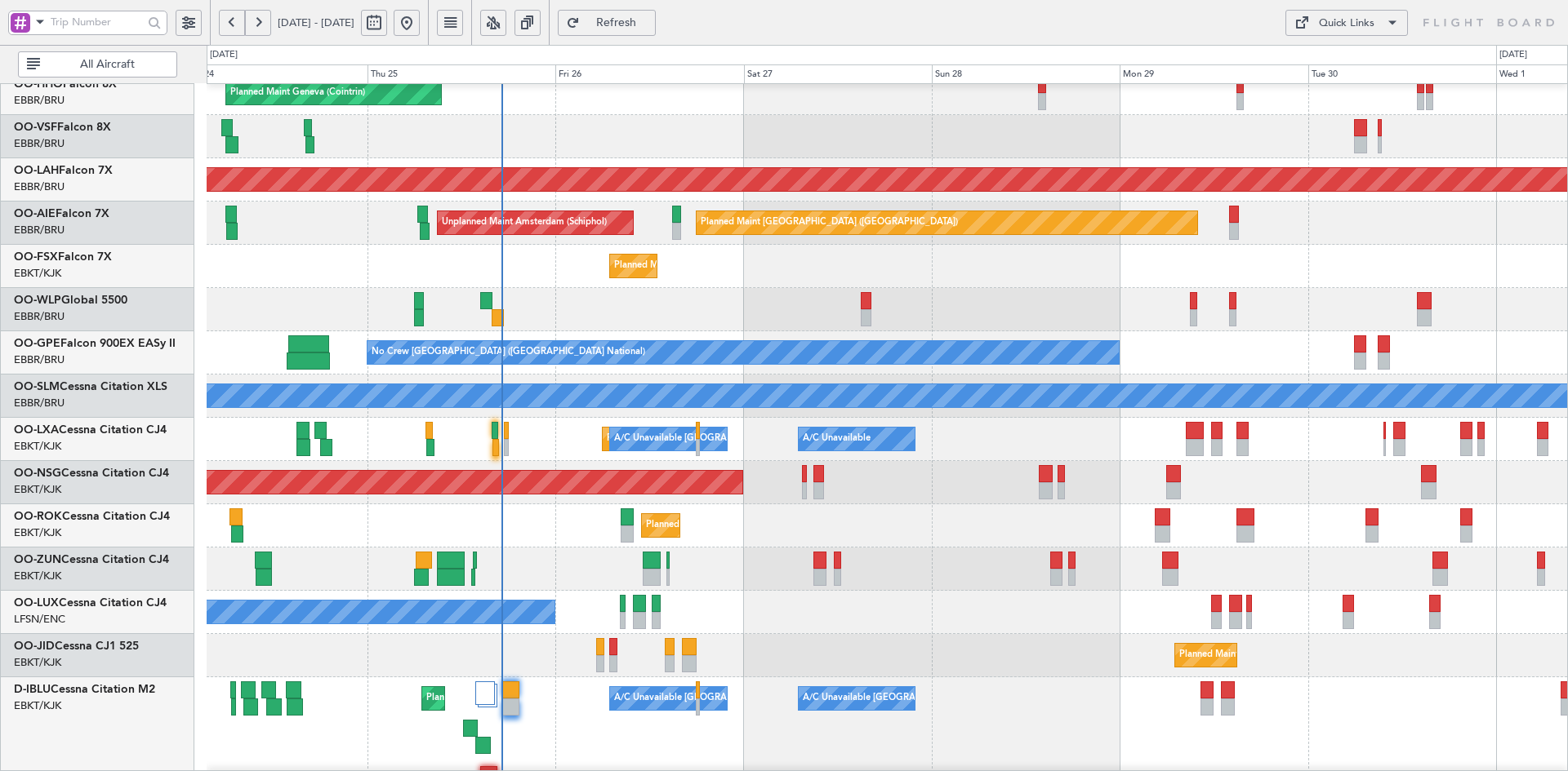
click at [868, 289] on div "Planned Maint Milan (Linate)" at bounding box center [886, 310] width 1361 height 43
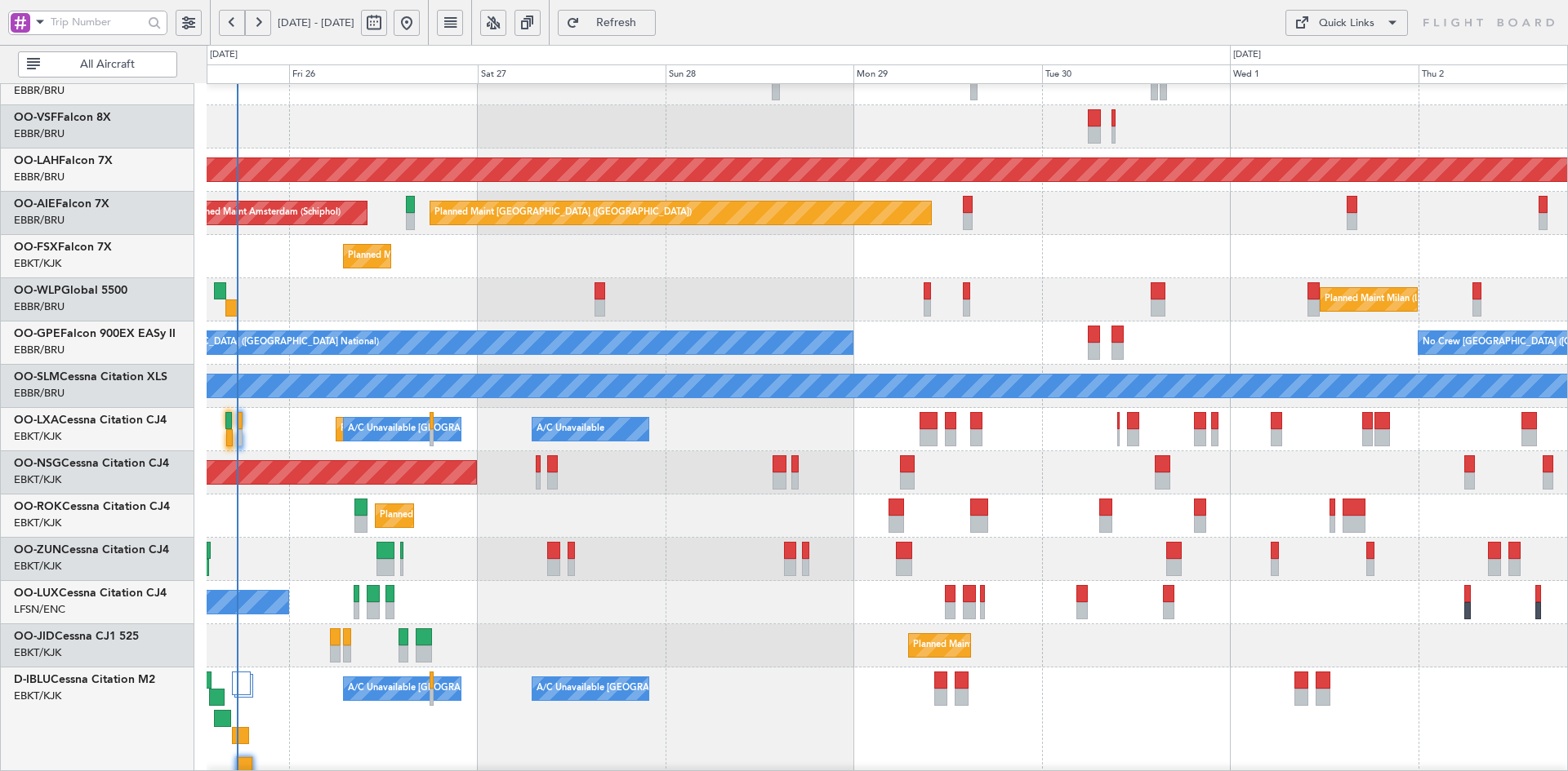
scroll to position [154, 0]
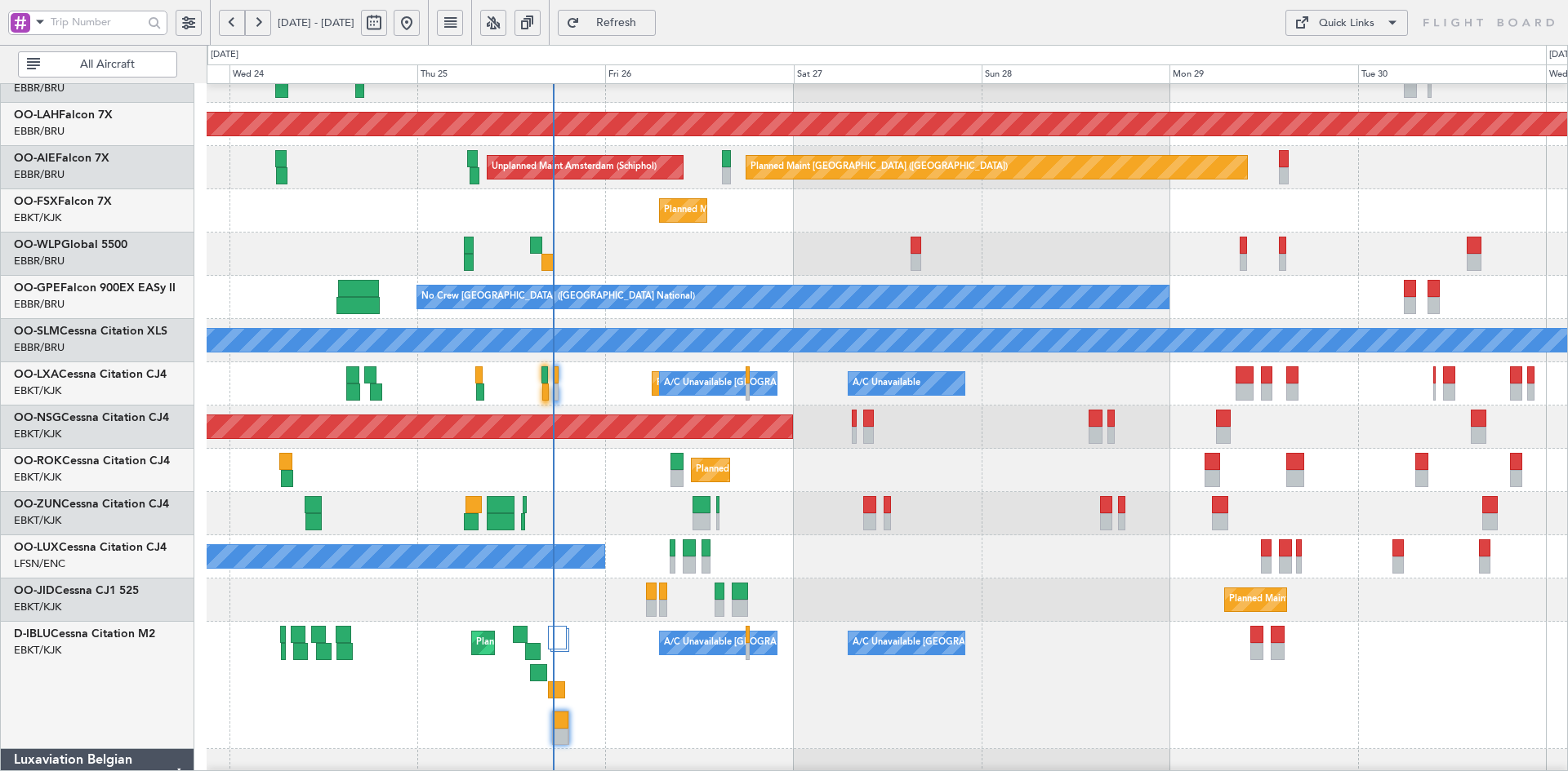
click at [841, 556] on div "No Crew Nancy (Essey)" at bounding box center [886, 557] width 1361 height 43
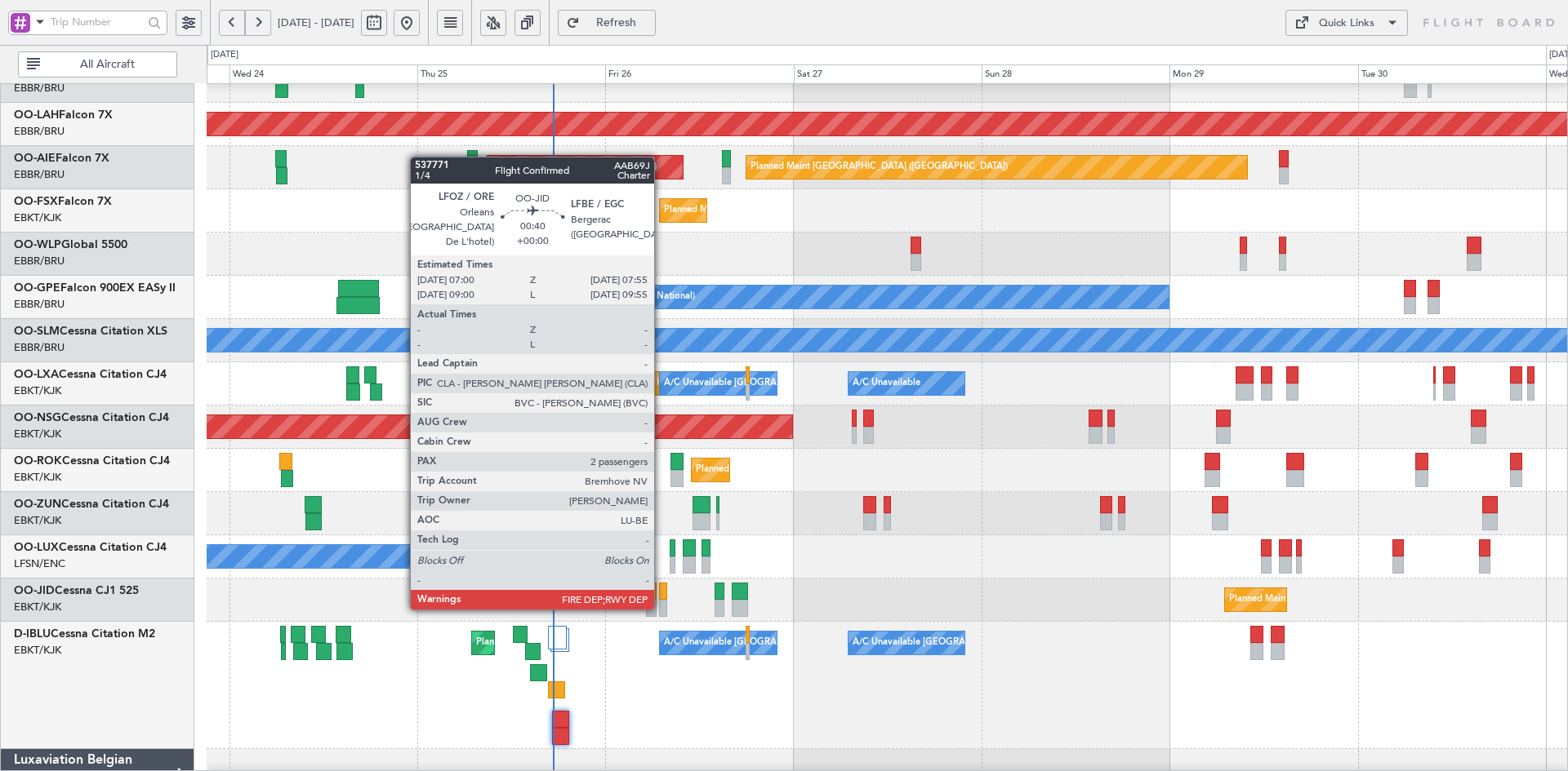
click at [661, 608] on div at bounding box center [663, 608] width 8 height 18
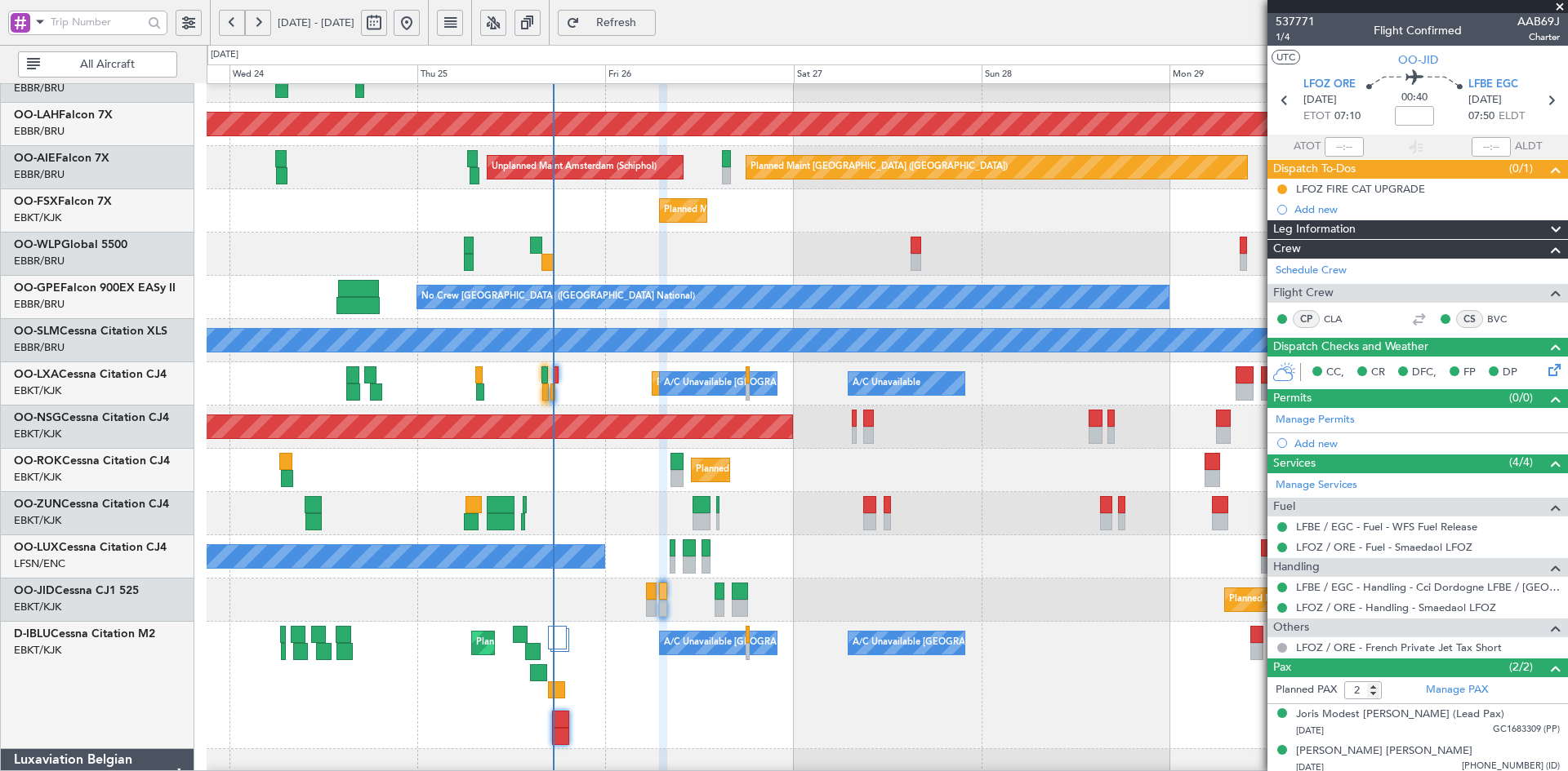
click at [1561, 3] on span at bounding box center [1559, 7] width 17 height 15
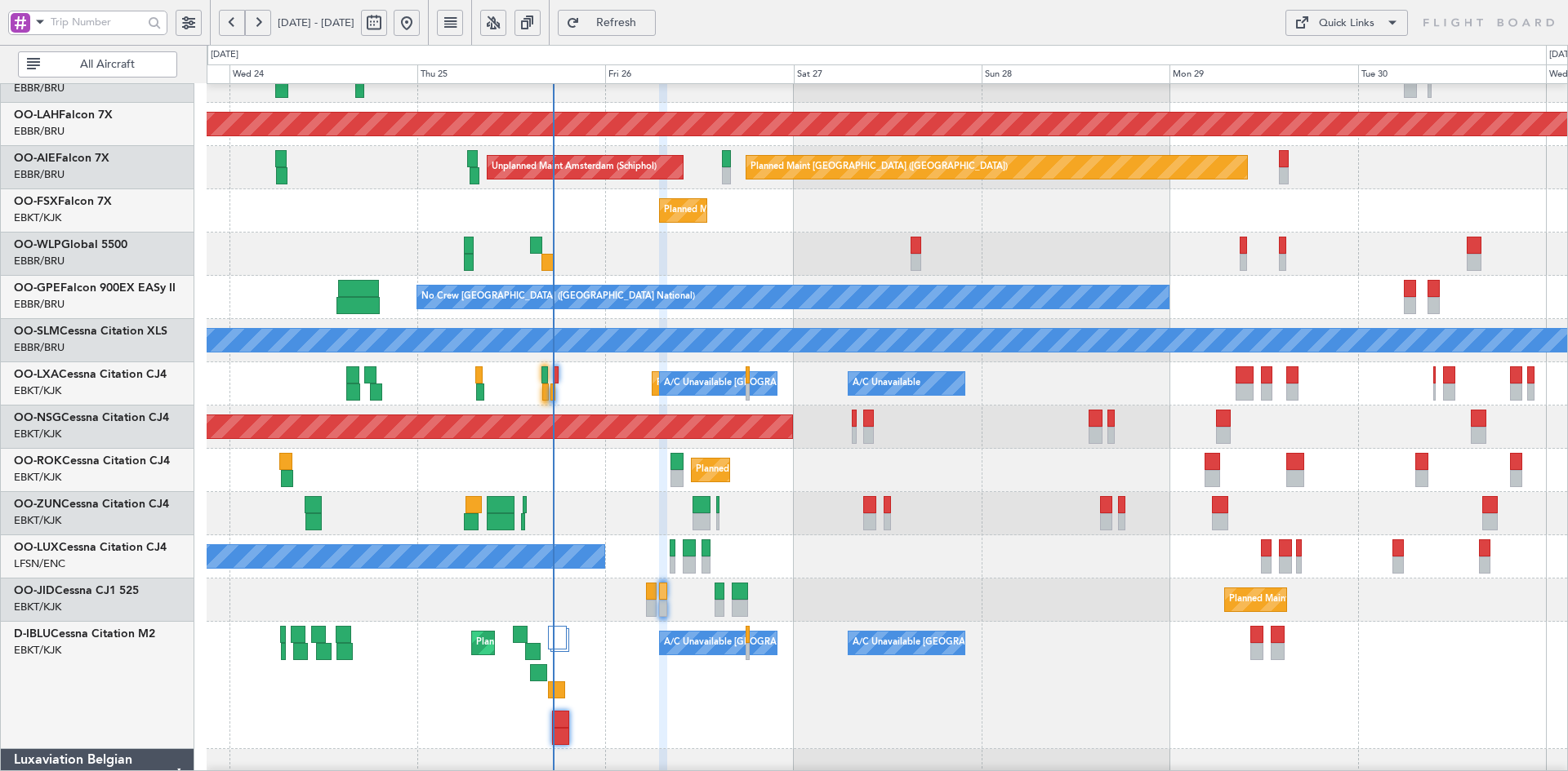
type input "0"
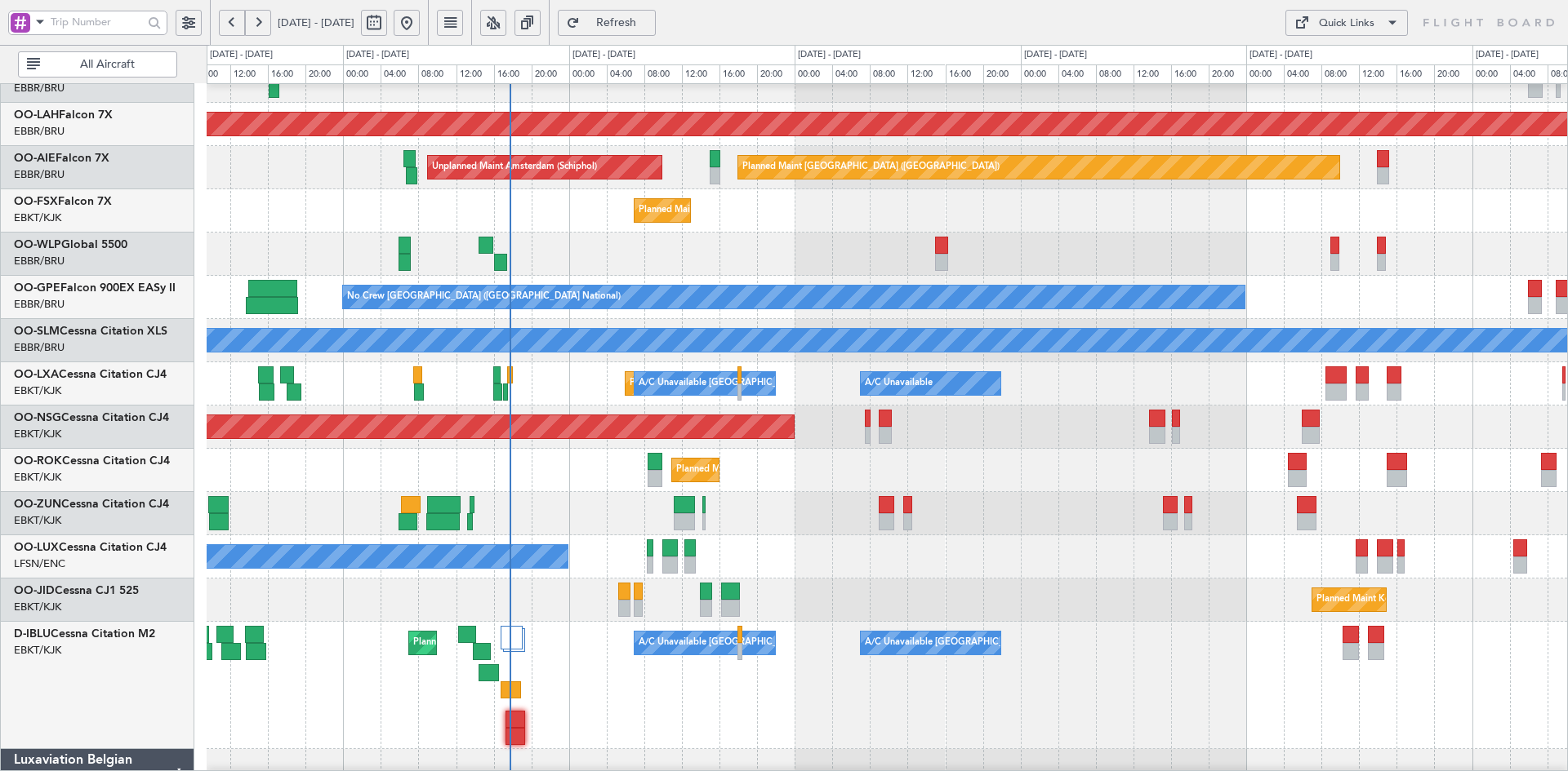
click at [627, 275] on div "Planned Maint Brussels (Brussels National) No Crew Brussels (Brussels National)" at bounding box center [886, 297] width 1361 height 43
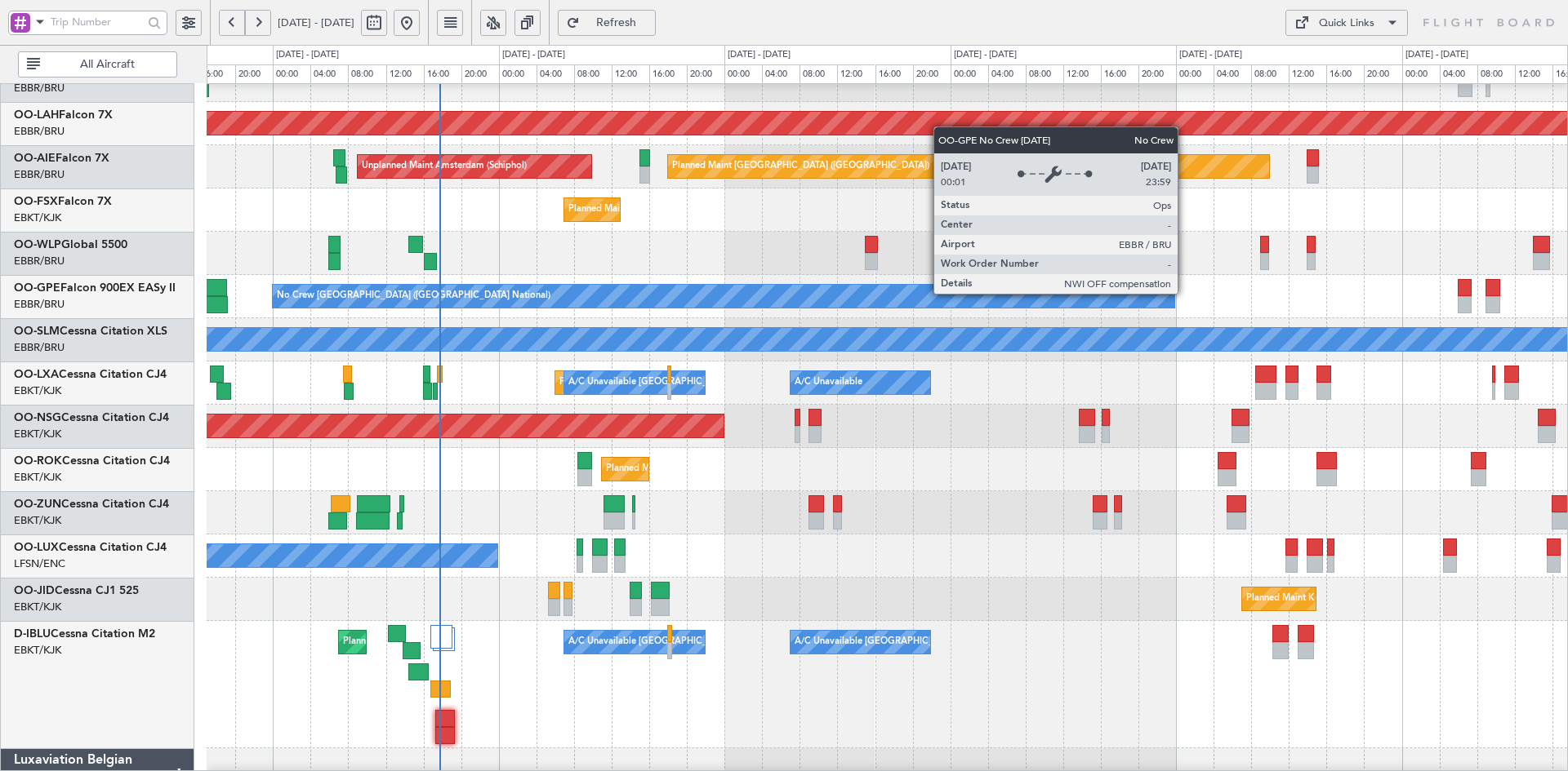
scroll to position [155, 0]
click at [1115, 292] on div "No Crew [GEOGRAPHIC_DATA] ([GEOGRAPHIC_DATA] National)" at bounding box center [724, 296] width 902 height 22
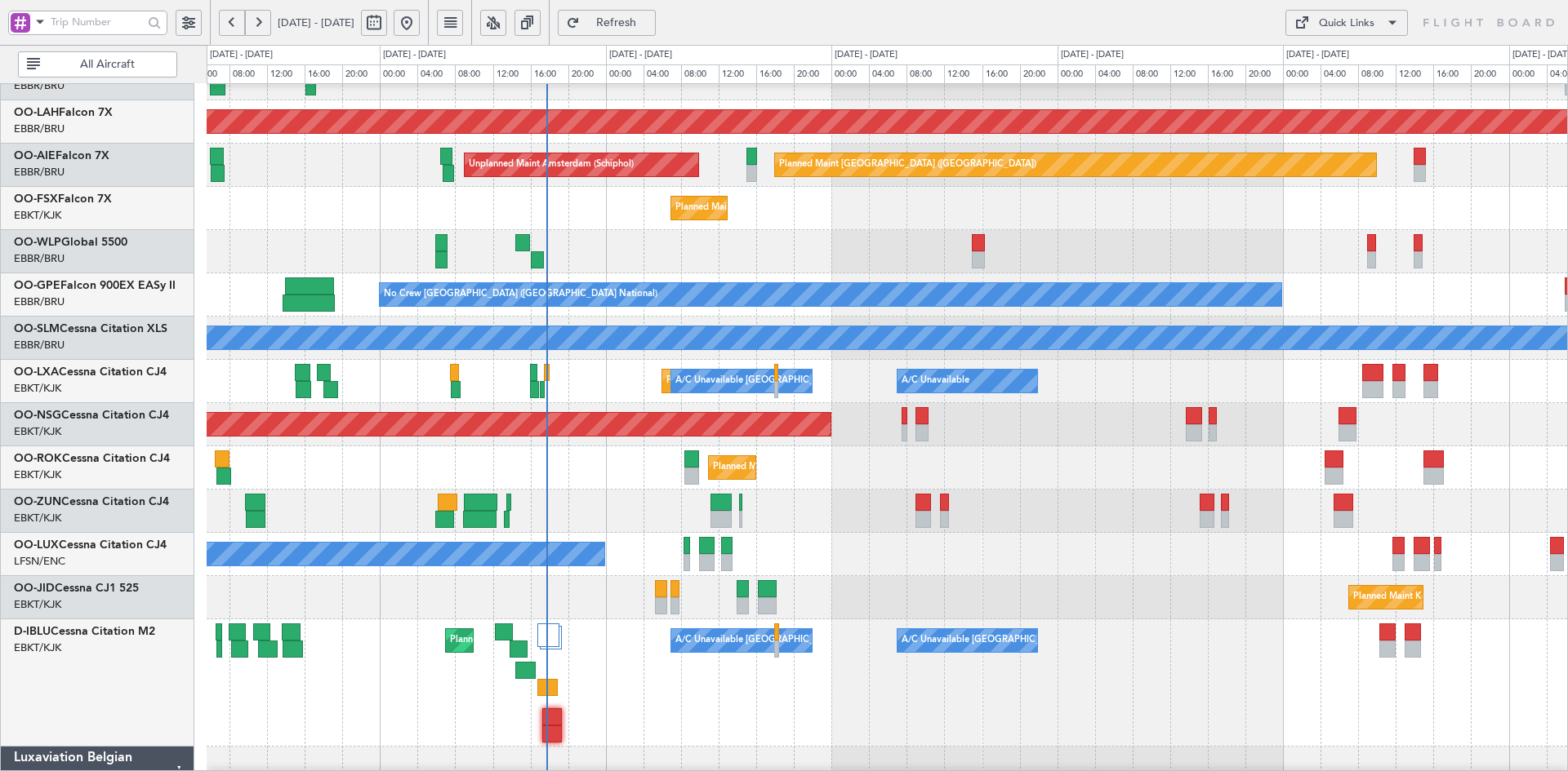
click at [890, 490] on div at bounding box center [886, 511] width 1361 height 43
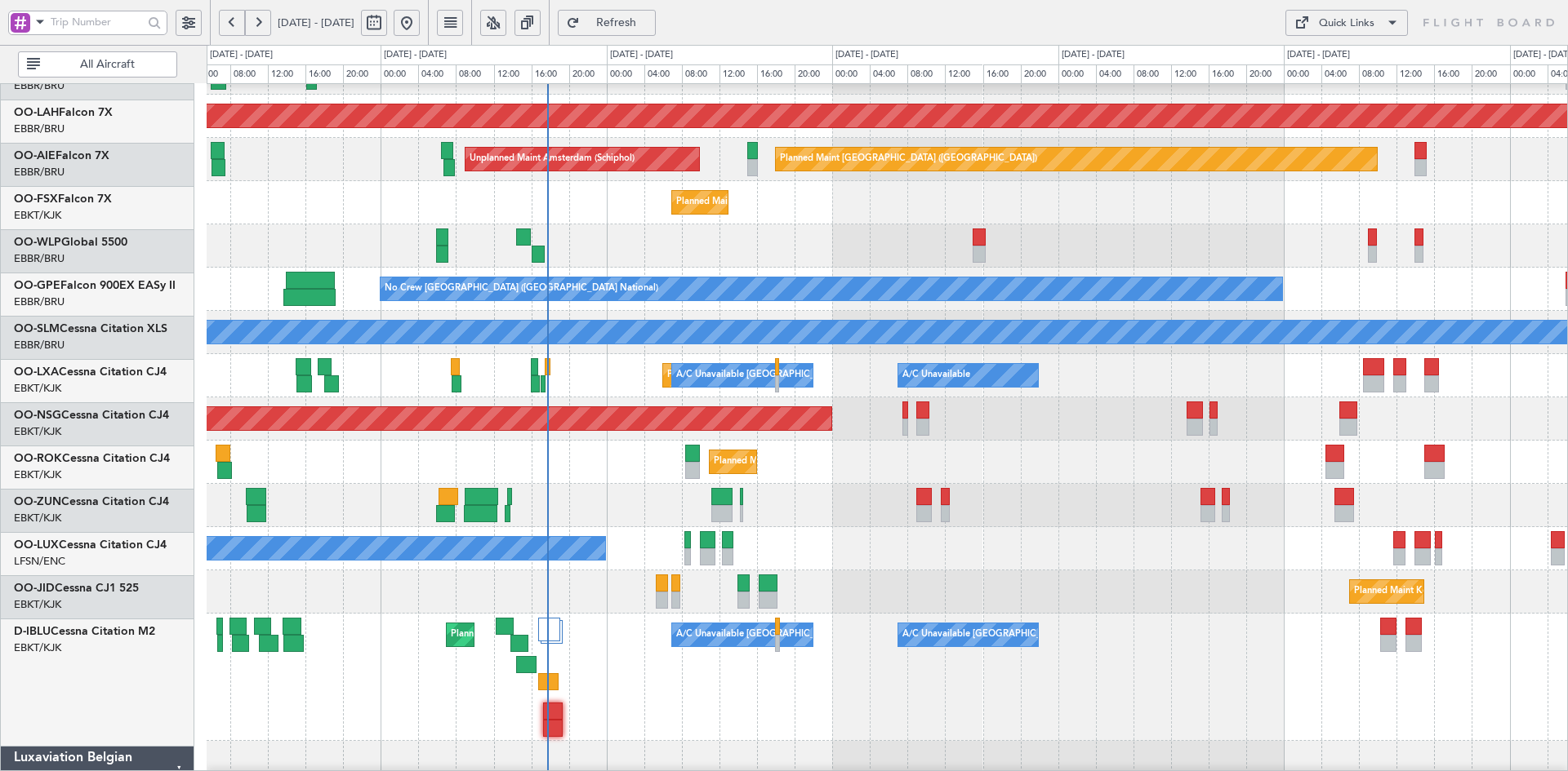
scroll to position [163, 0]
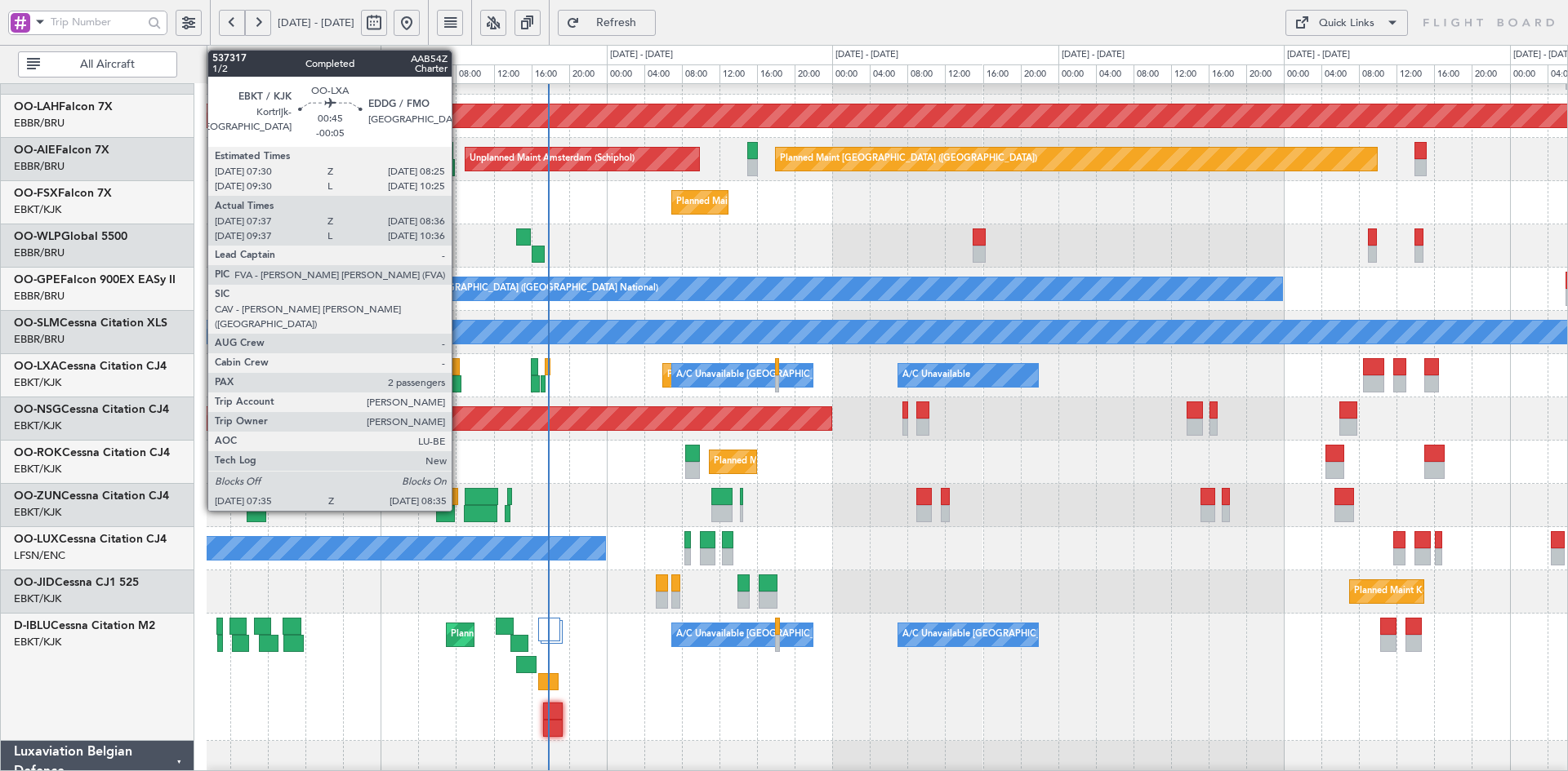
click at [459, 382] on div at bounding box center [457, 385] width 10 height 18
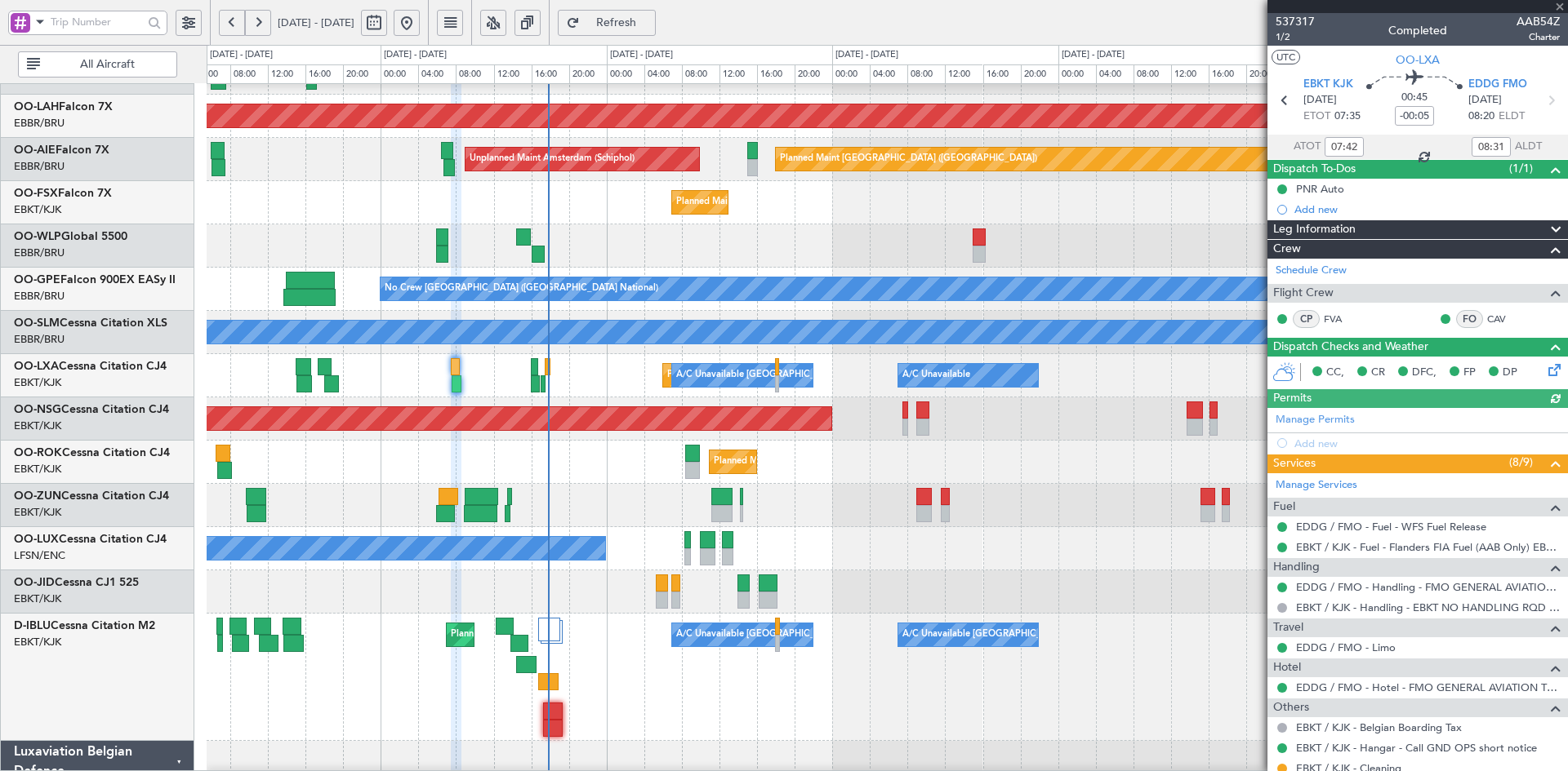
scroll to position [167, 0]
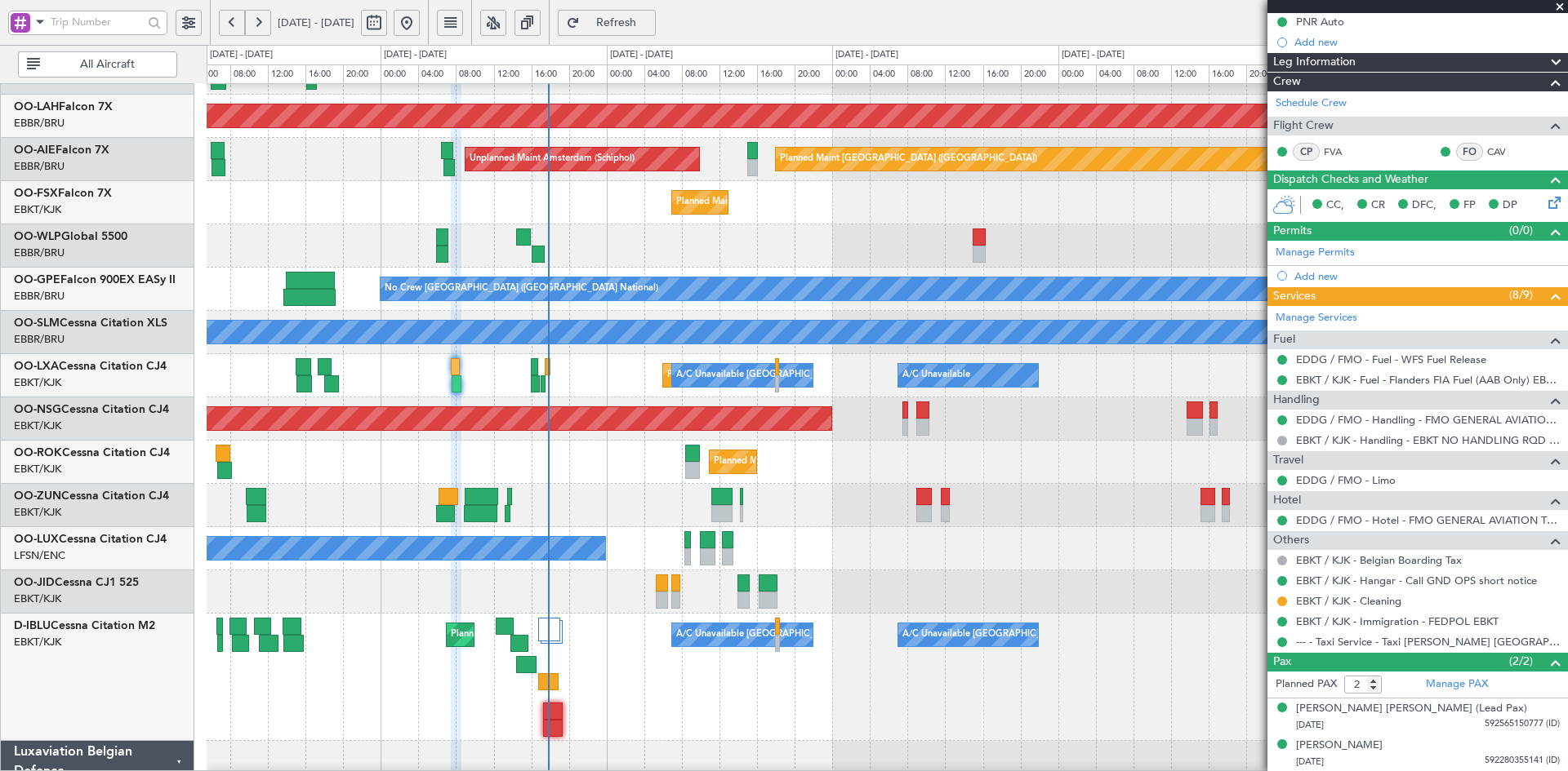
click at [1558, 7] on span at bounding box center [1559, 7] width 17 height 15
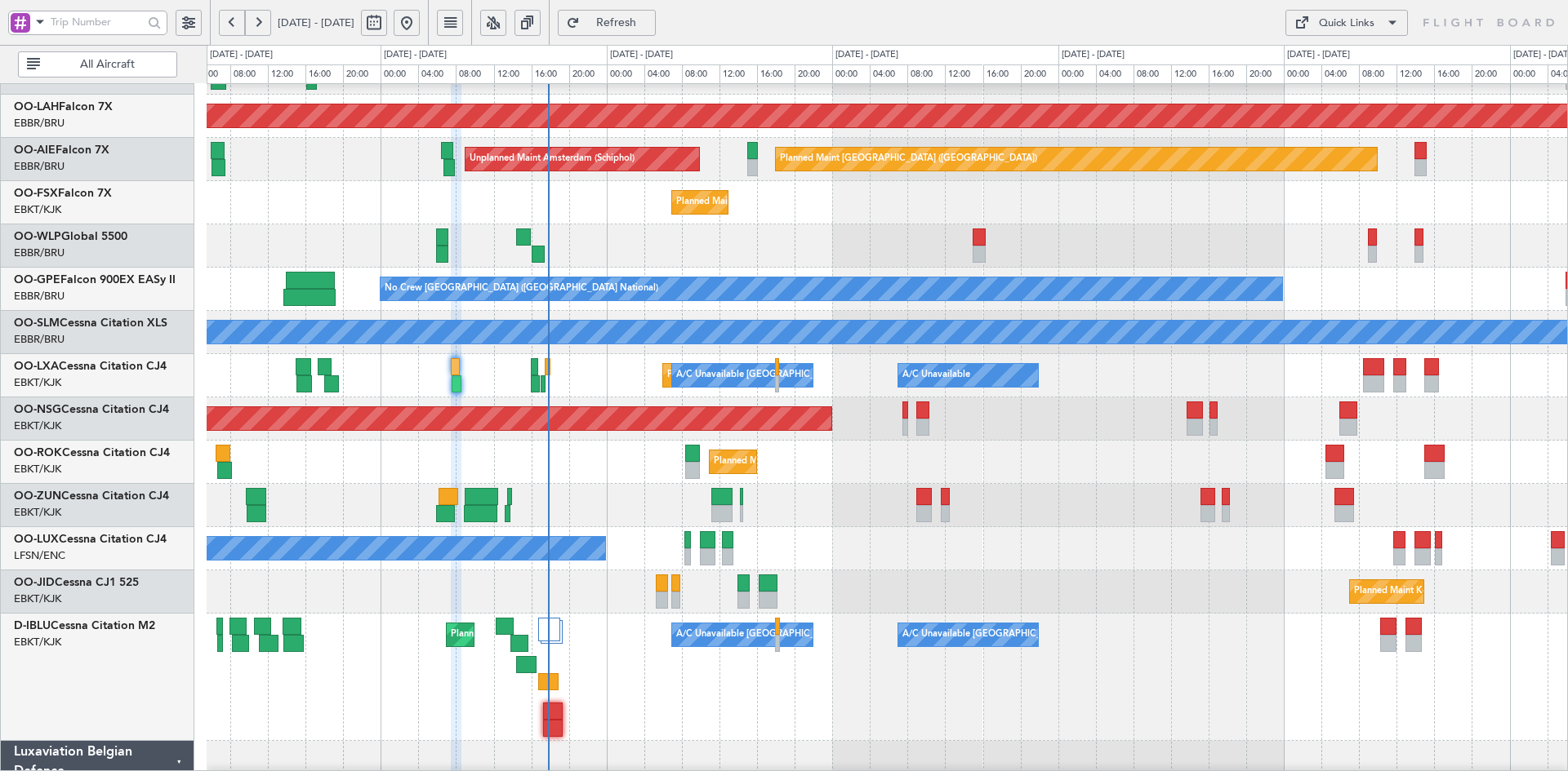
type input "0"
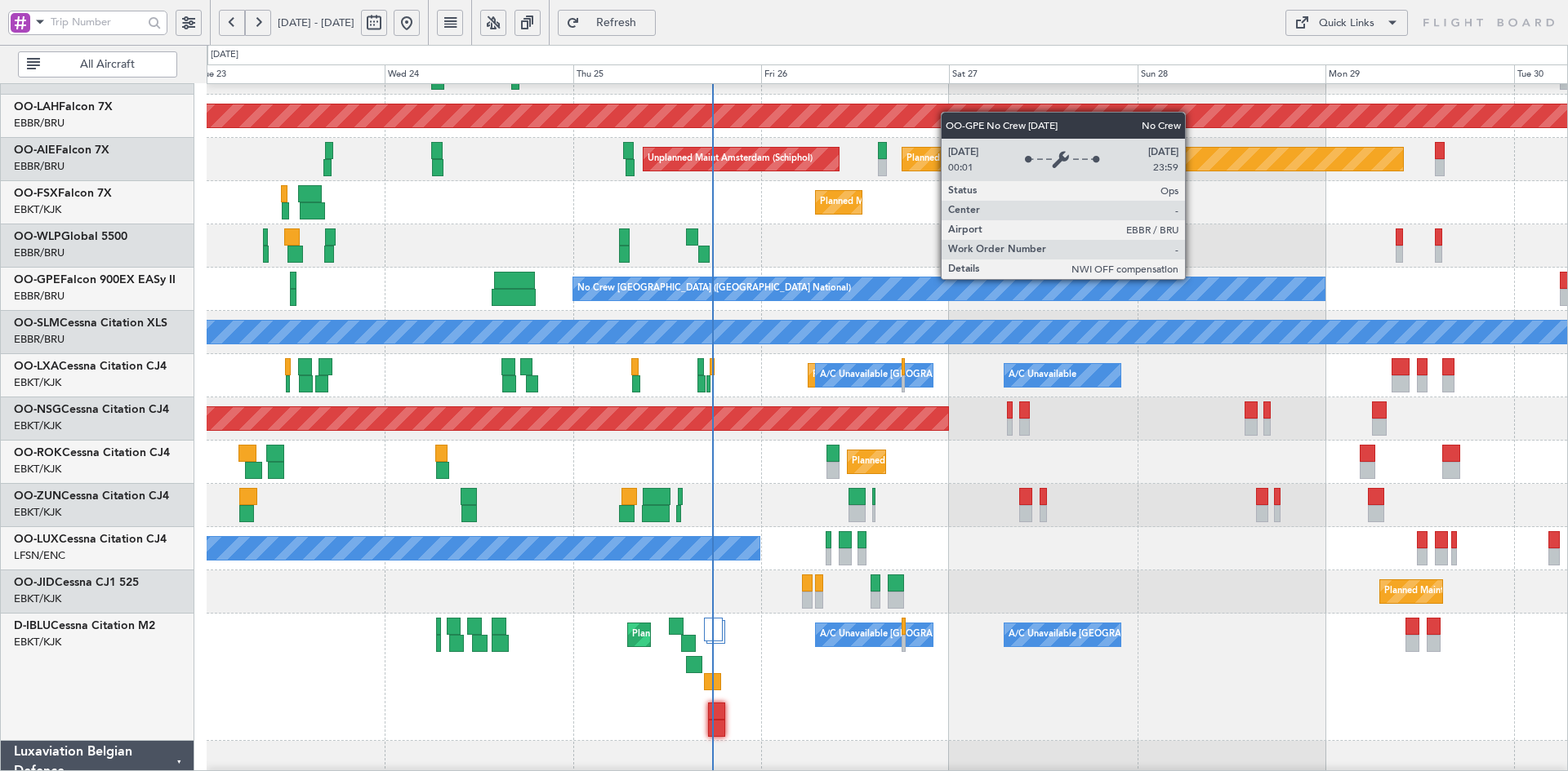
scroll to position [172, 0]
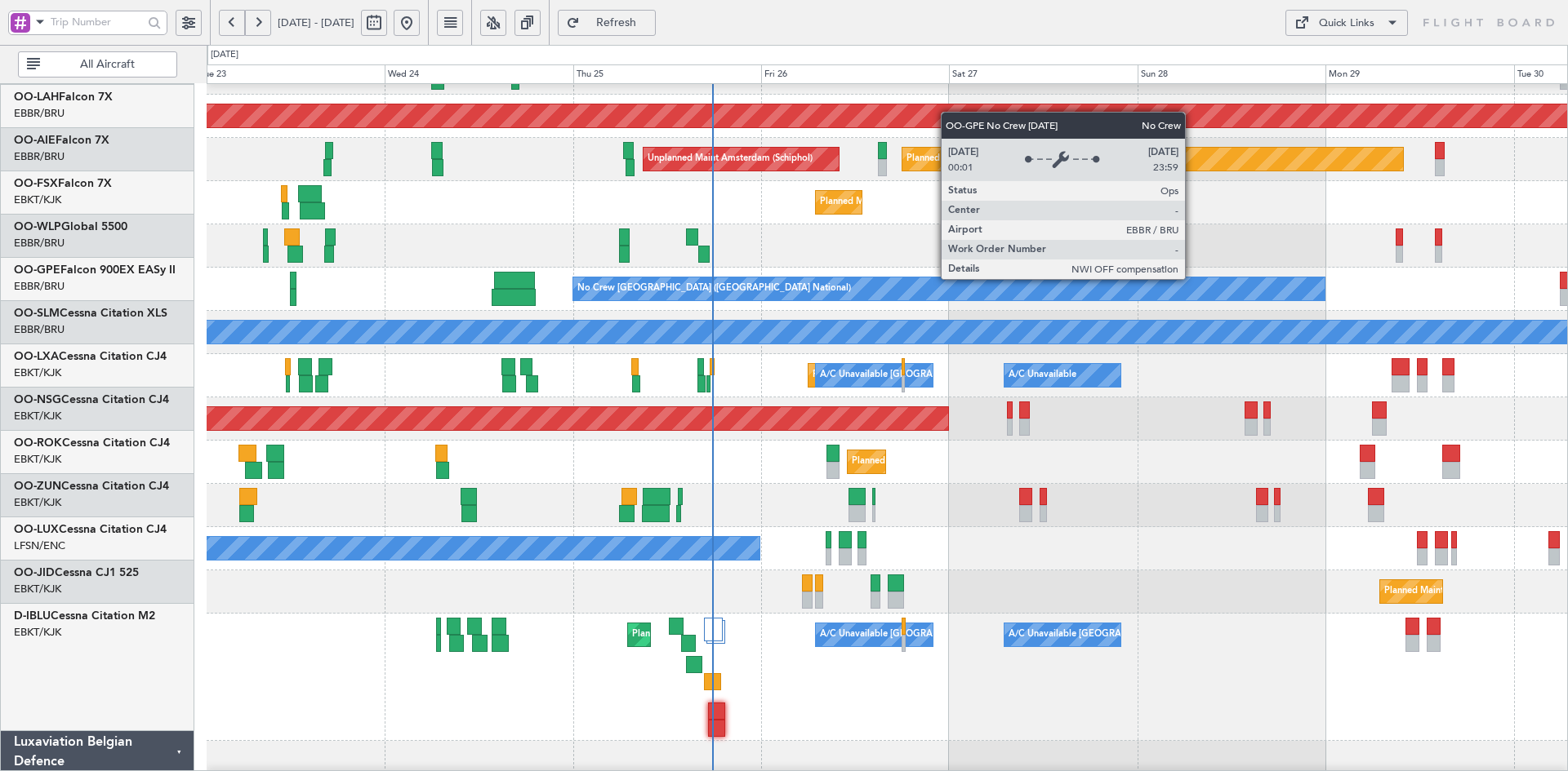
click at [797, 277] on div "No Crew [GEOGRAPHIC_DATA] ([GEOGRAPHIC_DATA] National)" at bounding box center [949, 288] width 751 height 22
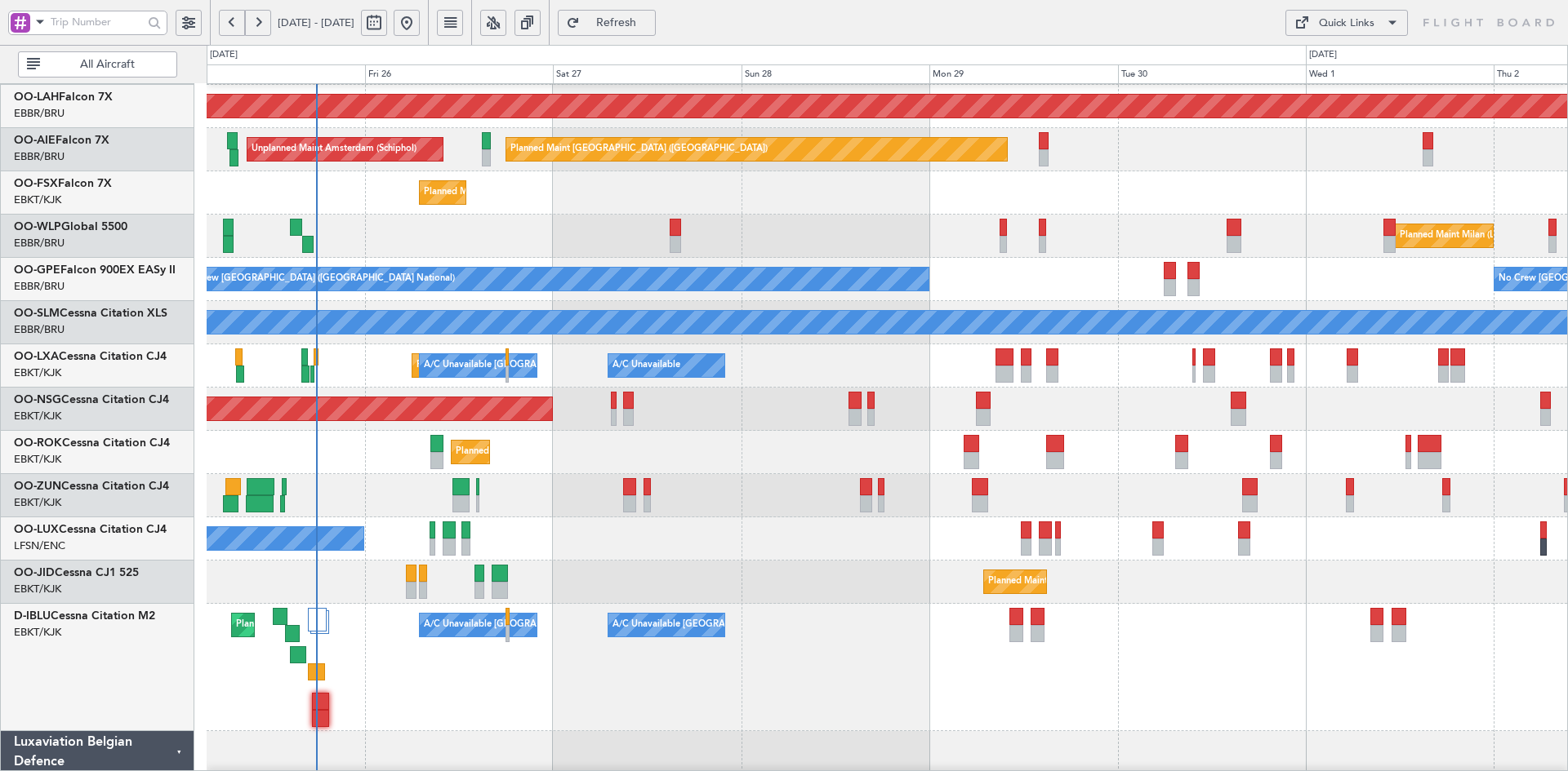
click at [1125, 221] on div "Planned Maint Milan (Linate)" at bounding box center [886, 237] width 1361 height 43
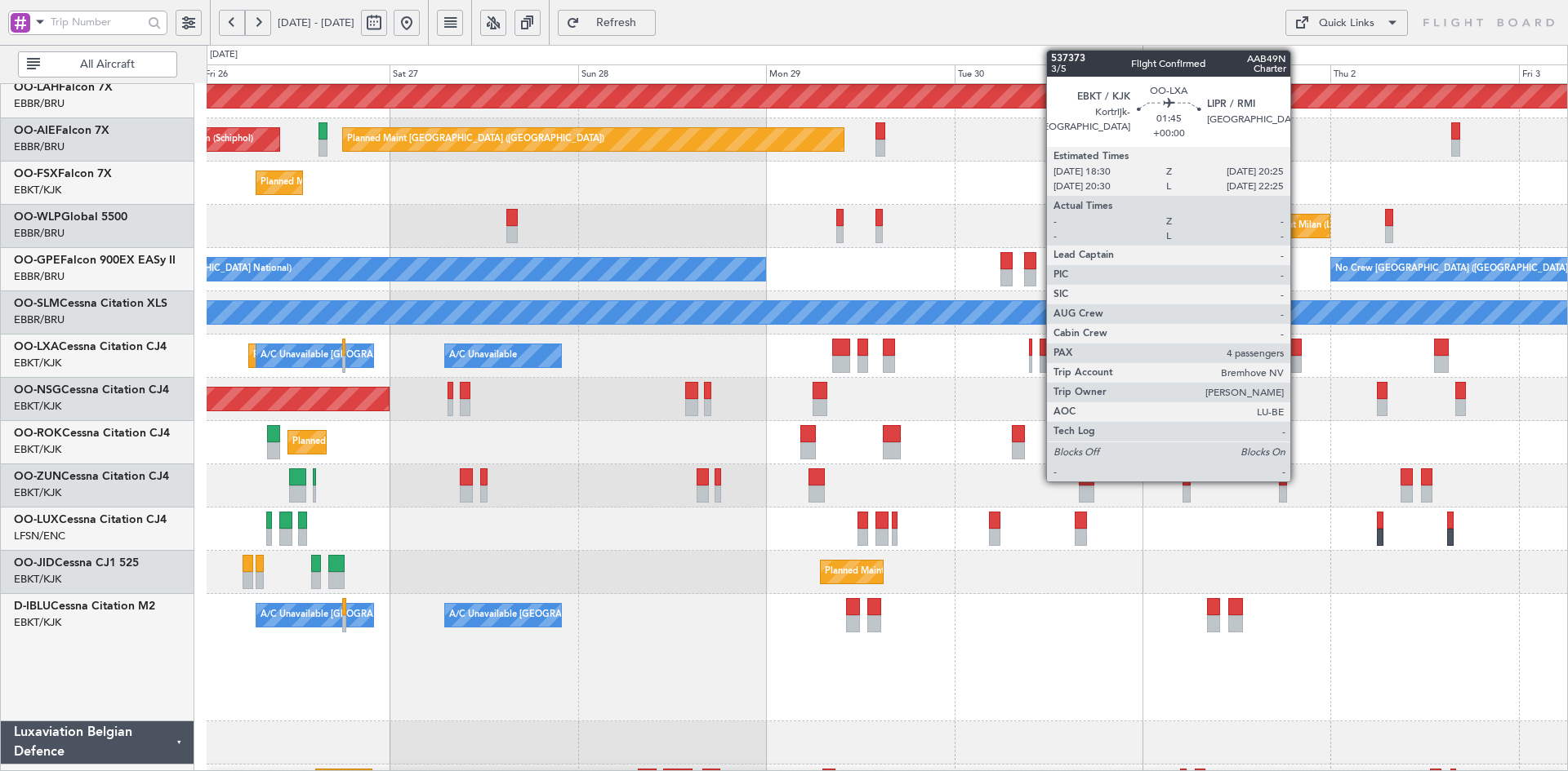
click at [1297, 364] on div at bounding box center [1294, 365] width 16 height 18
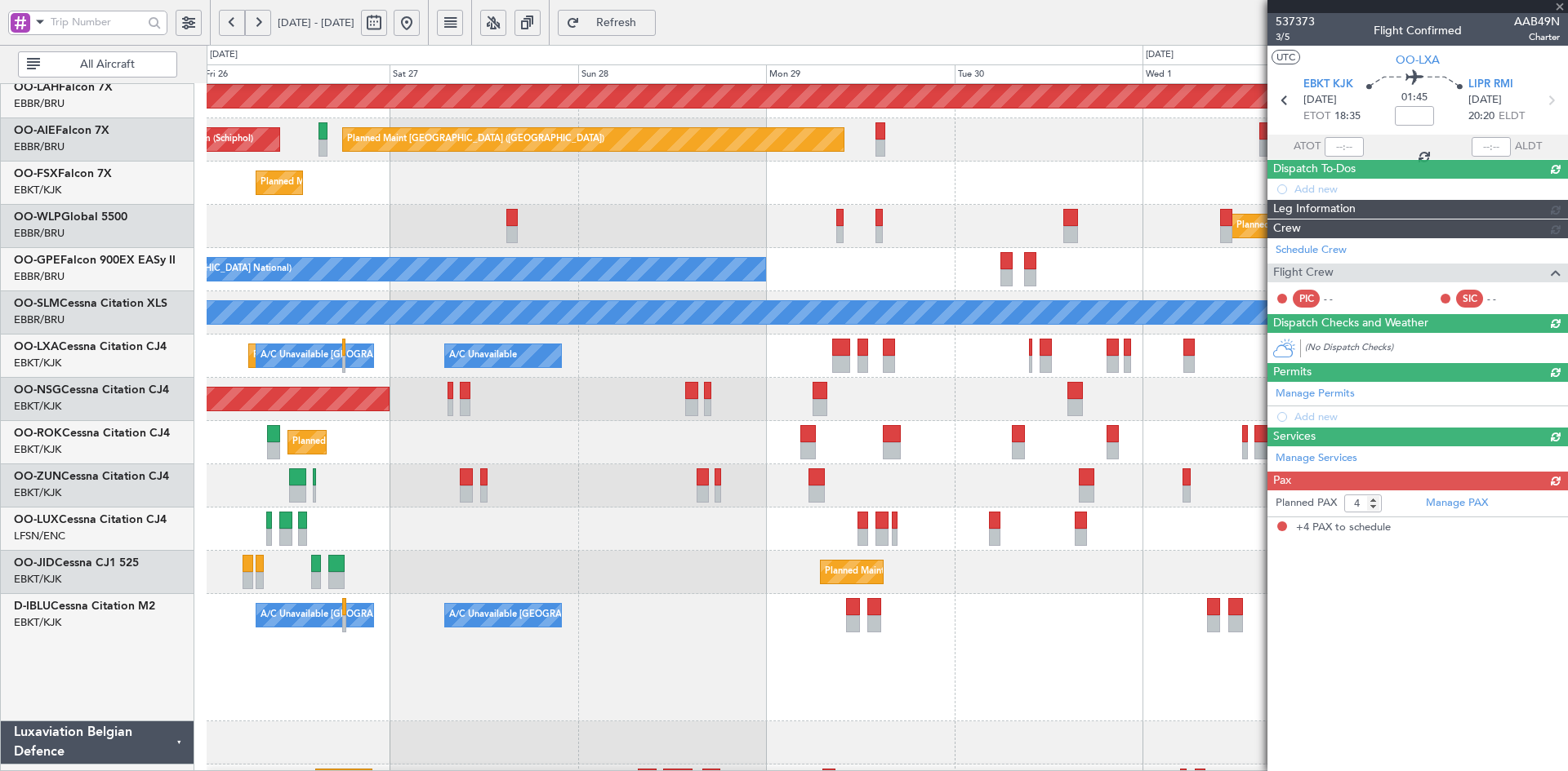
scroll to position [177, 0]
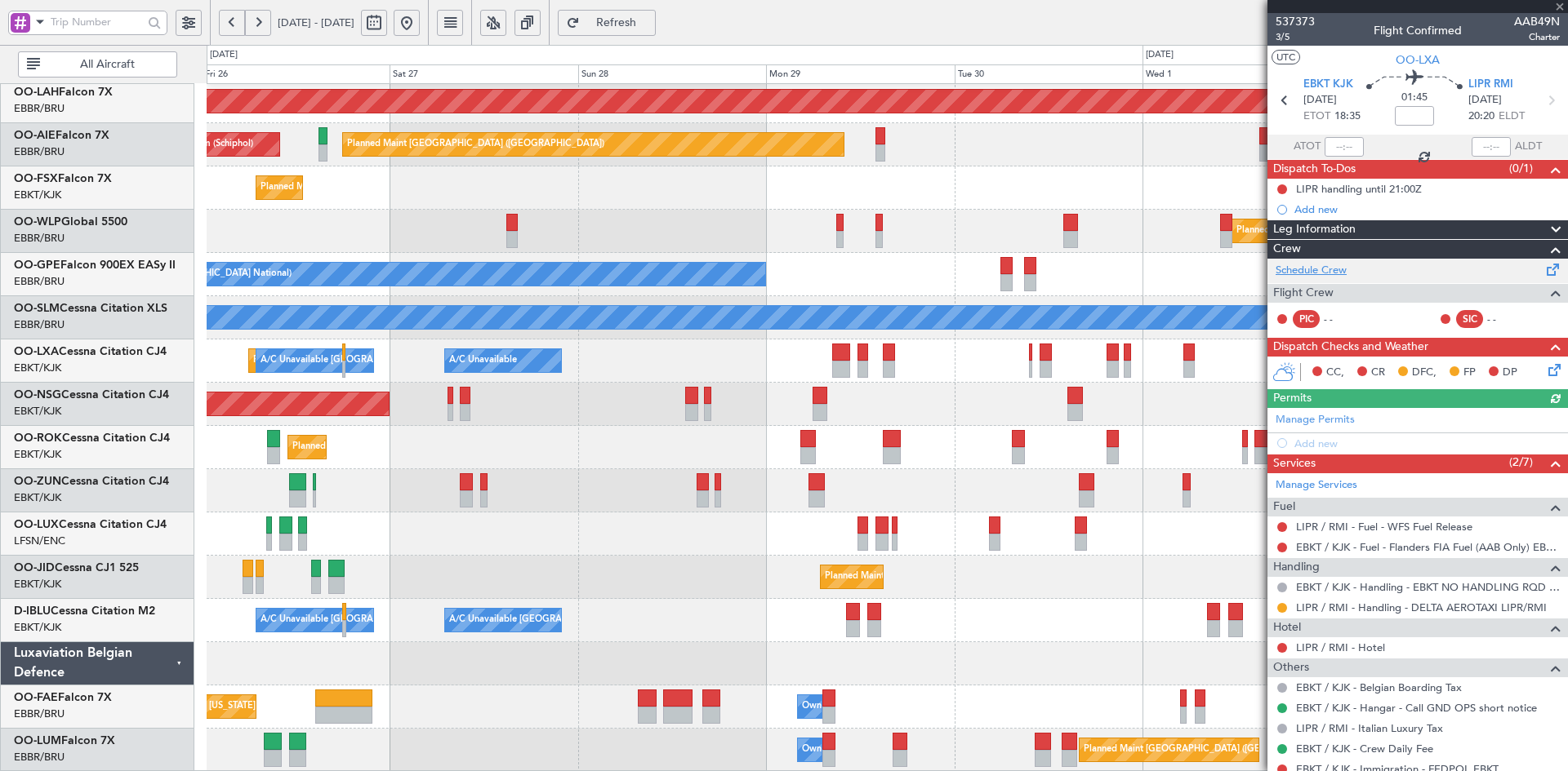
click at [1320, 272] on link "Schedule Crew" at bounding box center [1311, 271] width 71 height 17
click at [1558, 1] on span at bounding box center [1559, 7] width 17 height 15
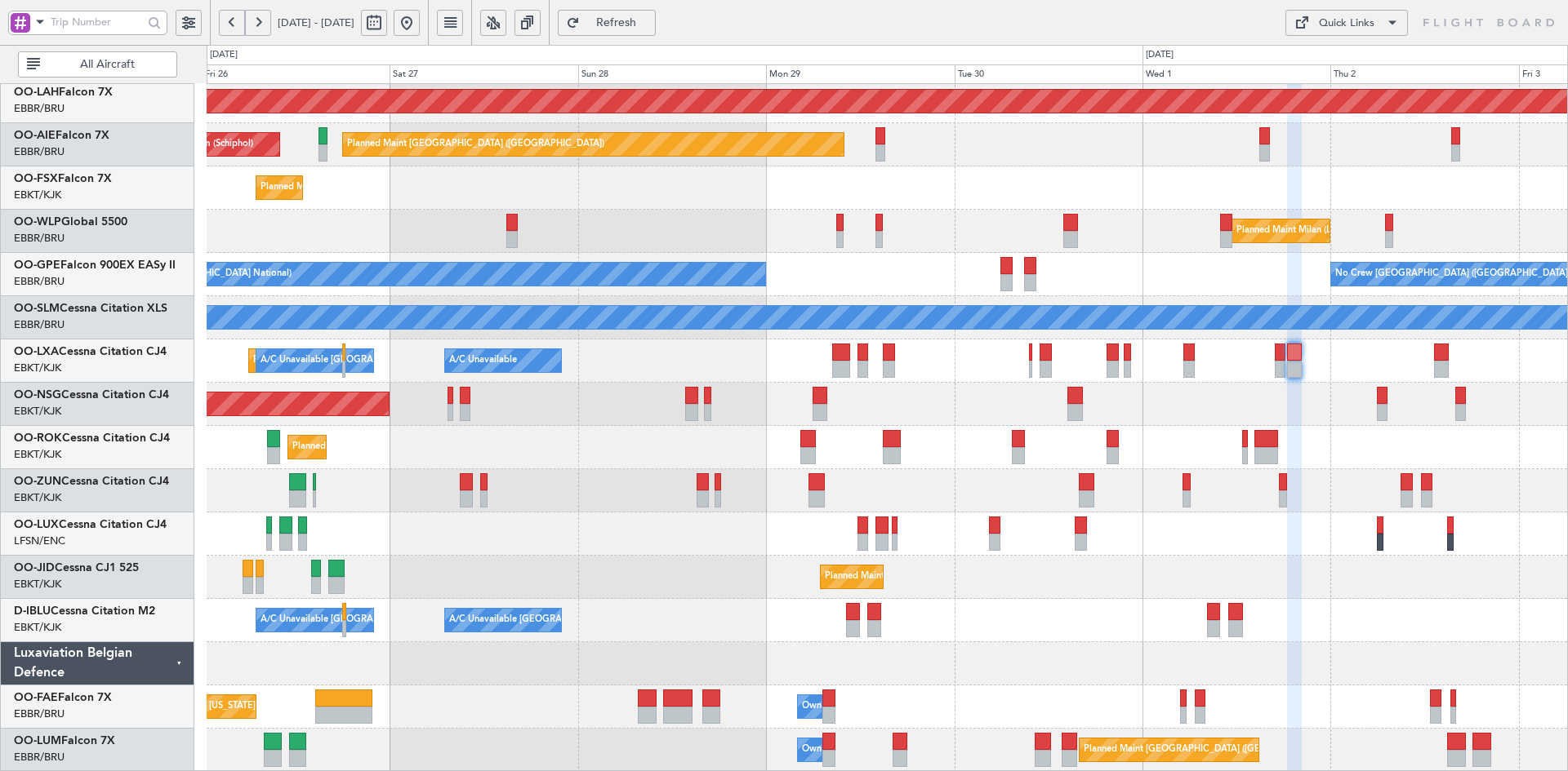
type input "0"
click at [742, 235] on div "Planned Maint Milan (Linate)" at bounding box center [886, 231] width 1361 height 43
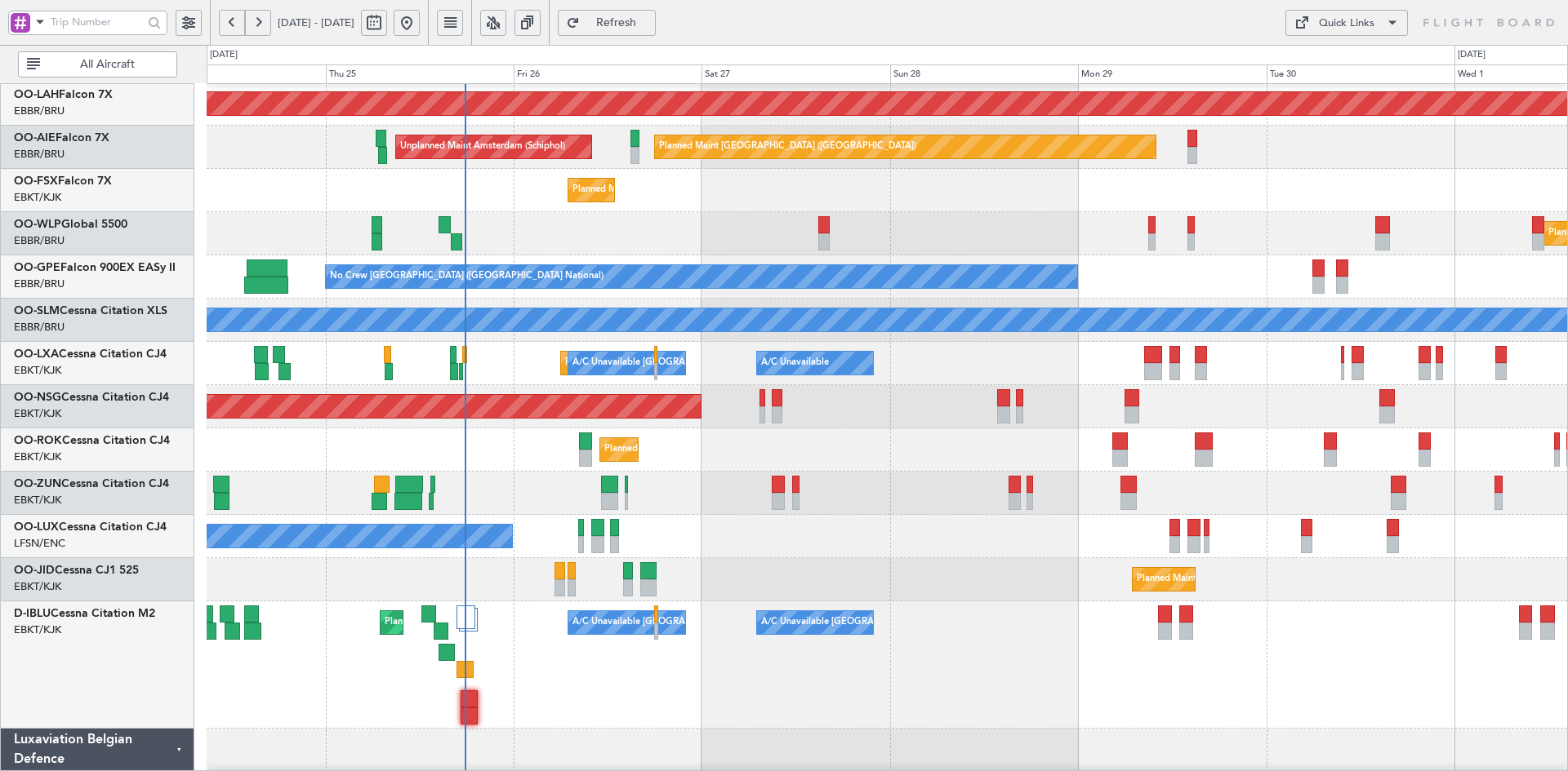
click at [1049, 533] on div "No Crew Nancy (Essey)" at bounding box center [886, 536] width 1361 height 43
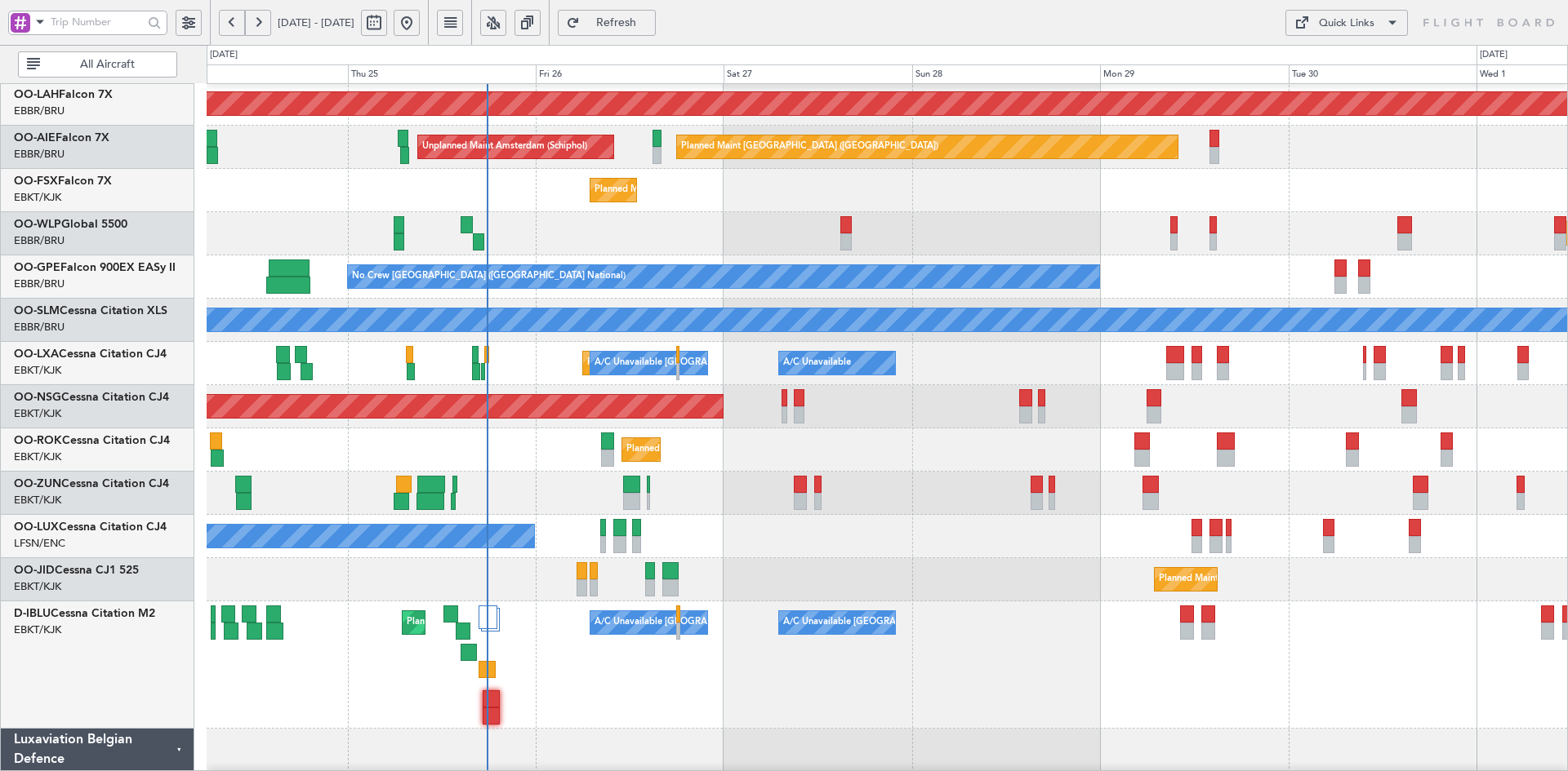
scroll to position [241, 0]
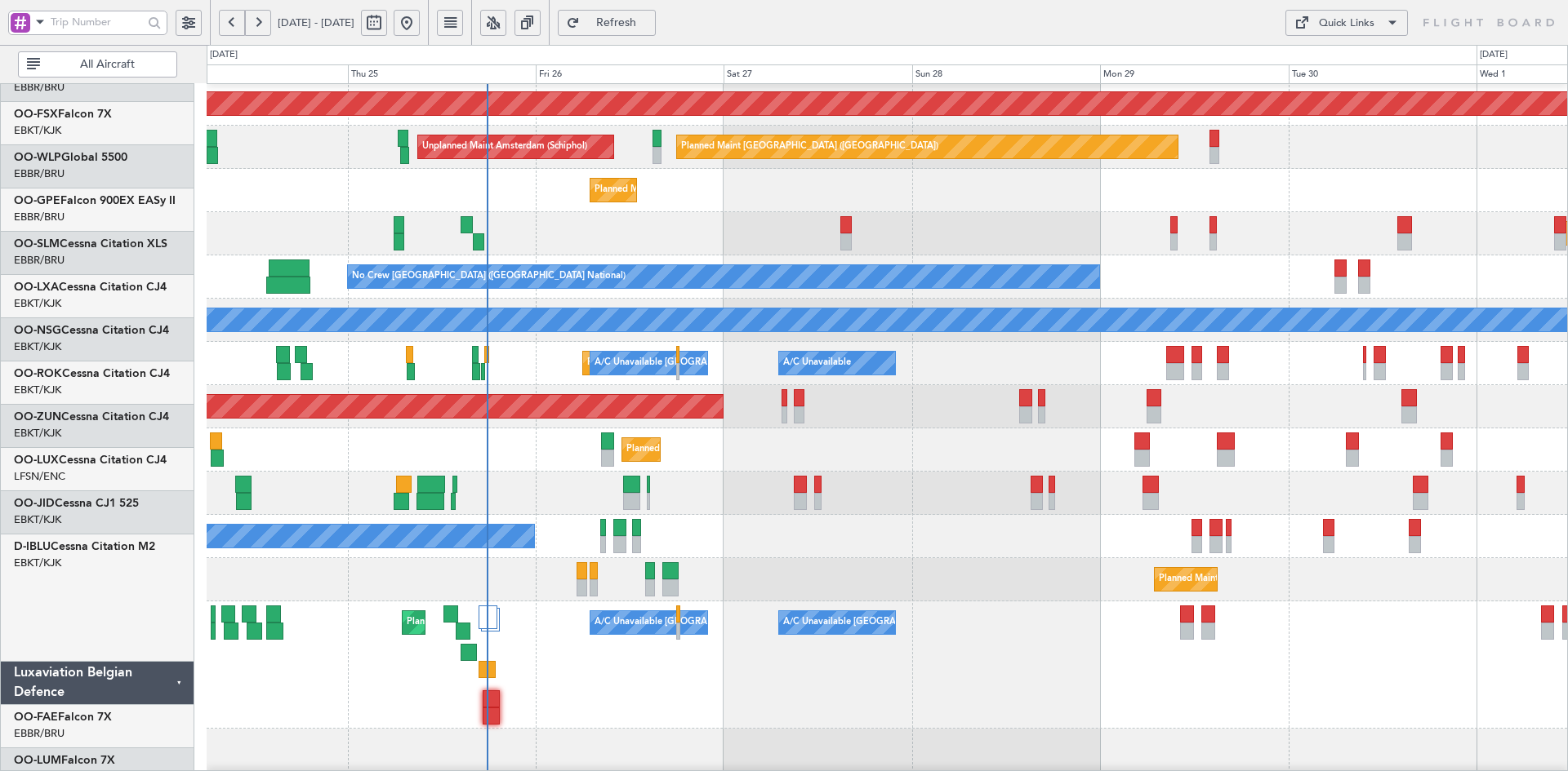
click at [889, 602] on div "A/C Unavailable Kortrijk-Wevelgem A/C Unavailable Brussels (Brussels National) …" at bounding box center [886, 665] width 1361 height 128
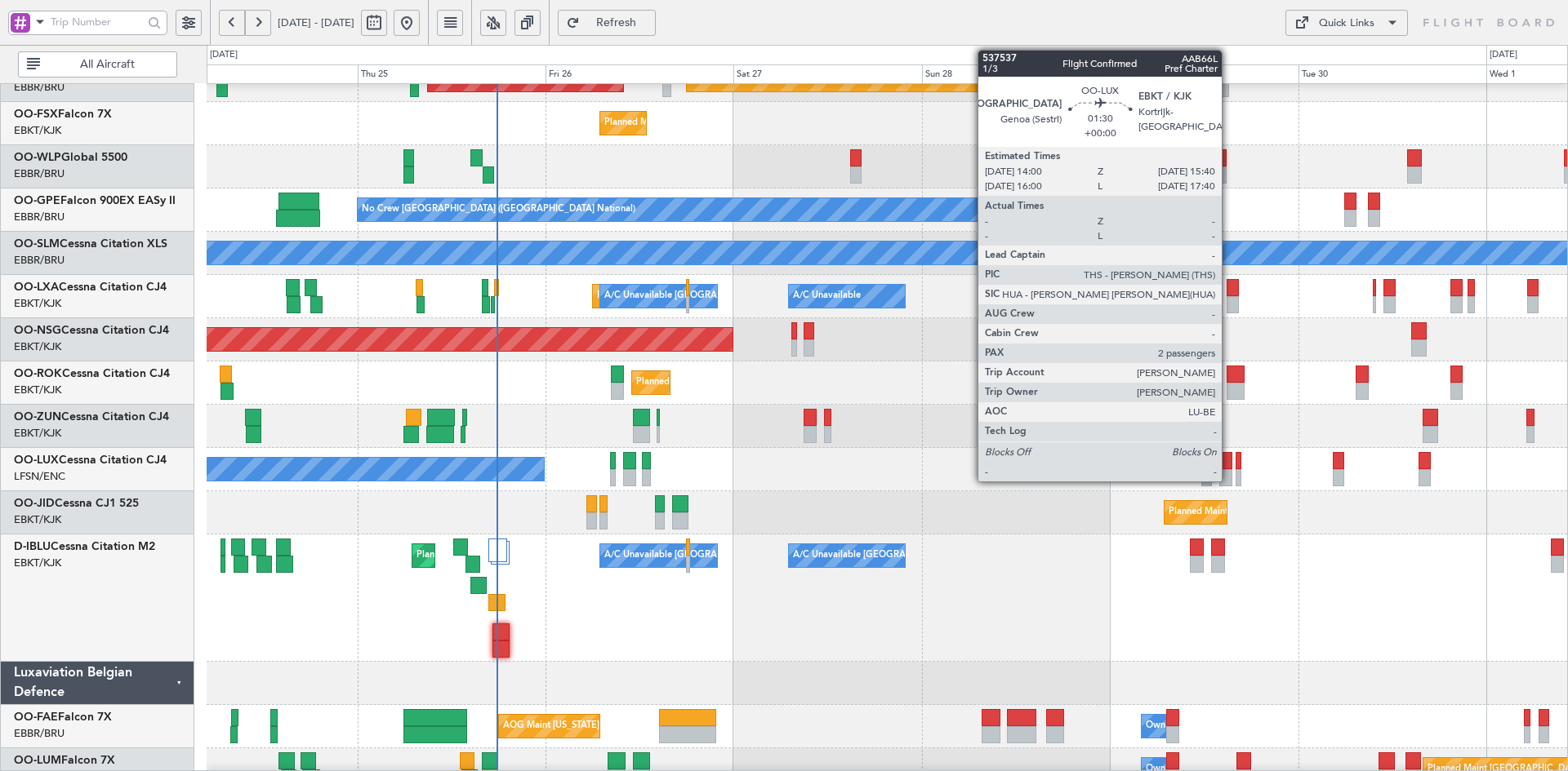
click at [1229, 475] on div at bounding box center [1225, 478] width 13 height 18
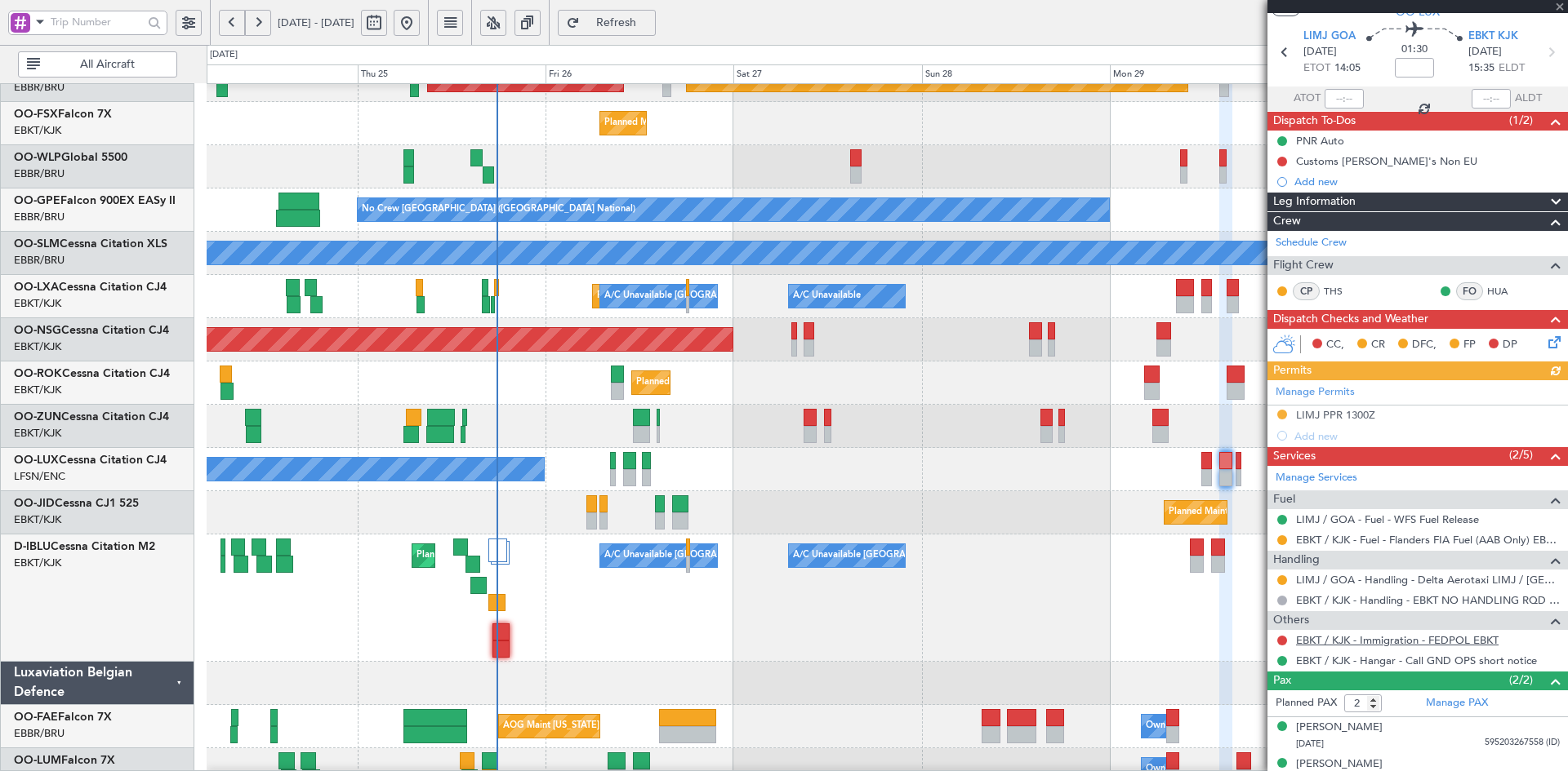
scroll to position [67, 0]
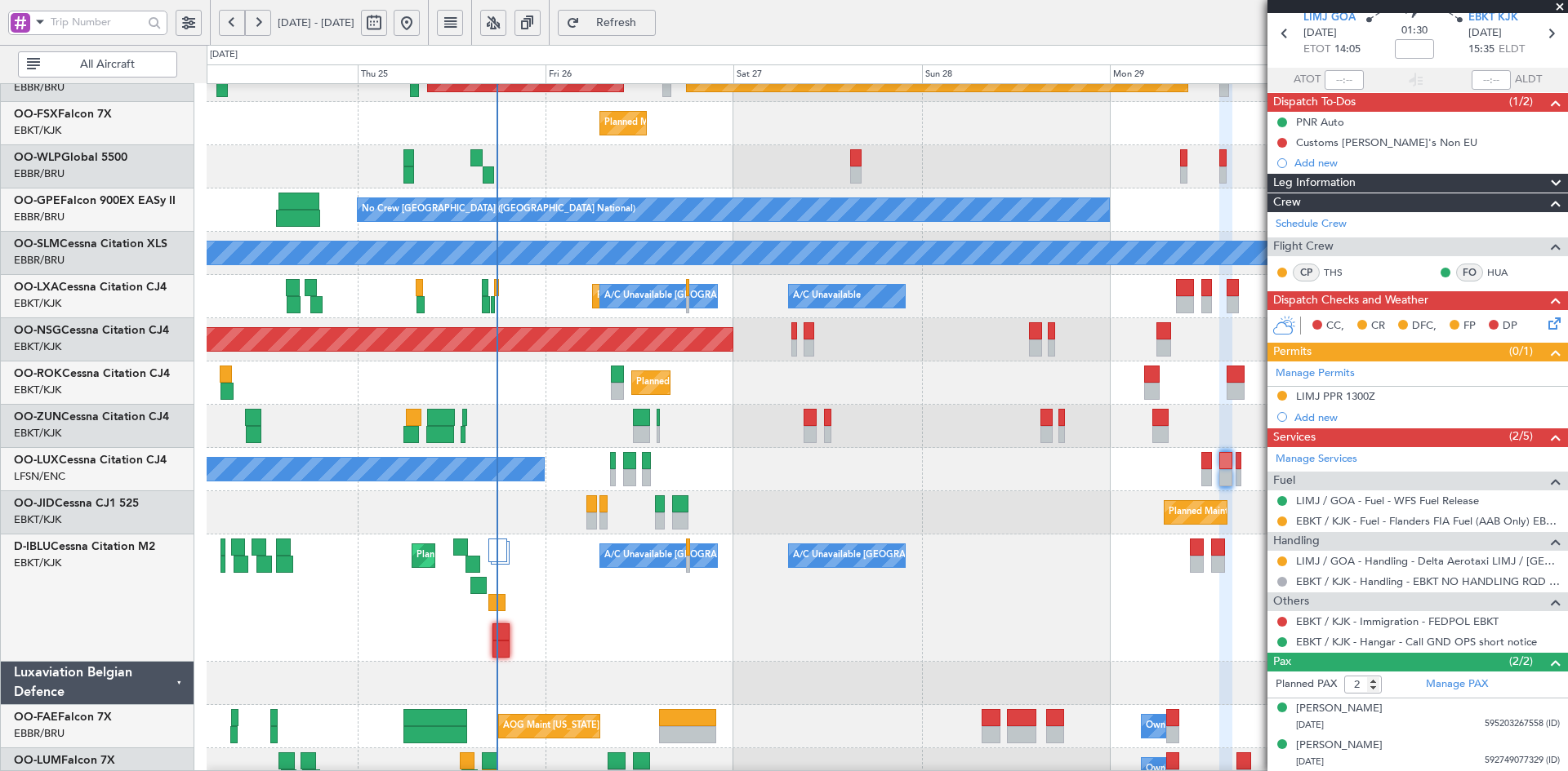
click at [1556, 5] on span at bounding box center [1559, 7] width 17 height 15
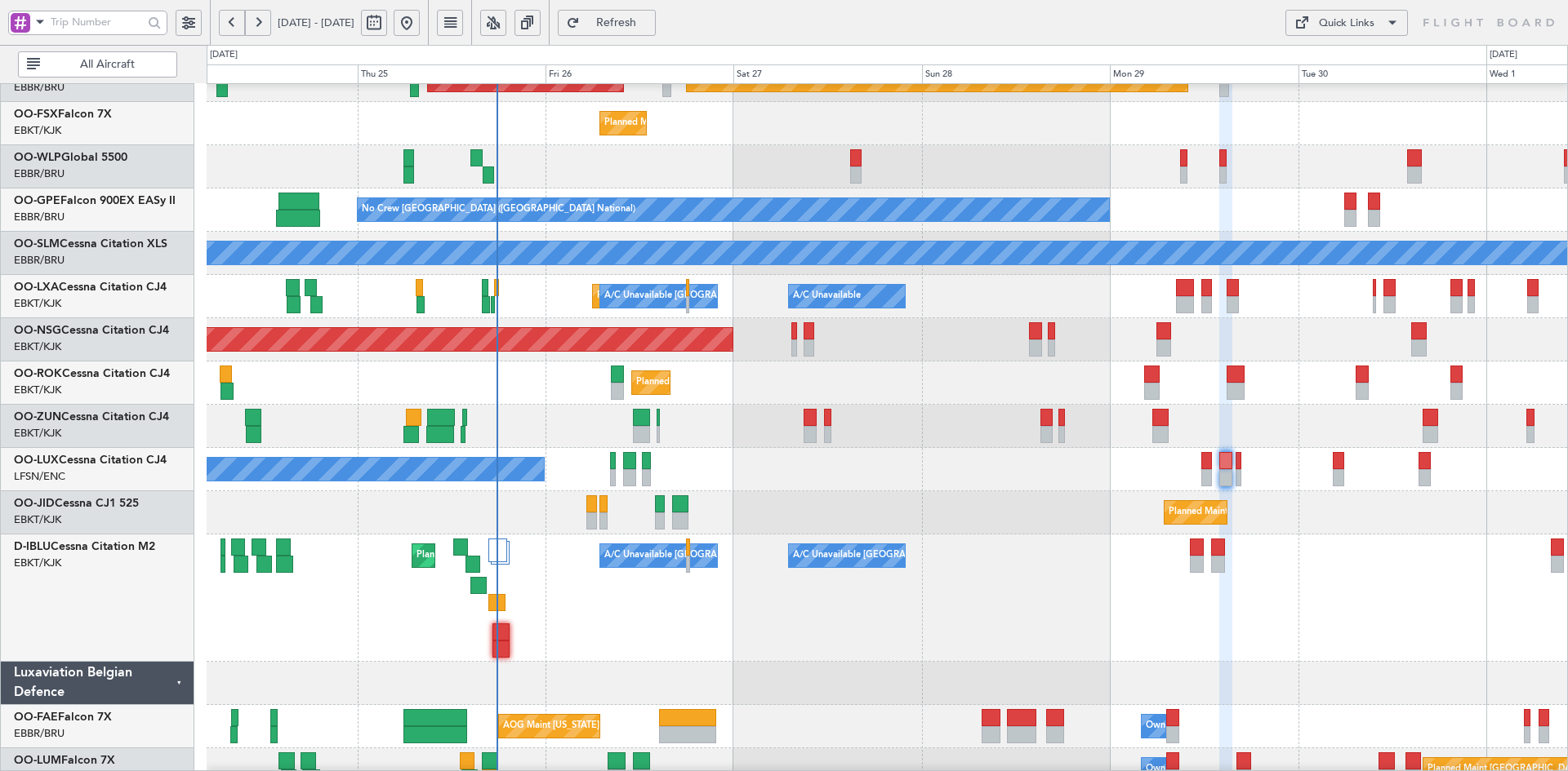
type input "0"
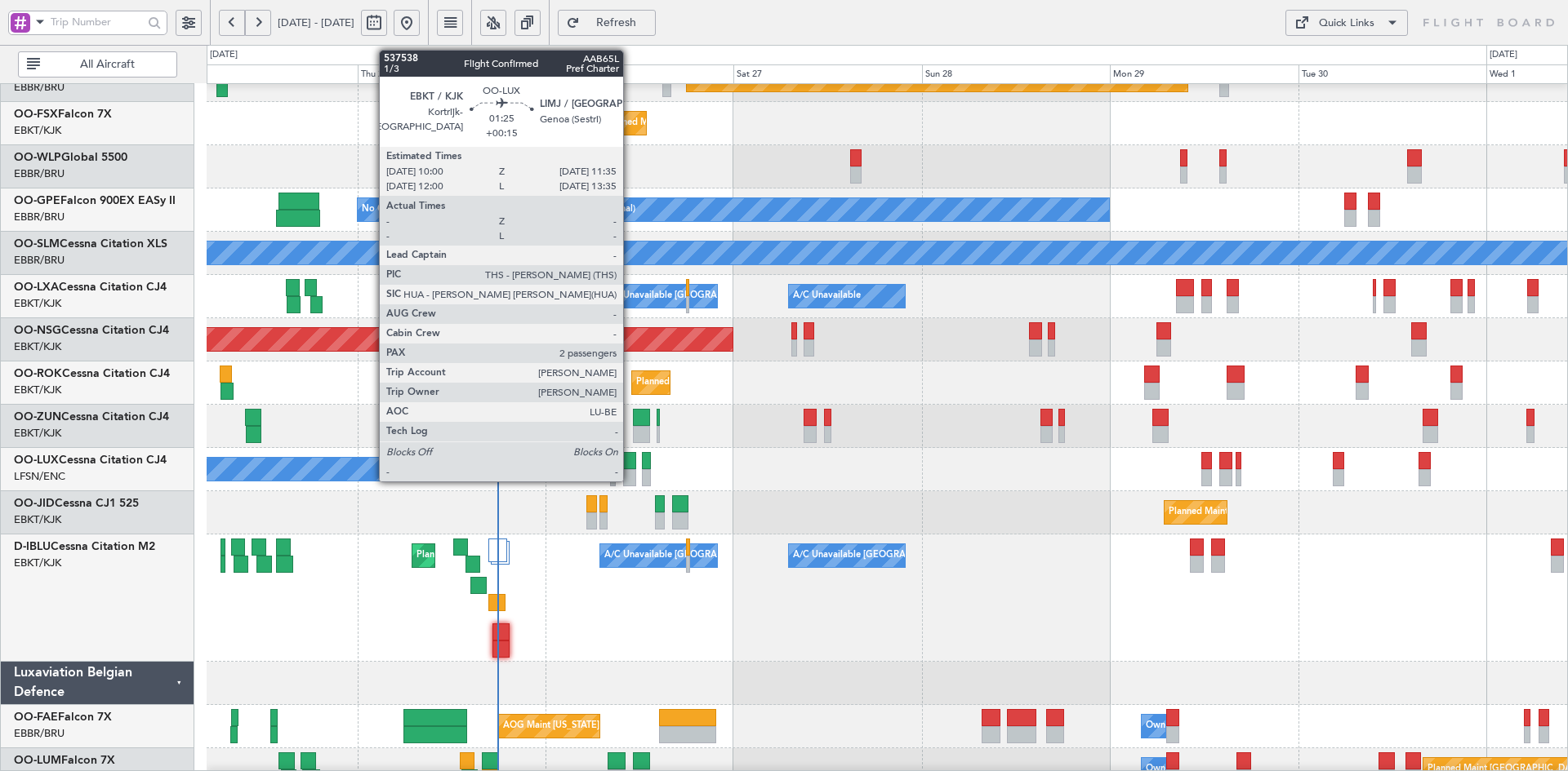
click at [630, 479] on div at bounding box center [629, 478] width 13 height 18
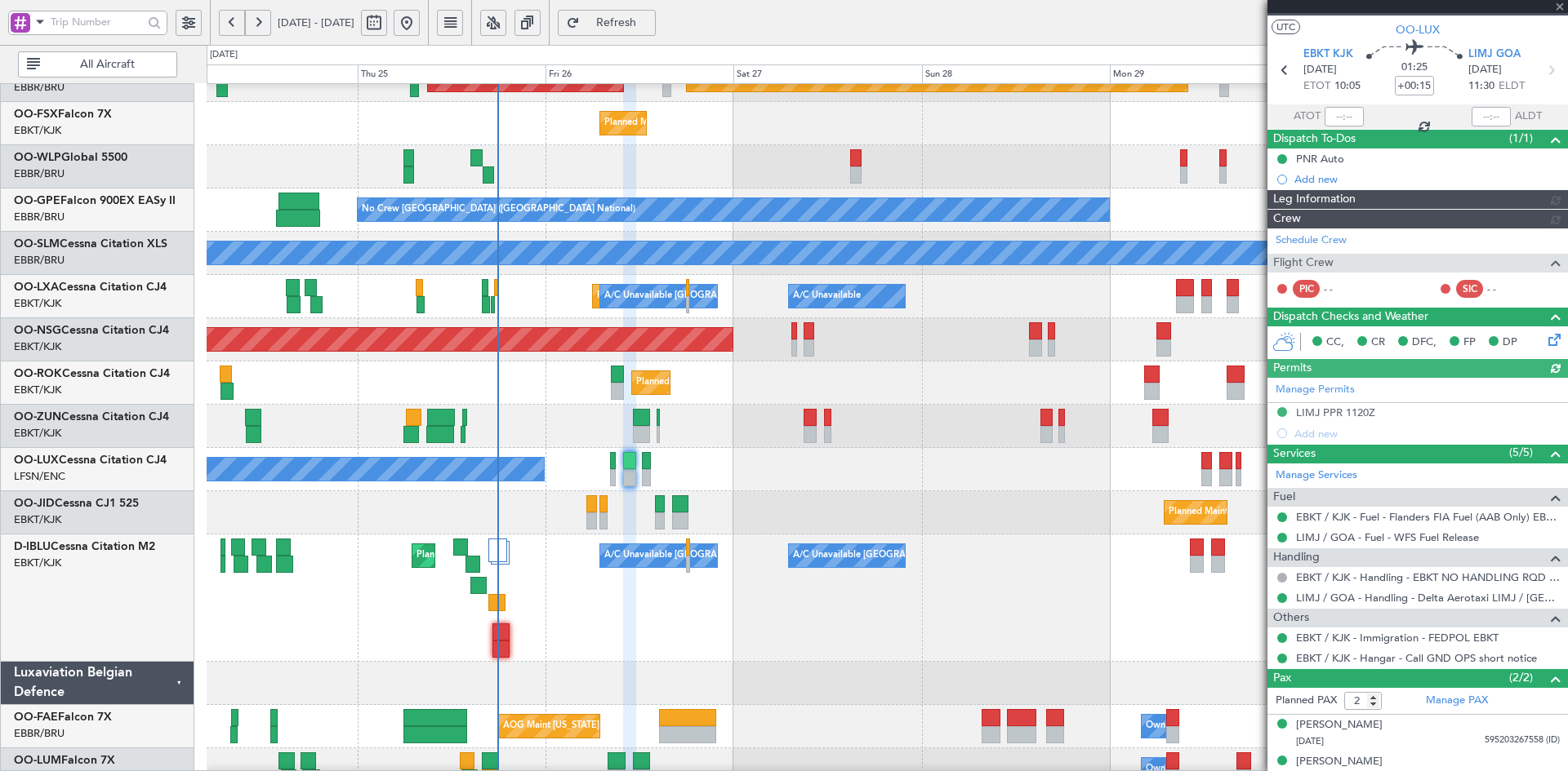
scroll to position [47, 0]
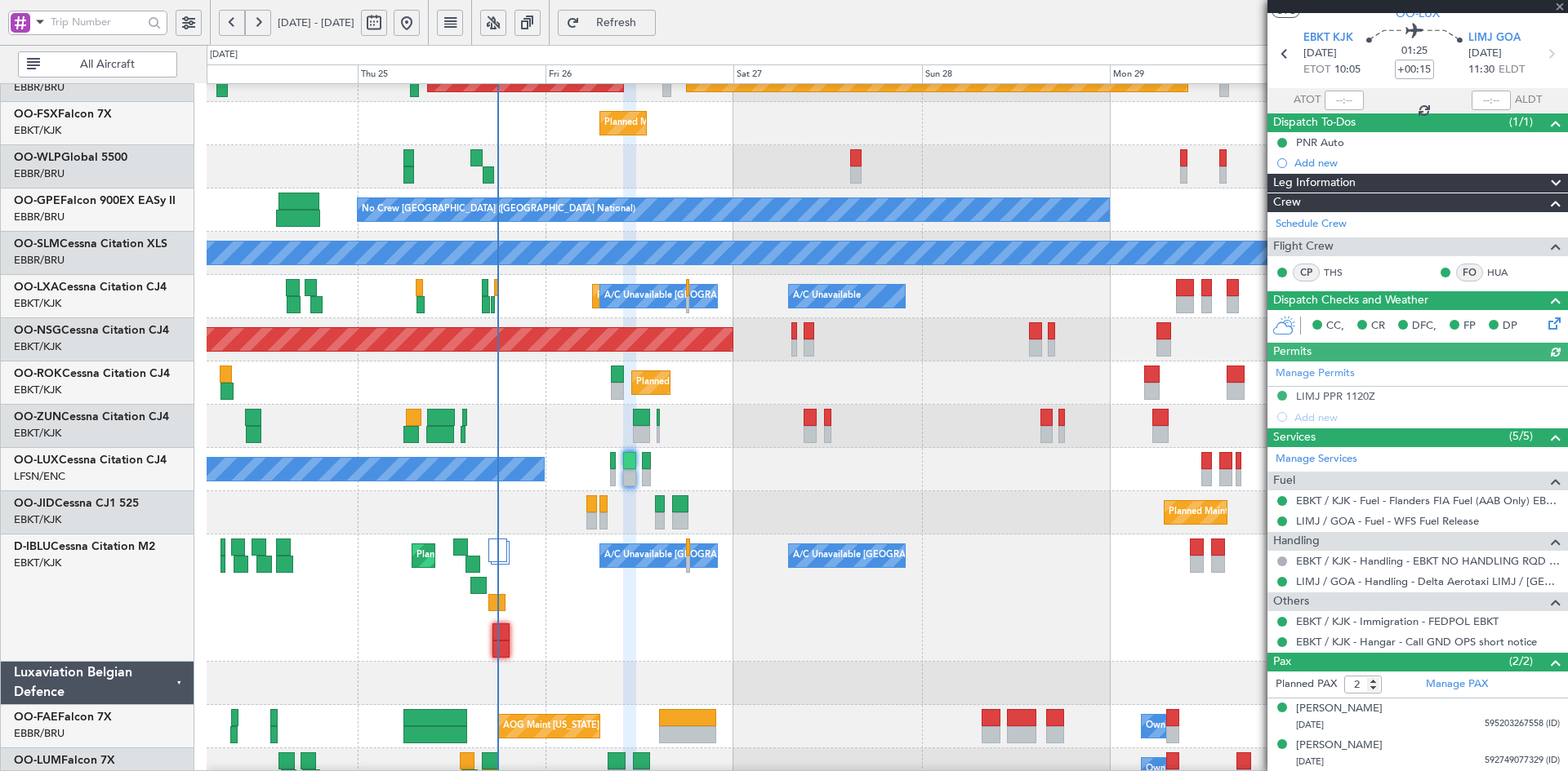
click at [1561, 2] on div at bounding box center [1417, 6] width 301 height 13
click at [1562, 10] on span at bounding box center [1559, 7] width 17 height 15
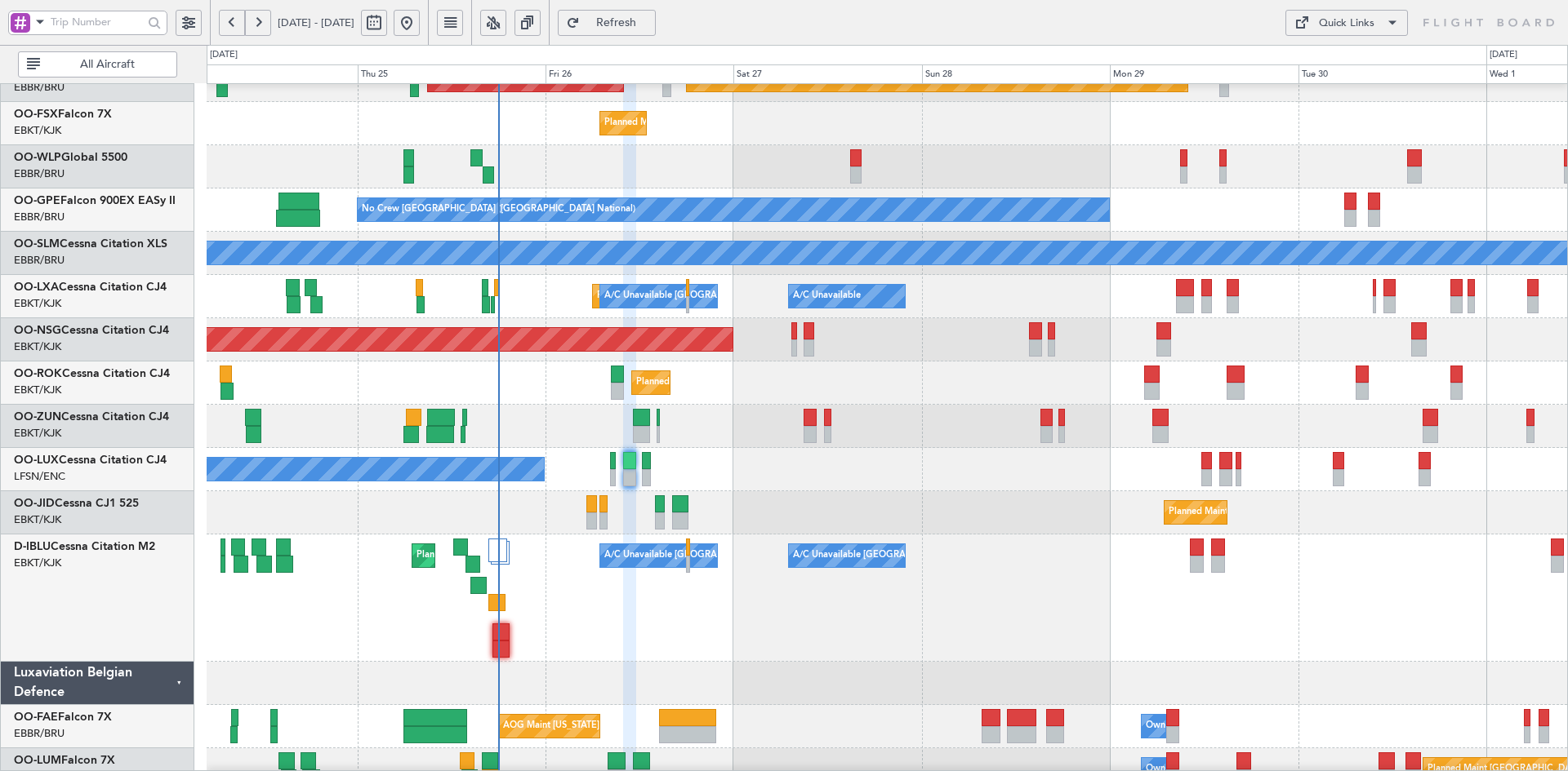
type input "0"
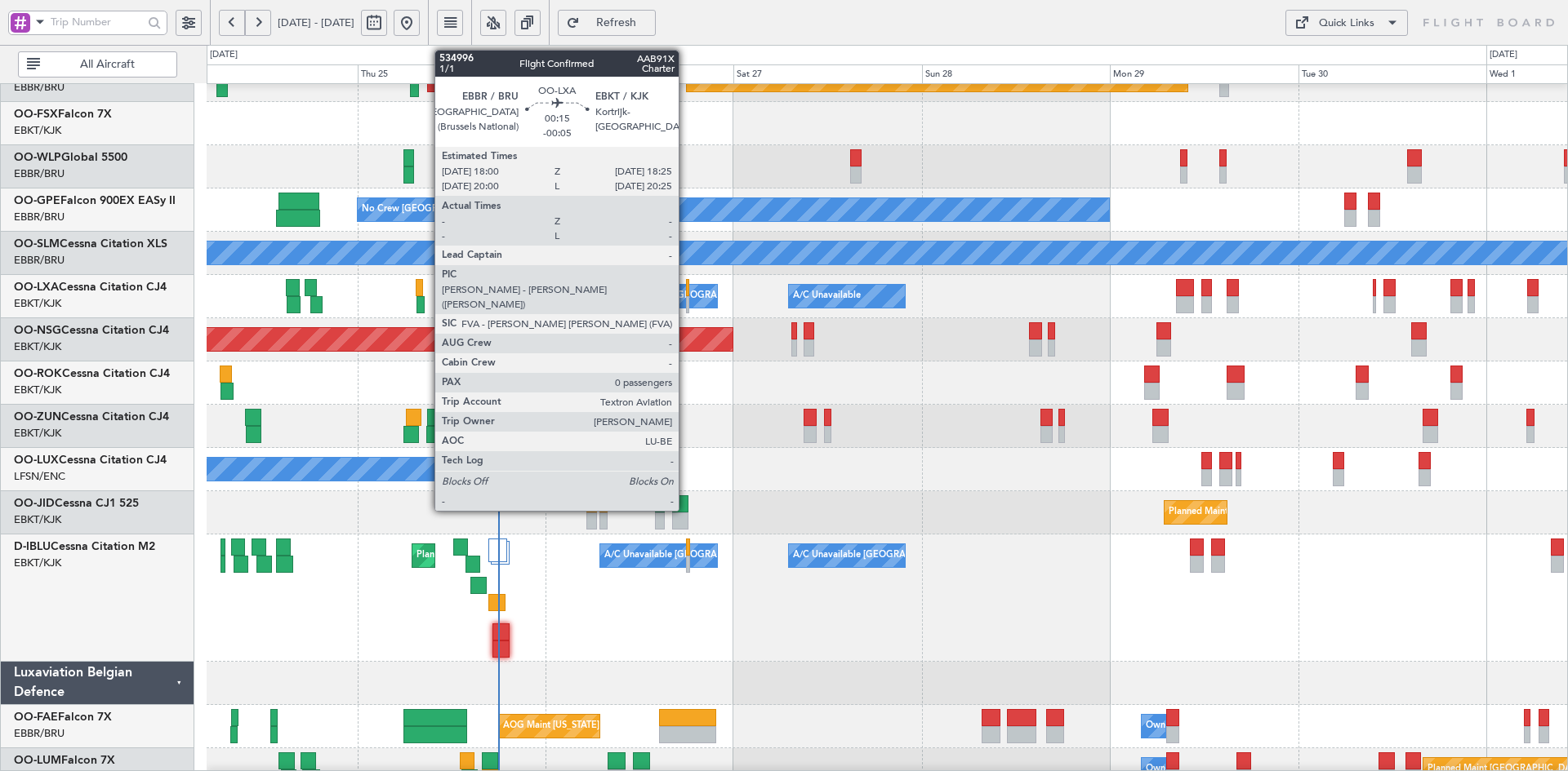
click at [686, 301] on div at bounding box center [687, 305] width 3 height 18
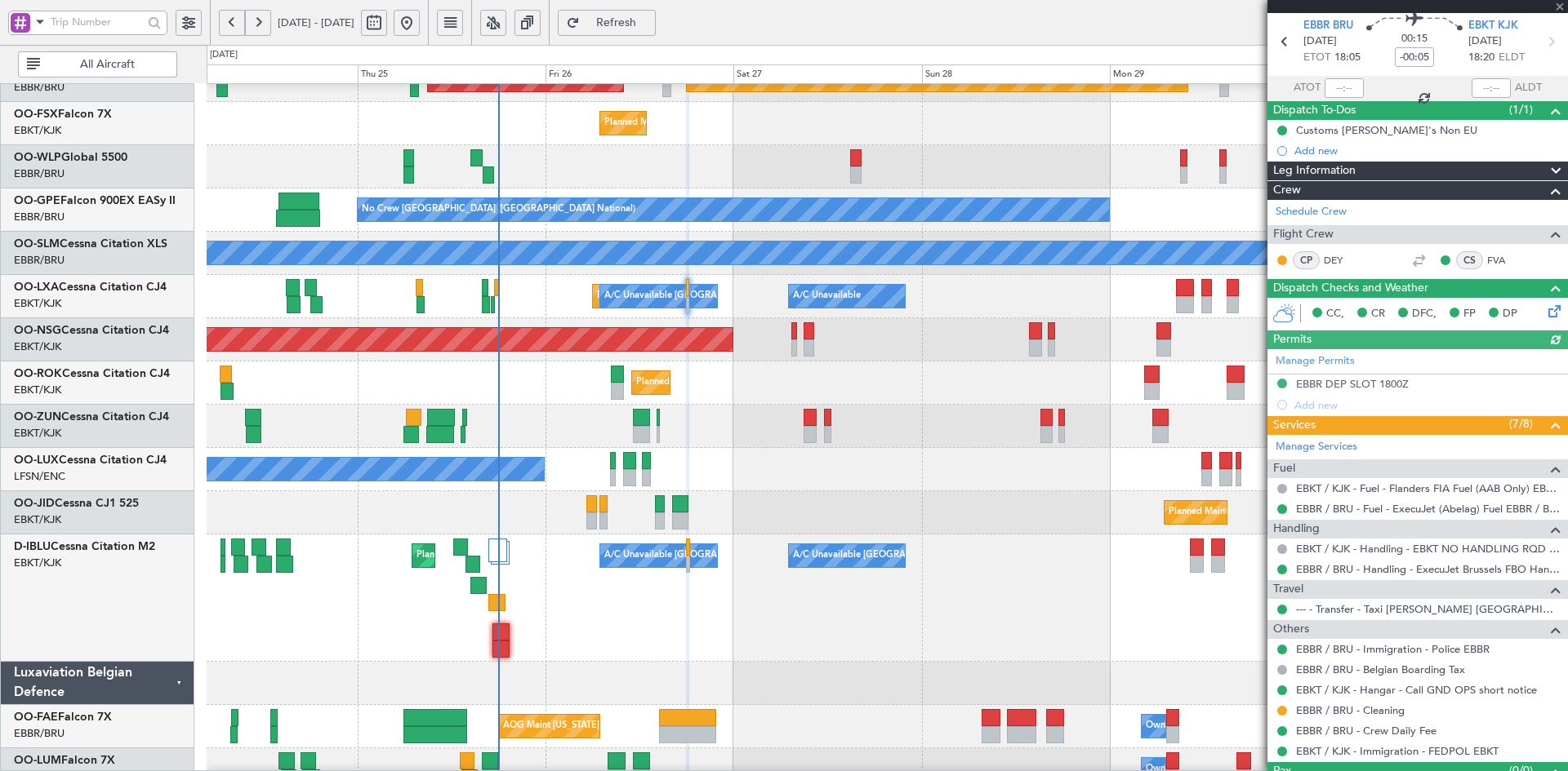
scroll to position [94, 0]
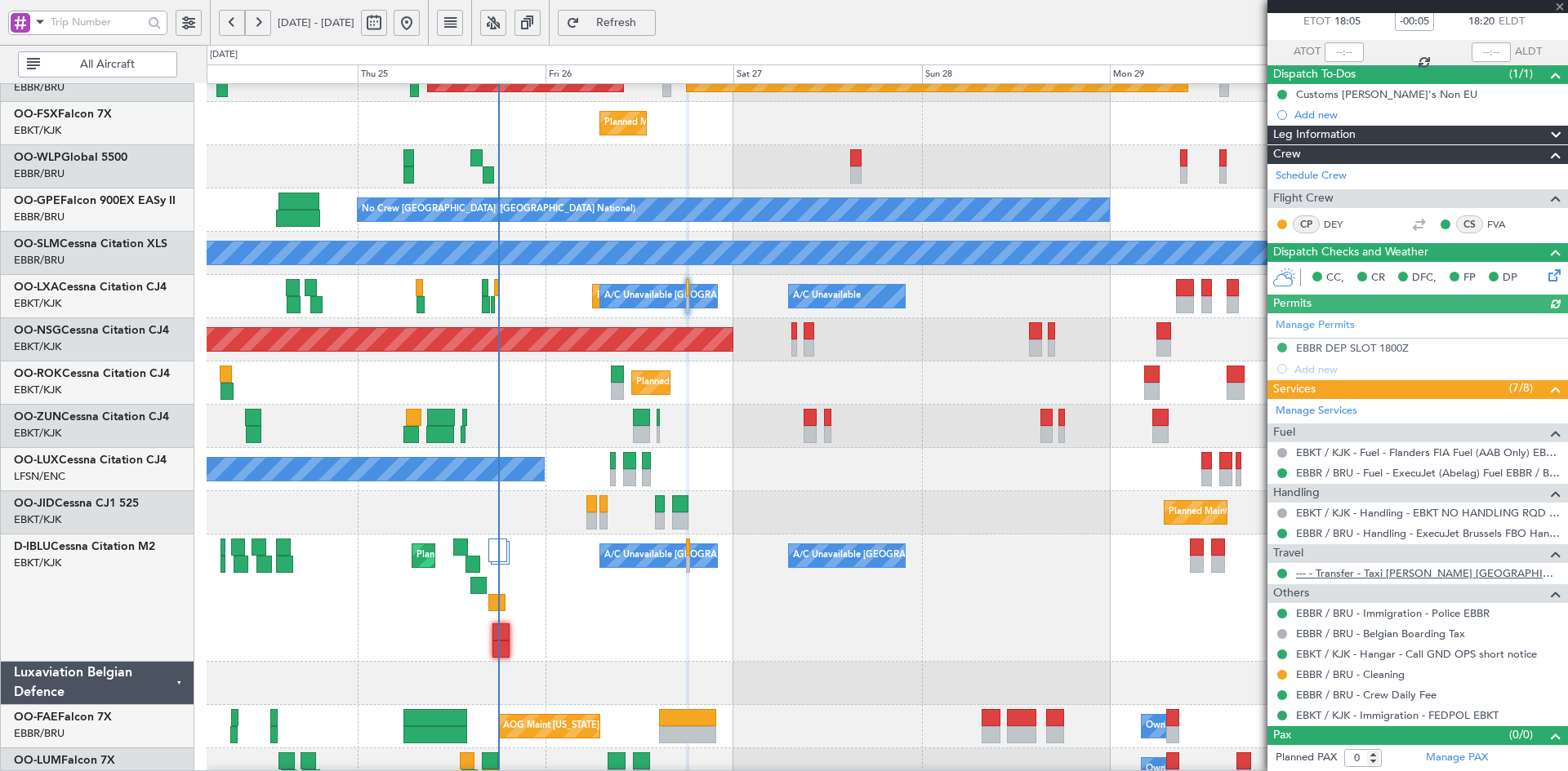
click at [1373, 577] on link "--- - Transfer - Taxi Sam Belgium" at bounding box center [1428, 573] width 264 height 14
click at [942, 437] on div "Planned Maint Kortrijk-[GEOGRAPHIC_DATA]" at bounding box center [886, 426] width 1361 height 43
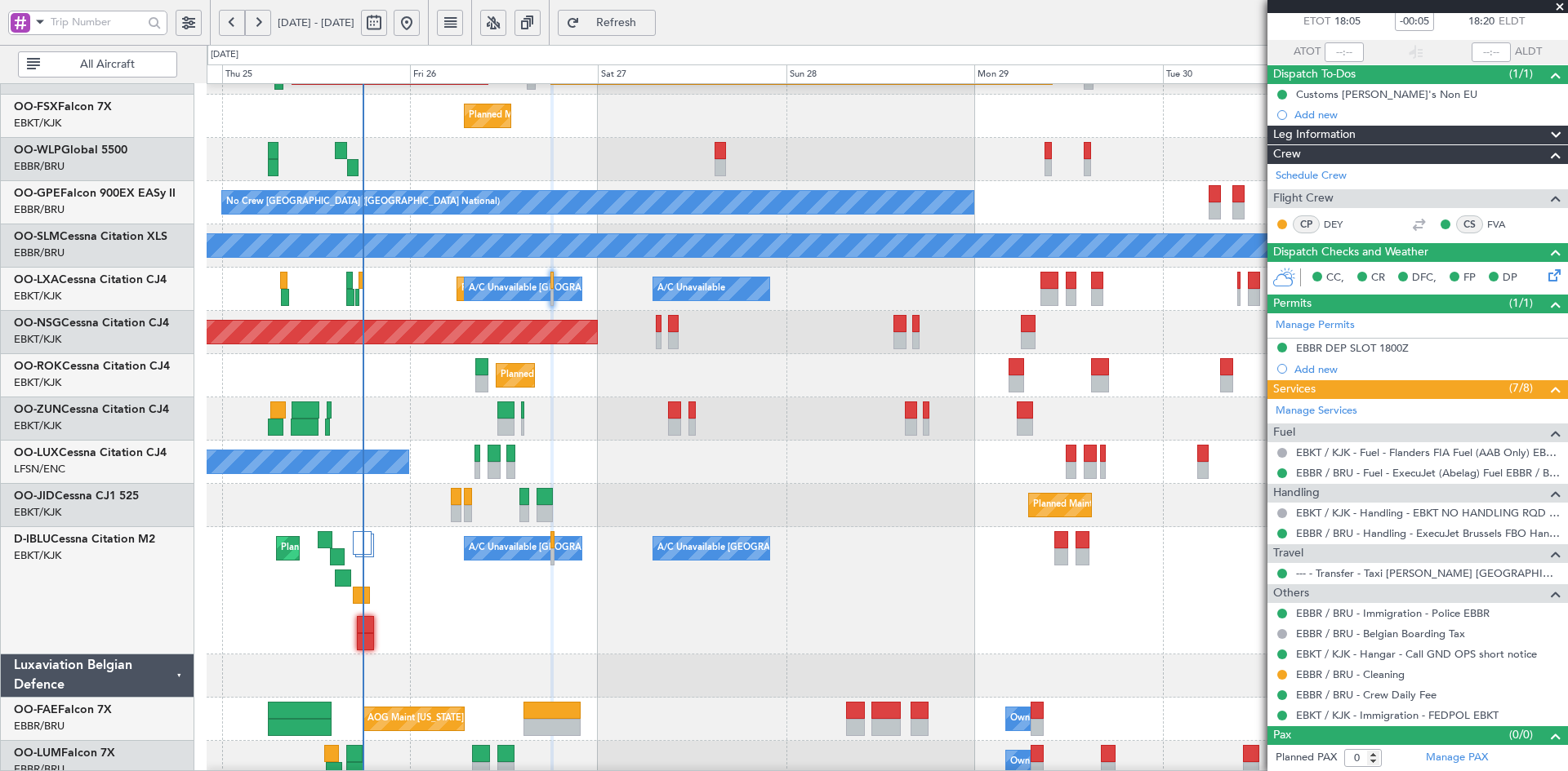
click at [1034, 341] on div "Planned Maint [GEOGRAPHIC_DATA] ([GEOGRAPHIC_DATA])" at bounding box center [886, 332] width 1361 height 43
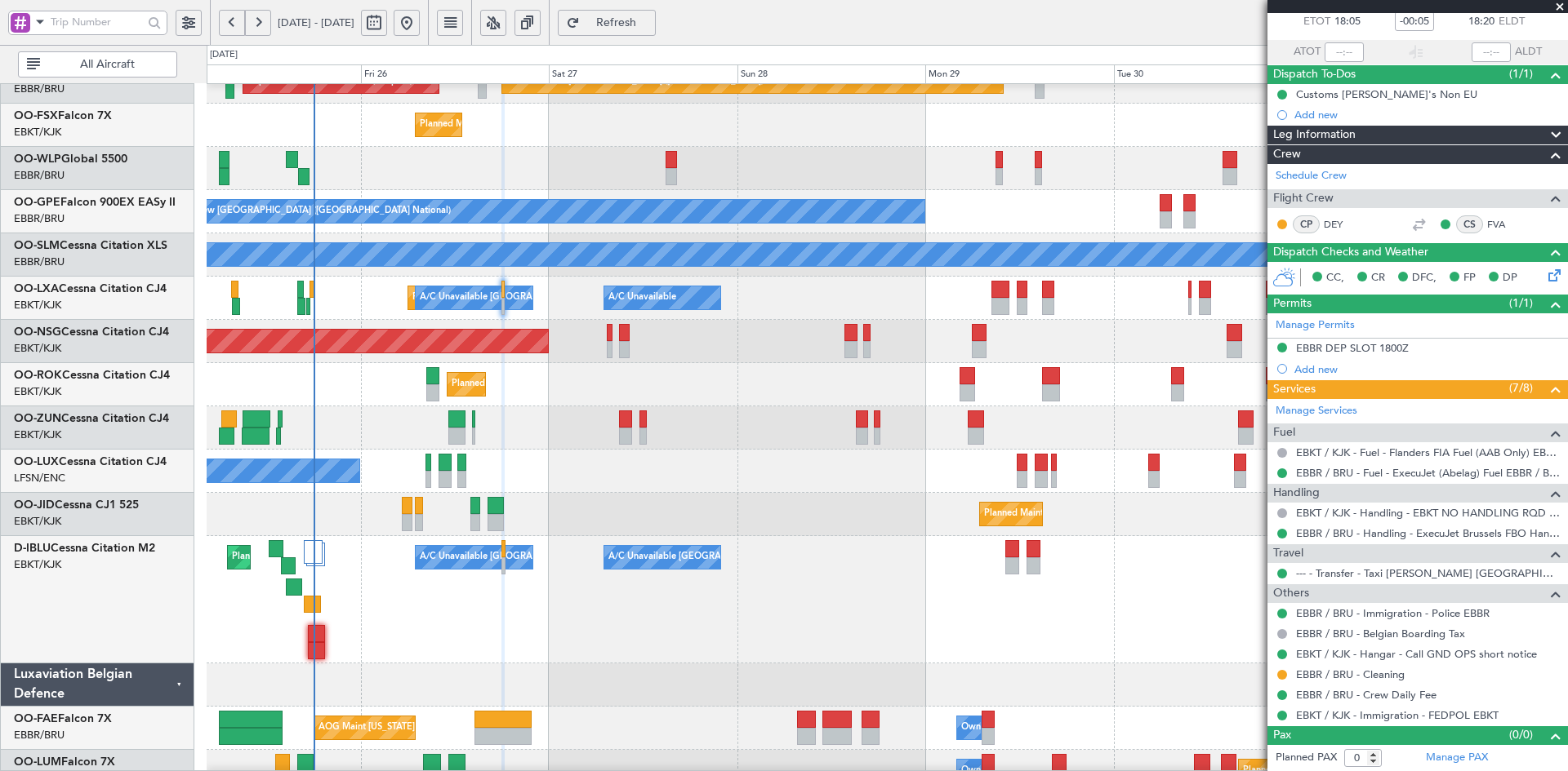
click at [1195, 431] on div at bounding box center [886, 428] width 1361 height 43
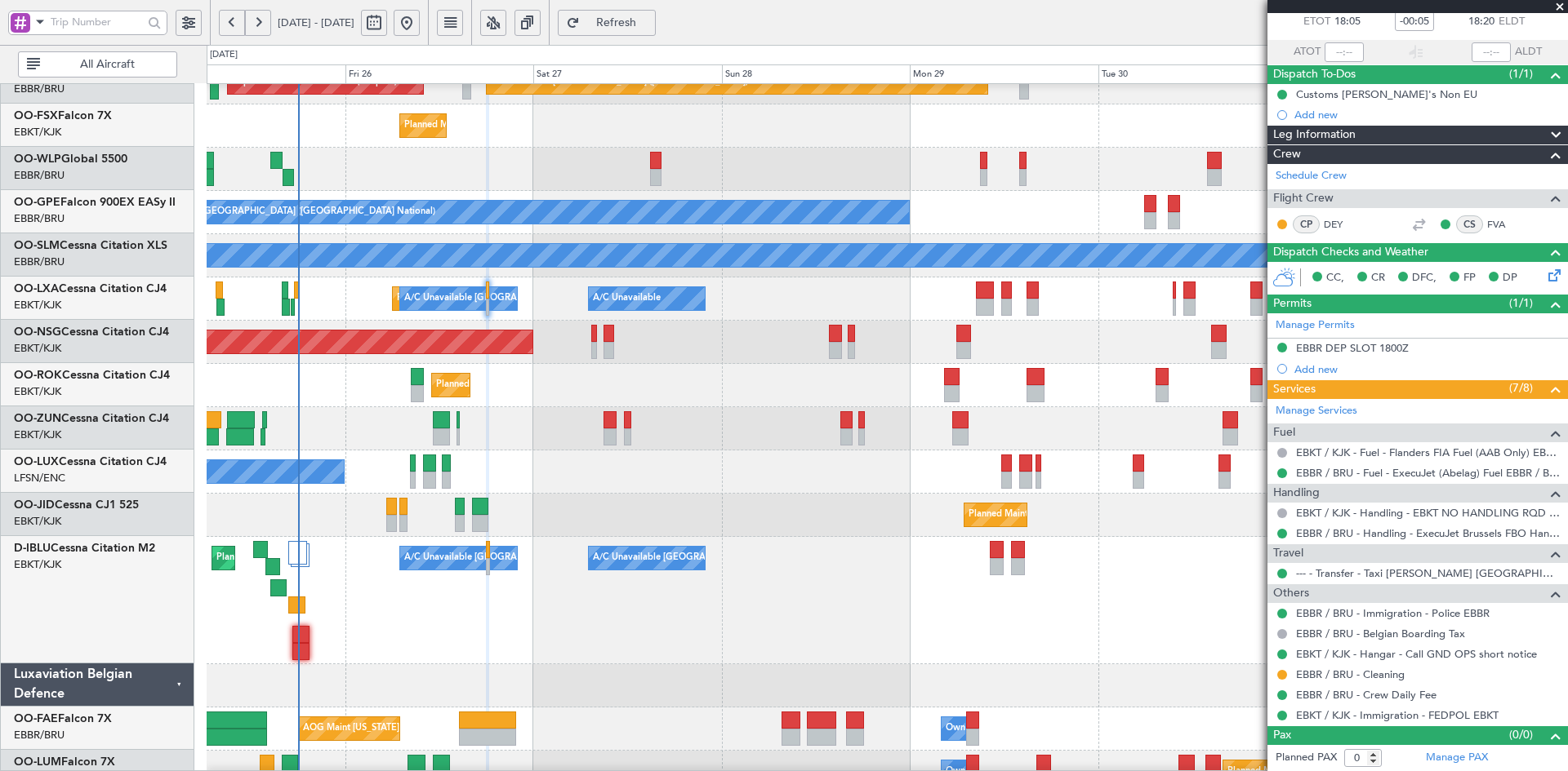
scroll to position [239, 0]
click at [1565, 13] on span at bounding box center [1559, 7] width 17 height 15
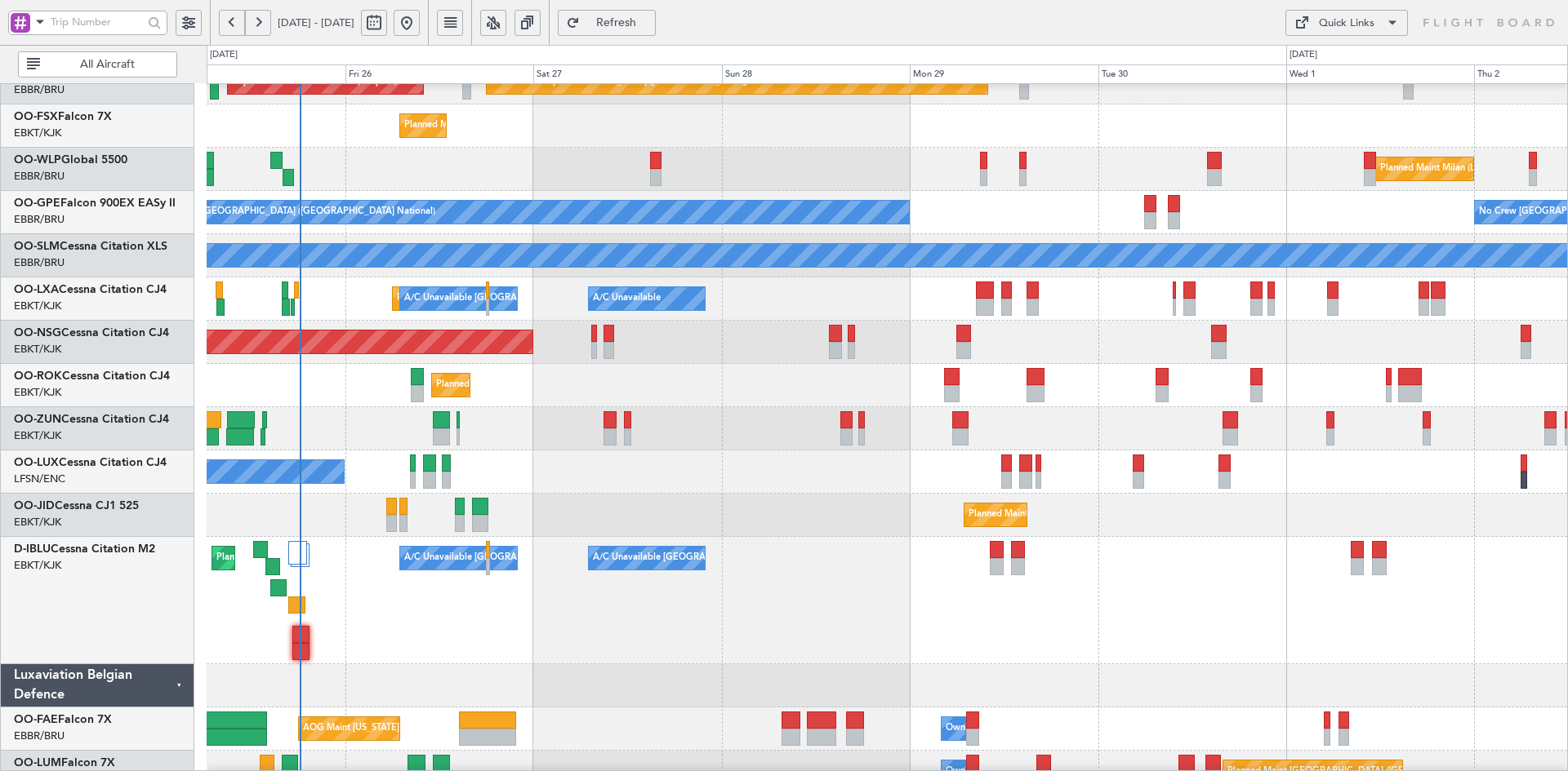
scroll to position [0, 0]
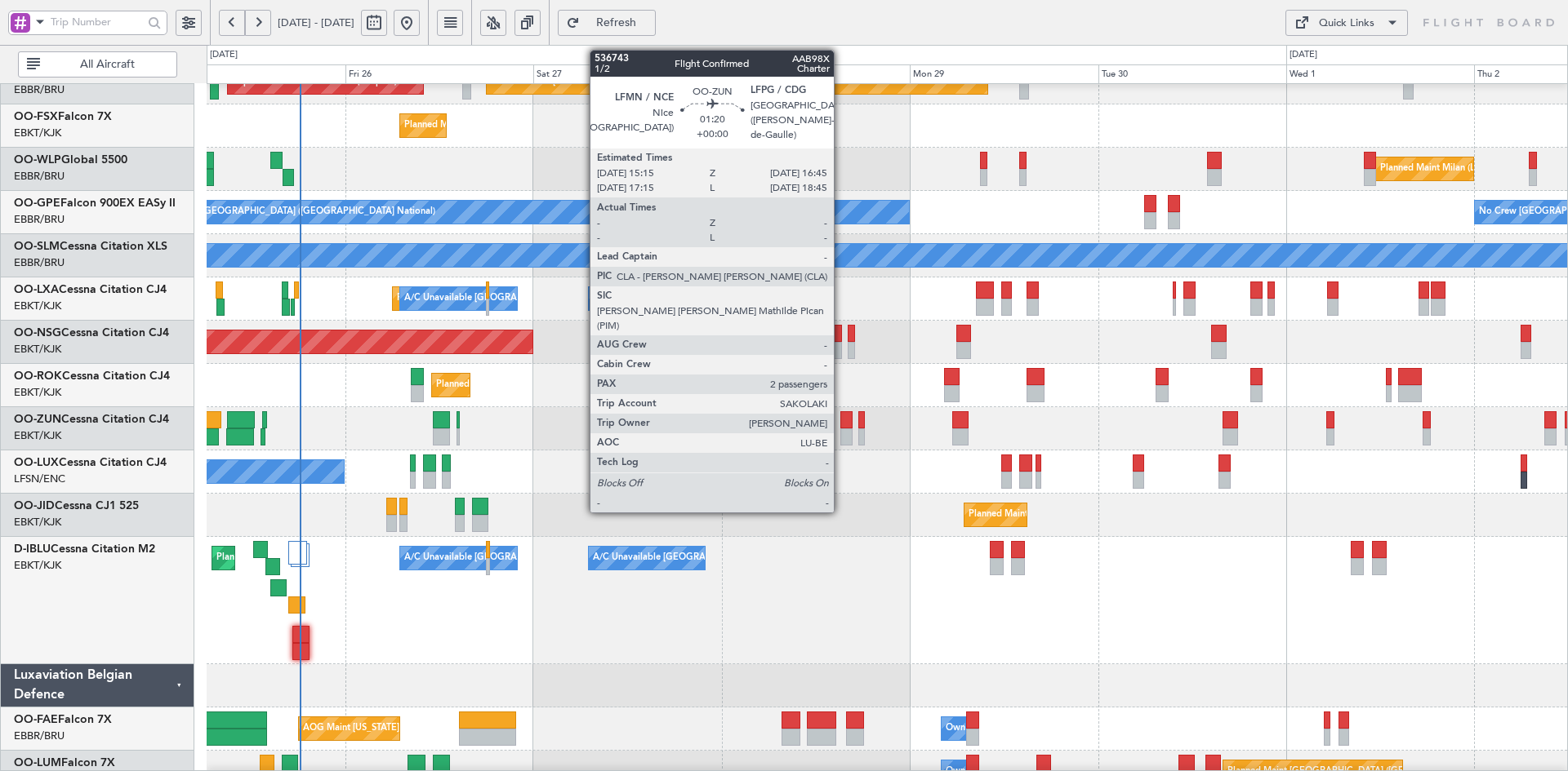
click at [852, 417] on div at bounding box center [846, 421] width 13 height 18
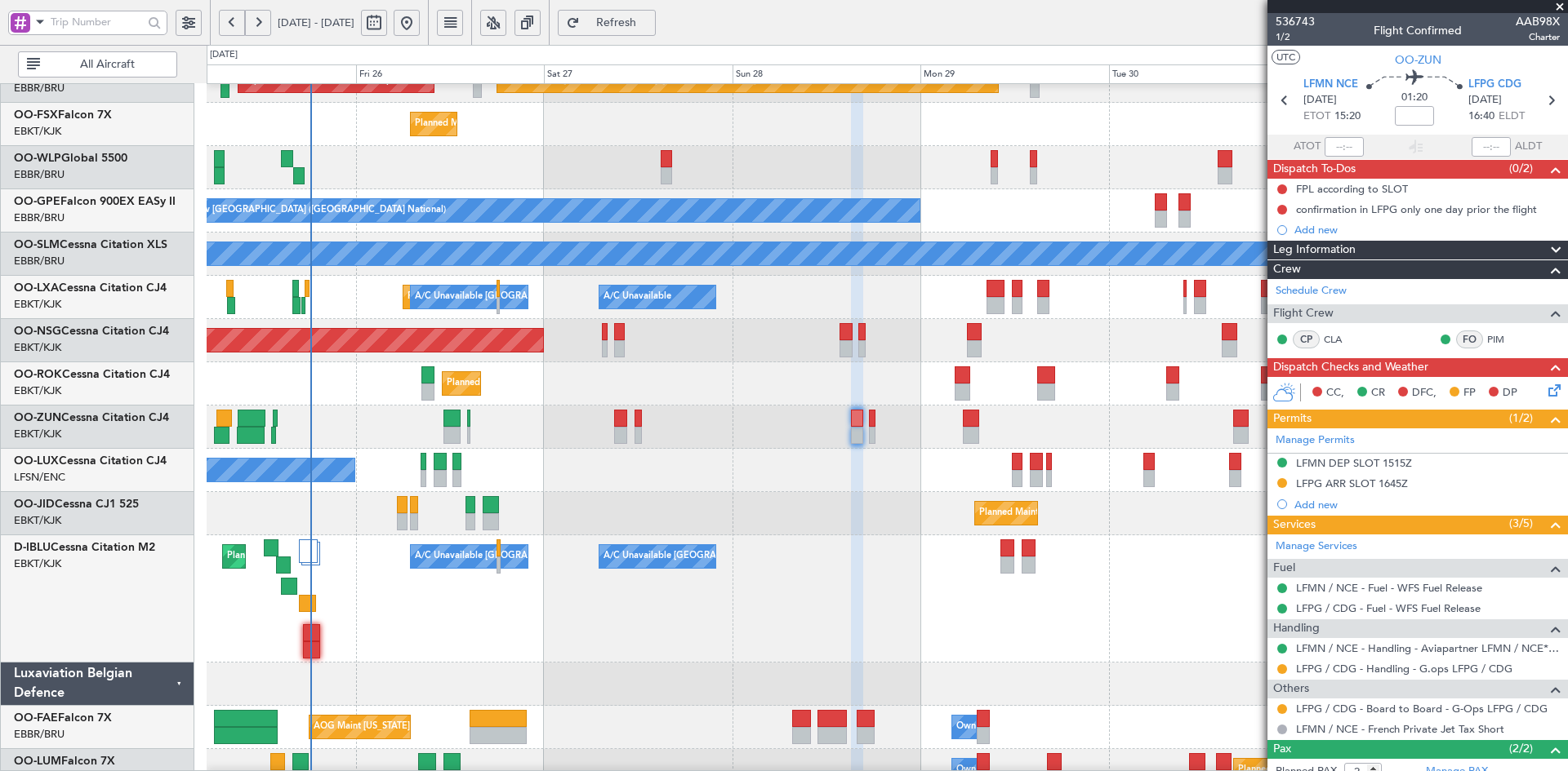
scroll to position [241, 0]
click at [911, 466] on div "No Crew Nancy (Essey)" at bounding box center [886, 470] width 1361 height 43
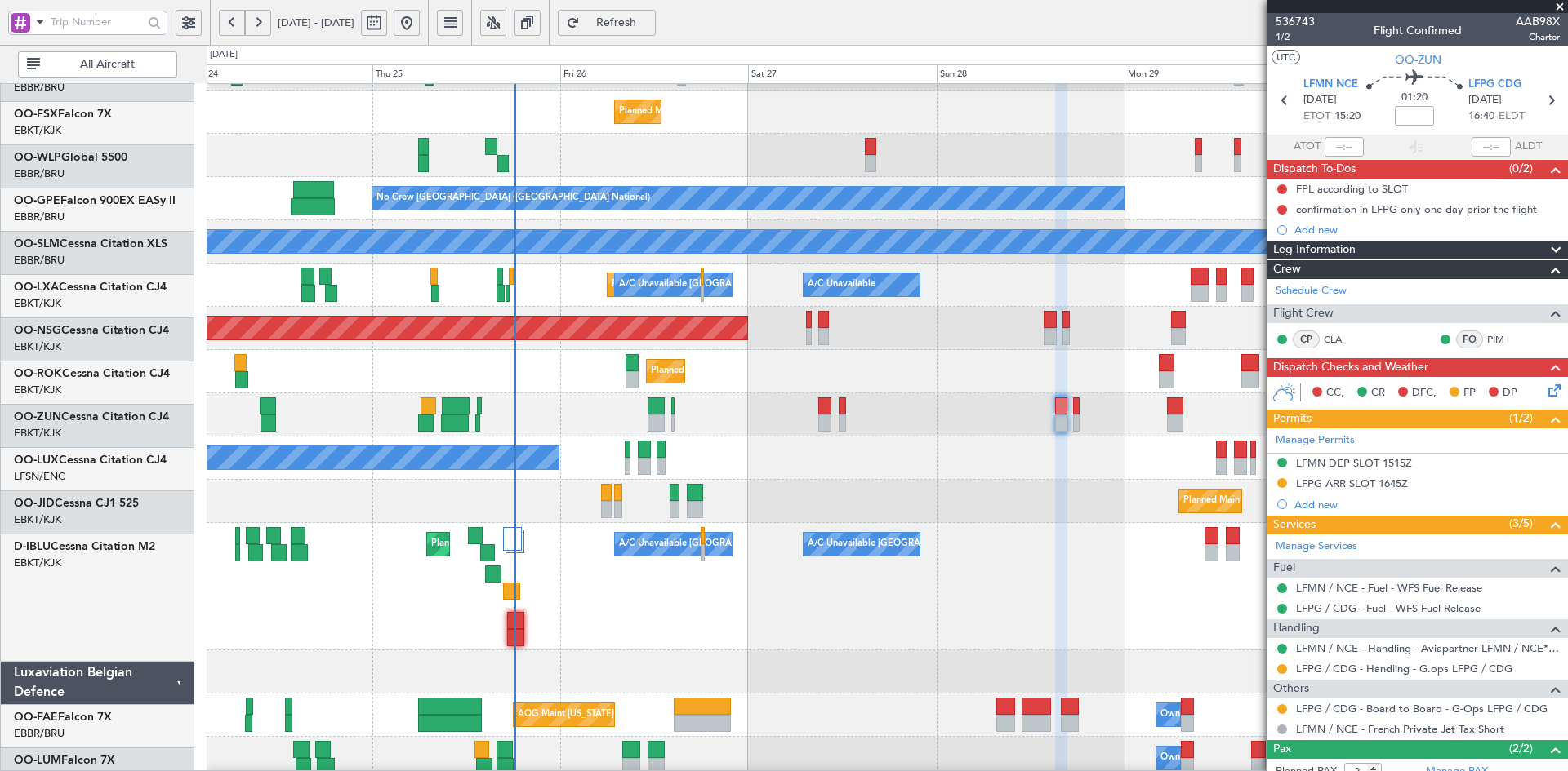
click at [842, 139] on div "Planned Maint Milan (Linate)" at bounding box center [886, 156] width 1361 height 43
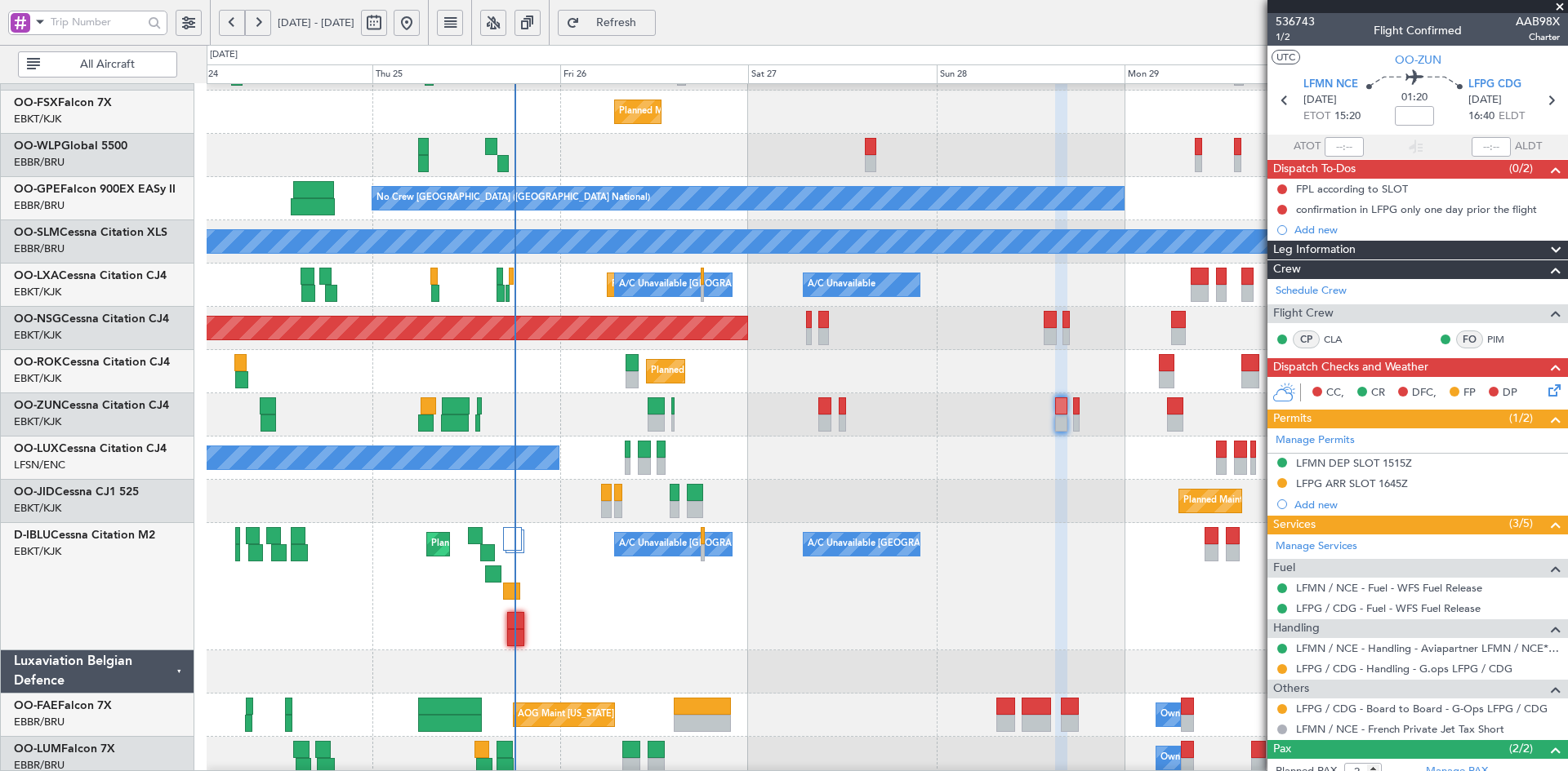
click at [547, 307] on div "A/C Unavailable Planned Maint [GEOGRAPHIC_DATA]-[GEOGRAPHIC_DATA] A/C Unavailab…" at bounding box center [886, 285] width 1361 height 43
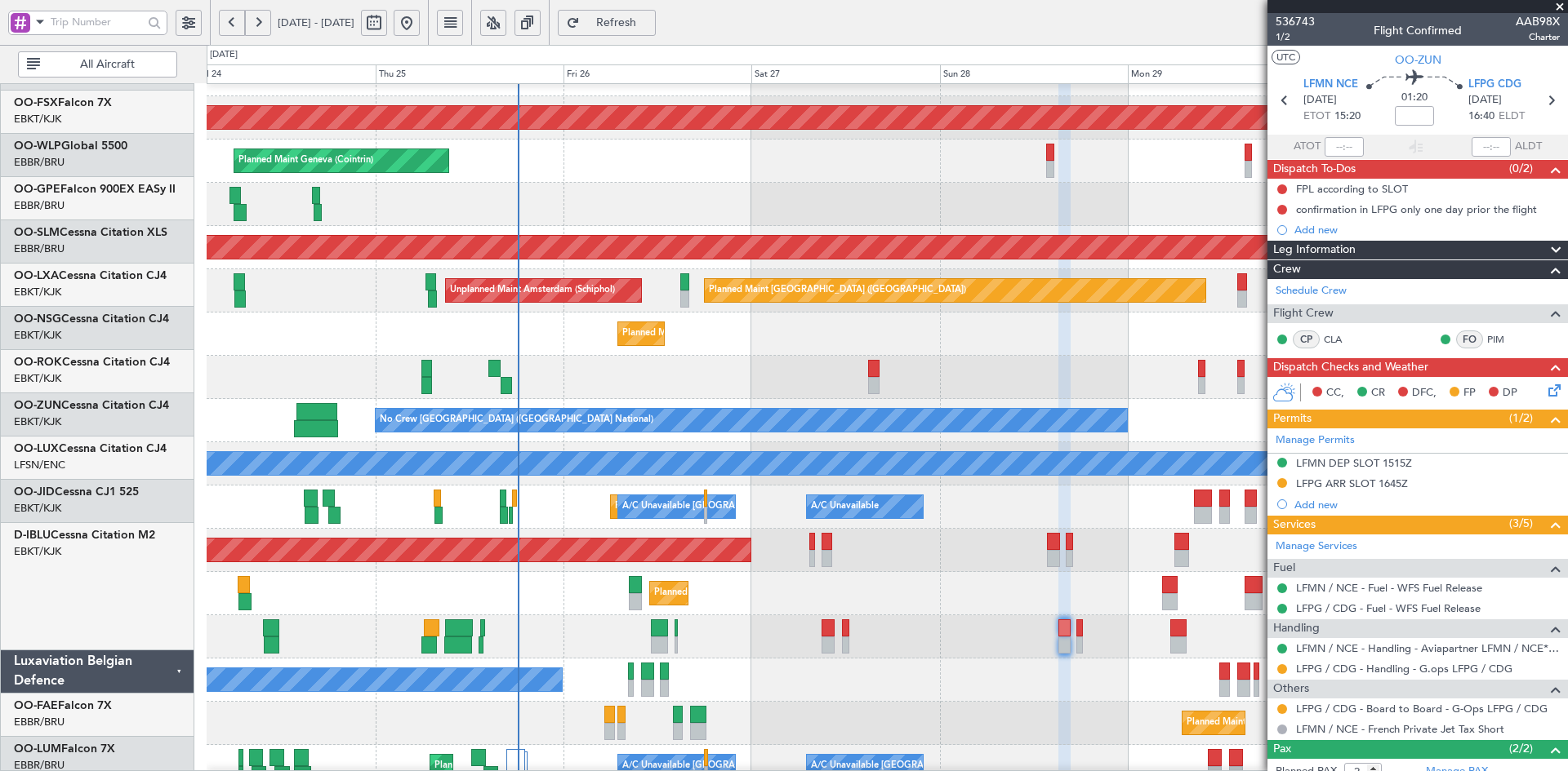
scroll to position [31, 0]
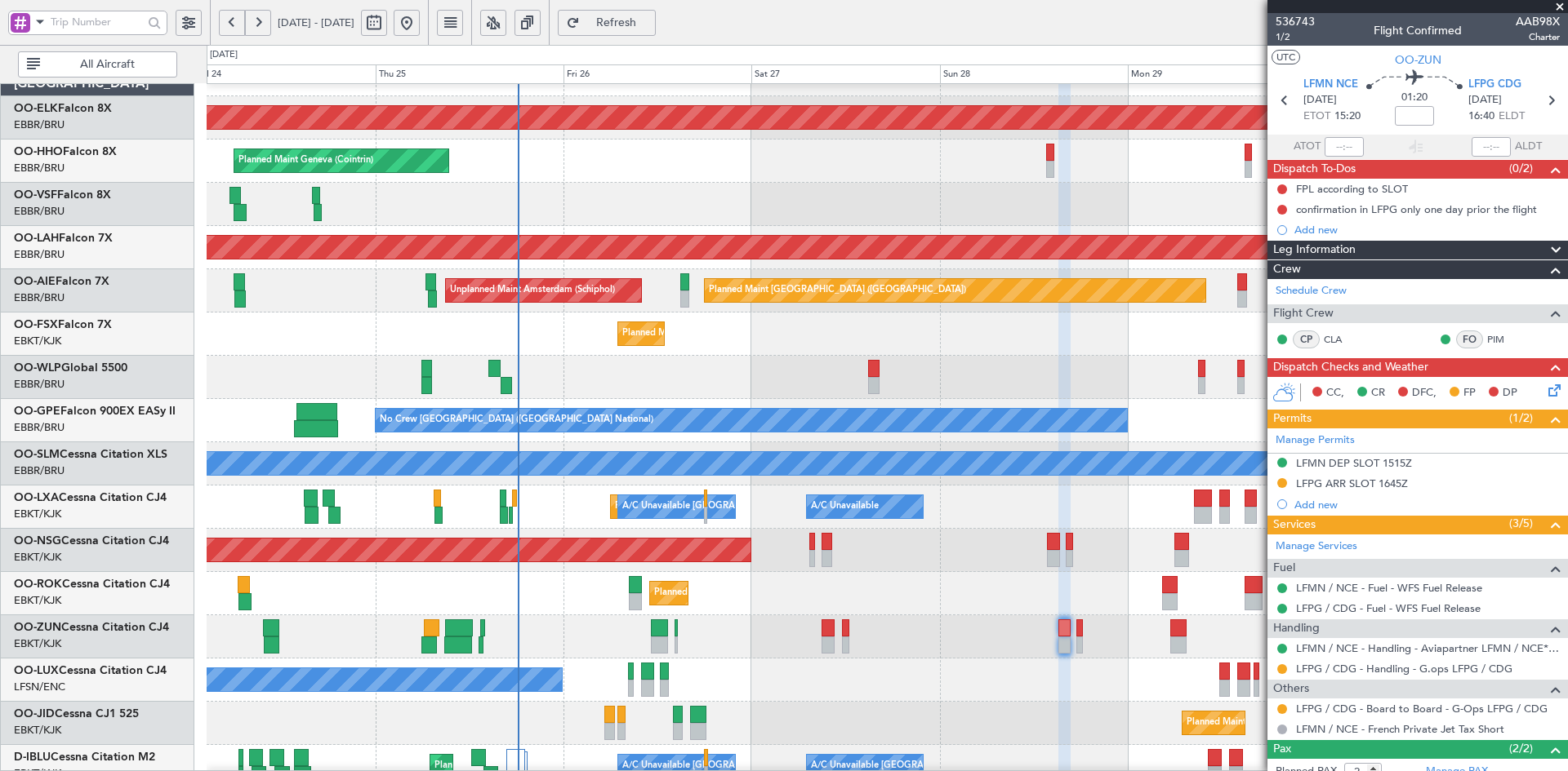
click at [928, 529] on div "Planned Maint [GEOGRAPHIC_DATA] ([GEOGRAPHIC_DATA])" at bounding box center [886, 550] width 1361 height 43
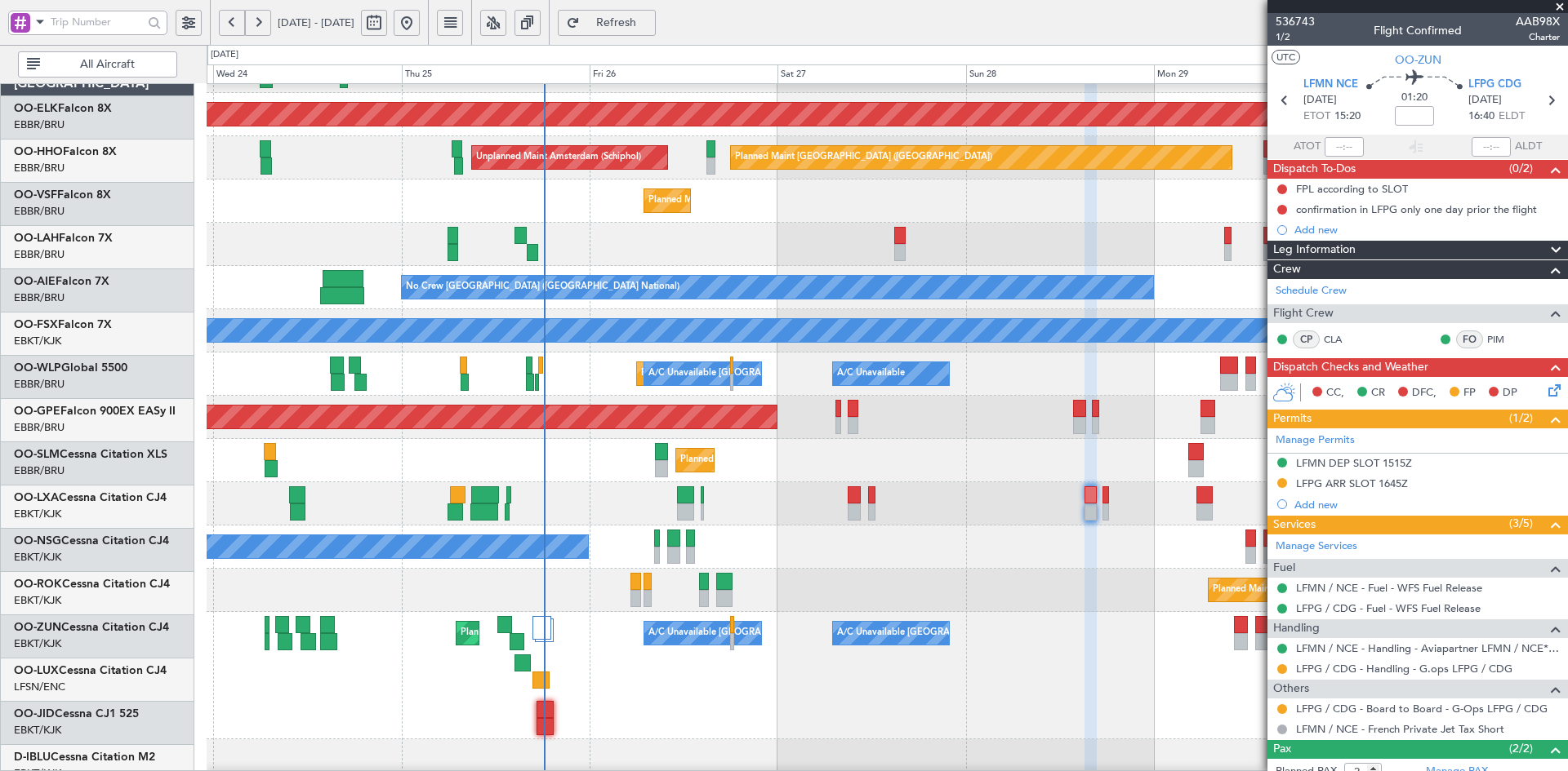
scroll to position [165, 0]
